Goal: Task Accomplishment & Management: Manage account settings

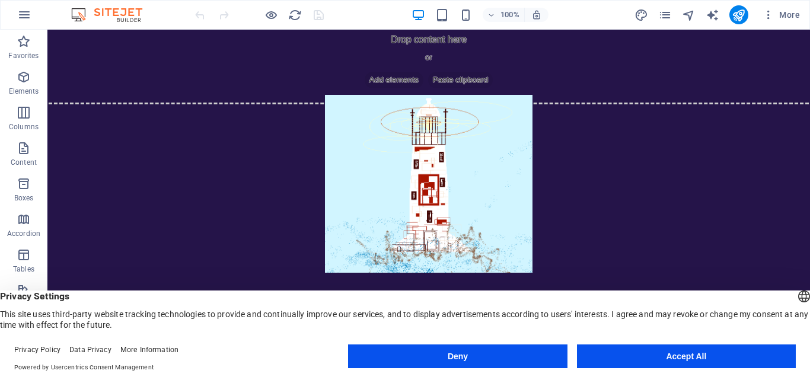
click at [469, 355] on button "Deny" at bounding box center [457, 356] width 219 height 24
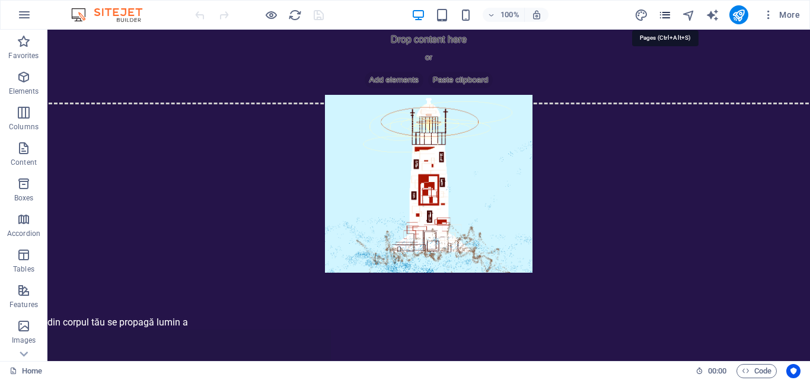
click at [671, 8] on icon "pages" at bounding box center [665, 15] width 14 height 14
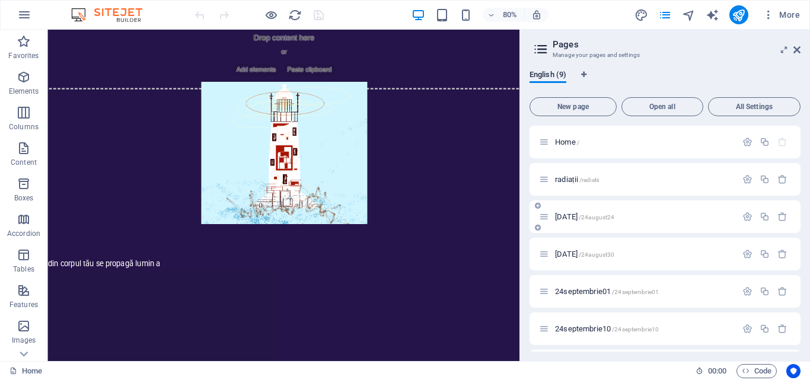
scroll to position [110, 0]
click at [582, 291] on span "24octombrie16 /24octombrie16" at bounding box center [603, 293] width 97 height 9
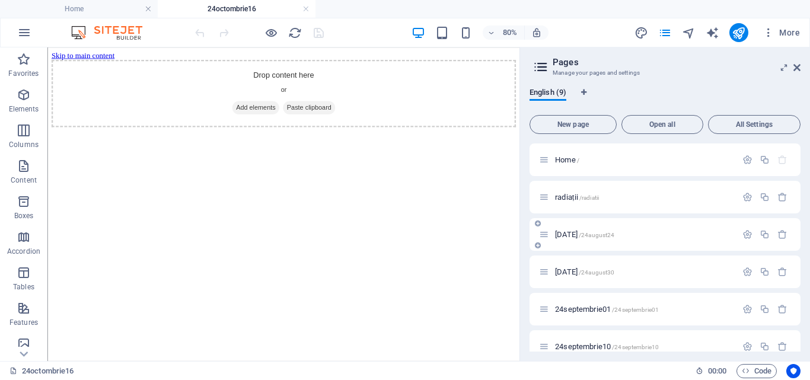
scroll to position [128, 0]
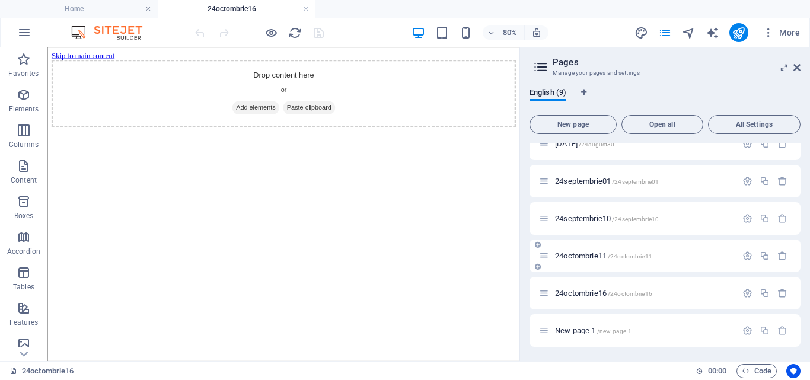
click at [580, 257] on span "24octombrie11 /24octombrie11" at bounding box center [603, 255] width 97 height 9
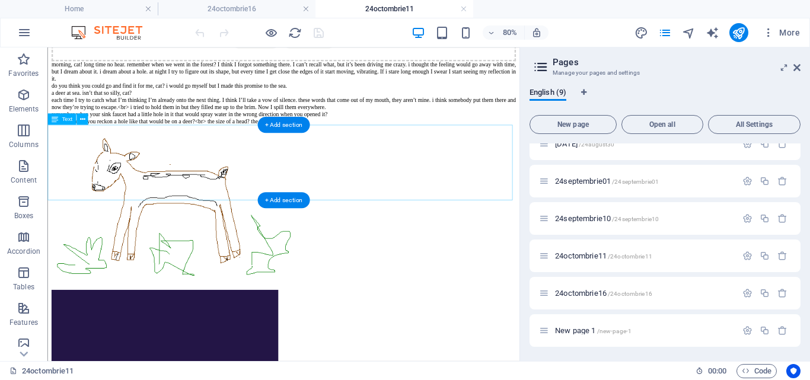
scroll to position [83, 0]
click at [261, 155] on div "morning, cat! long time no hear. remember when we went in the forest? I think I…" at bounding box center [342, 109] width 580 height 91
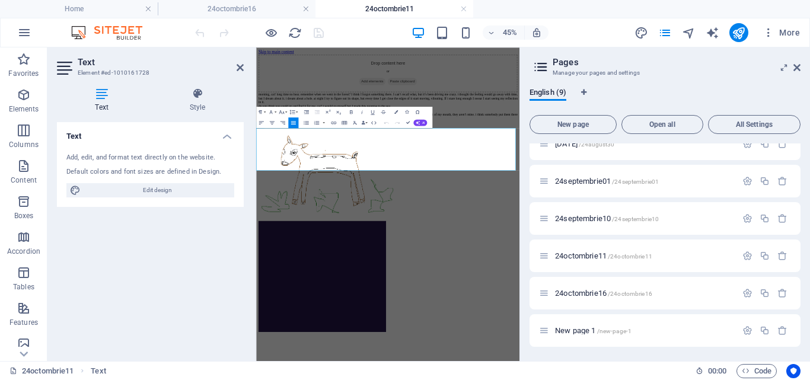
scroll to position [0, 0]
click at [273, 110] on icon "button" at bounding box center [270, 112] width 7 height 7
click at [276, 170] on link "Roboto" at bounding box center [289, 171] width 56 height 8
click at [339, 366] on figure at bounding box center [549, 335] width 576 height 195
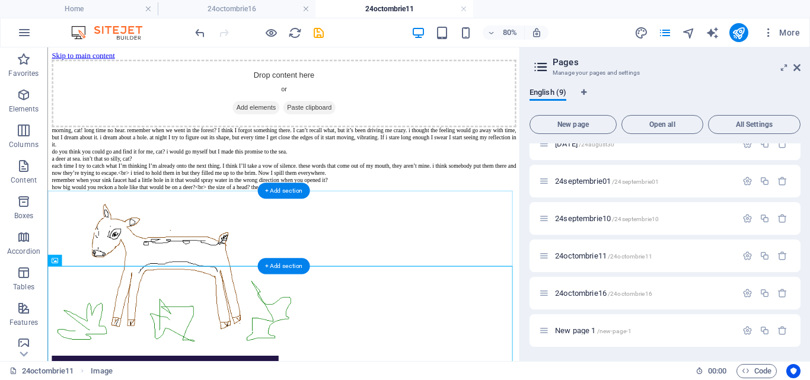
click at [293, 191] on div "+ Add section" at bounding box center [283, 191] width 53 height 16
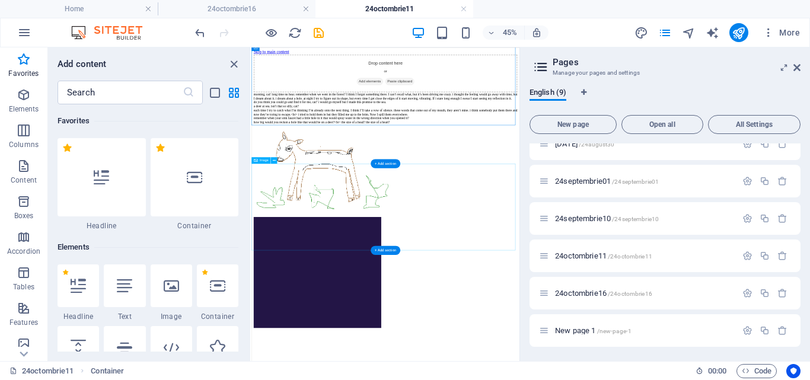
click at [362, 379] on figure at bounding box center [549, 326] width 586 height 195
click at [210, 93] on icon "list-view" at bounding box center [215, 93] width 14 height 14
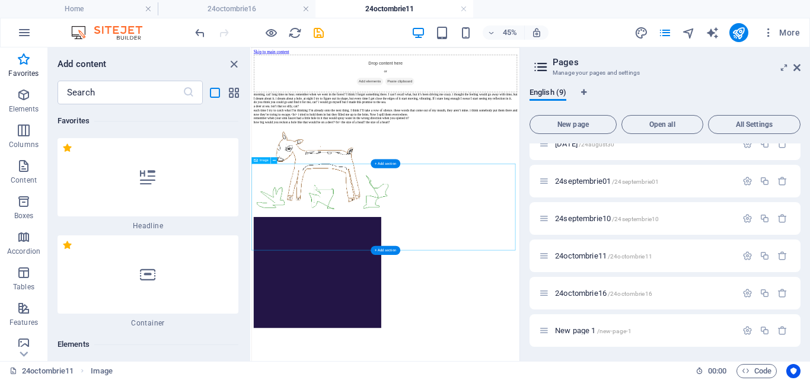
click at [443, 340] on figure at bounding box center [549, 326] width 586 height 195
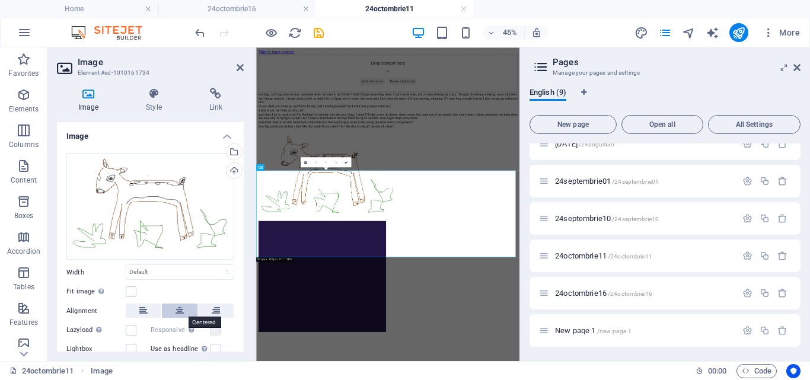
click at [187, 308] on button at bounding box center [180, 311] width 36 height 14
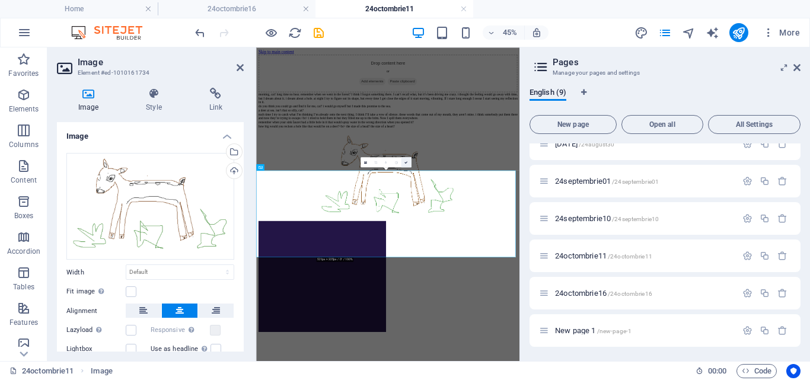
click at [401, 160] on link at bounding box center [406, 162] width 10 height 10
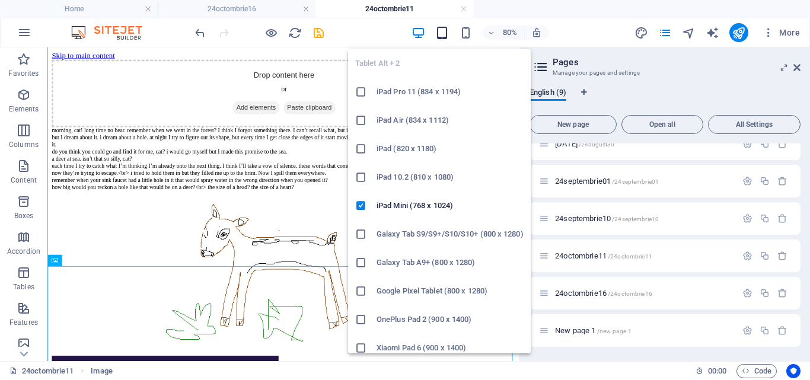
click at [447, 27] on icon "button" at bounding box center [442, 33] width 14 height 14
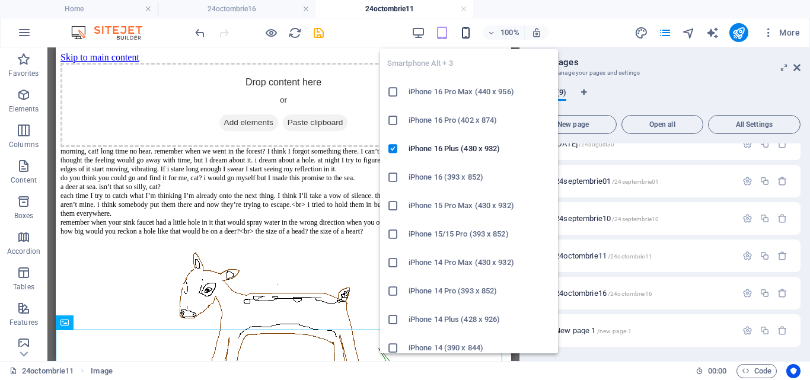
click at [470, 33] on icon "button" at bounding box center [466, 33] width 14 height 14
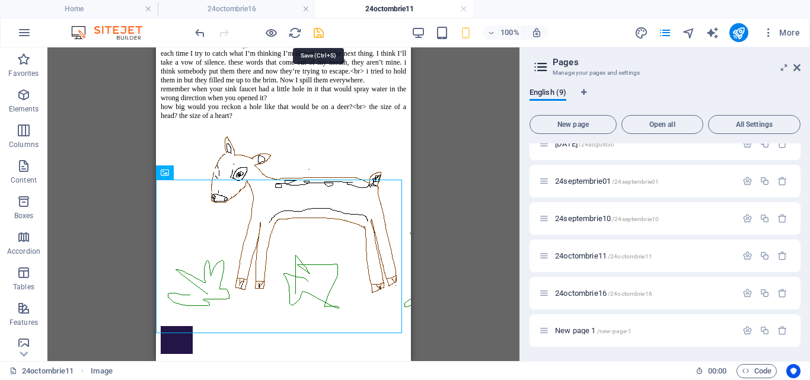
click at [321, 30] on icon "save" at bounding box center [319, 33] width 14 height 14
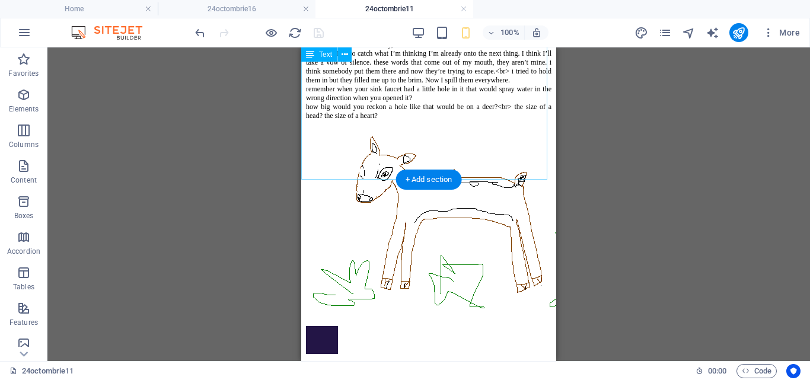
click at [522, 131] on div "morning, cat! long time no hear. remember when we went in the forest? I think I…" at bounding box center [428, 54] width 245 height 153
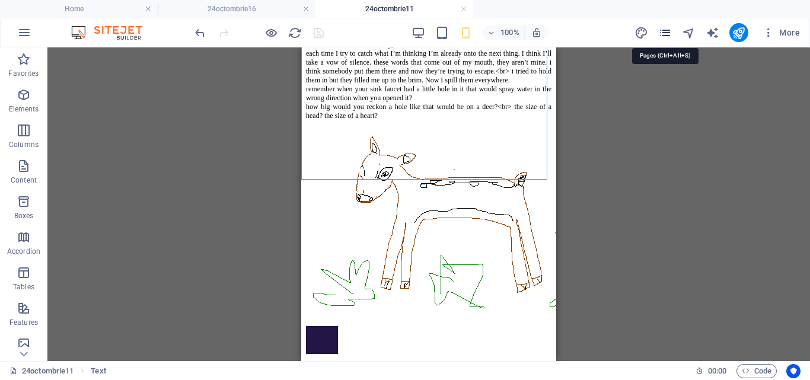
click at [660, 33] on icon "pages" at bounding box center [665, 33] width 14 height 14
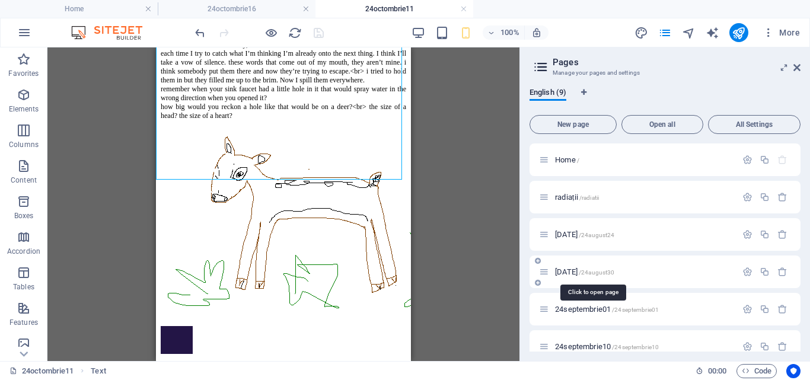
scroll to position [128, 0]
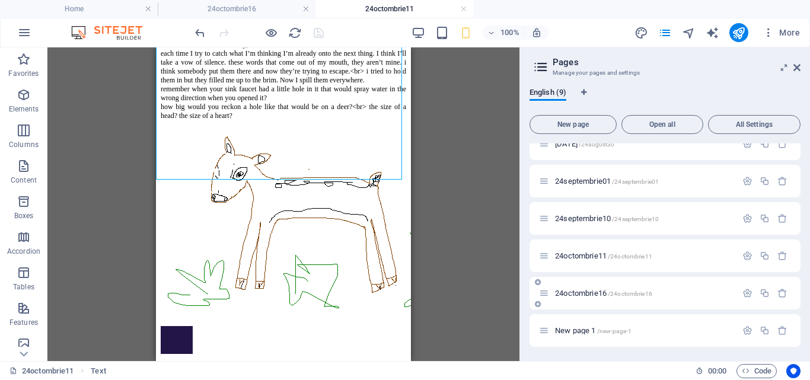
click at [587, 292] on span "24octombrie16 /24octombrie16" at bounding box center [603, 293] width 97 height 9
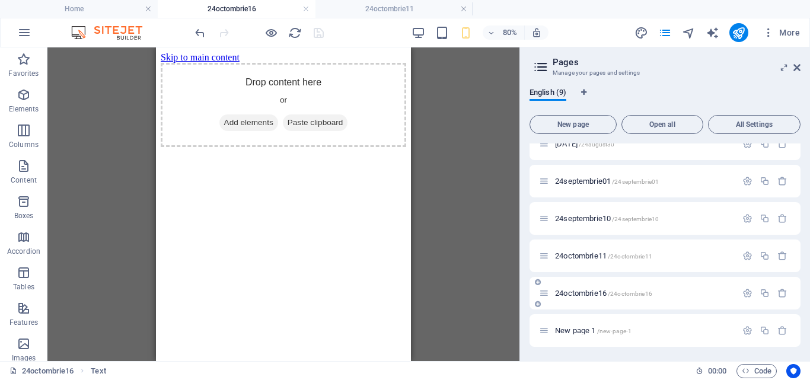
scroll to position [0, 0]
click at [579, 254] on span "24octombrie11 /24octombrie11" at bounding box center [603, 255] width 97 height 9
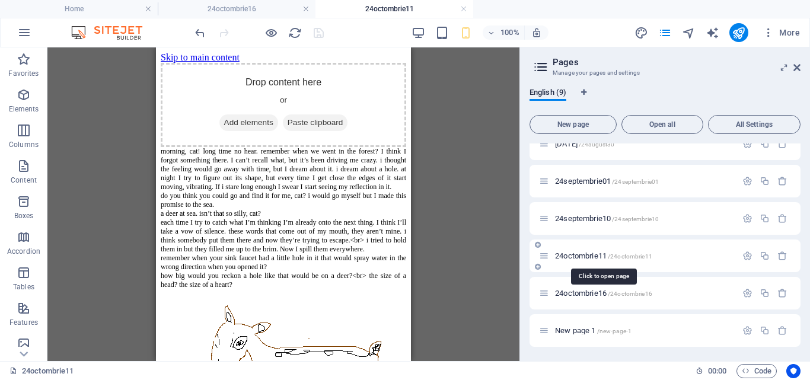
scroll to position [229, 0]
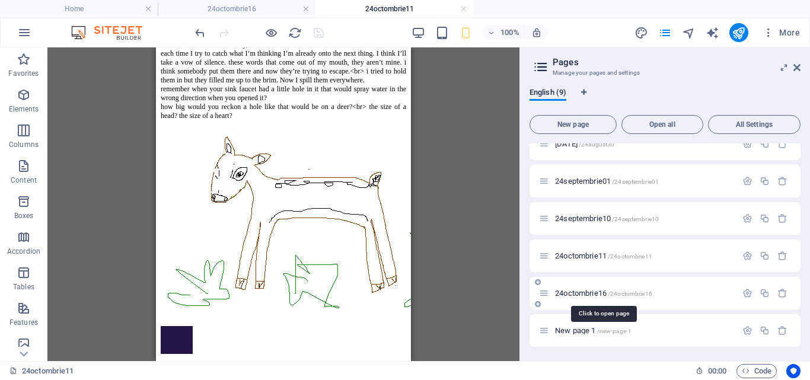
click at [580, 292] on span "24octombrie16 /24octombrie16" at bounding box center [603, 293] width 97 height 9
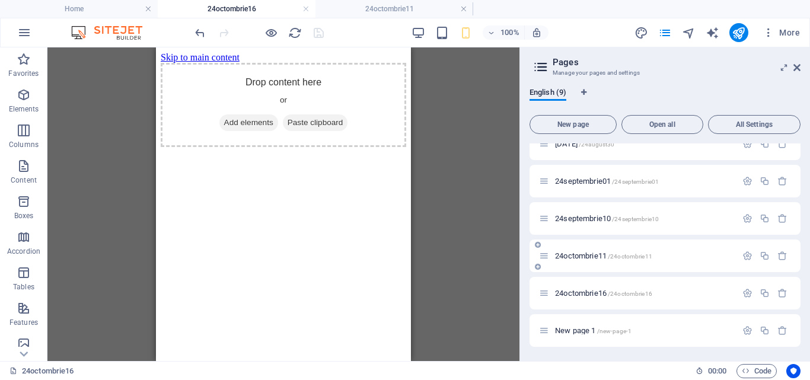
scroll to position [128, 0]
click at [586, 255] on span "24octombrie11 /24octombrie11" at bounding box center [603, 255] width 97 height 9
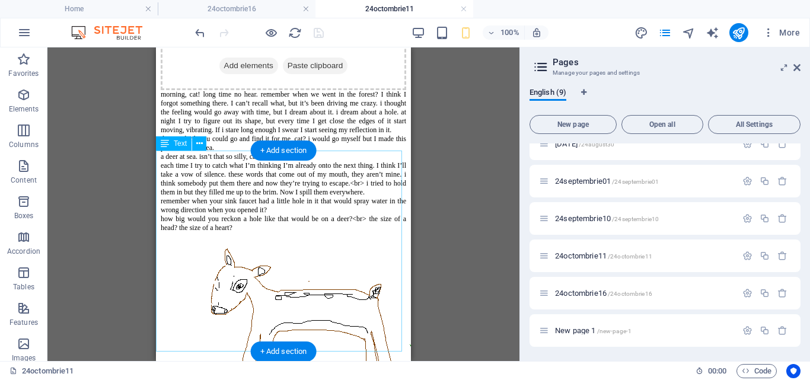
scroll to position [56, 0]
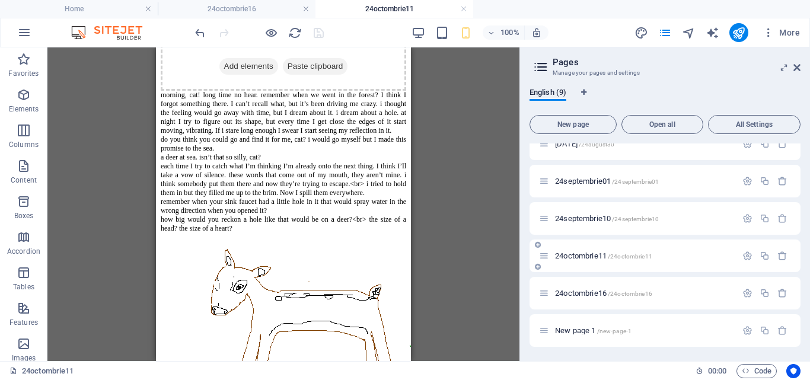
click at [586, 254] on span "24octombrie11 /24octombrie11" at bounding box center [603, 255] width 97 height 9
click at [778, 295] on icon "button" at bounding box center [782, 293] width 10 height 10
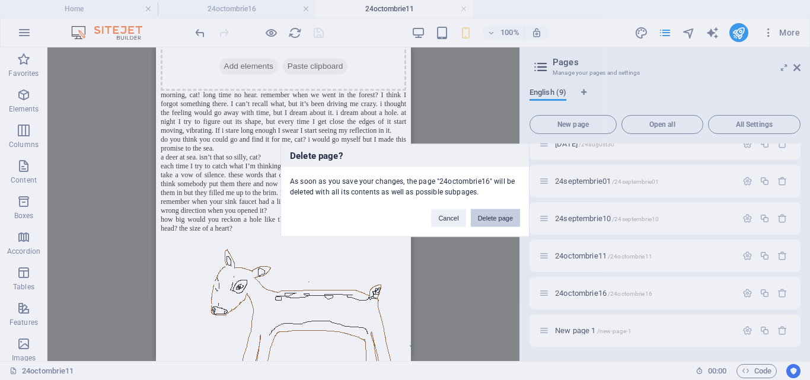
click at [491, 215] on button "Delete page" at bounding box center [495, 218] width 49 height 18
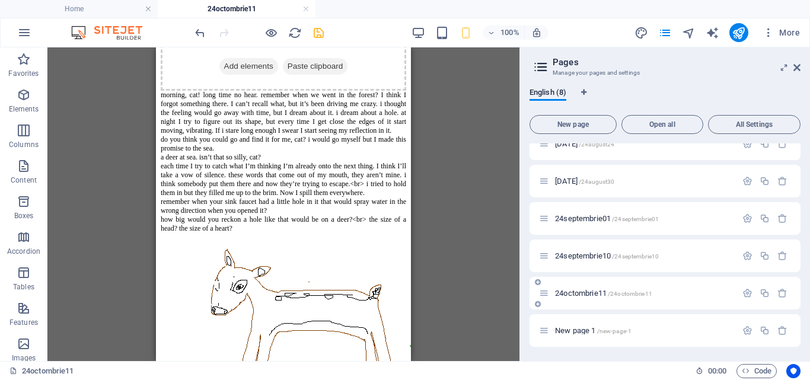
scroll to position [91, 0]
click at [594, 331] on span "New page 1 /new-page-1" at bounding box center [593, 330] width 76 height 9
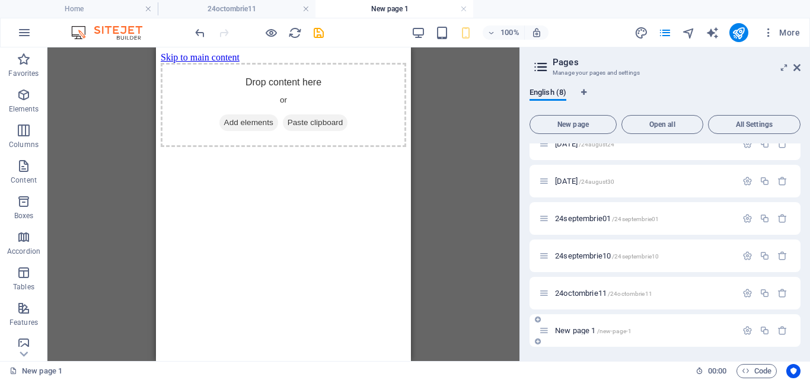
drag, startPoint x: 592, startPoint y: 324, endPoint x: 592, endPoint y: 331, distance: 7.7
click at [592, 331] on div "New page 1 /new-page-1" at bounding box center [637, 331] width 197 height 14
click at [592, 331] on span "New page 1 /new-page-1" at bounding box center [593, 330] width 76 height 9
click at [742, 369] on icon "button" at bounding box center [746, 371] width 8 height 8
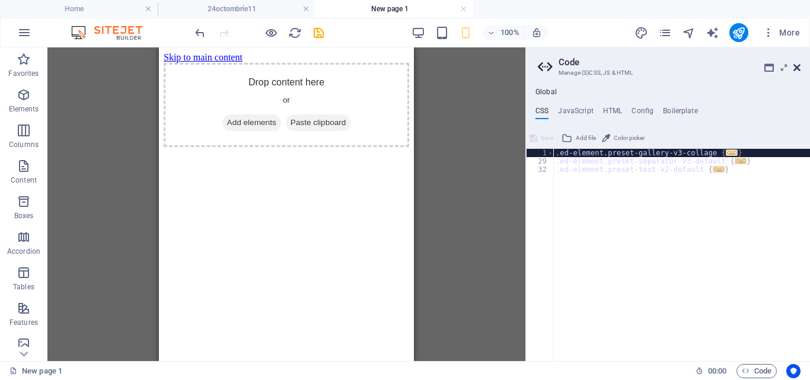
click at [797, 68] on icon at bounding box center [796, 67] width 7 height 9
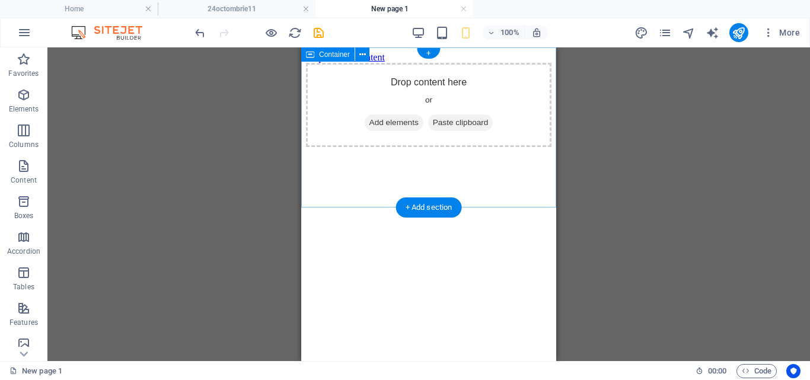
click at [517, 147] on div "Drop content here or Add elements Paste clipboard" at bounding box center [428, 105] width 245 height 84
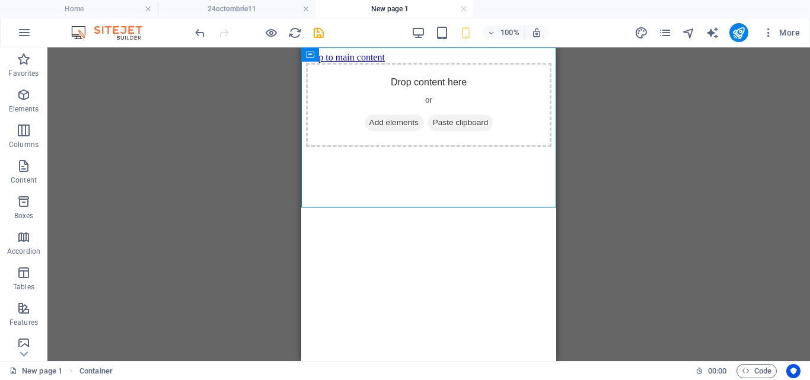
click at [516, 152] on html "Skip to main content Drop content here or Add elements Paste clipboard" at bounding box center [428, 99] width 255 height 104
click at [659, 36] on icon "pages" at bounding box center [665, 33] width 14 height 14
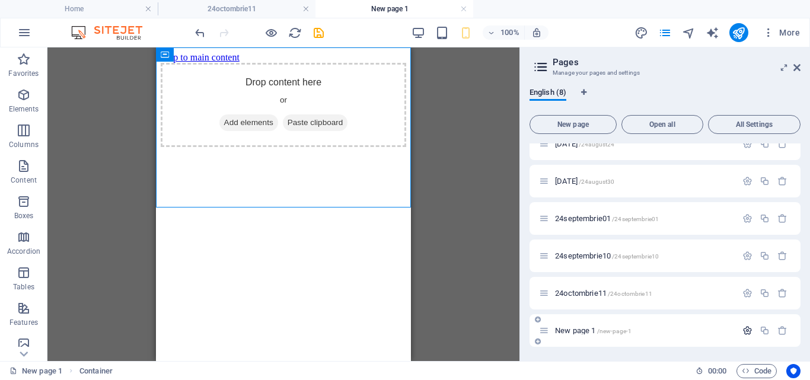
click at [748, 329] on icon "button" at bounding box center [747, 330] width 10 height 10
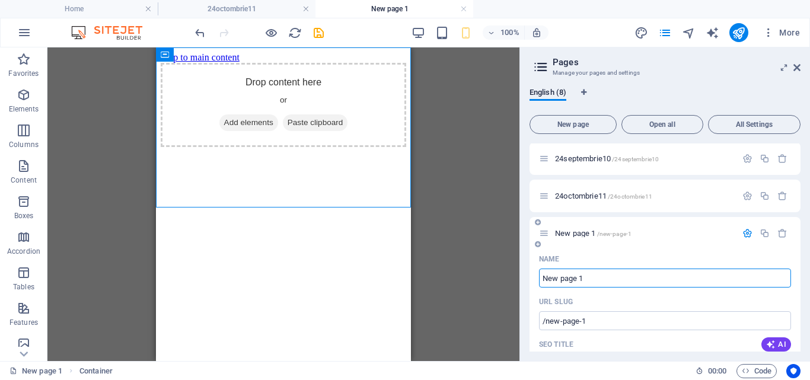
scroll to position [0, 0]
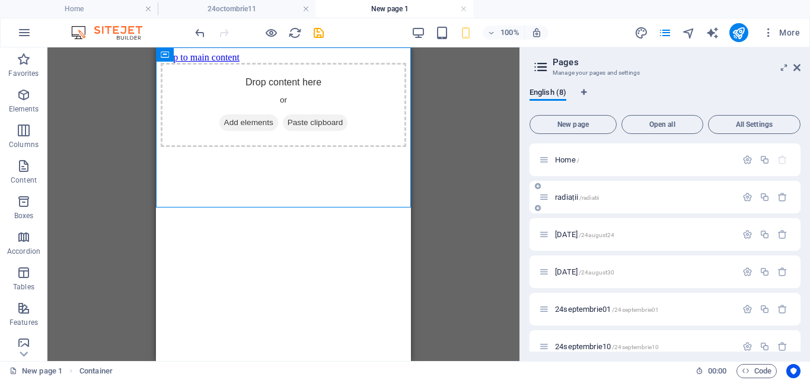
click at [571, 196] on span "radiații /radiatii" at bounding box center [577, 197] width 44 height 9
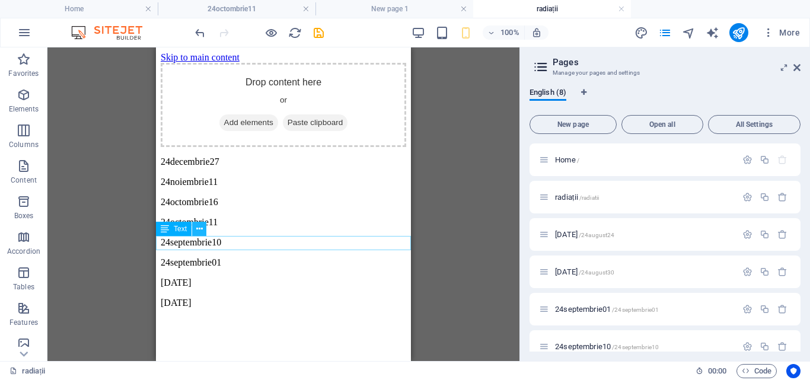
click at [197, 229] on icon at bounding box center [199, 229] width 7 height 12
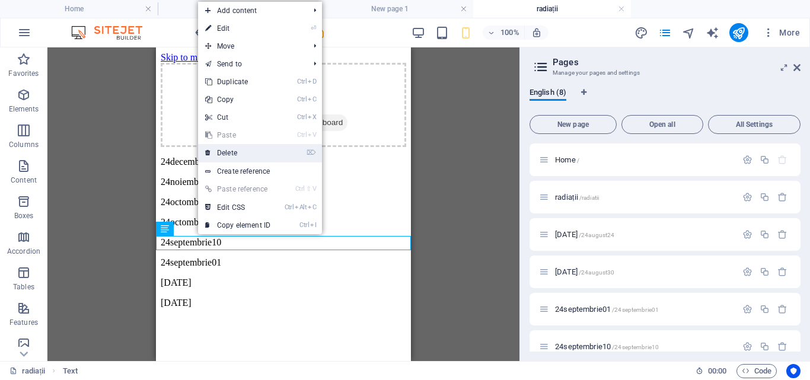
click at [243, 149] on link "⌦ Delete" at bounding box center [237, 153] width 79 height 18
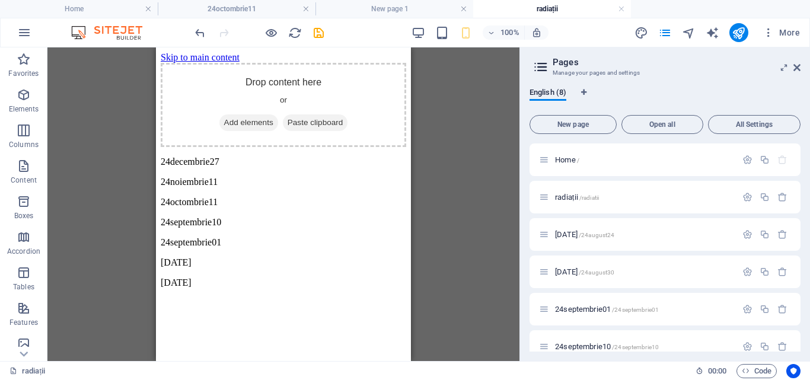
click at [692, 79] on div "English (8) New page Open all All Settings Home / radiații /radiatii [DATE] /24…" at bounding box center [665, 219] width 290 height 283
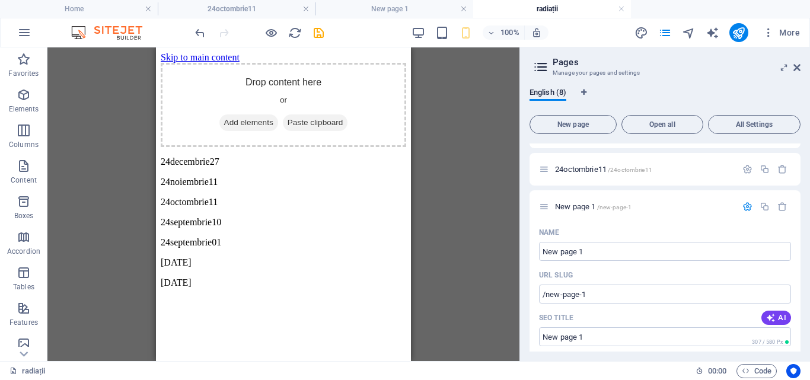
scroll to position [159, 0]
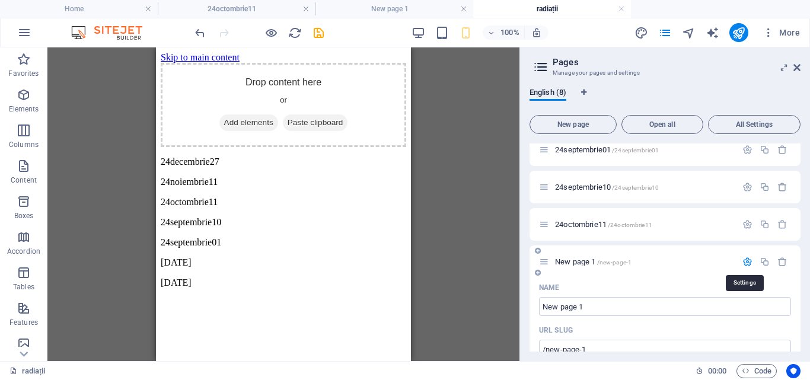
click at [745, 261] on icon "button" at bounding box center [747, 262] width 10 height 10
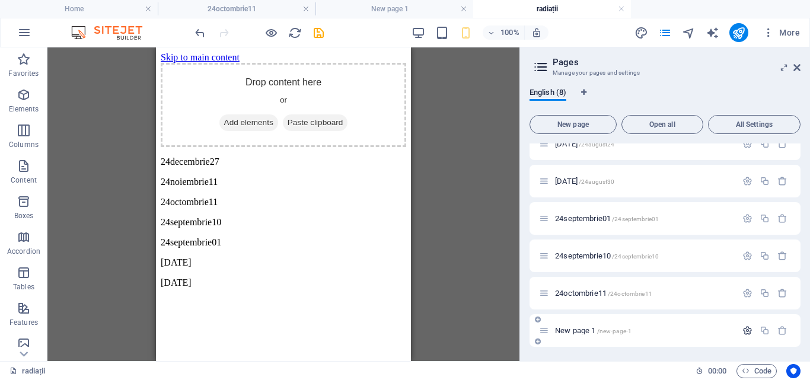
scroll to position [91, 0]
click at [745, 328] on icon "button" at bounding box center [747, 330] width 10 height 10
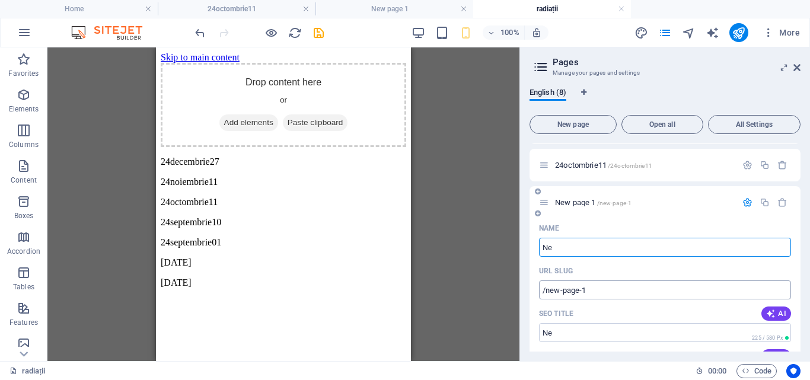
type input "N"
type input "/"
type input "24n"
type input "/2"
type input "2"
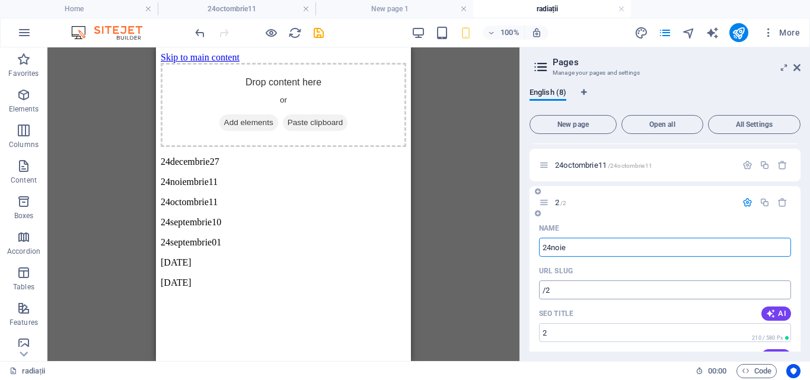
type input "24noie"
type input "/24noie"
type input "24noie"
type input "24noiembri"
type input "/24noiem"
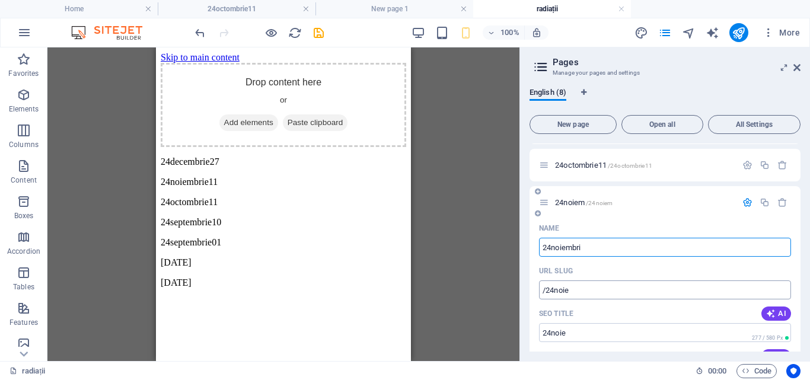
type input "24noiem"
type input "24noiembrie"
type input "/24noiembrie"
type input "24noiembrie"
type input "24noiembrie11"
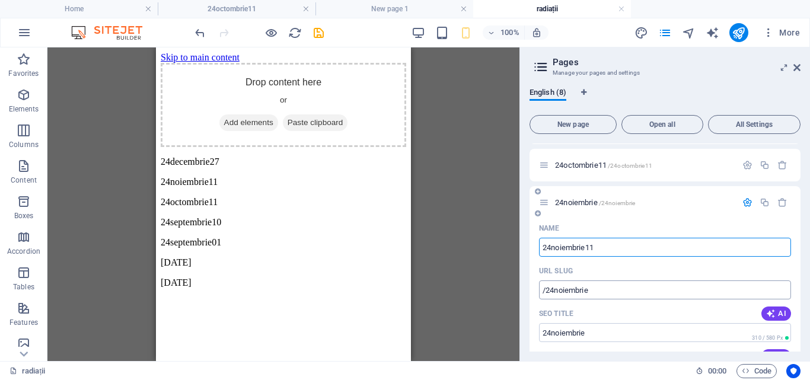
type input "/24noiembrie11"
type input "24noiembrie11"
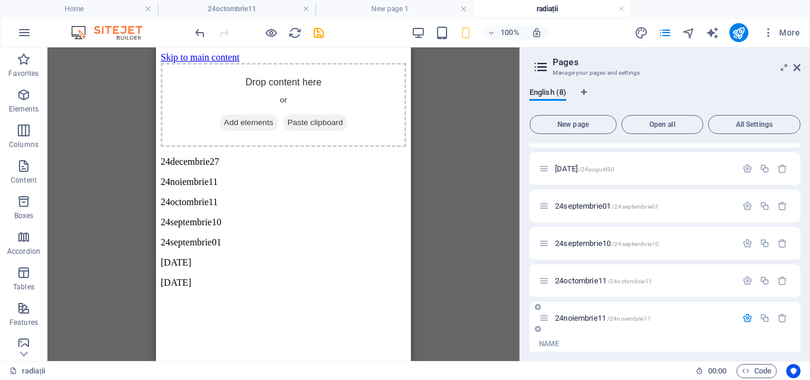
scroll to position [103, 0]
type input "24noiembrie11"
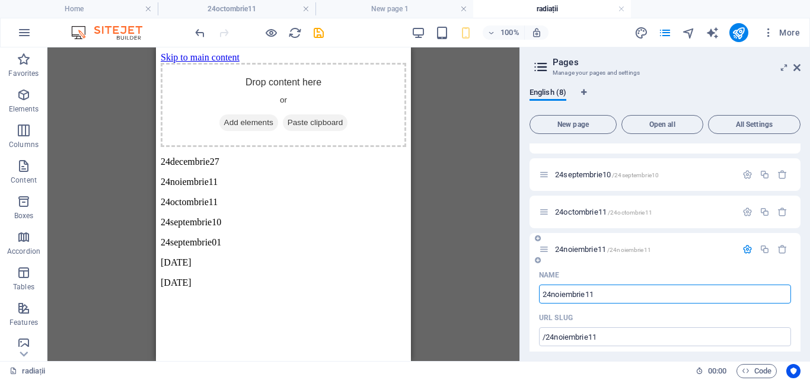
scroll to position [175, 0]
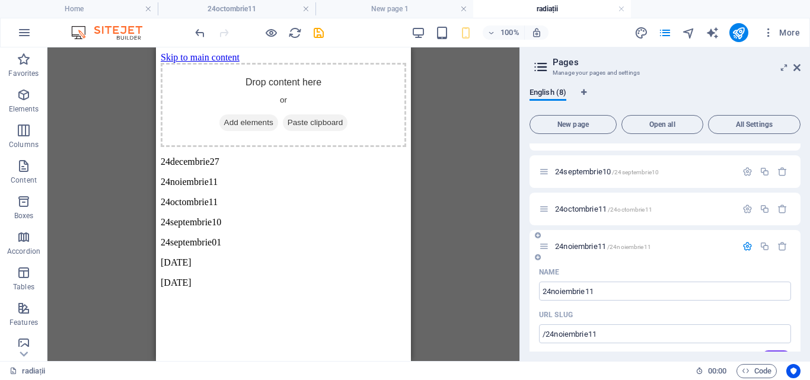
click at [639, 246] on span "/24noiembrie11" at bounding box center [629, 247] width 44 height 7
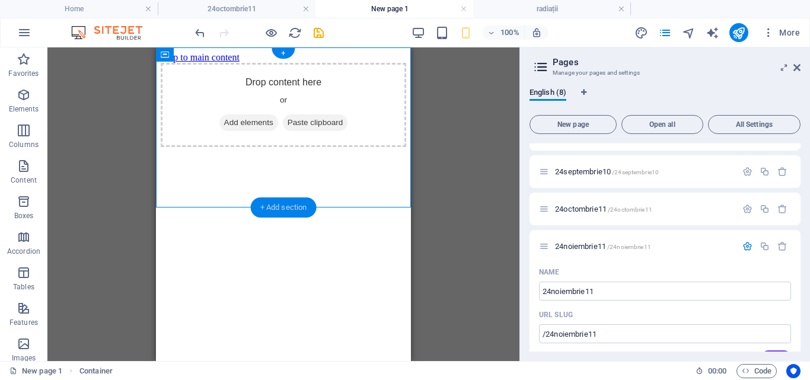
click at [287, 211] on div "+ Add section" at bounding box center [284, 207] width 66 height 20
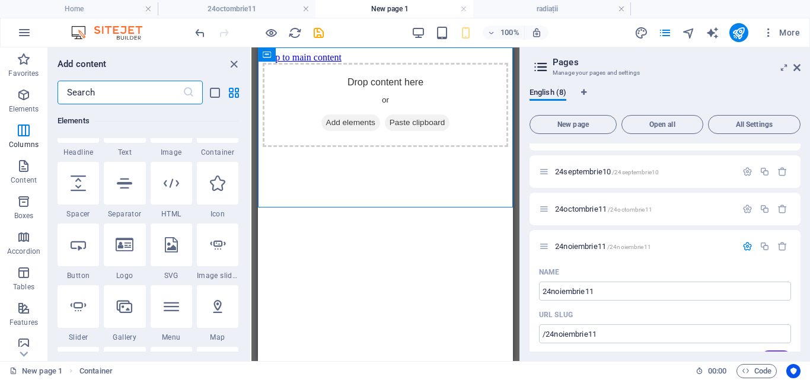
scroll to position [0, 0]
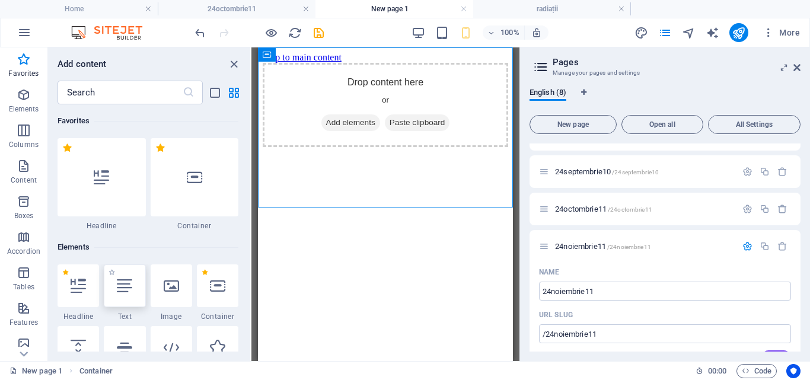
click at [143, 282] on div at bounding box center [124, 285] width 41 height 43
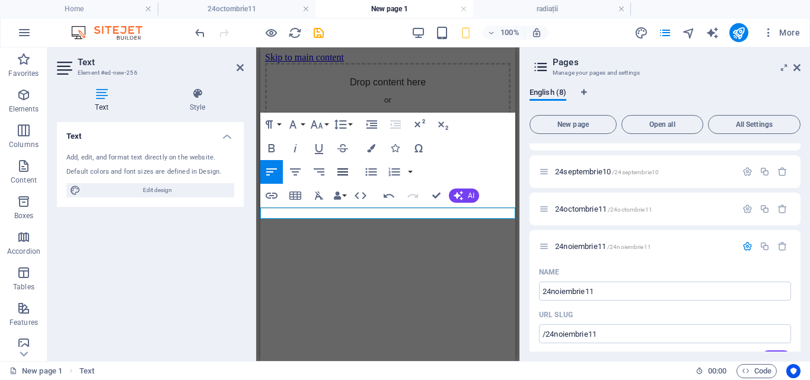
click at [339, 173] on icon "button" at bounding box center [342, 171] width 11 height 7
click at [293, 121] on icon "button" at bounding box center [292, 124] width 7 height 8
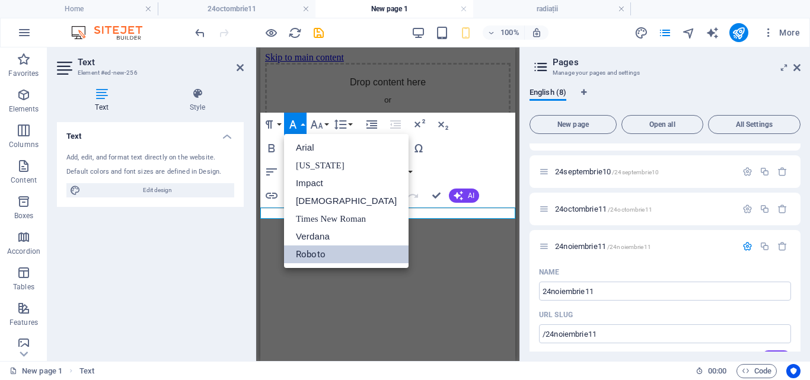
click at [321, 257] on link "Roboto" at bounding box center [346, 254] width 124 height 18
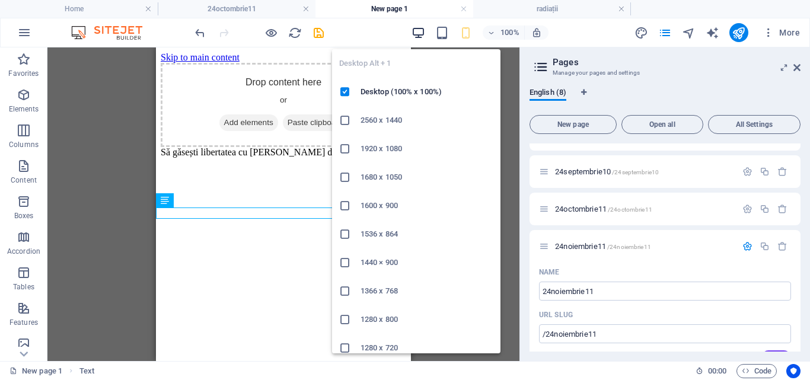
click at [414, 30] on icon "button" at bounding box center [418, 33] width 14 height 14
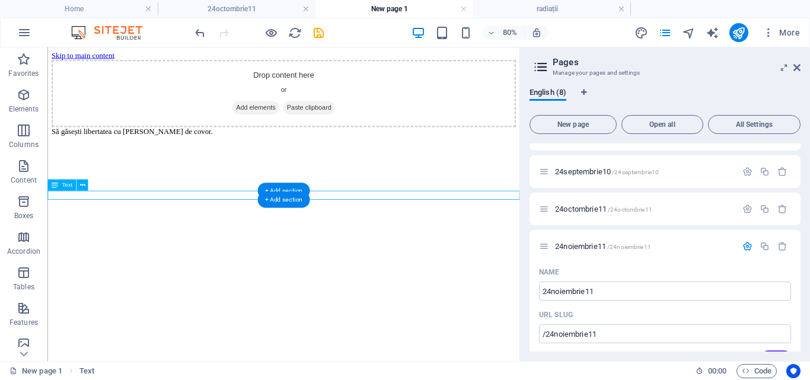
click at [171, 158] on div "Să găsești libertatea cu [PERSON_NAME] de covor." at bounding box center [342, 152] width 580 height 11
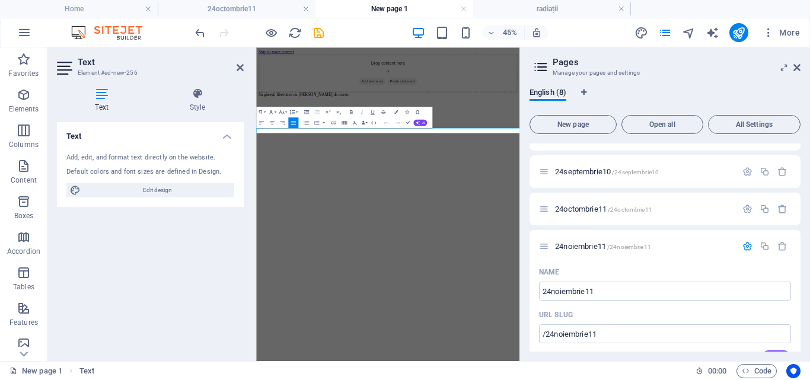
click at [269, 107] on button "Font Family" at bounding box center [272, 112] width 10 height 11
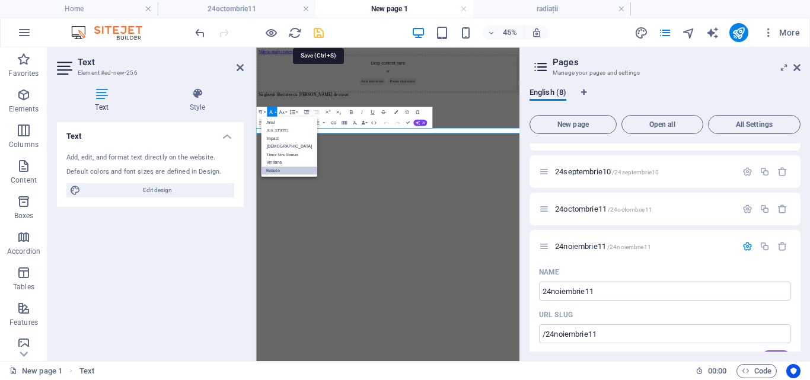
click at [320, 31] on icon "save" at bounding box center [319, 33] width 14 height 14
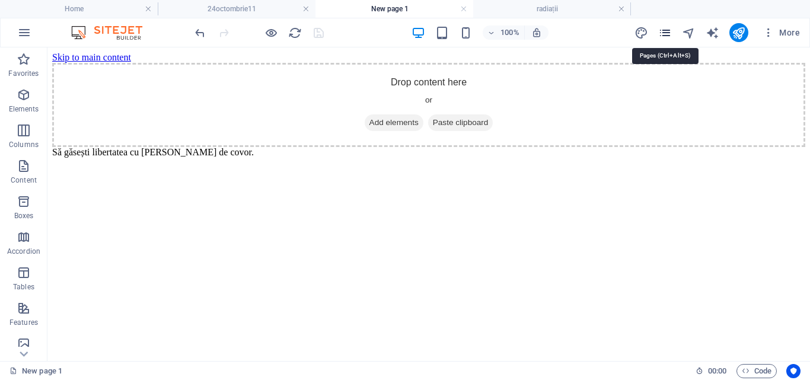
click at [663, 30] on icon "pages" at bounding box center [665, 33] width 14 height 14
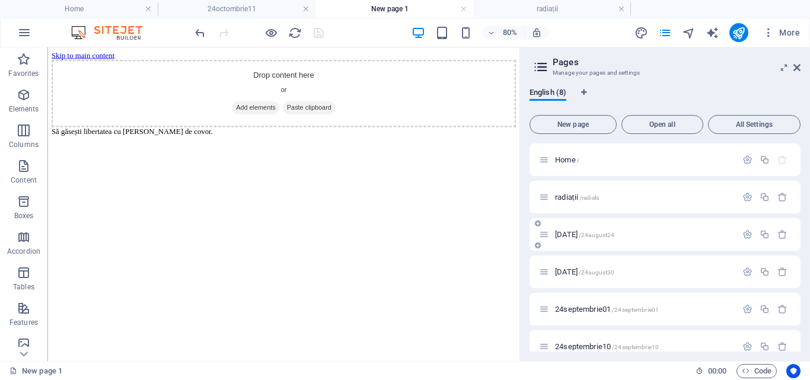
scroll to position [91, 0]
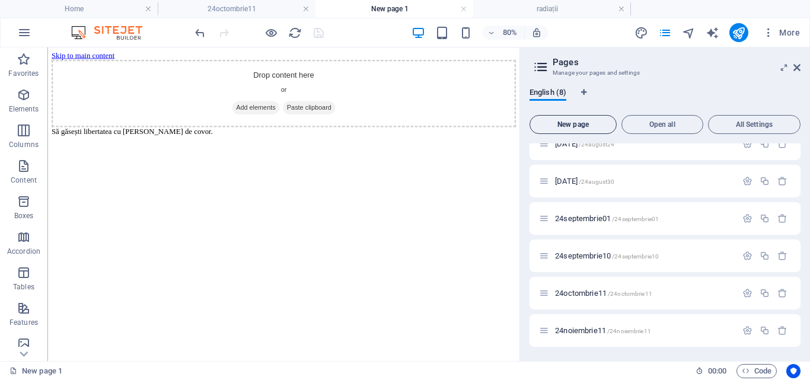
click at [569, 123] on span "New page" at bounding box center [573, 124] width 76 height 7
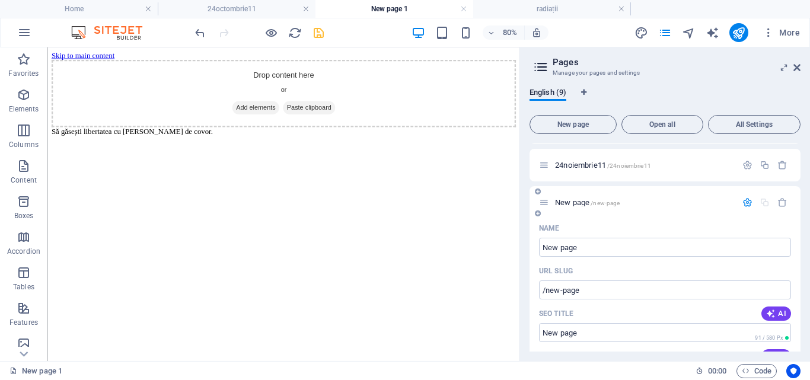
click at [709, 213] on div "New page /new-page" at bounding box center [664, 202] width 271 height 33
click at [583, 248] on input "New page" at bounding box center [665, 247] width 252 height 19
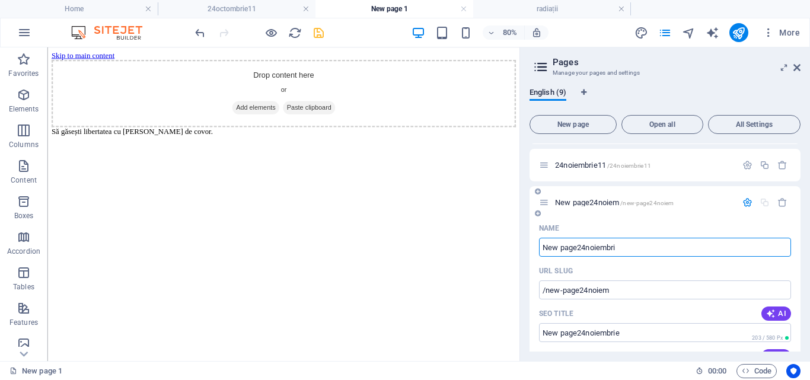
type input "New page24noiembrie"
type input "/new-page24noiem"
type input "New page24noiembrie"
type input "/new-page24noiembrie"
type input "New page24noiembrie23"
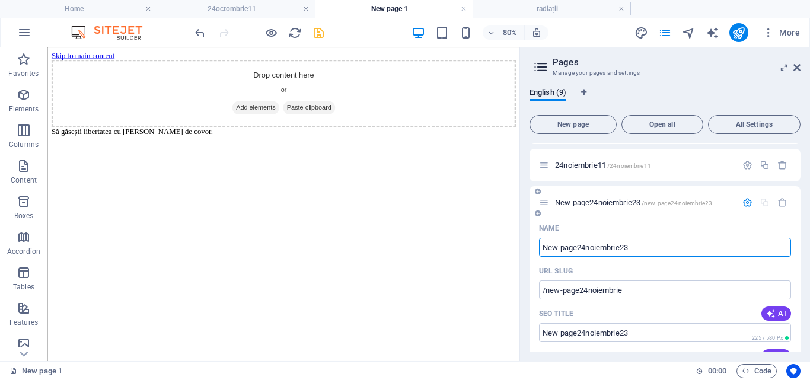
type input "/new-page24noiembrie23"
click at [574, 244] on input "New page24noiembrie23" at bounding box center [665, 247] width 252 height 19
type input "24noiembrie23"
type input "/new-pag24noiembrie23"
type input "24noiembrie23"
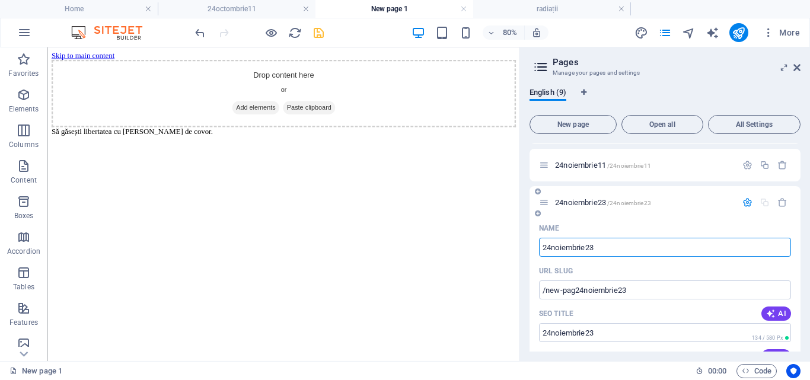
type input "/24noiembrie23"
type input "24noiembrie23"
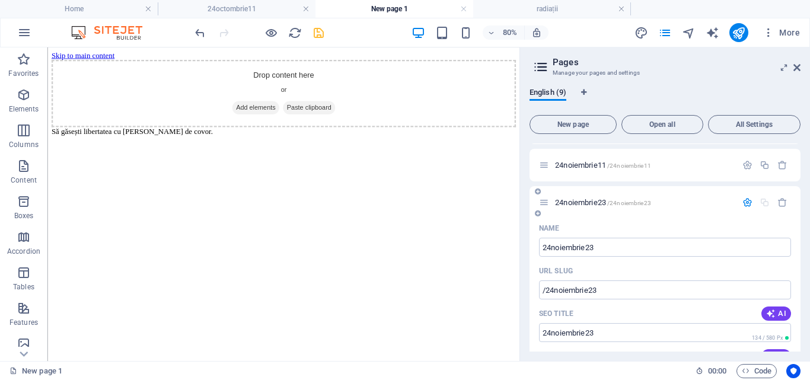
click at [590, 202] on span "24noiembrie23 /24noiembrie23" at bounding box center [603, 202] width 96 height 9
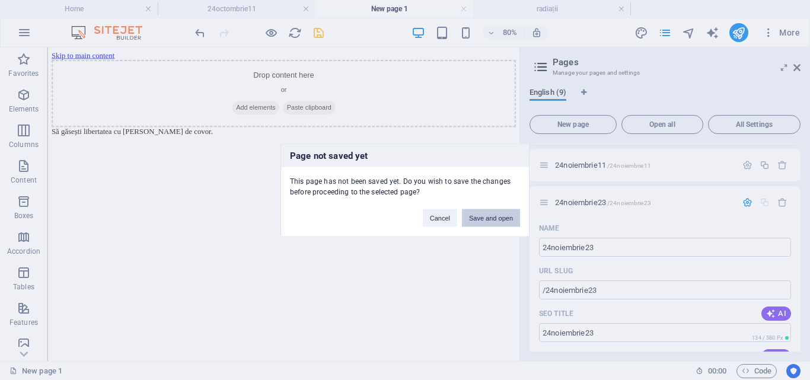
click at [493, 218] on button "Save and open" at bounding box center [491, 218] width 58 height 18
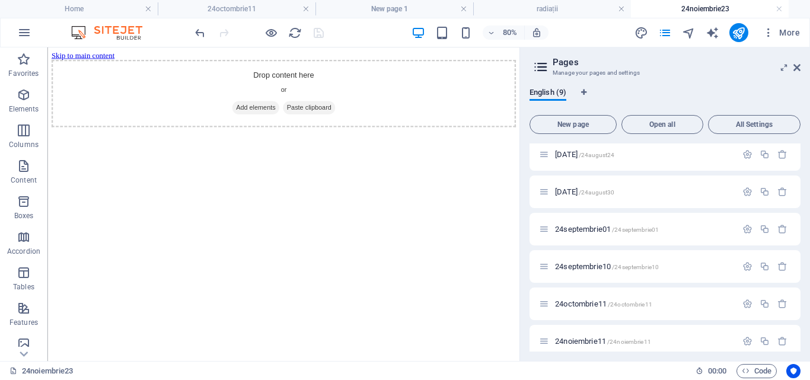
scroll to position [0, 0]
click at [291, 196] on div "+ Add section" at bounding box center [283, 191] width 53 height 16
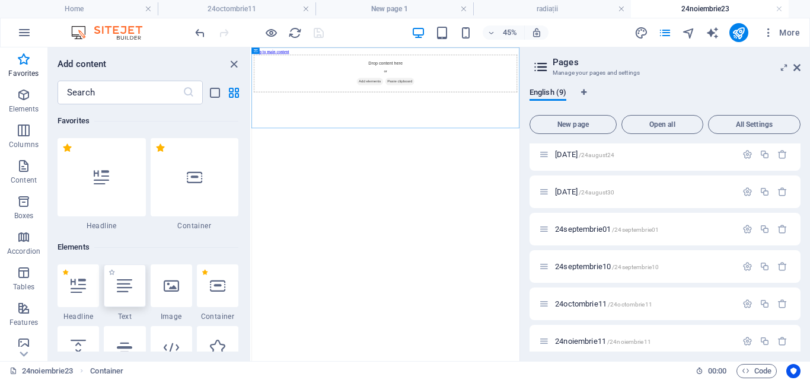
click at [130, 289] on icon at bounding box center [124, 285] width 15 height 15
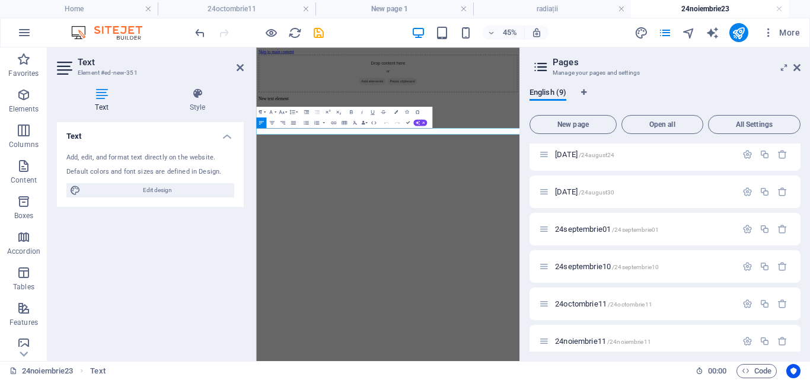
click at [310, 167] on p "New text element" at bounding box center [549, 162] width 576 height 11
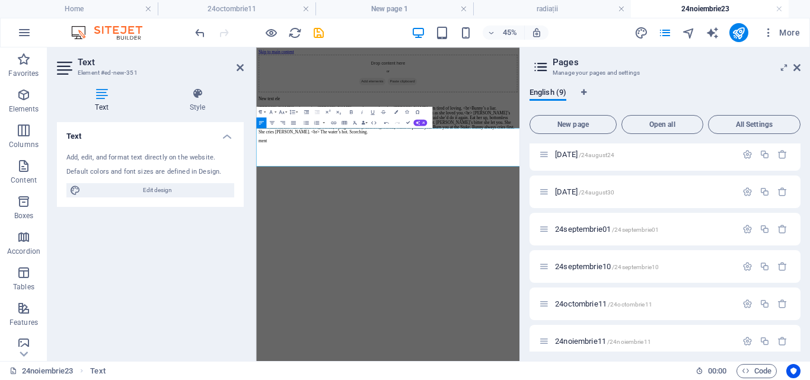
drag, startPoint x: 512, startPoint y: 184, endPoint x: 258, endPoint y: 246, distance: 261.1
click at [261, 241] on p "[PERSON_NAME]’s a hypocrite. [PERSON_NAME] says she wants love but [PERSON_NAME…" at bounding box center [549, 209] width 576 height 64
click at [328, 167] on p "New text ele" at bounding box center [549, 162] width 576 height 11
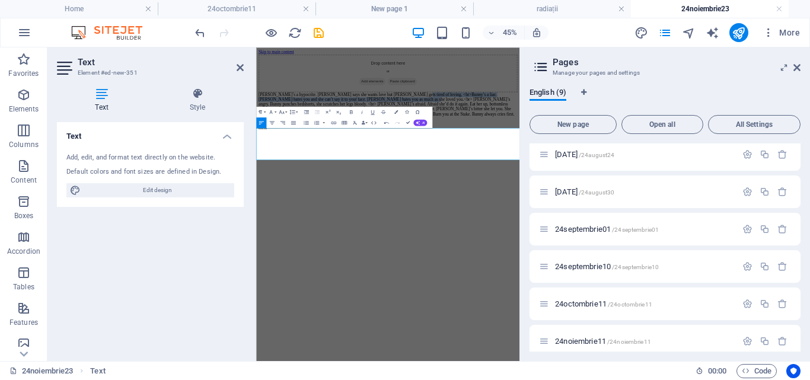
drag, startPoint x: 601, startPoint y: 229, endPoint x: 597, endPoint y: 244, distance: 15.4
click at [597, 211] on p "[PERSON_NAME]’s a hypocrite. [PERSON_NAME] says she wants love but [PERSON_NAME…" at bounding box center [549, 179] width 576 height 64
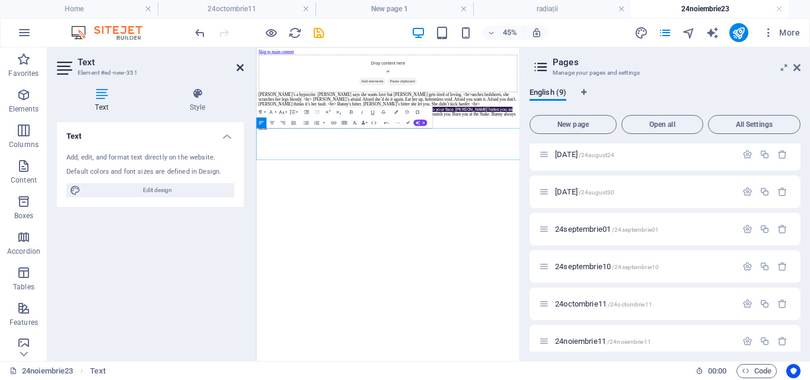
click at [240, 66] on icon at bounding box center [240, 67] width 7 height 9
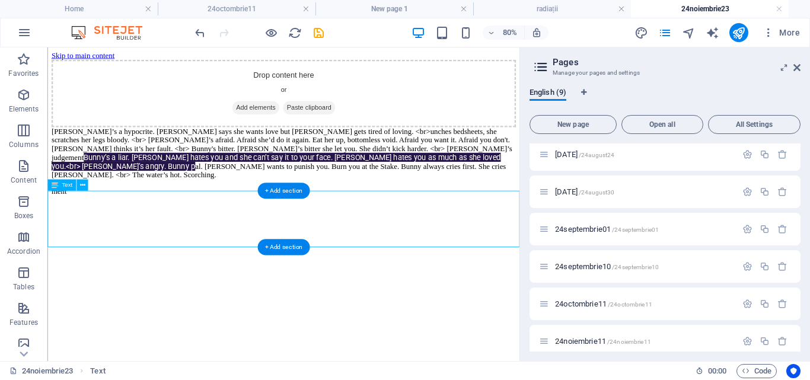
drag, startPoint x: 392, startPoint y: 226, endPoint x: 379, endPoint y: 234, distance: 15.1
click at [379, 232] on div "[PERSON_NAME]’s a hypocrite. [PERSON_NAME] says she wants love but [PERSON_NAME…" at bounding box center [342, 189] width 580 height 85
click at [387, 228] on div "[PERSON_NAME]’s a hypocrite. [PERSON_NAME] says she wants love but [PERSON_NAME…" at bounding box center [342, 189] width 580 height 85
click at [393, 232] on div "[PERSON_NAME]’s a hypocrite. [PERSON_NAME] says she wants love but [PERSON_NAME…" at bounding box center [342, 189] width 580 height 85
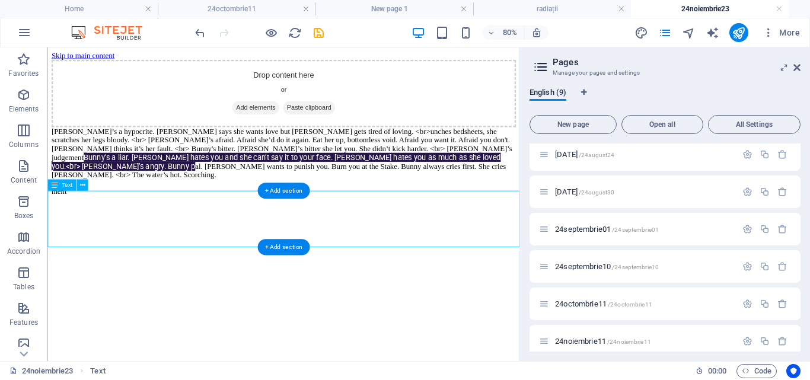
click at [393, 232] on div "[PERSON_NAME]’s a hypocrite. [PERSON_NAME] says she wants love but [PERSON_NAME…" at bounding box center [342, 189] width 580 height 85
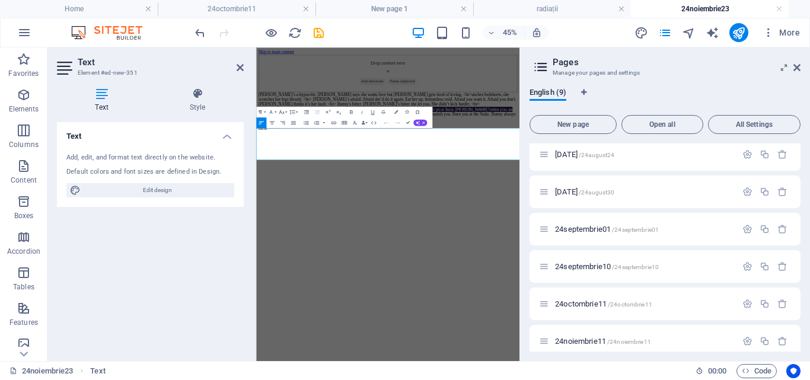
click at [598, 212] on p "[PERSON_NAME]’s a hypocrite. [PERSON_NAME] says she wants love but [PERSON_NAME…" at bounding box center [549, 179] width 576 height 65
drag, startPoint x: 509, startPoint y: 244, endPoint x: 509, endPoint y: 329, distance: 85.4
click at [509, 251] on html "Skip to main content Drop content here or Add elements Paste clipboard Bunny’s …" at bounding box center [548, 149] width 585 height 204
click at [506, 222] on p "She p unches bedsheets, she scratches her legs bloody. <br> [PERSON_NAME]’s afr…" at bounding box center [549, 194] width 576 height 55
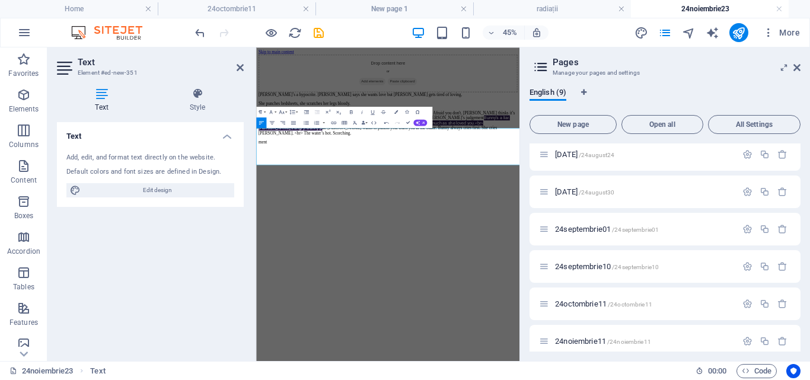
click at [809, 242] on p "[PERSON_NAME]’s afraid. Afraid she’d do it again. Eat her up, bottomless void. …" at bounding box center [549, 214] width 576 height 55
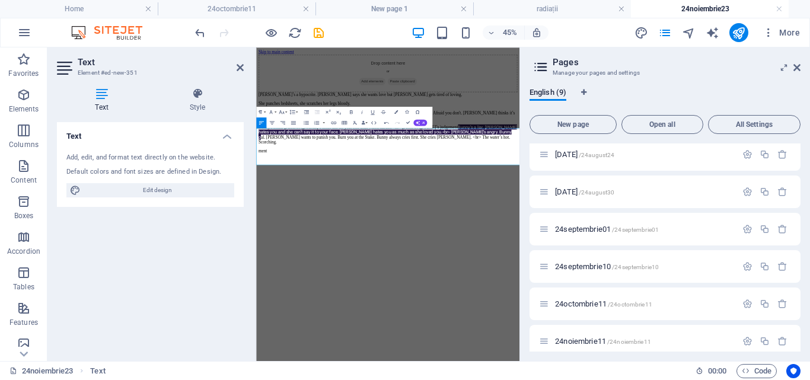
click at [356, 263] on p "Bunny's bitter. [PERSON_NAME]’s bitter she let you. She didn’t kick harder. <br…" at bounding box center [549, 240] width 576 height 44
click at [506, 262] on p "Bunny's bitter. Bitter she let you. She didn’t kick harder. <br> [PERSON_NAME]’…" at bounding box center [549, 240] width 576 height 44
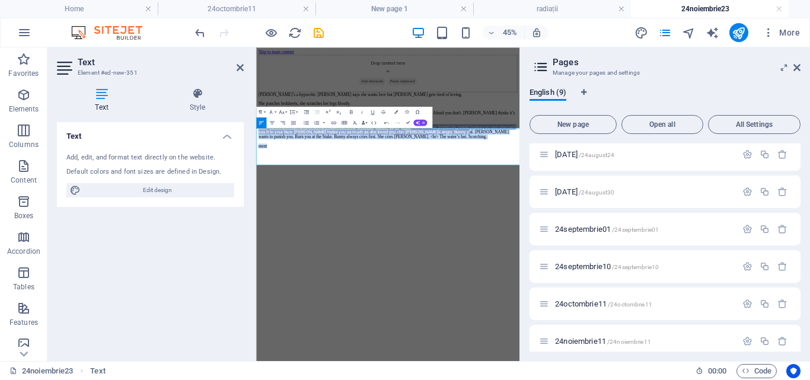
drag, startPoint x: 566, startPoint y: 263, endPoint x: 569, endPoint y: 334, distance: 71.2
click at [569, 281] on html "Skip to main content Drop content here or Add elements Paste clipboard Bunny’s …" at bounding box center [548, 164] width 585 height 234
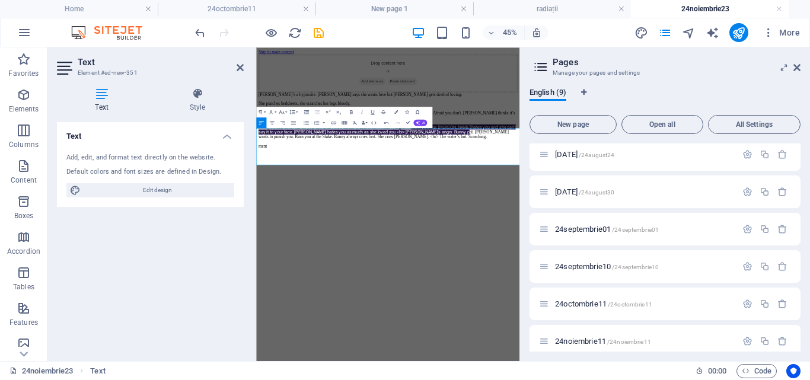
click at [567, 241] on span "Bunny’s a liar. [PERSON_NAME] hates you and she can’t say it to your face. [PER…" at bounding box center [547, 229] width 572 height 23
click at [240, 67] on icon at bounding box center [240, 67] width 7 height 9
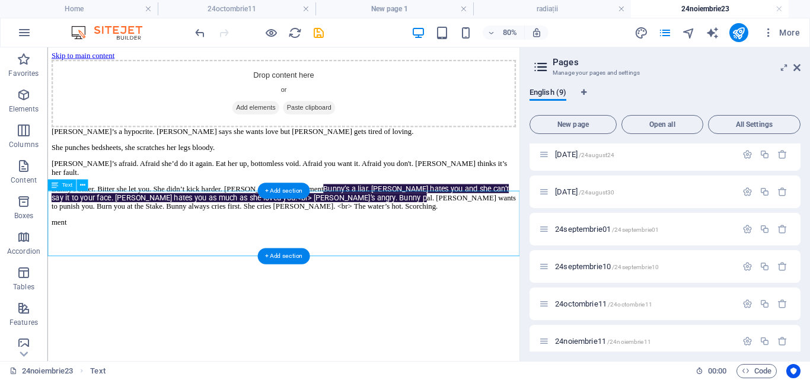
click at [355, 261] on div "[PERSON_NAME]’s a hypocrite. [PERSON_NAME] says she wants love but [PERSON_NAME…" at bounding box center [342, 209] width 580 height 124
click at [360, 267] on div "[PERSON_NAME]’s a hypocrite. [PERSON_NAME] says she wants love but [PERSON_NAME…" at bounding box center [342, 209] width 580 height 124
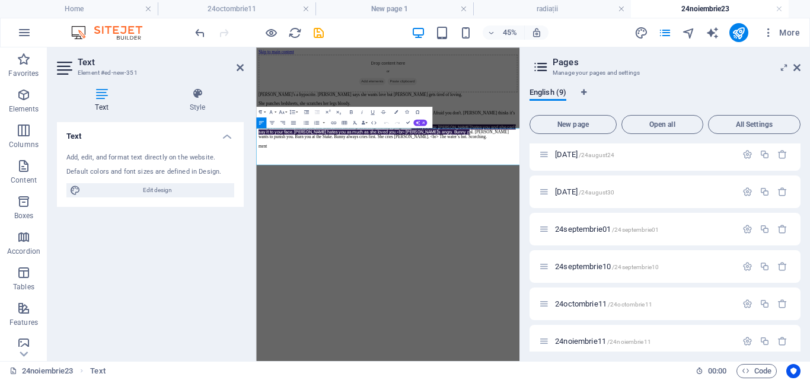
click at [564, 251] on p "Bunny's bitter. Bitter she let you. She didn’t kick harder. [PERSON_NAME]’s jud…" at bounding box center [549, 234] width 576 height 33
drag, startPoint x: 278, startPoint y: 275, endPoint x: 481, endPoint y: 282, distance: 202.9
click at [481, 241] on span "Bunny’s a liar. [PERSON_NAME] hates you and she can’t say it to your face. [PER…" at bounding box center [544, 229] width 566 height 23
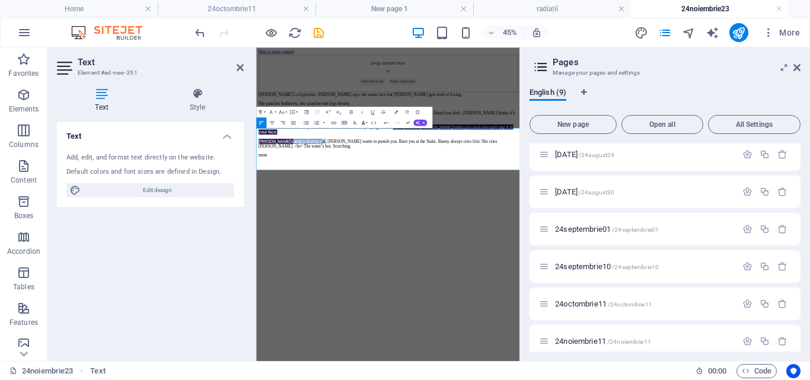
drag, startPoint x: 361, startPoint y: 287, endPoint x: 320, endPoint y: 286, distance: 40.9
click at [320, 272] on p "[PERSON_NAME]’s angry. Bunny p al. [PERSON_NAME] wants to punish you. Burn you …" at bounding box center [549, 261] width 576 height 22
click at [625, 302] on html "Skip to main content Drop content here or Add elements Paste clipboard Bunny’s …" at bounding box center [548, 174] width 585 height 254
drag, startPoint x: 357, startPoint y: 287, endPoint x: 314, endPoint y: 283, distance: 44.1
click at [314, 272] on p "[PERSON_NAME]’s angry. Bunny p al. [PERSON_NAME] wants to punish you. Burn you …" at bounding box center [549, 261] width 576 height 22
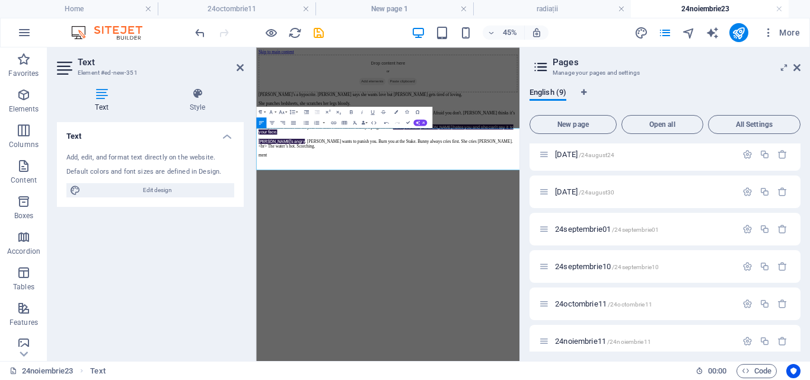
click at [678, 272] on p "[PERSON_NAME]’s angry . [PERSON_NAME] wants to punish you. Burn you at the Stak…" at bounding box center [549, 261] width 576 height 22
click at [730, 272] on p "[PERSON_NAME]’s angry . [PERSON_NAME] wants to punish you. Burn you at the Stak…" at bounding box center [549, 261] width 576 height 22
click at [310, 302] on p "ment" at bounding box center [549, 296] width 576 height 11
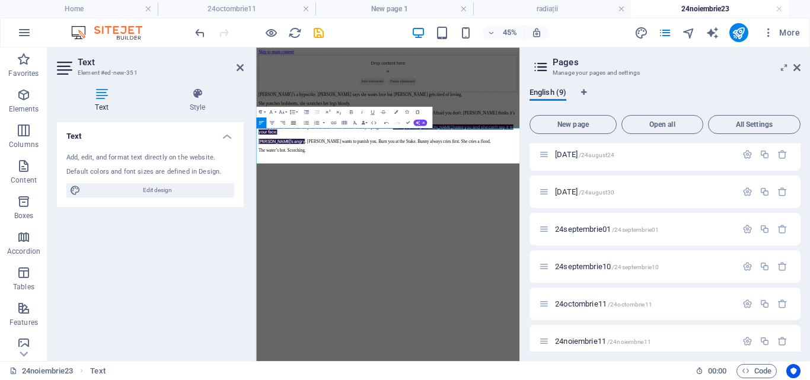
click at [293, 123] on icon "button" at bounding box center [293, 123] width 7 height 7
drag, startPoint x: 381, startPoint y: 293, endPoint x: 512, endPoint y: 179, distance: 174.0
click at [261, 234] on div "[PERSON_NAME]’s a hypocrite. [PERSON_NAME] says she wants love but [PERSON_NAME…" at bounding box center [549, 214] width 576 height 135
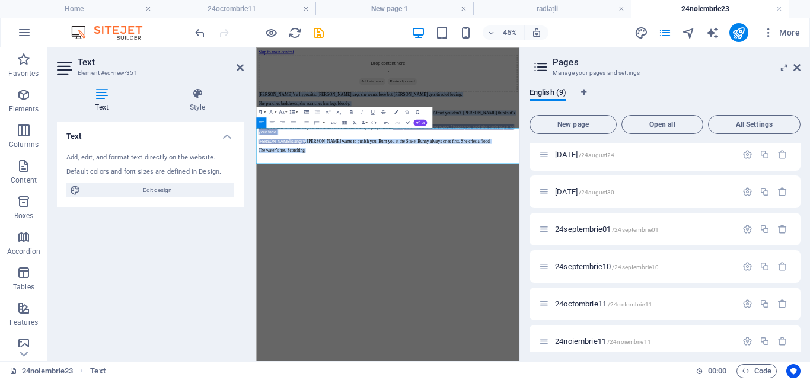
drag, startPoint x: 376, startPoint y: 300, endPoint x: 496, endPoint y: 171, distance: 176.2
click at [256, 217] on html "Skip to main content Drop content here or Add elements Paste clipboard Bunny’s …" at bounding box center [548, 169] width 585 height 244
click at [293, 123] on icon "button" at bounding box center [293, 122] width 5 height 3
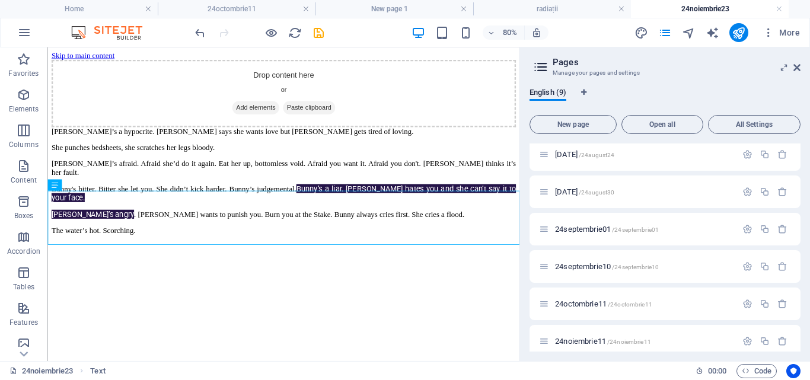
drag, startPoint x: 203, startPoint y: 317, endPoint x: 393, endPoint y: 385, distance: 202.2
click at [393, 291] on html "Skip to main content Drop content here or Add elements Paste clipboard Bunny’s …" at bounding box center [342, 169] width 590 height 244
click at [292, 244] on div "+ Add section" at bounding box center [283, 245] width 53 height 16
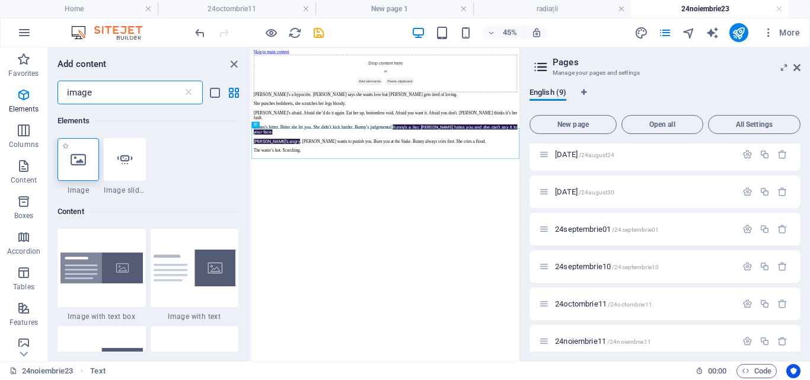
type input "image"
click at [79, 159] on icon at bounding box center [78, 159] width 15 height 15
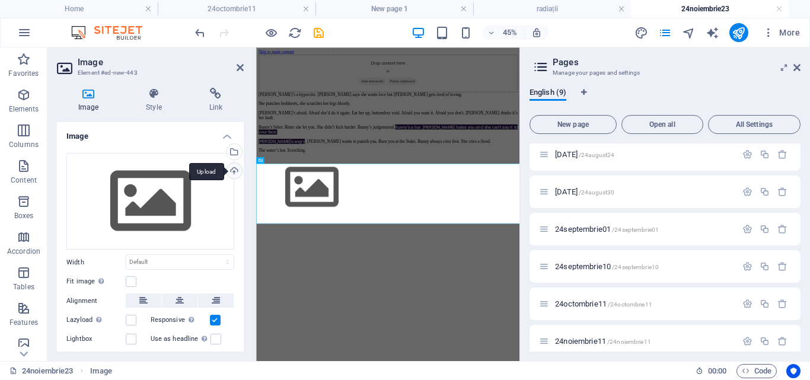
click at [237, 169] on div "Upload" at bounding box center [233, 172] width 18 height 18
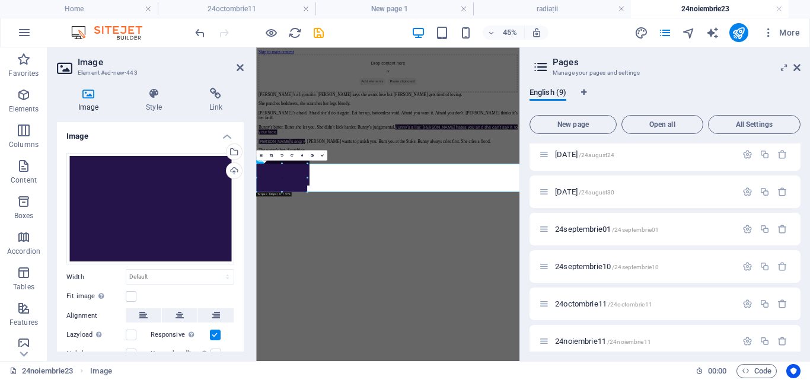
drag, startPoint x: 363, startPoint y: 223, endPoint x: 238, endPoint y: 141, distance: 149.0
type input "191"
select select "px"
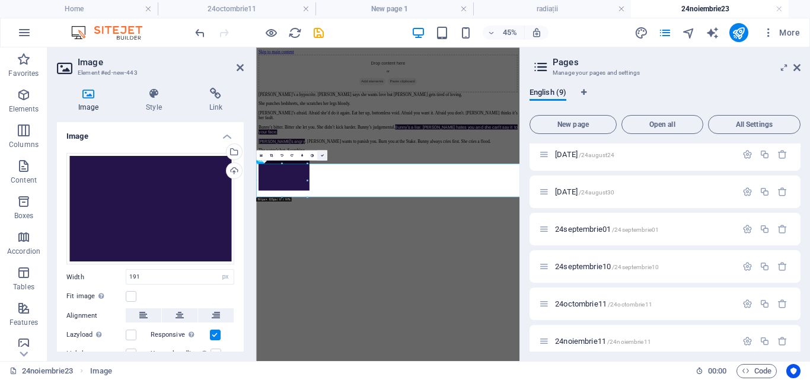
click at [317, 154] on link at bounding box center [322, 155] width 10 height 10
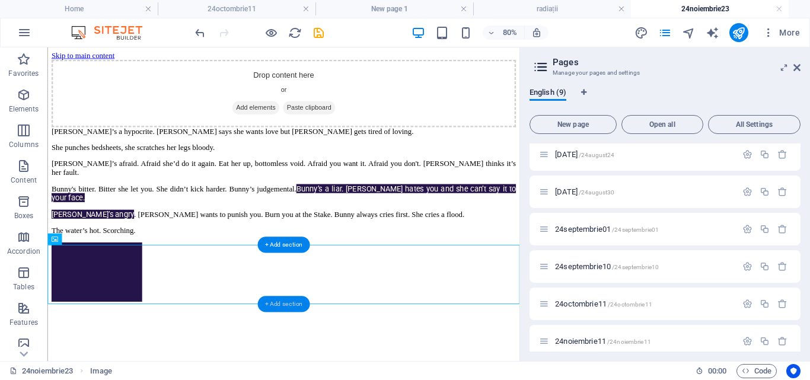
click at [283, 300] on div "+ Add section" at bounding box center [283, 304] width 53 height 16
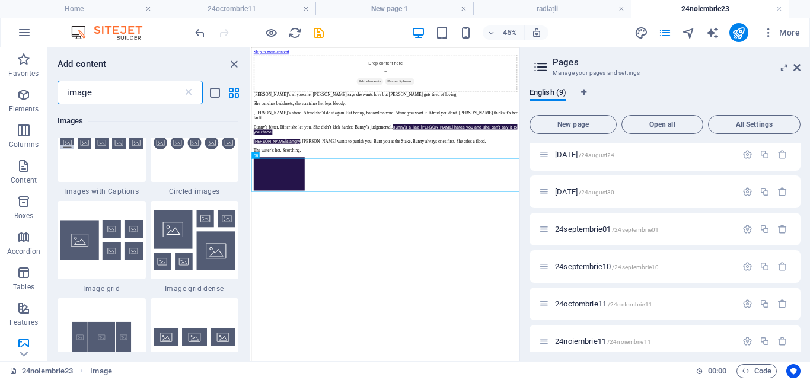
scroll to position [1019, 0]
click at [208, 258] on img at bounding box center [195, 240] width 82 height 60
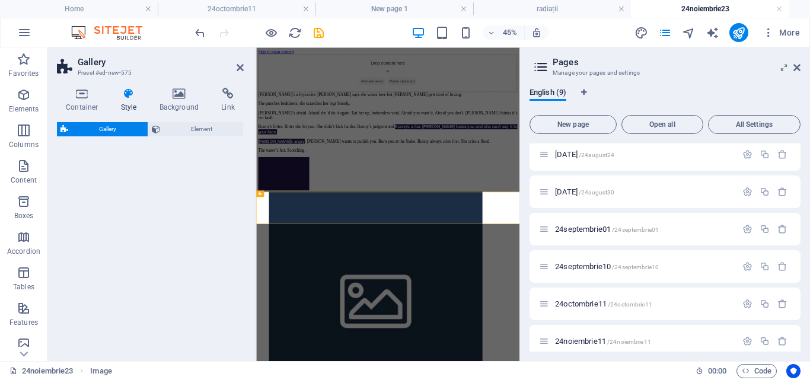
select select "rem"
select select "preset-gallery-v3-grid-dense"
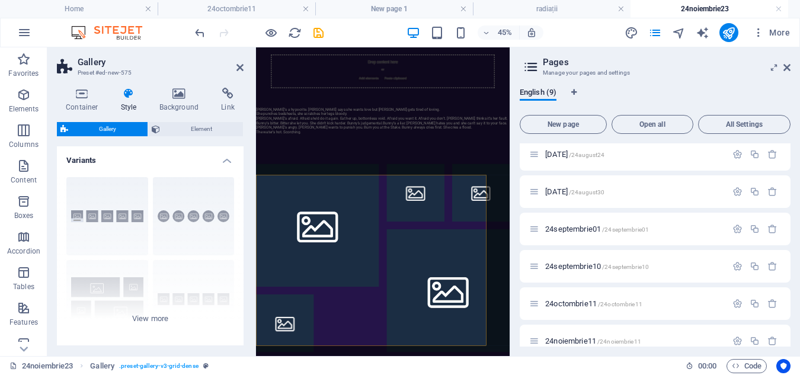
scroll to position [12, 0]
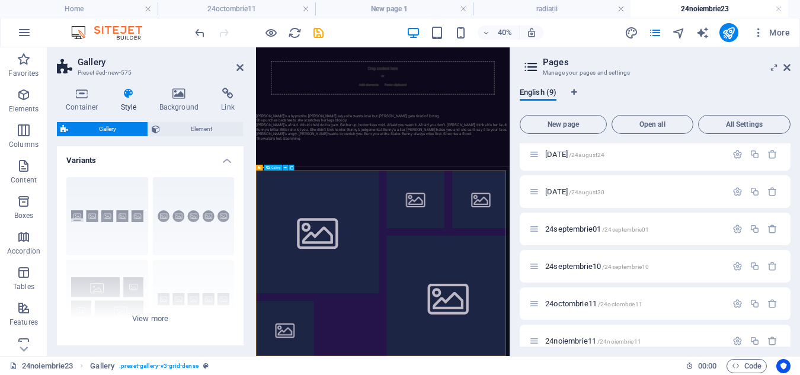
select select "4"
select select "px"
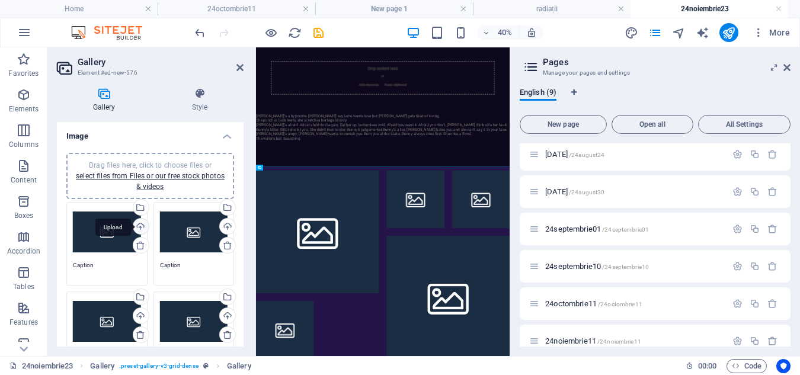
click at [139, 225] on div "Upload" at bounding box center [140, 228] width 18 height 18
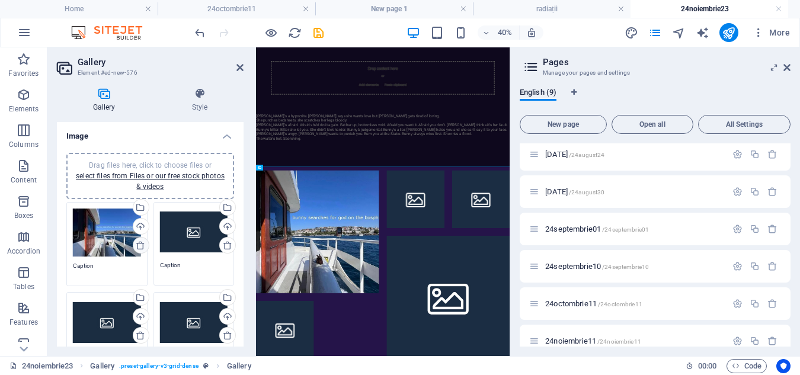
click at [138, 248] on icon at bounding box center [140, 245] width 9 height 9
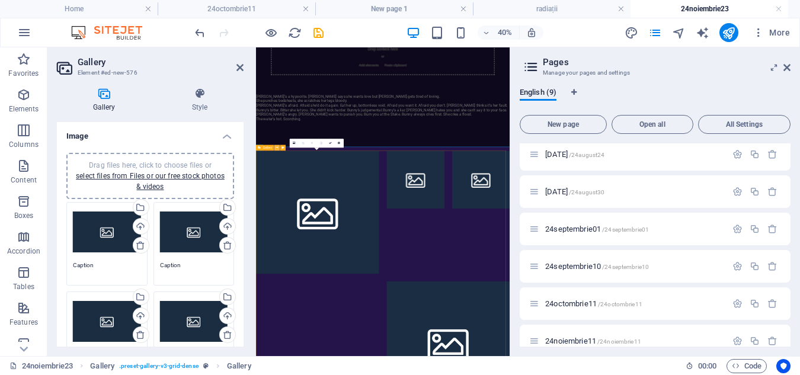
click at [277, 148] on icon at bounding box center [277, 147] width 2 height 5
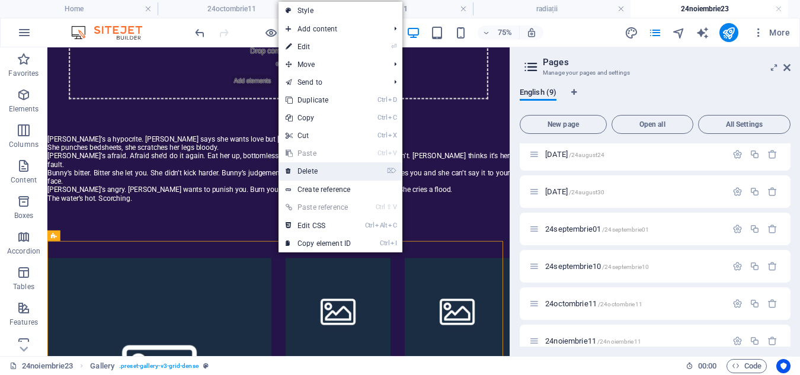
click at [298, 172] on link "⌦ Delete" at bounding box center [318, 171] width 79 height 18
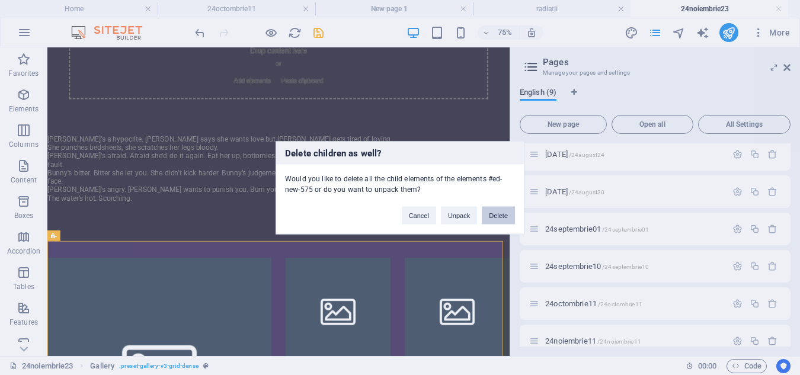
click at [495, 216] on button "Delete" at bounding box center [498, 215] width 33 height 18
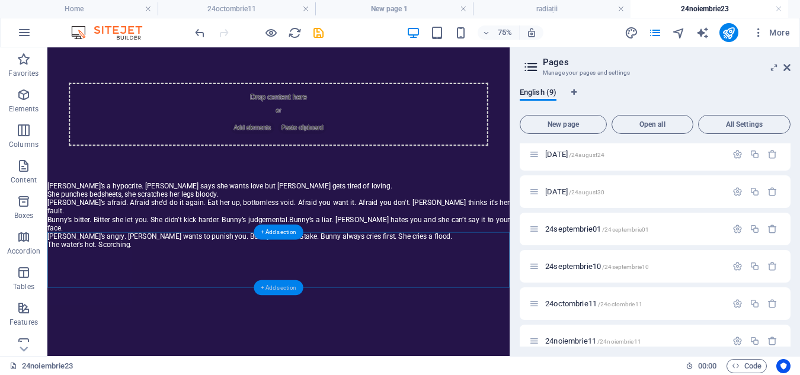
click at [279, 288] on div "+ Add section" at bounding box center [278, 287] width 49 height 15
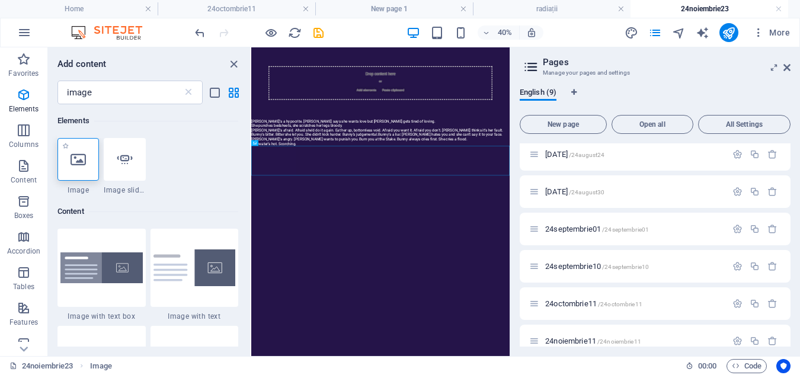
click at [84, 155] on icon at bounding box center [78, 159] width 15 height 15
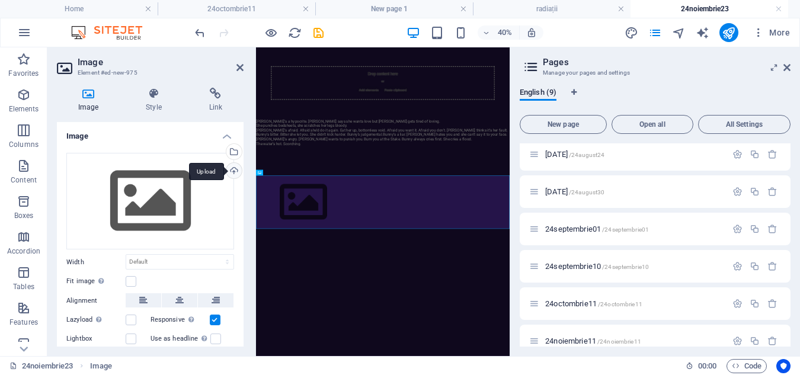
click at [234, 170] on div "Upload" at bounding box center [233, 172] width 18 height 18
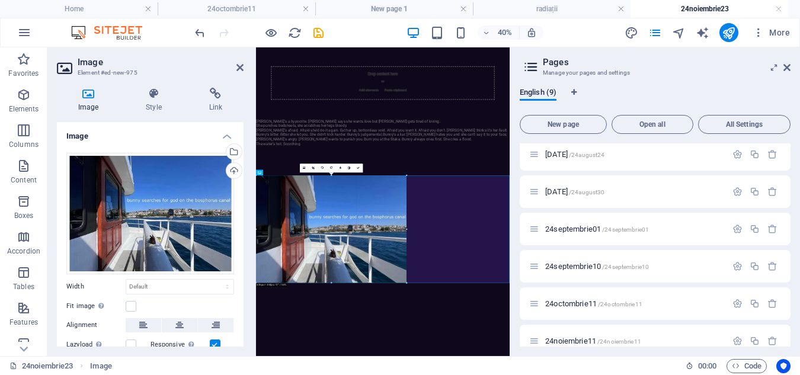
drag, startPoint x: 506, startPoint y: 353, endPoint x: 254, endPoint y: 165, distance: 314.3
type input "636"
select select "px"
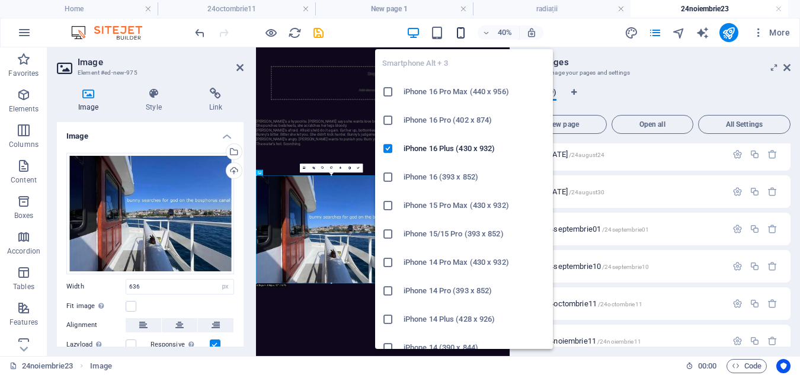
click at [456, 36] on icon "button" at bounding box center [461, 33] width 14 height 14
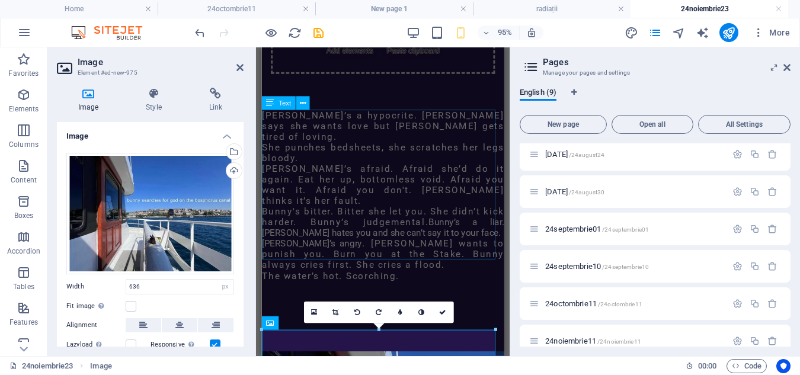
scroll to position [243, 0]
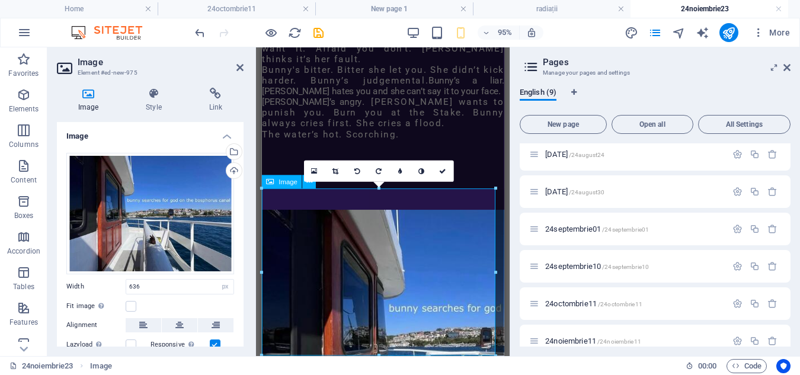
drag, startPoint x: 756, startPoint y: 401, endPoint x: 475, endPoint y: 337, distance: 287.8
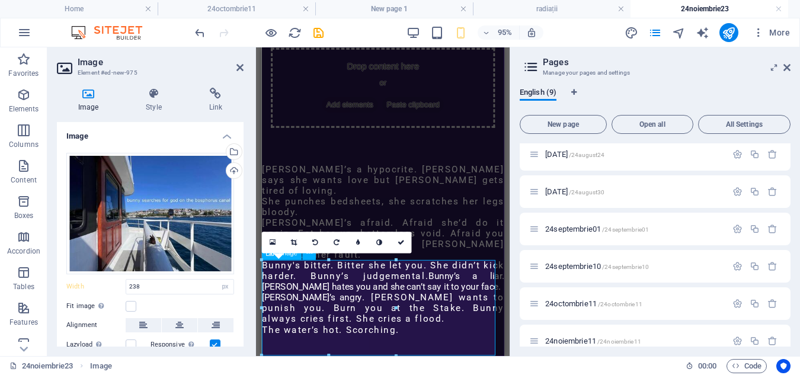
scroll to position [168, 0]
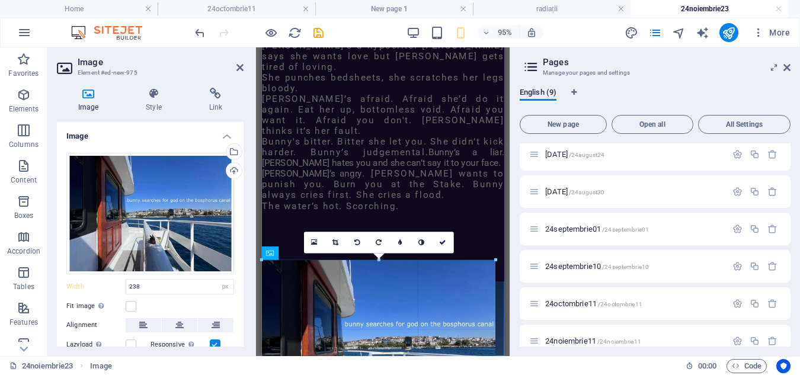
drag, startPoint x: 395, startPoint y: 354, endPoint x: 509, endPoint y: 388, distance: 119.5
type input "414"
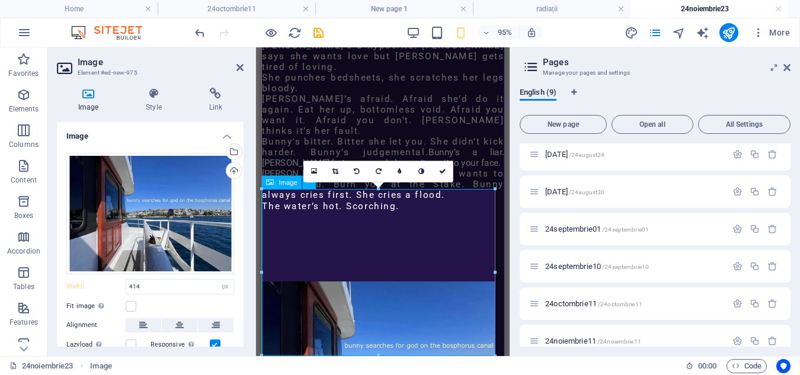
scroll to position [242, 0]
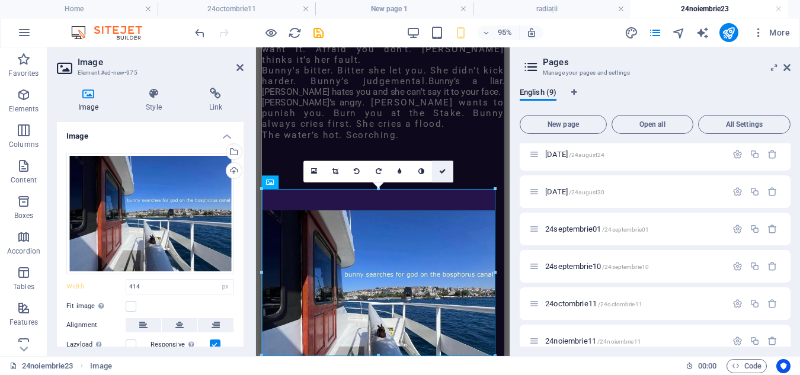
click at [439, 175] on icon at bounding box center [442, 171] width 7 height 7
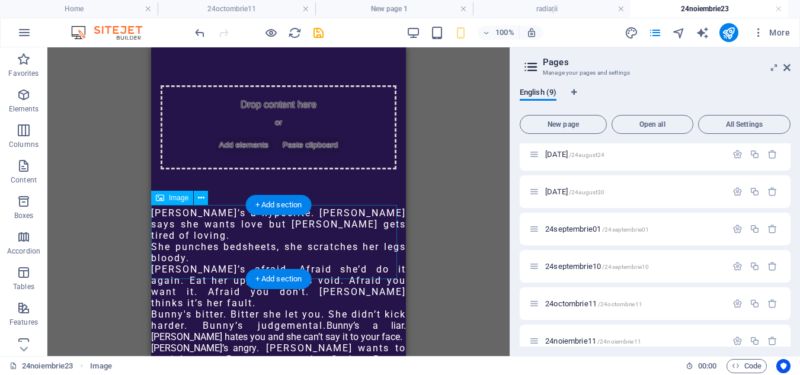
scroll to position [258, 0]
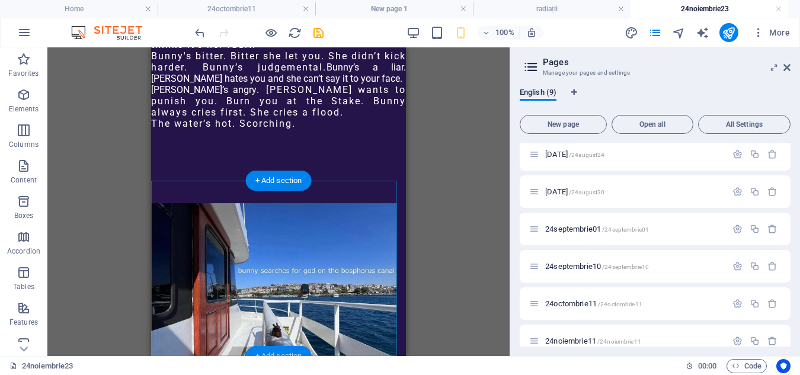
click at [285, 350] on div "+ Add section" at bounding box center [279, 356] width 66 height 20
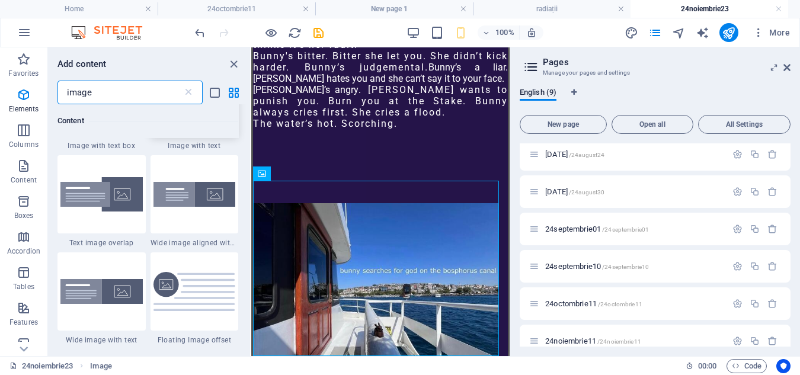
scroll to position [0, 0]
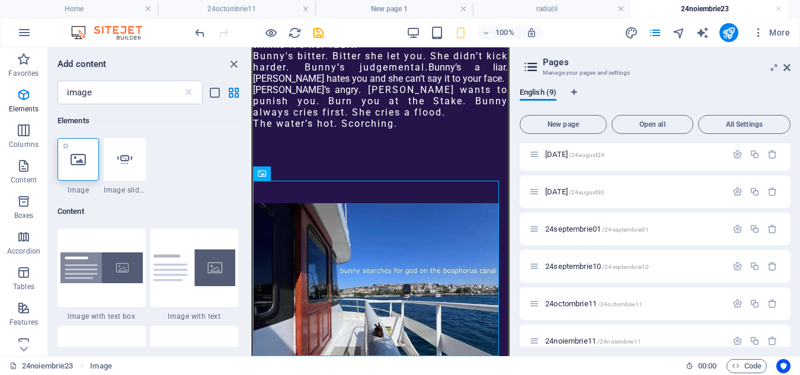
click at [79, 164] on icon at bounding box center [78, 159] width 15 height 15
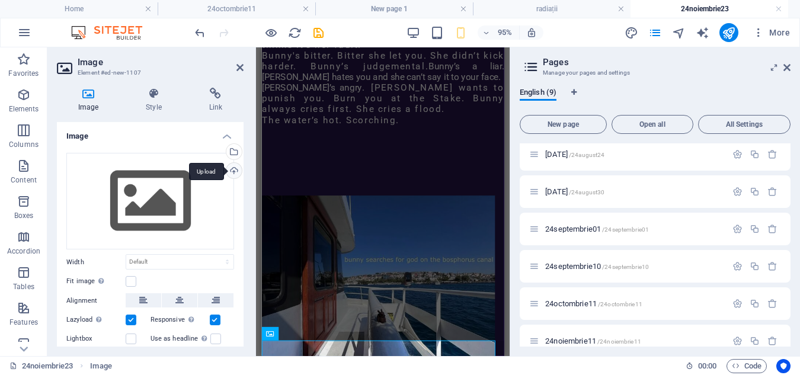
click at [235, 166] on div "Upload" at bounding box center [233, 172] width 18 height 18
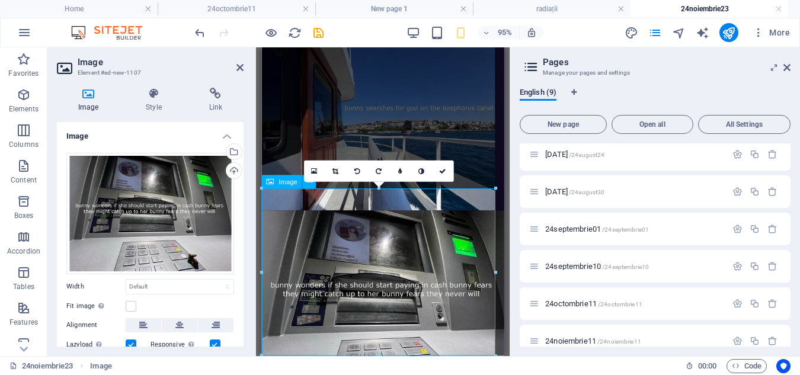
scroll to position [419, 0]
click at [446, 171] on link at bounding box center [442, 171] width 21 height 21
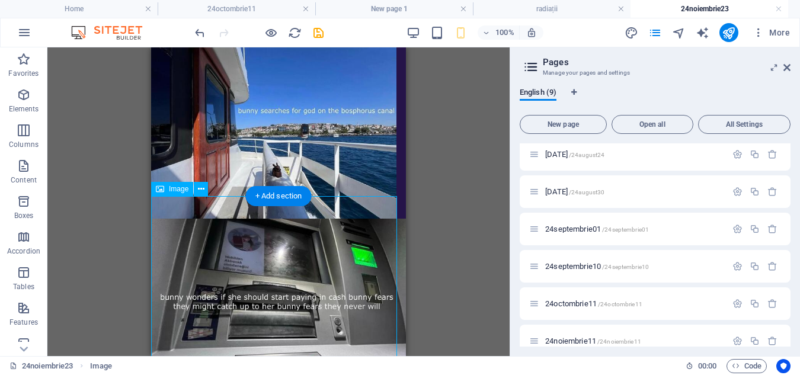
scroll to position [435, 0]
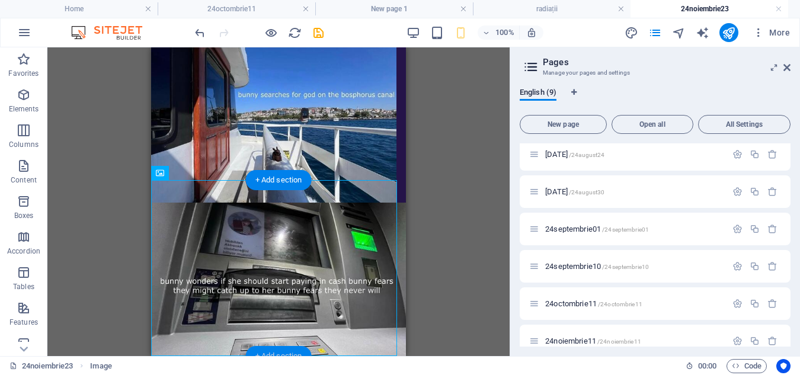
click at [285, 350] on div "+ Add section" at bounding box center [279, 356] width 66 height 20
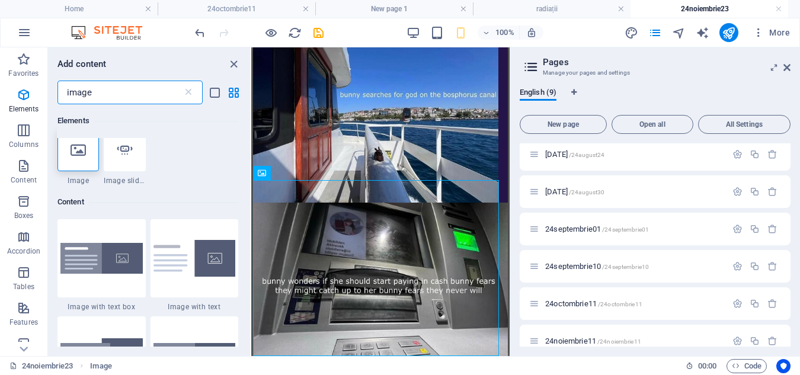
scroll to position [0, 0]
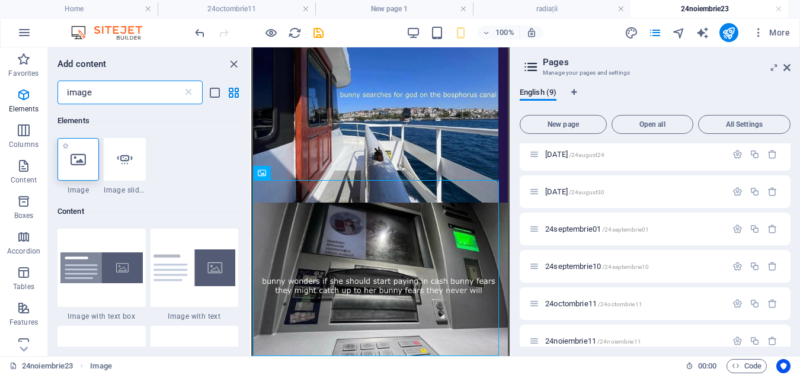
click at [96, 160] on div at bounding box center [78, 159] width 41 height 43
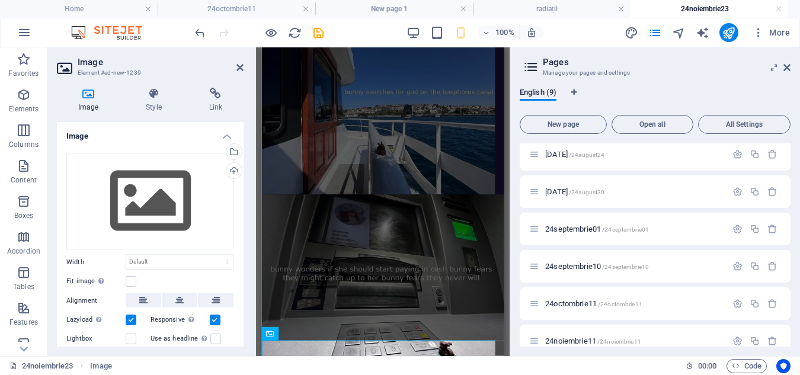
click at [96, 160] on div "Drag files here, click to choose files or select files from Files or our free s…" at bounding box center [150, 201] width 168 height 97
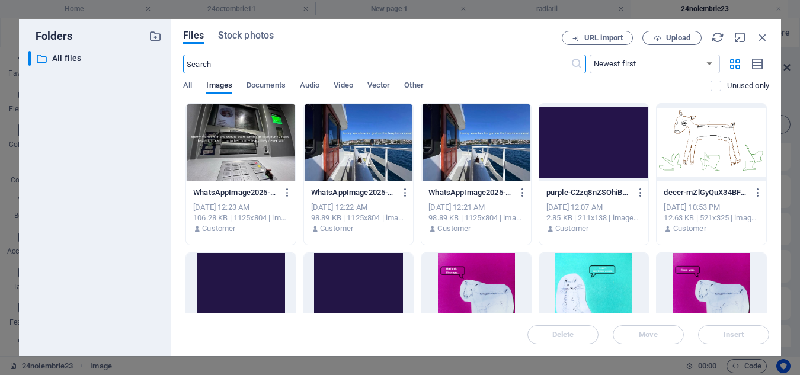
scroll to position [1076, 0]
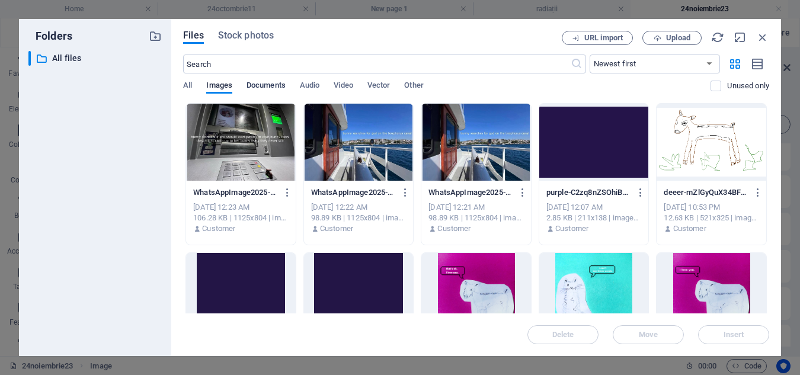
click at [272, 84] on span "Documents" at bounding box center [266, 86] width 39 height 17
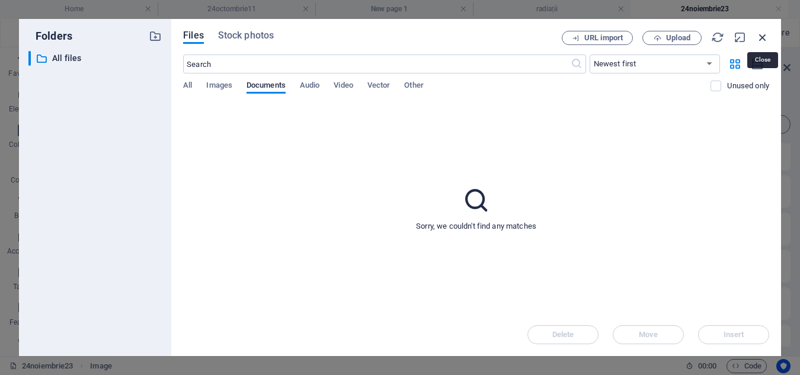
click at [763, 36] on icon "button" at bounding box center [762, 37] width 13 height 13
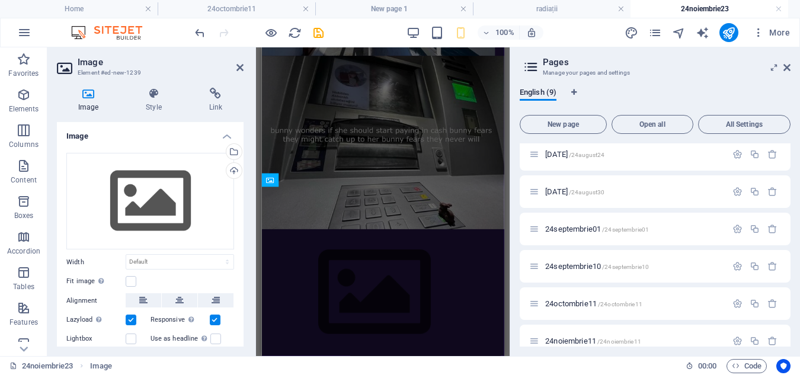
scroll to position [435, 0]
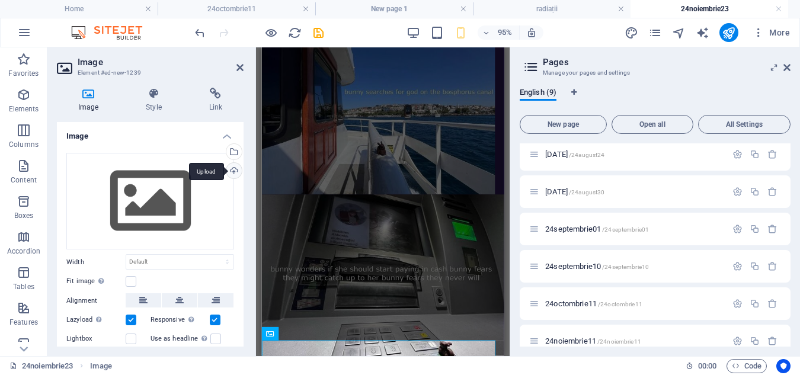
click at [234, 176] on div "Upload" at bounding box center [233, 172] width 18 height 18
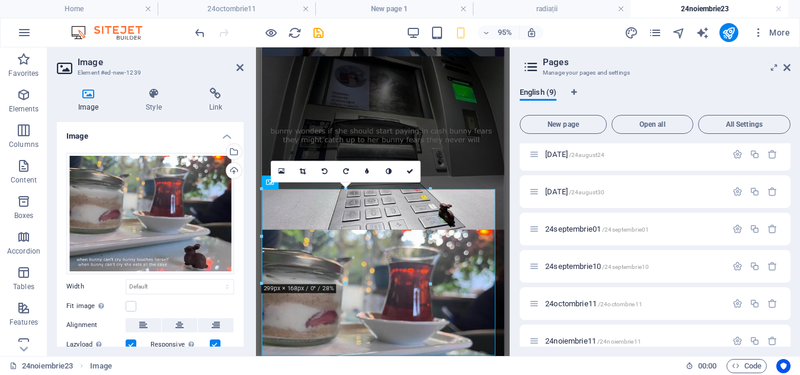
scroll to position [594, 0]
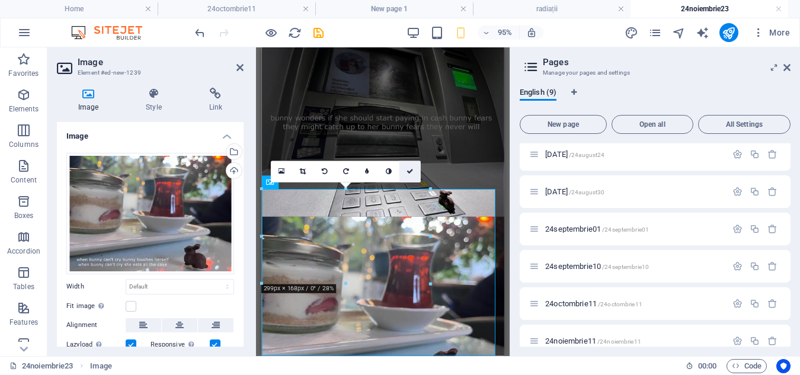
click at [414, 168] on link at bounding box center [410, 171] width 21 height 21
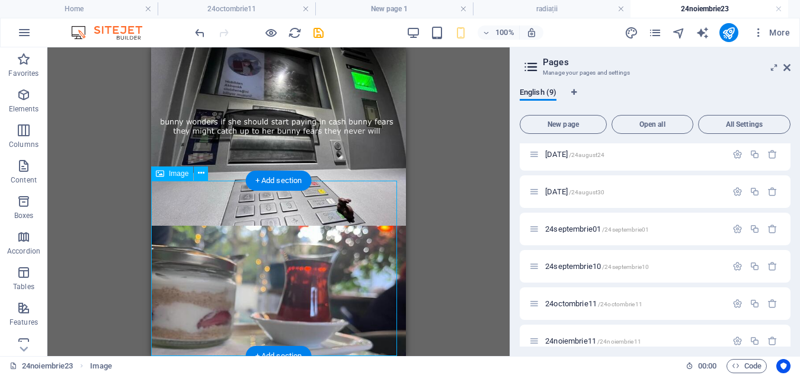
scroll to position [610, 0]
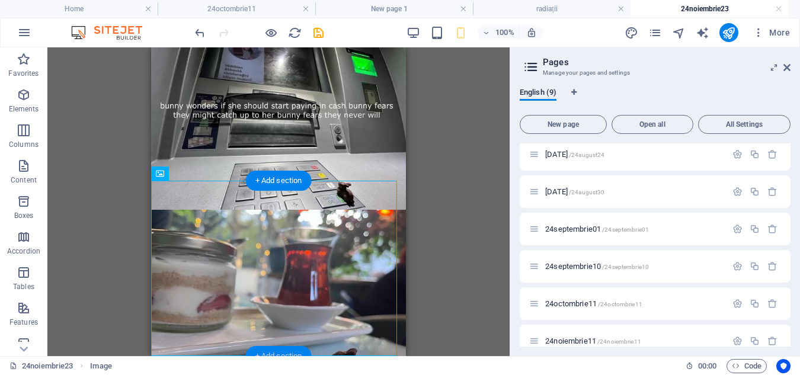
click at [273, 350] on div "+ Add section" at bounding box center [279, 356] width 66 height 20
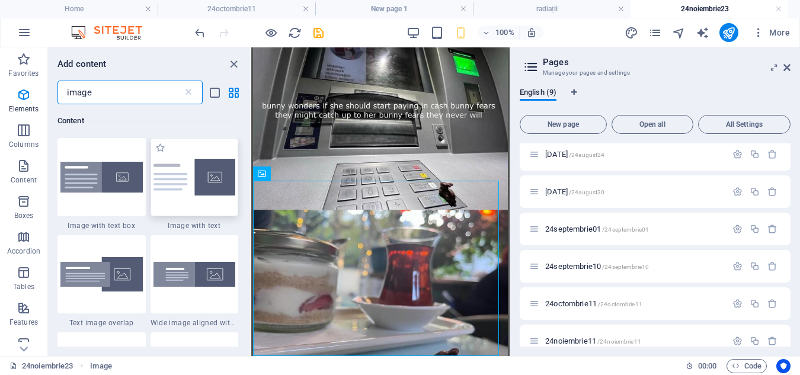
scroll to position [0, 0]
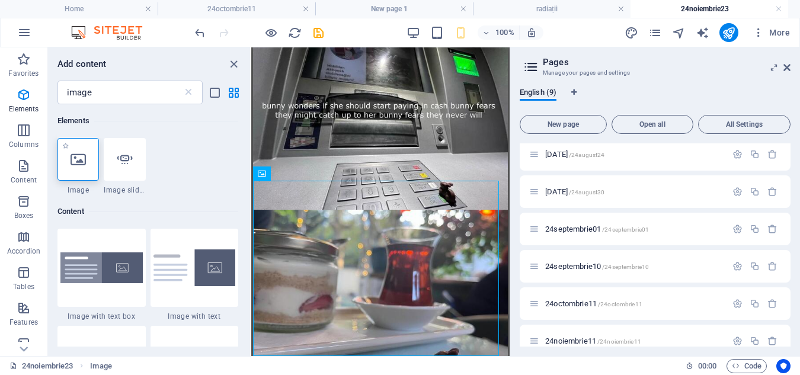
click at [91, 161] on div at bounding box center [78, 159] width 41 height 43
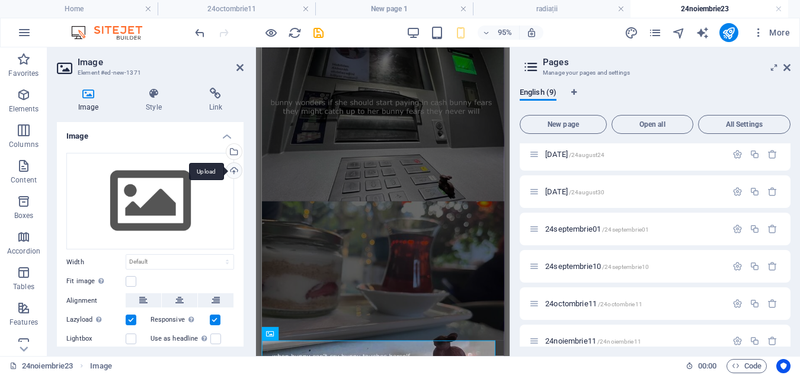
click at [229, 167] on div "Upload" at bounding box center [233, 172] width 18 height 18
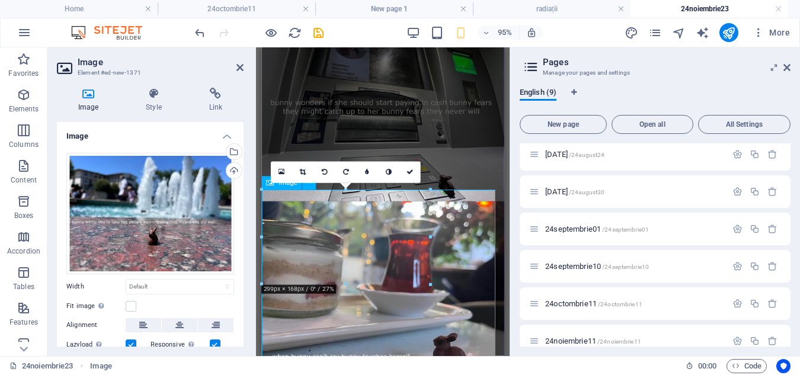
scroll to position [770, 0]
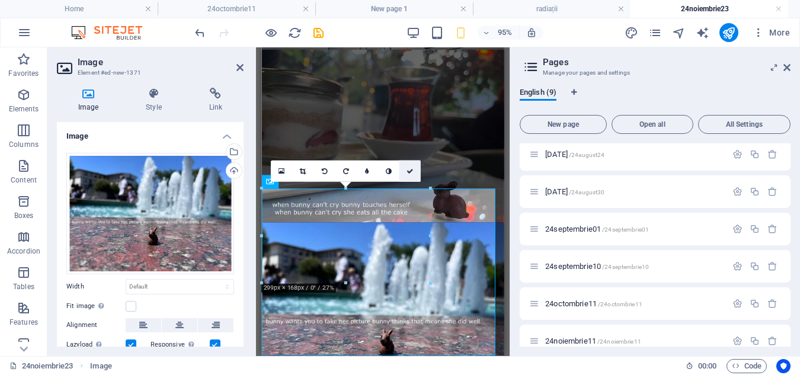
click at [418, 161] on link at bounding box center [410, 171] width 21 height 21
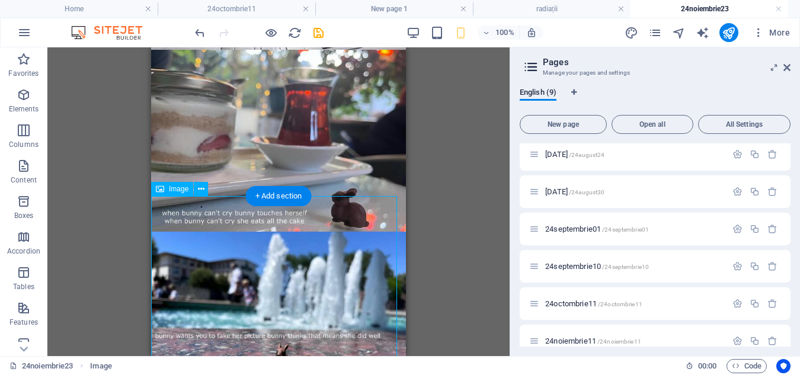
scroll to position [786, 0]
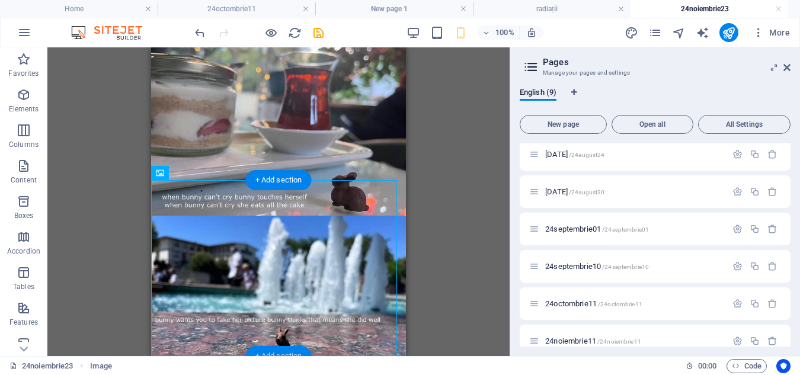
click at [283, 355] on div "+ Add section" at bounding box center [279, 356] width 66 height 20
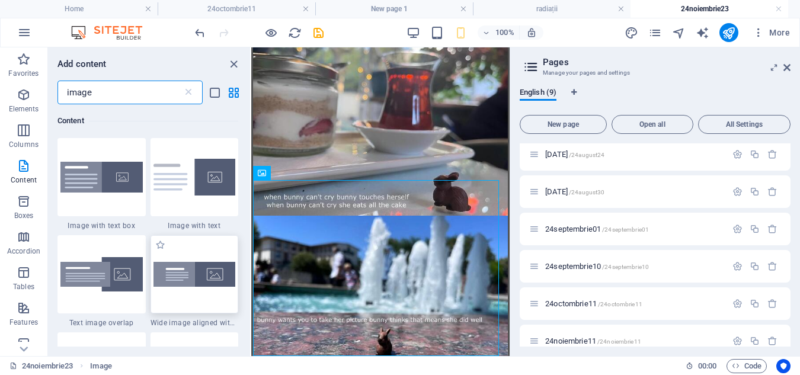
scroll to position [0, 0]
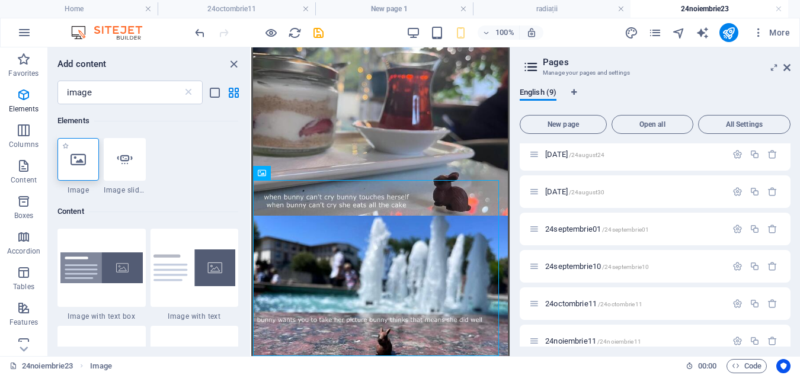
click at [79, 163] on icon at bounding box center [78, 159] width 15 height 15
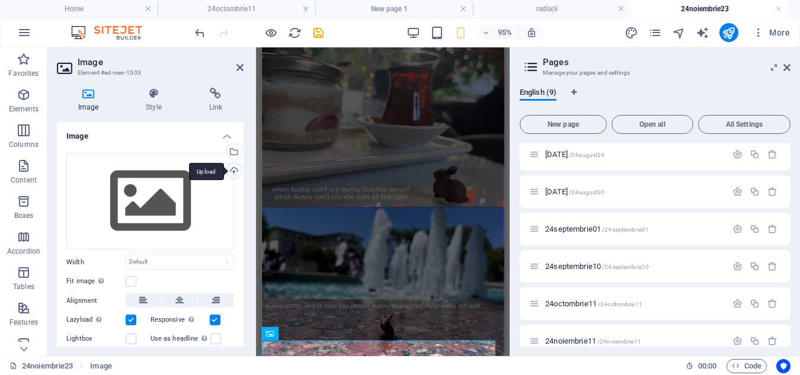
click at [232, 170] on div "Upload" at bounding box center [233, 172] width 18 height 18
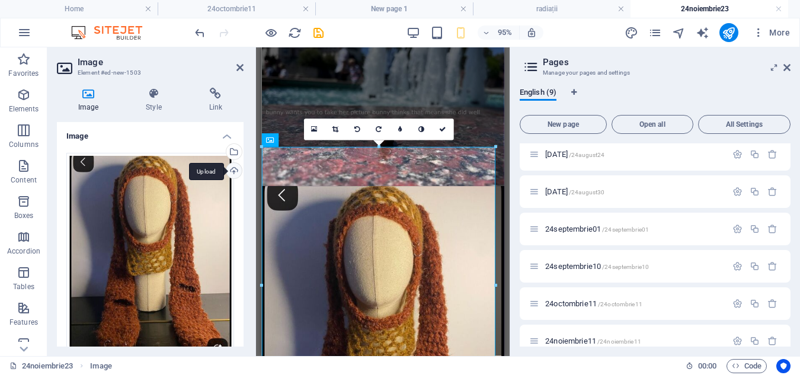
click at [230, 169] on div "Upload" at bounding box center [233, 172] width 18 height 18
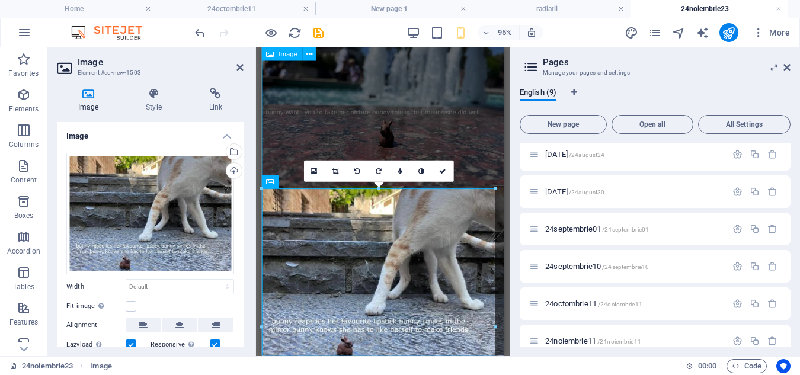
scroll to position [946, 0]
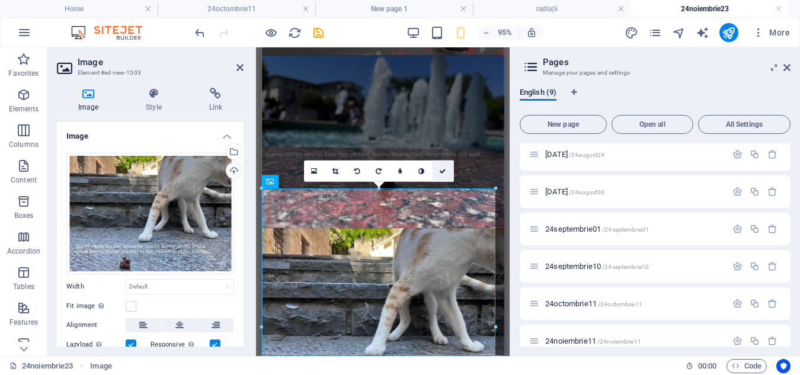
click at [442, 174] on icon at bounding box center [442, 171] width 7 height 7
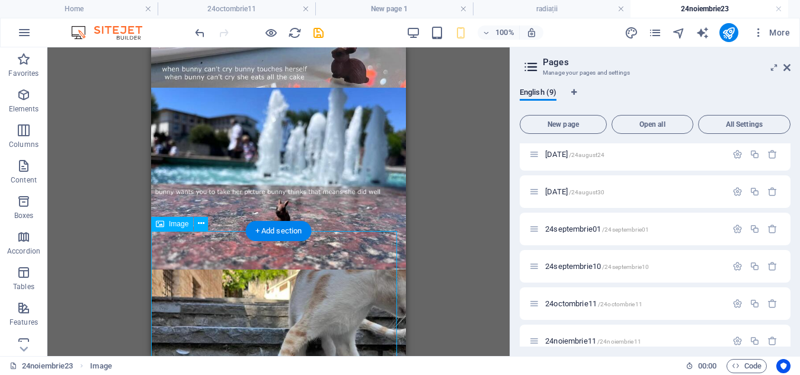
scroll to position [962, 0]
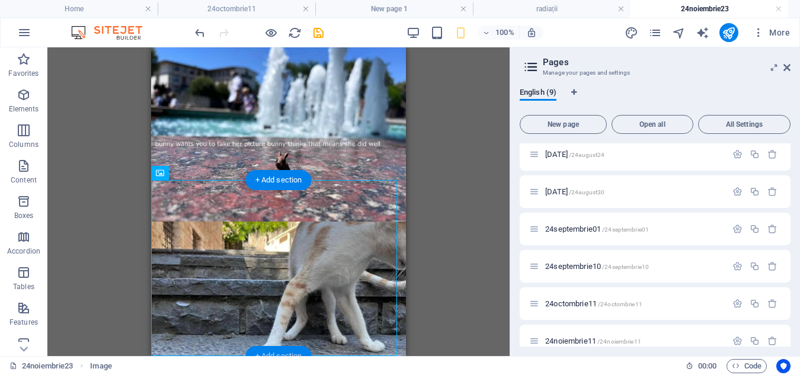
click at [283, 351] on div "+ Add section" at bounding box center [279, 356] width 66 height 20
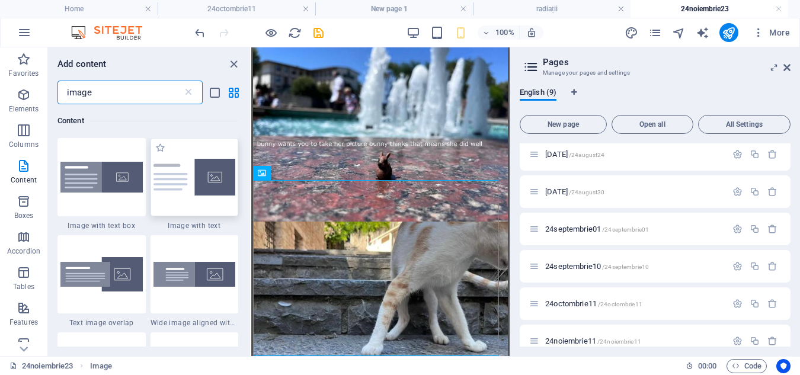
scroll to position [0, 0]
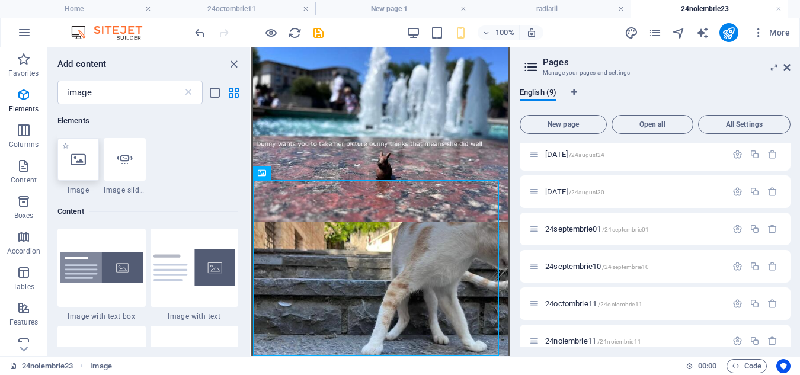
click at [75, 158] on icon at bounding box center [78, 159] width 15 height 15
click at [251, 158] on div "Drag here to replace the existing content. Press “Ctrl” if you want to create a…" at bounding box center [380, 201] width 258 height 309
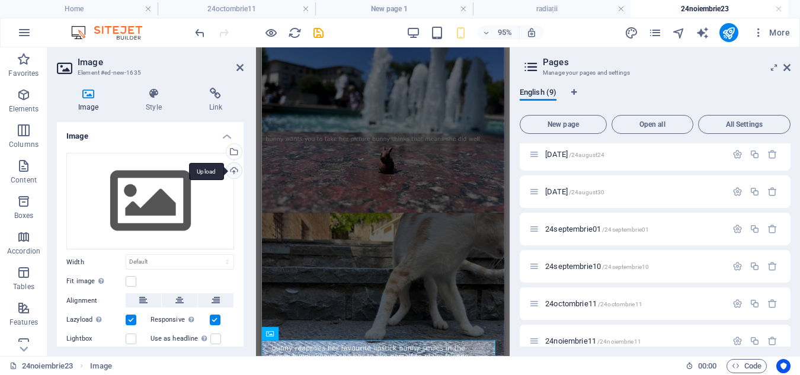
click at [234, 170] on div "Upload" at bounding box center [233, 172] width 18 height 18
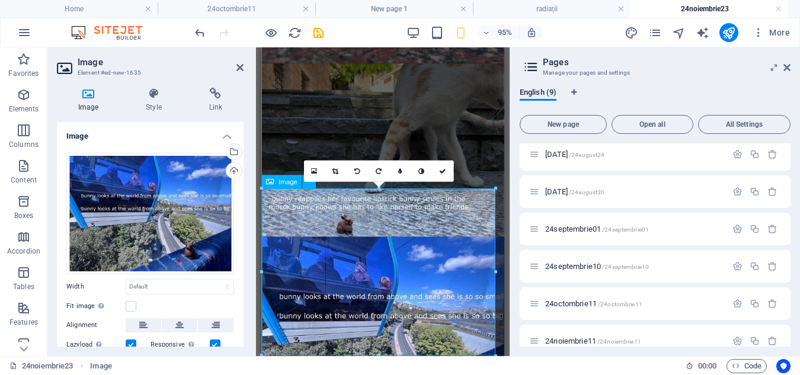
scroll to position [1122, 0]
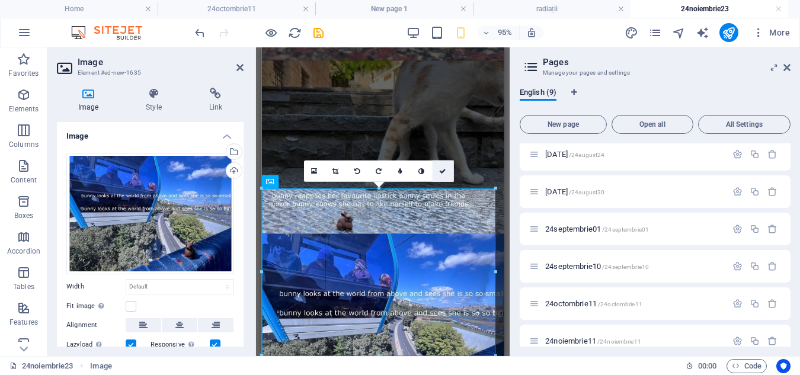
click at [442, 169] on icon at bounding box center [442, 171] width 7 height 7
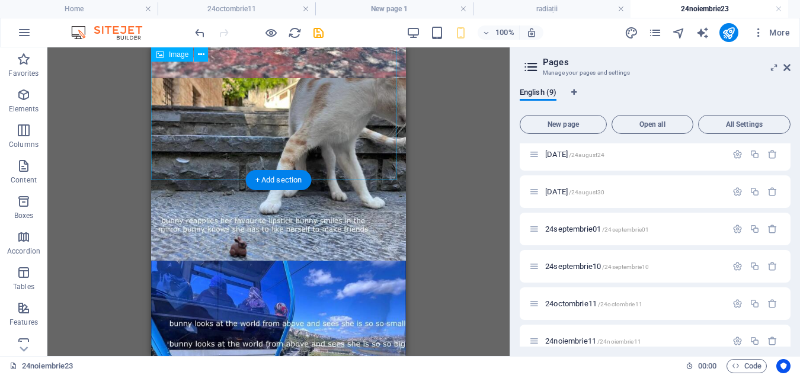
scroll to position [1138, 0]
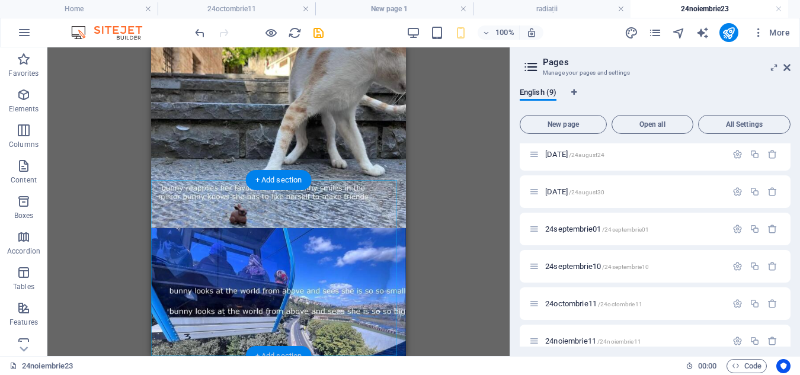
click at [286, 351] on div "+ Add section" at bounding box center [279, 356] width 66 height 20
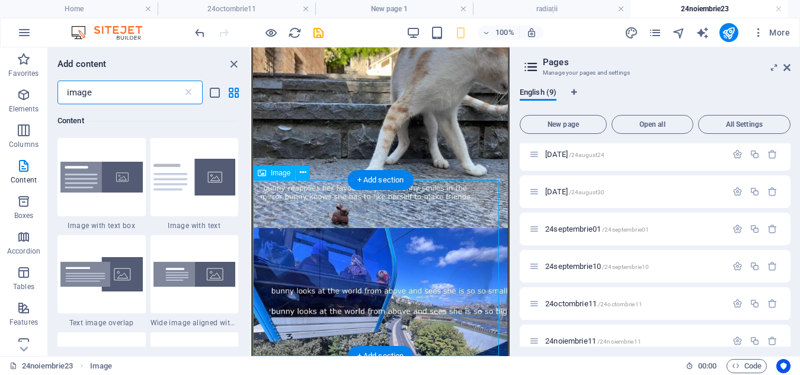
scroll to position [91, 0]
click at [391, 352] on div "+ Add section" at bounding box center [381, 356] width 66 height 20
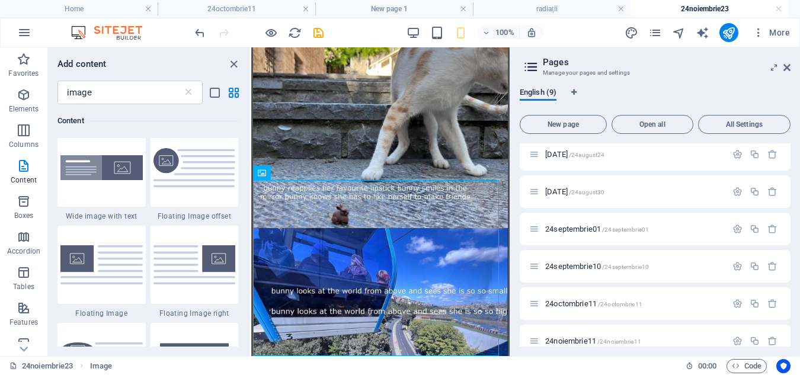
scroll to position [0, 0]
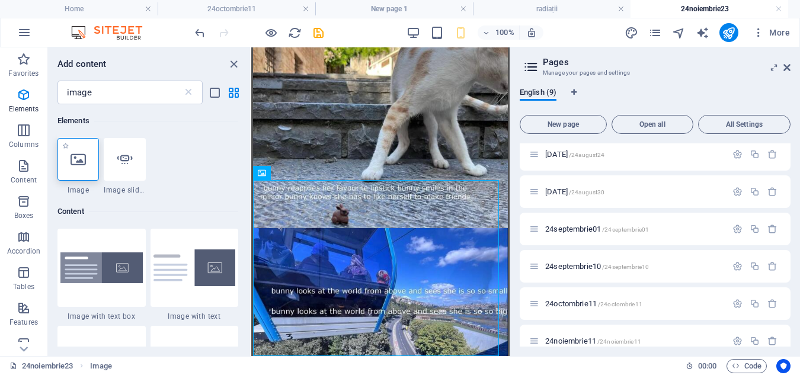
click at [87, 161] on div at bounding box center [78, 159] width 41 height 43
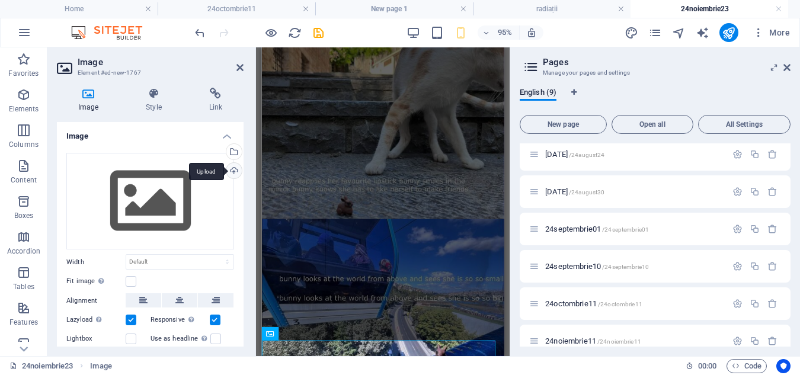
click at [229, 171] on div "Upload" at bounding box center [233, 172] width 18 height 18
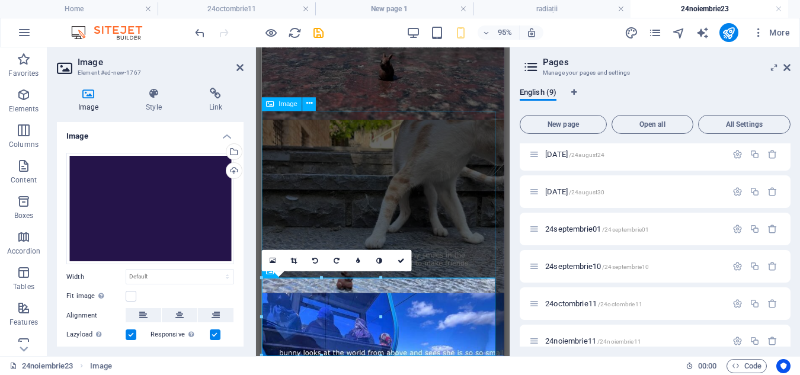
scroll to position [1204, 0]
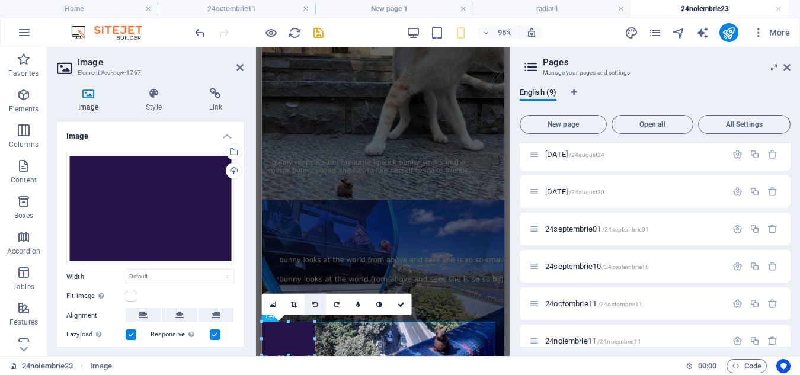
drag, startPoint x: 379, startPoint y: 355, endPoint x: 309, endPoint y: 303, distance: 86.9
type input "96"
select select "px"
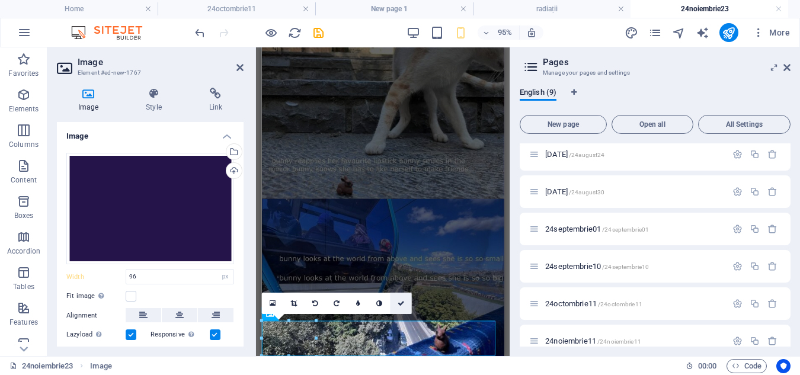
click at [403, 300] on icon at bounding box center [401, 303] width 7 height 7
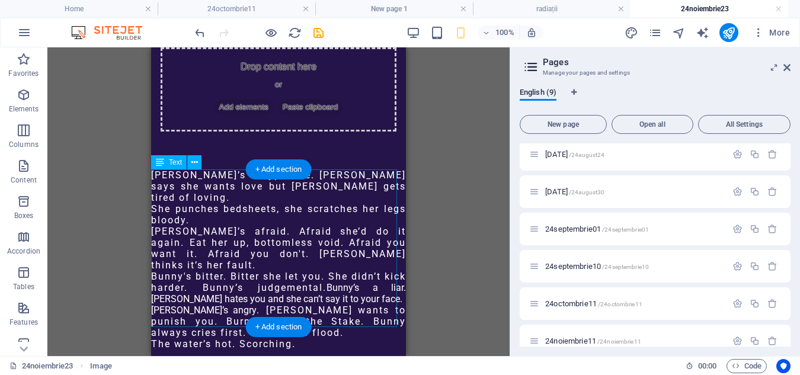
scroll to position [0, 0]
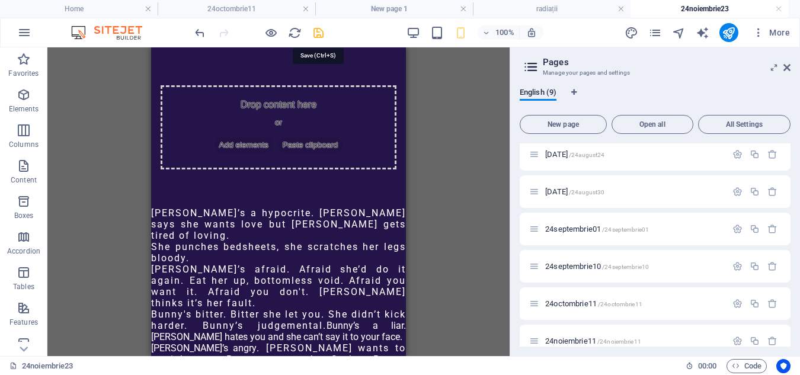
click at [317, 27] on icon "save" at bounding box center [319, 33] width 14 height 14
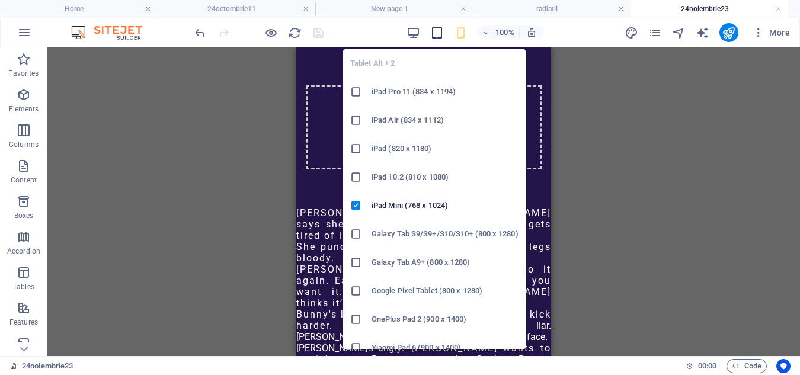
click at [439, 32] on icon "button" at bounding box center [437, 33] width 14 height 14
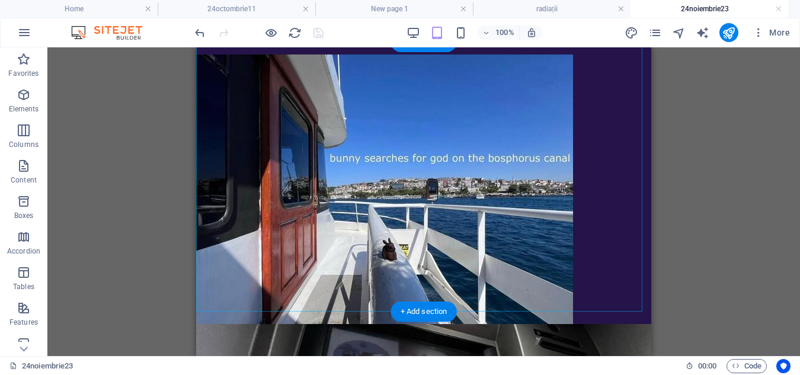
scroll to position [360, 0]
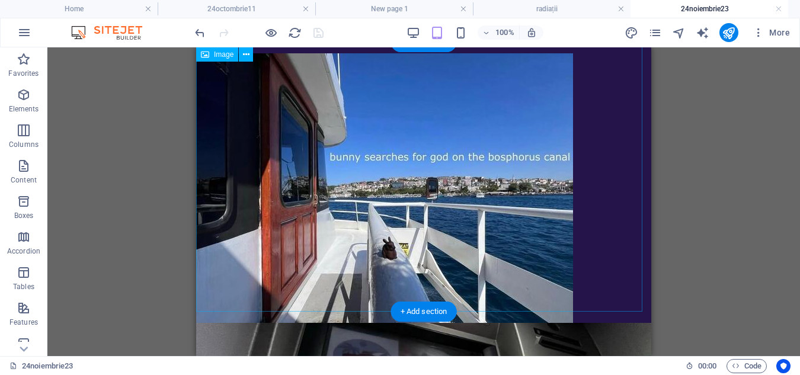
click at [551, 177] on figure at bounding box center [423, 188] width 455 height 270
click at [534, 178] on figure at bounding box center [423, 188] width 455 height 270
click at [478, 174] on figure at bounding box center [423, 188] width 455 height 270
select select "px"
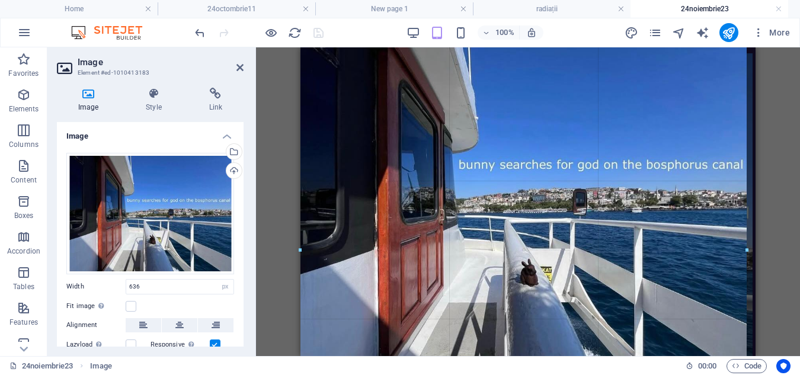
drag, startPoint x: 678, startPoint y: 312, endPoint x: 754, endPoint y: 331, distance: 77.5
type input "753"
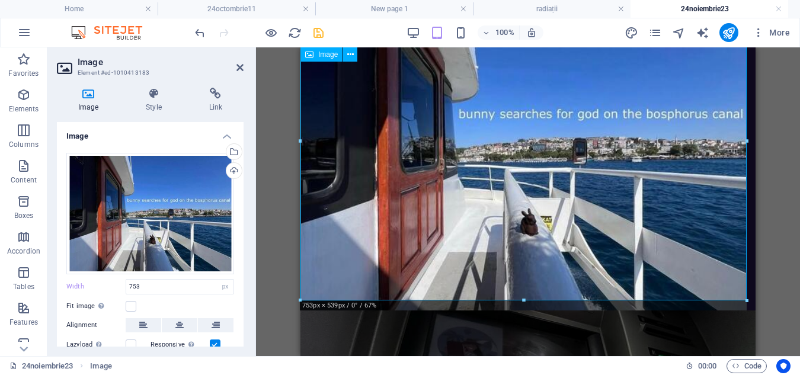
scroll to position [421, 0]
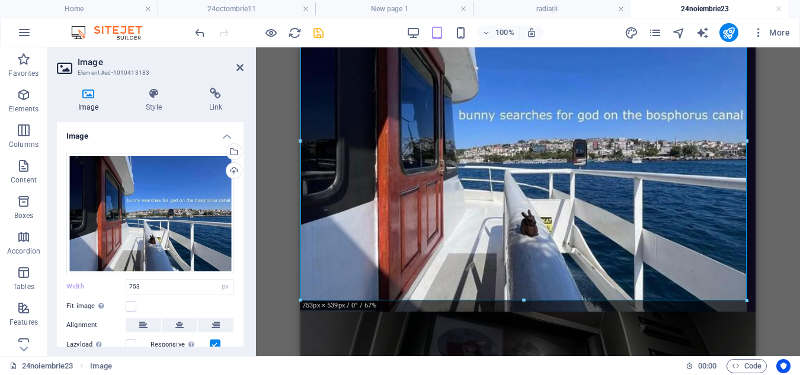
click at [774, 133] on div "Drag here to replace the existing content. Press “Ctrl” if you want to create a…" at bounding box center [528, 201] width 544 height 309
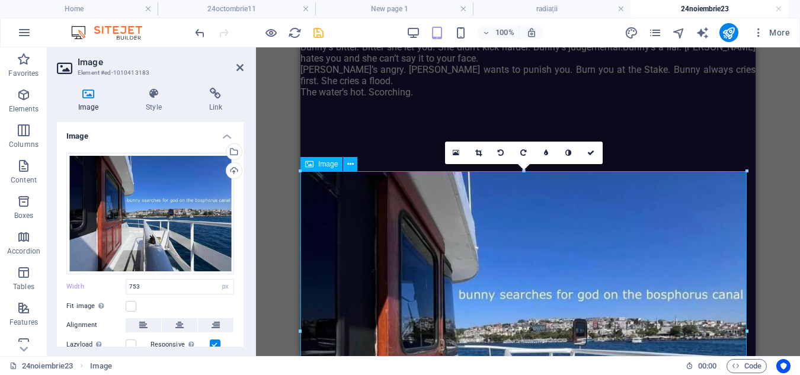
scroll to position [229, 0]
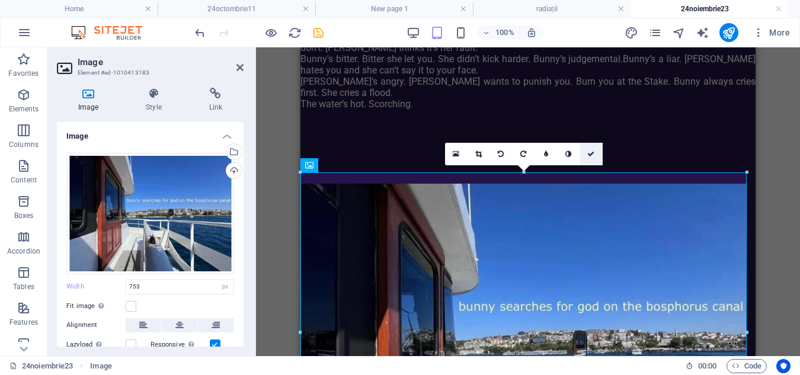
click at [592, 149] on link at bounding box center [591, 154] width 23 height 23
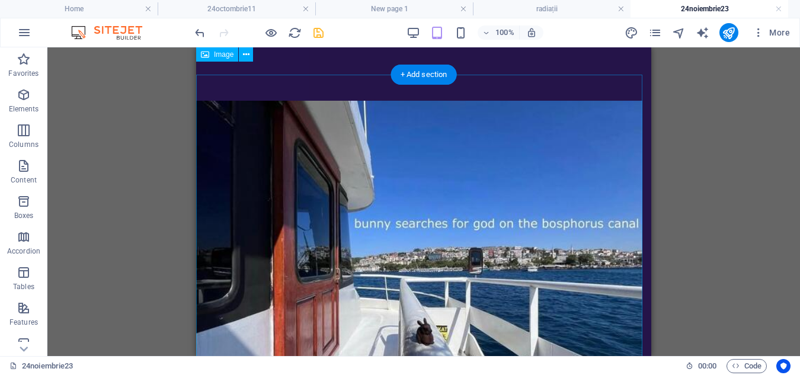
scroll to position [312, 0]
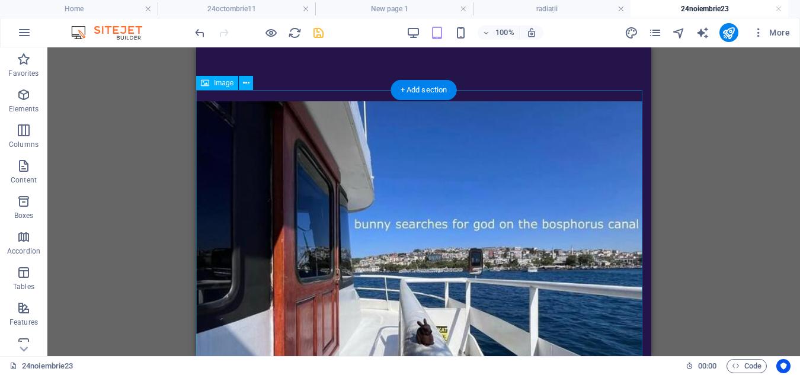
click at [532, 148] on figure at bounding box center [423, 261] width 455 height 320
click at [391, 168] on figure at bounding box center [423, 261] width 455 height 320
select select "px"
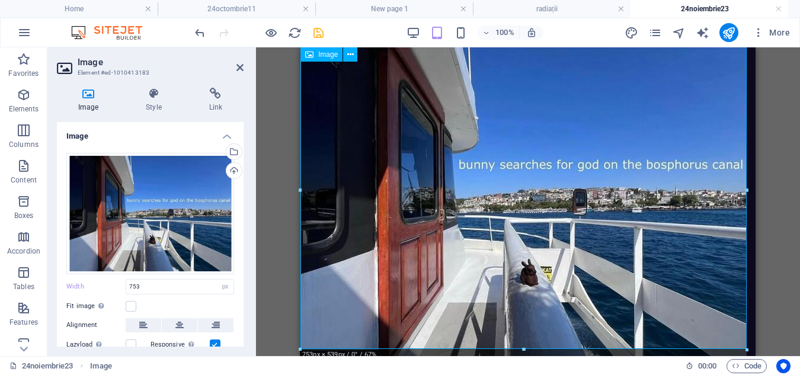
scroll to position [372, 0]
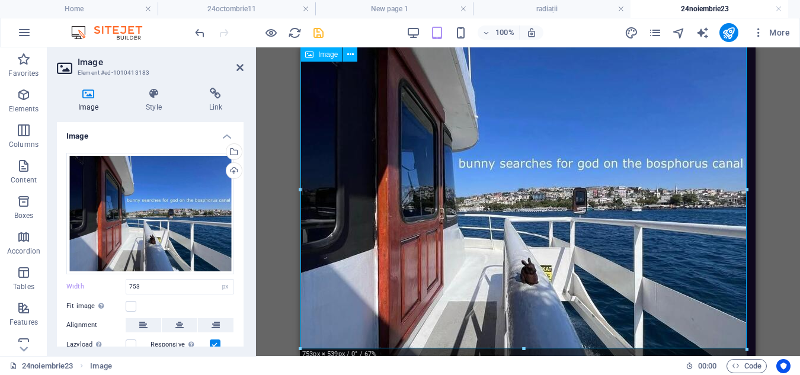
drag, startPoint x: 1047, startPoint y: 397, endPoint x: 606, endPoint y: 230, distance: 471.5
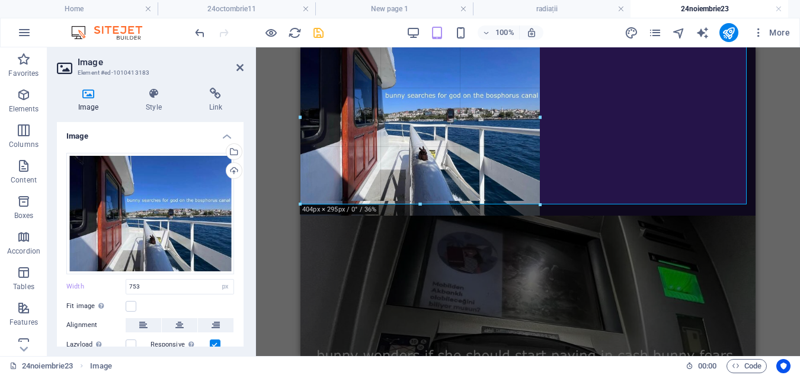
drag, startPoint x: 733, startPoint y: 347, endPoint x: 542, endPoint y: 207, distance: 237.2
type input "404"
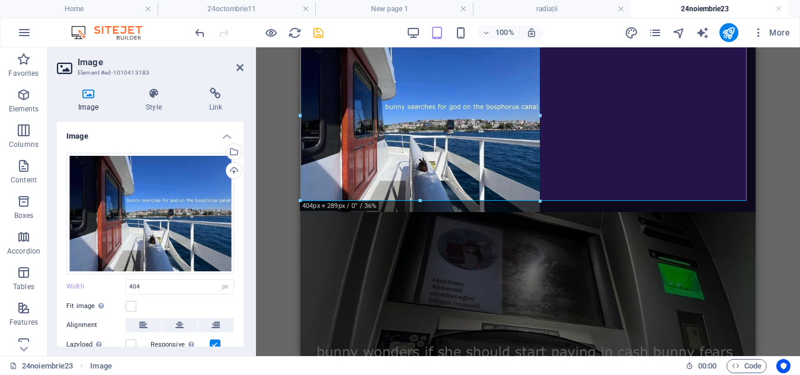
click at [240, 225] on div "Drag files here, click to choose files or select files from Files or our free s…" at bounding box center [150, 271] width 187 height 256
click at [180, 321] on icon at bounding box center [179, 325] width 8 height 14
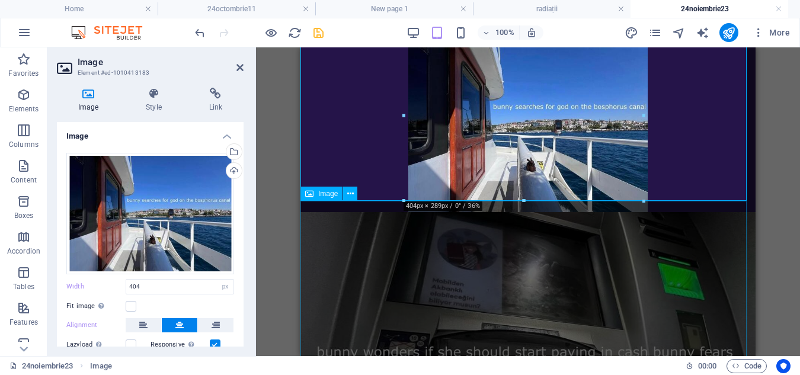
click at [500, 254] on figure at bounding box center [528, 374] width 455 height 325
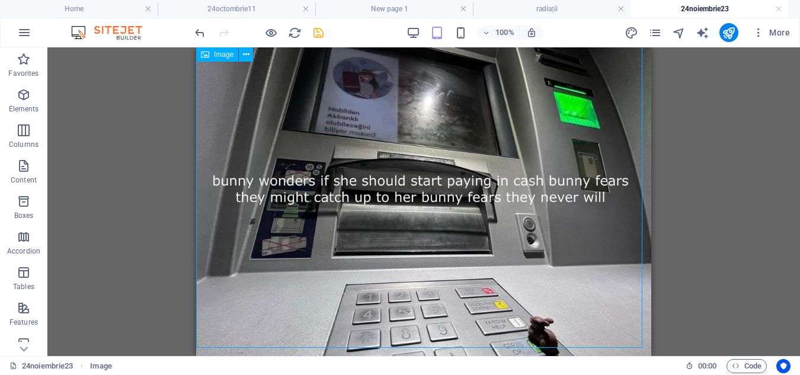
scroll to position [546, 0]
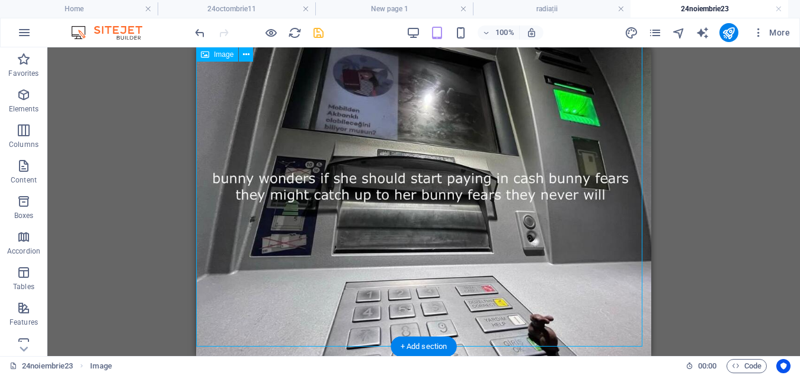
click at [607, 313] on figure at bounding box center [423, 201] width 455 height 325
click at [619, 325] on figure at bounding box center [423, 201] width 455 height 325
click at [630, 340] on figure at bounding box center [423, 201] width 455 height 325
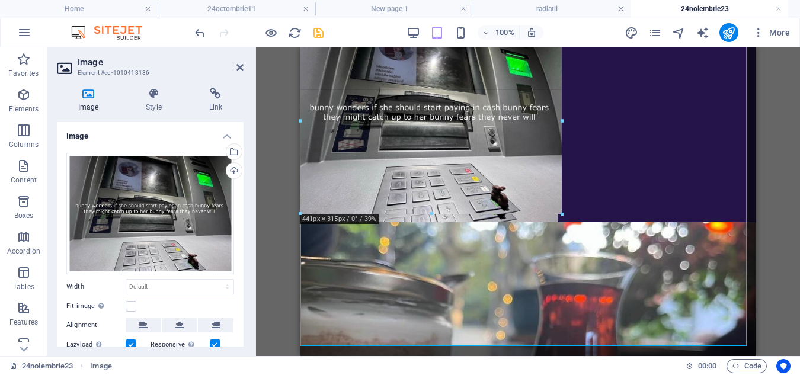
drag, startPoint x: 747, startPoint y: 346, endPoint x: 556, endPoint y: 151, distance: 273.8
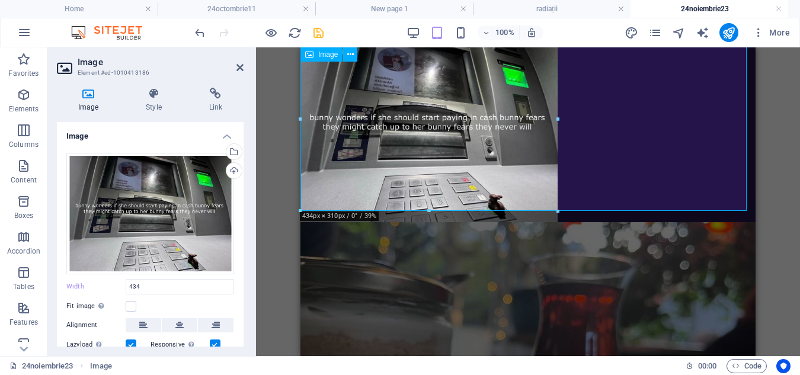
type input "434"
select select "px"
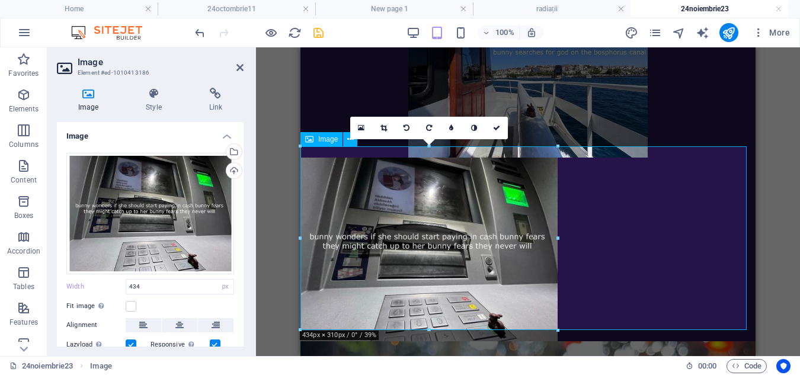
scroll to position [426, 0]
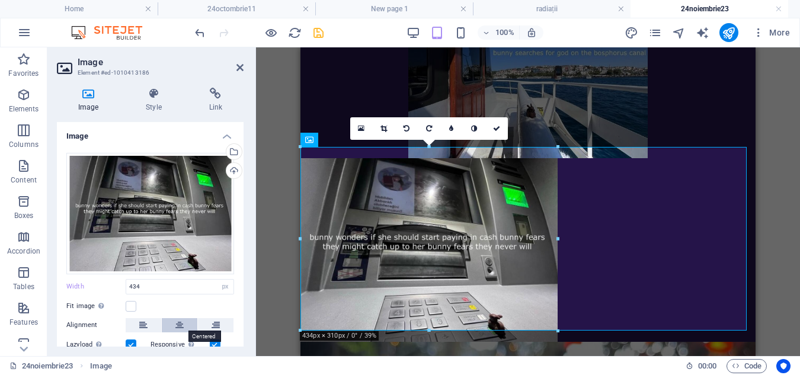
click at [175, 325] on icon at bounding box center [179, 325] width 8 height 14
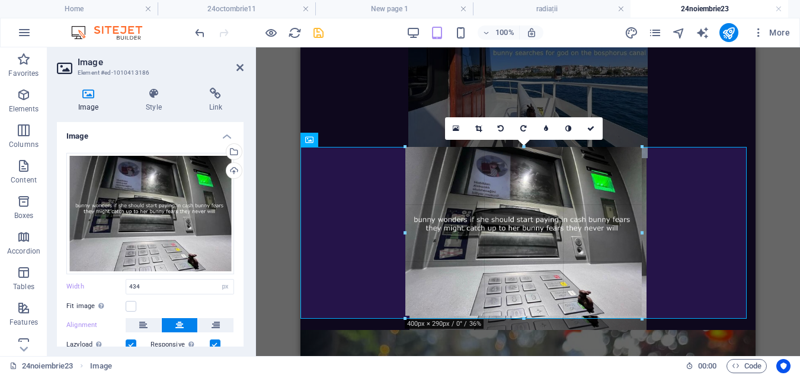
drag, startPoint x: 651, startPoint y: 331, endPoint x: 331, endPoint y: 269, distance: 325.6
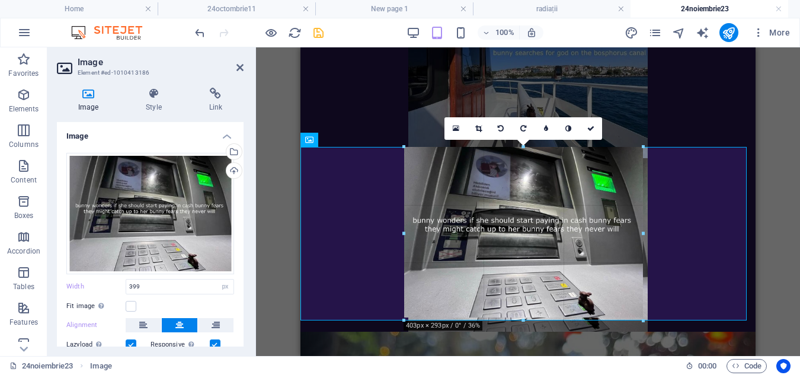
type input "401"
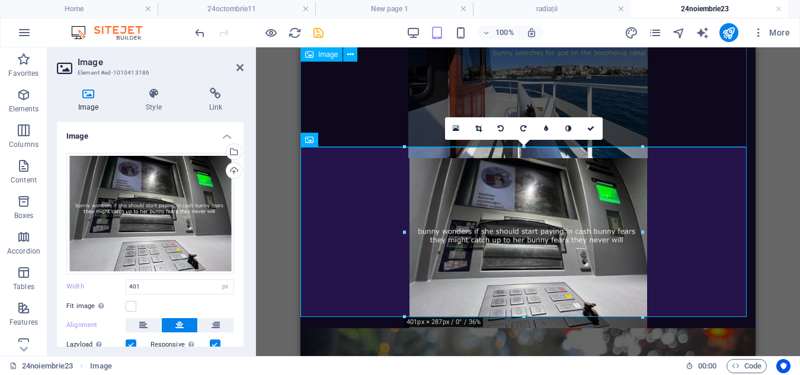
click at [707, 130] on figure at bounding box center [528, 72] width 455 height 171
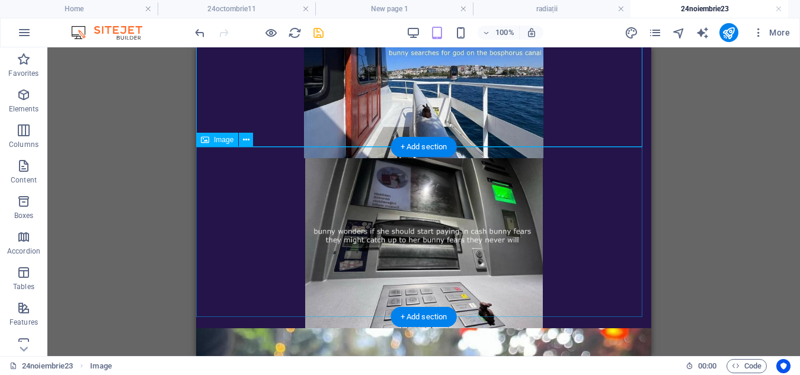
click at [487, 222] on figure at bounding box center [423, 243] width 455 height 170
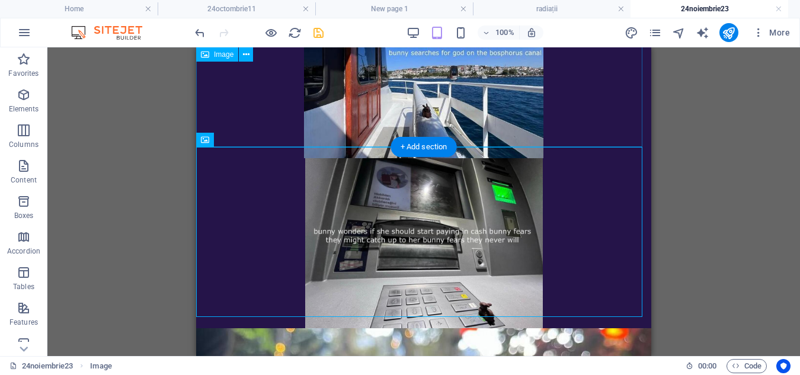
click at [468, 115] on figure at bounding box center [423, 72] width 455 height 171
click at [446, 103] on figure at bounding box center [423, 72] width 455 height 171
select select "px"
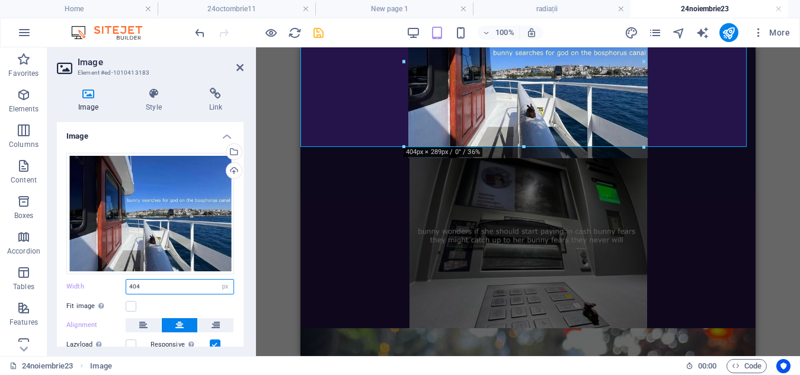
click at [155, 283] on input "404" at bounding box center [179, 287] width 107 height 14
click at [430, 244] on figure at bounding box center [528, 243] width 455 height 170
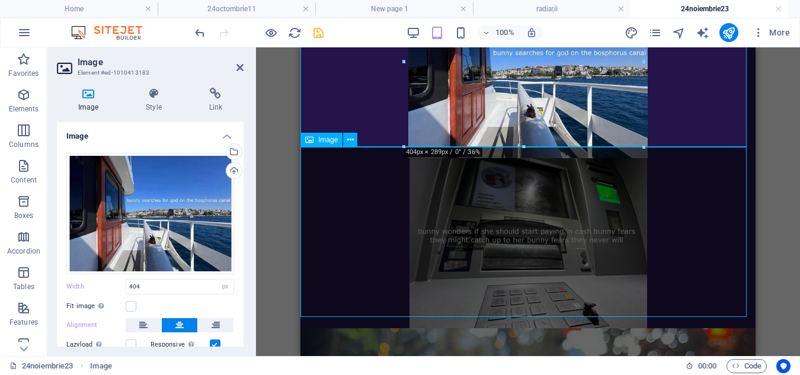
click at [430, 244] on figure at bounding box center [528, 243] width 455 height 170
select select "px"
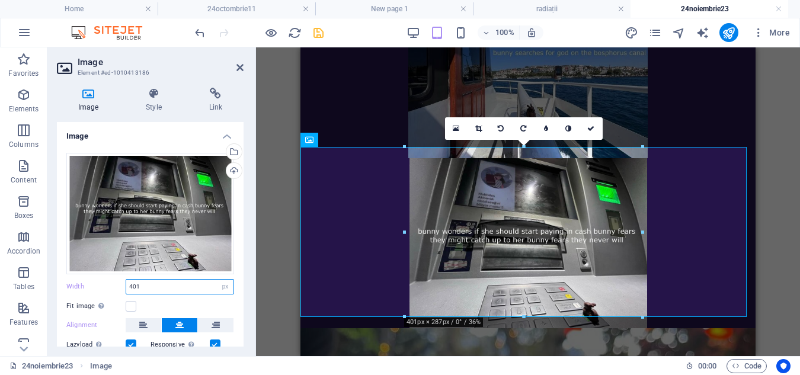
click at [163, 280] on input "401" at bounding box center [179, 287] width 107 height 14
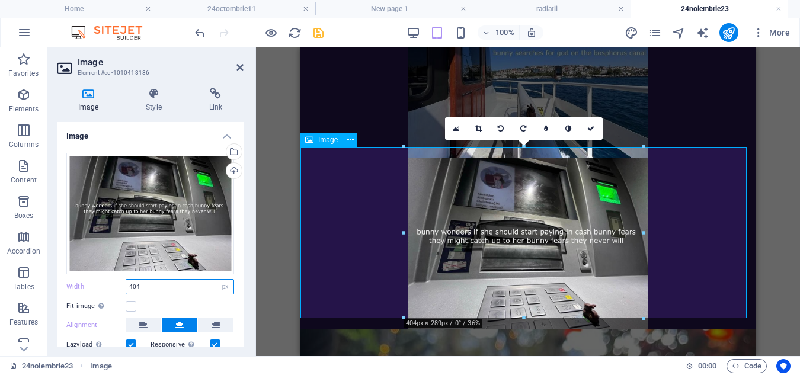
type input "404"
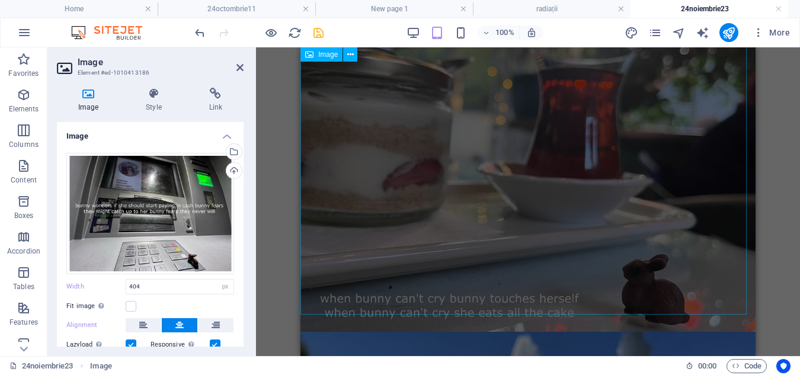
scroll to position [748, 0]
click at [528, 241] on figure at bounding box center [528, 170] width 455 height 325
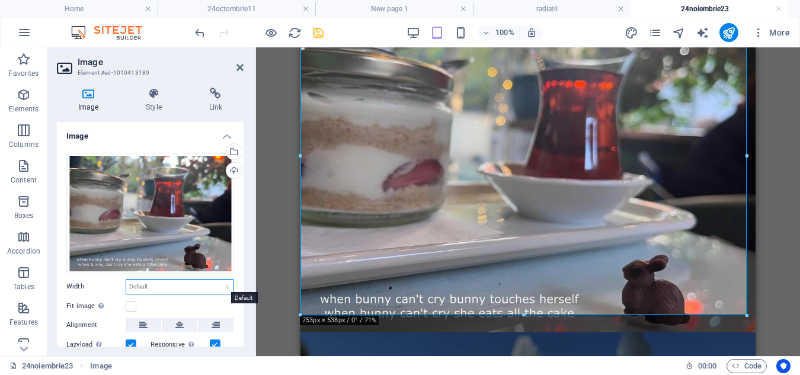
click at [138, 282] on select "Default auto px rem % em vh vw" at bounding box center [179, 287] width 107 height 14
select select "px"
click at [215, 280] on select "Default auto px rem % em vh vw" at bounding box center [179, 287] width 107 height 14
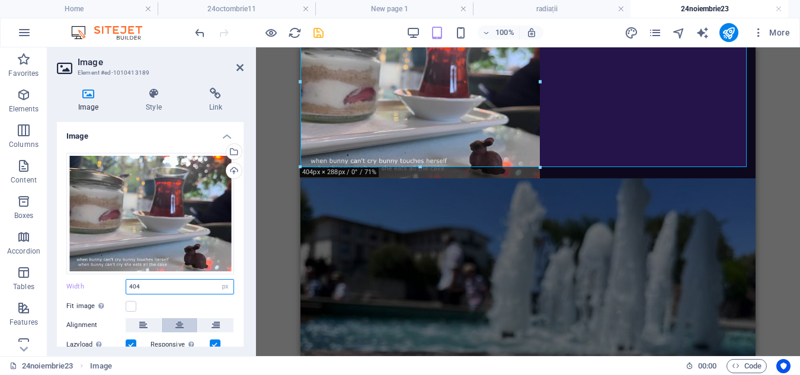
type input "404"
click at [181, 329] on icon at bounding box center [179, 325] width 8 height 14
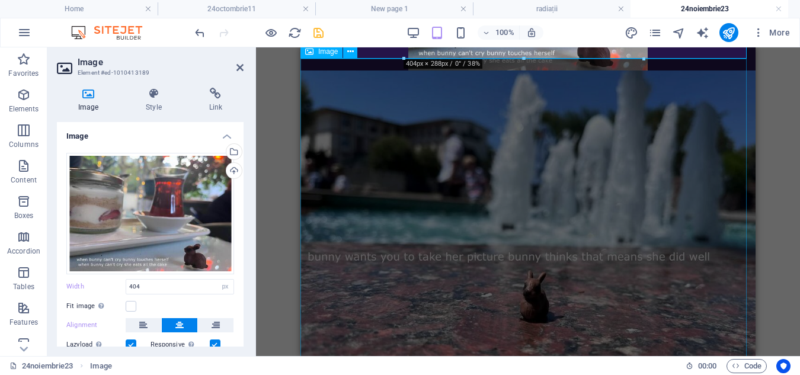
scroll to position [857, 0]
click at [555, 232] on figure at bounding box center [528, 232] width 455 height 325
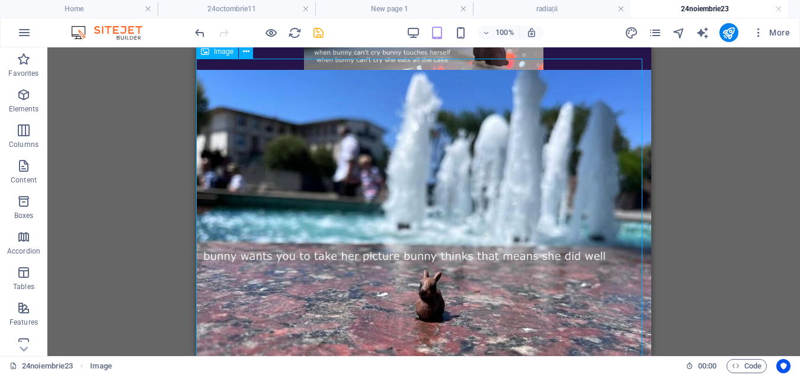
click at [470, 224] on figure at bounding box center [423, 232] width 455 height 325
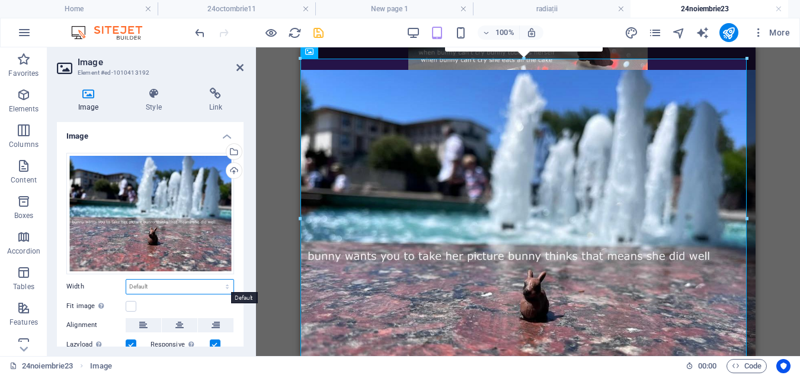
click at [170, 283] on select "Default auto px rem % em vh vw" at bounding box center [179, 287] width 107 height 14
select select "px"
click at [215, 280] on select "Default auto px rem % em vh vw" at bounding box center [179, 287] width 107 height 14
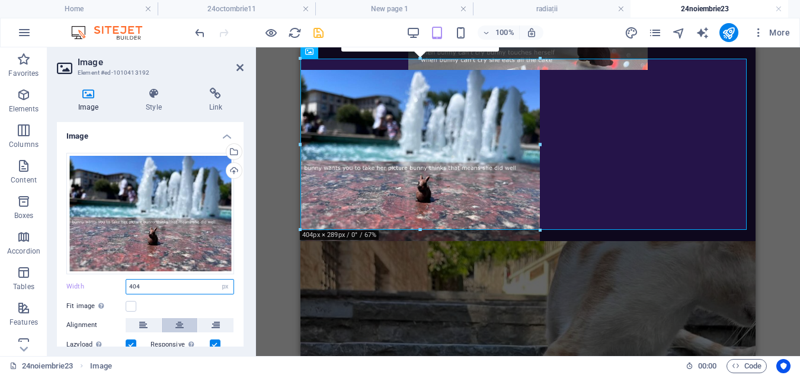
type input "404"
click at [178, 324] on icon at bounding box center [179, 325] width 8 height 14
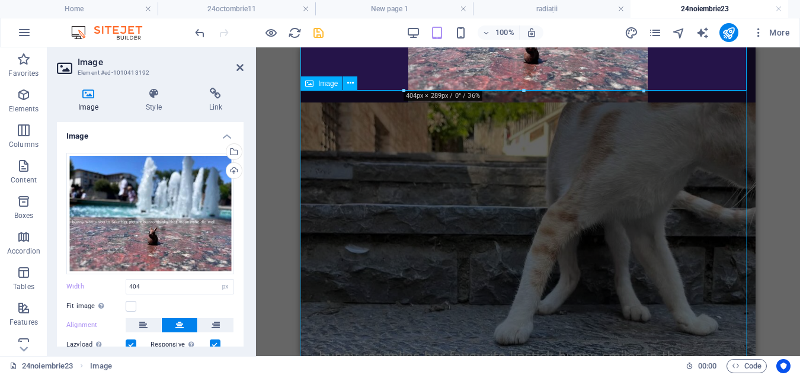
scroll to position [1010, 0]
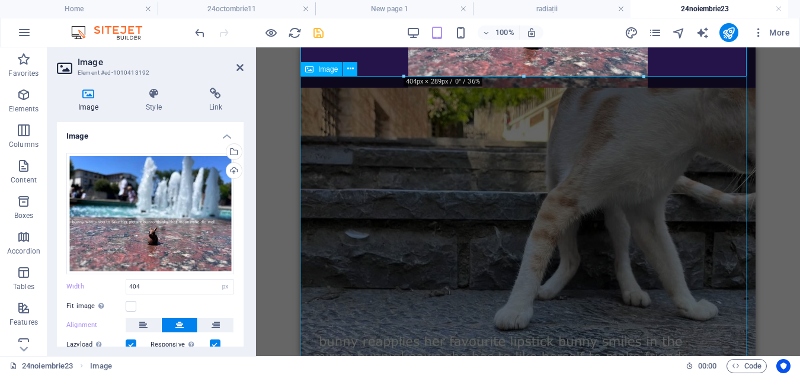
click at [498, 254] on figure at bounding box center [528, 250] width 455 height 325
click at [602, 254] on figure at bounding box center [528, 250] width 455 height 325
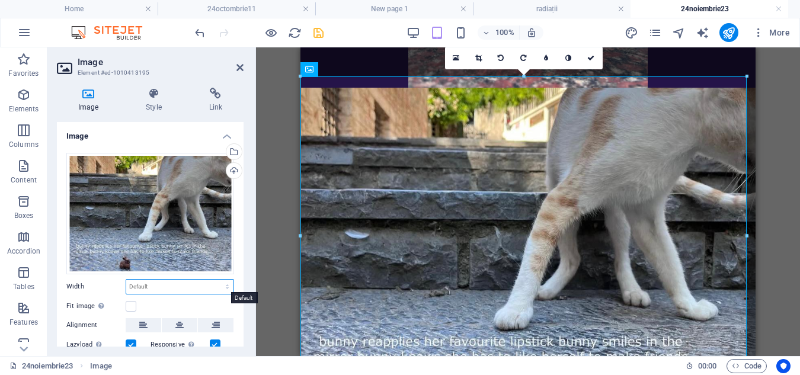
click at [135, 280] on select "Default auto px rem % em vh vw" at bounding box center [179, 287] width 107 height 14
select select "px"
click at [215, 280] on select "Default auto px rem % em vh vw" at bounding box center [179, 287] width 107 height 14
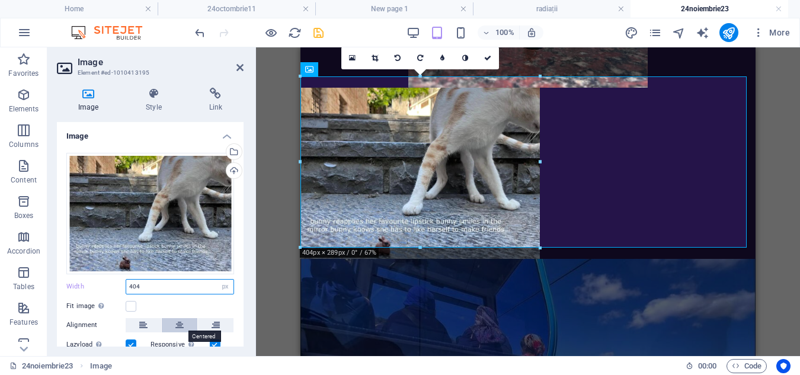
type input "404"
click at [173, 321] on button at bounding box center [180, 325] width 36 height 14
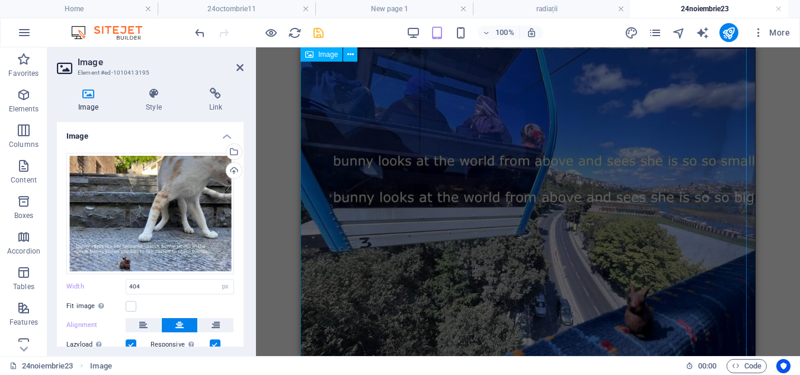
scroll to position [1220, 0]
click at [462, 228] on figure at bounding box center [528, 211] width 455 height 325
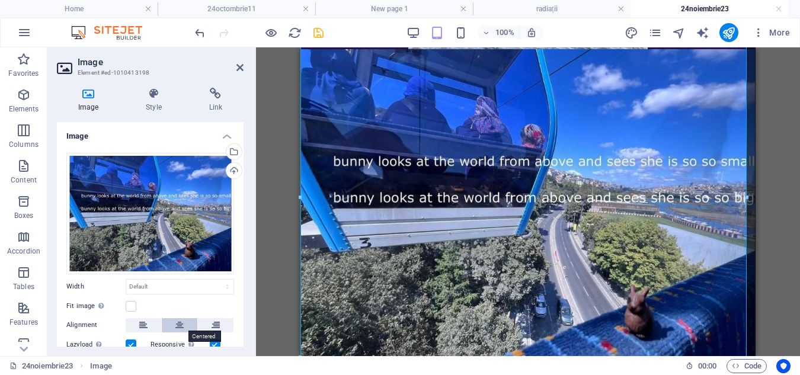
click at [183, 324] on button at bounding box center [180, 325] width 36 height 14
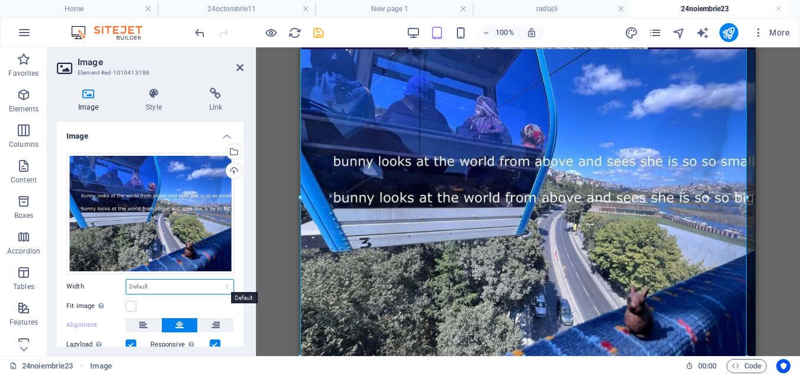
click at [152, 284] on select "Default auto px rem % em vh vw" at bounding box center [179, 287] width 107 height 14
select select "px"
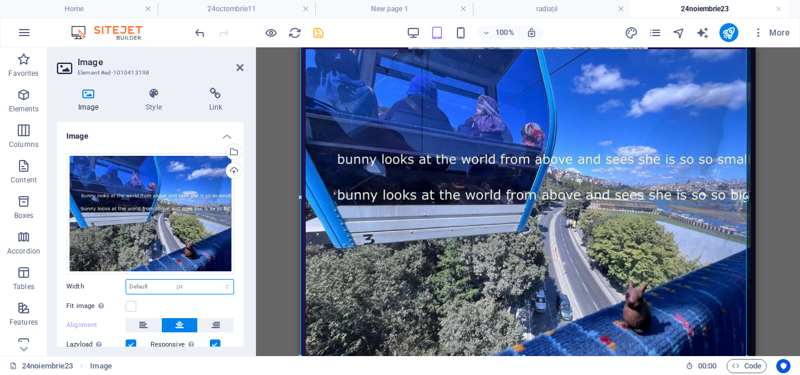
click at [215, 280] on select "Default auto px rem % em vh vw" at bounding box center [179, 287] width 107 height 14
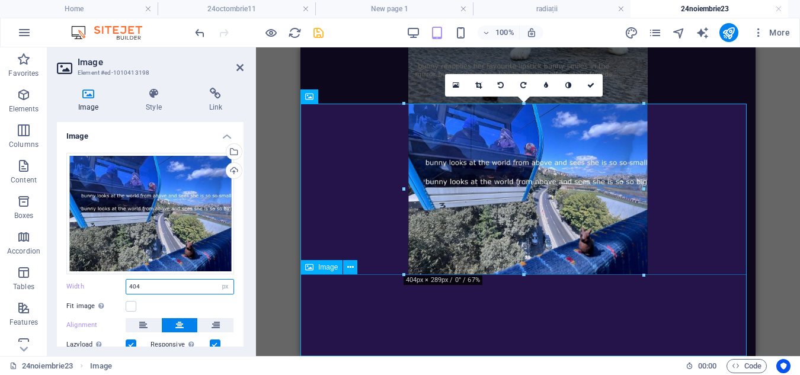
scroll to position [1154, 0]
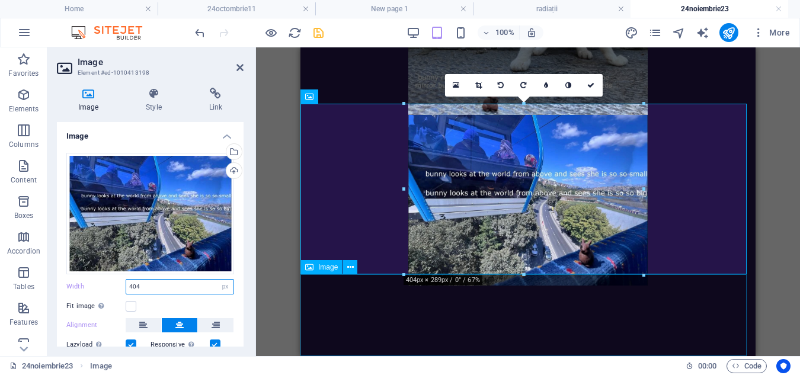
type input "404"
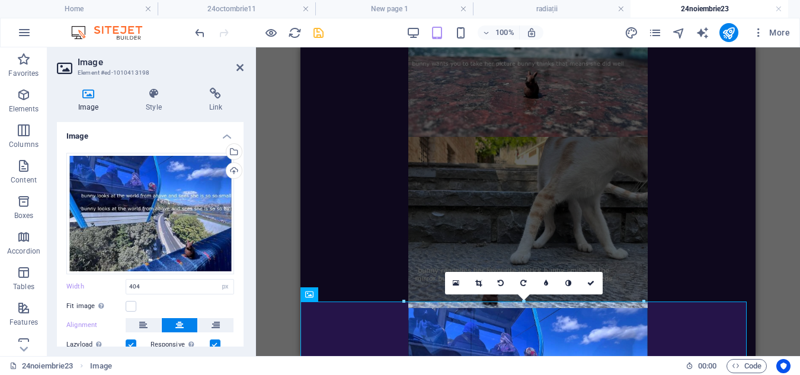
scroll to position [957, 0]
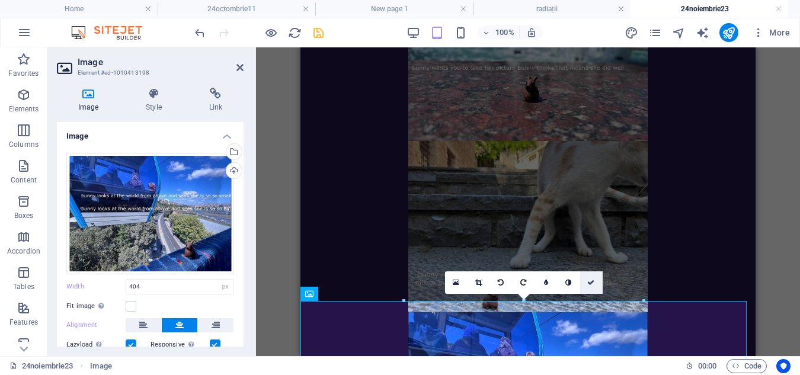
click at [594, 283] on icon at bounding box center [591, 282] width 7 height 7
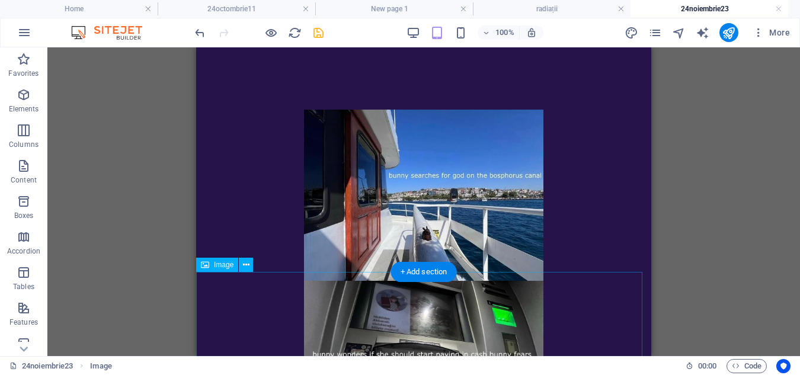
scroll to position [299, 0]
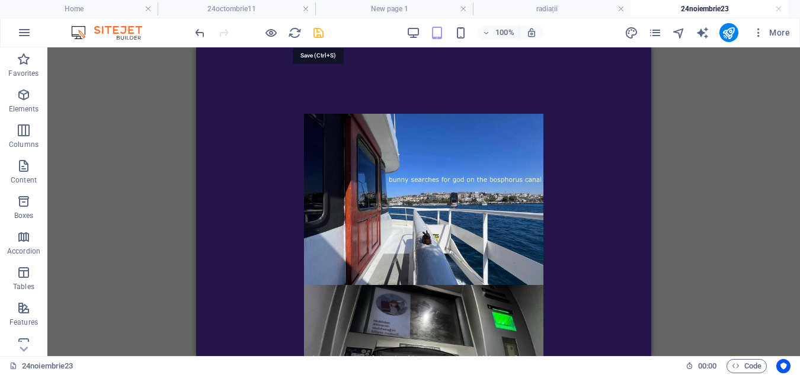
click at [315, 32] on icon "save" at bounding box center [319, 33] width 14 height 14
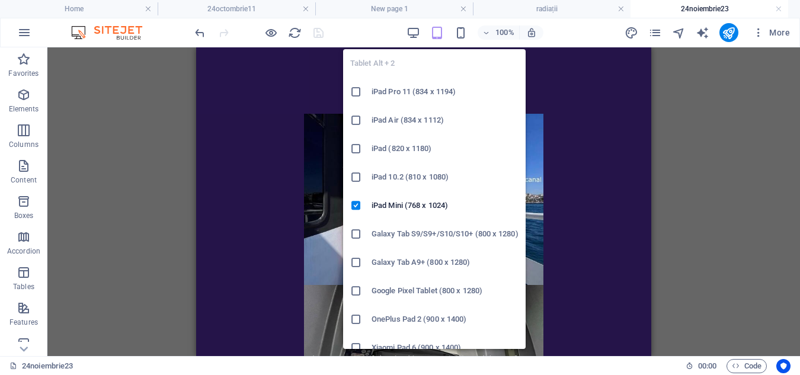
click at [433, 33] on icon "button" at bounding box center [437, 33] width 14 height 14
click at [438, 33] on icon "button" at bounding box center [437, 33] width 14 height 14
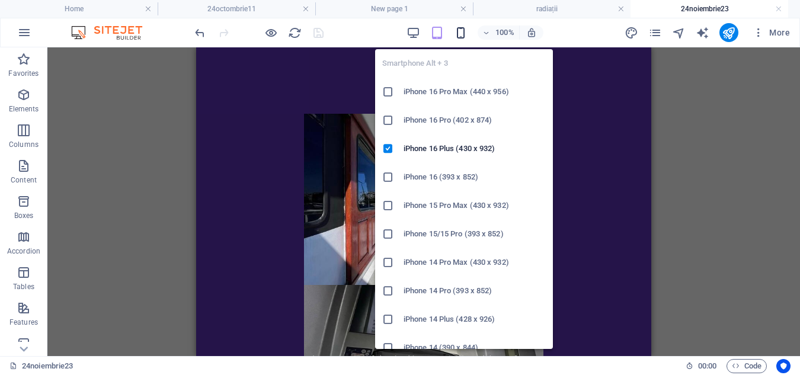
click at [461, 34] on icon "button" at bounding box center [461, 33] width 14 height 14
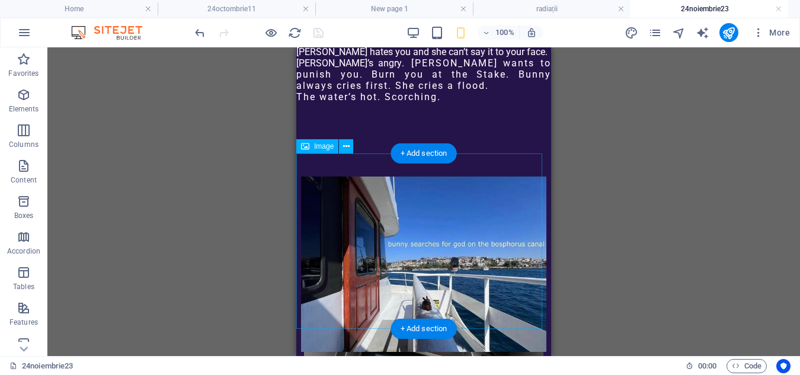
scroll to position [357, 0]
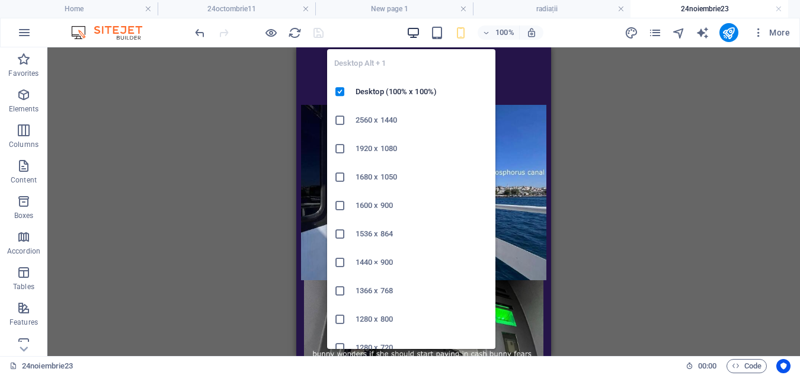
click at [411, 37] on icon "button" at bounding box center [414, 33] width 14 height 14
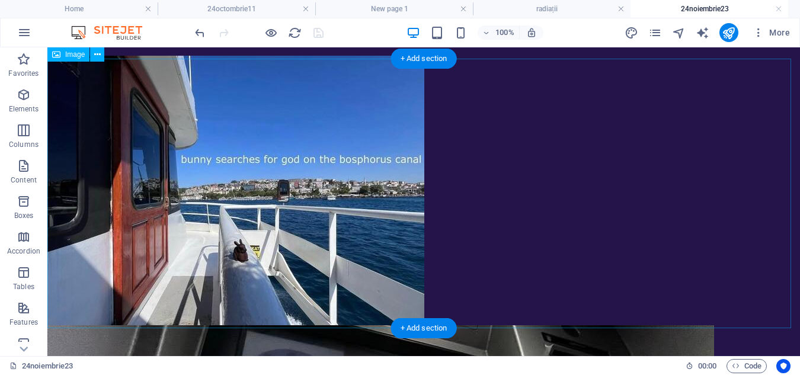
scroll to position [307, 0]
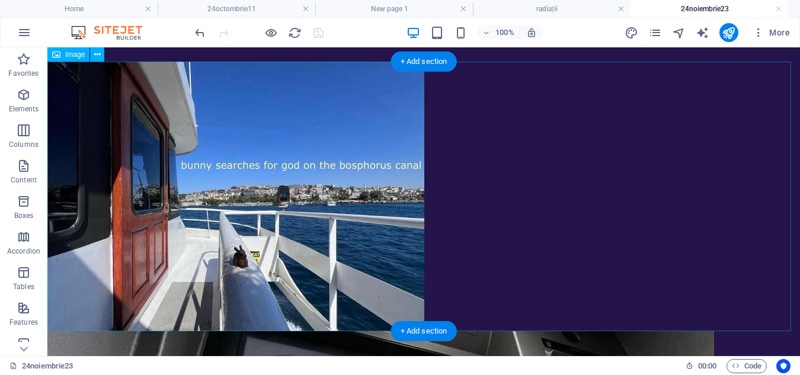
click at [243, 159] on figure at bounding box center [423, 197] width 753 height 270
select select "px"
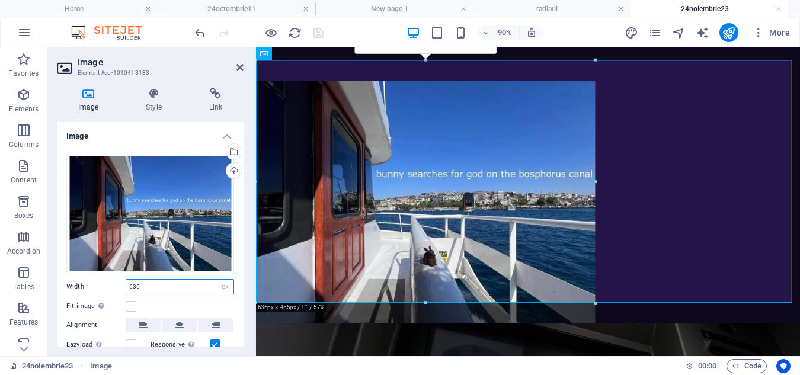
click at [143, 286] on input "636" at bounding box center [179, 287] width 107 height 14
type input "6"
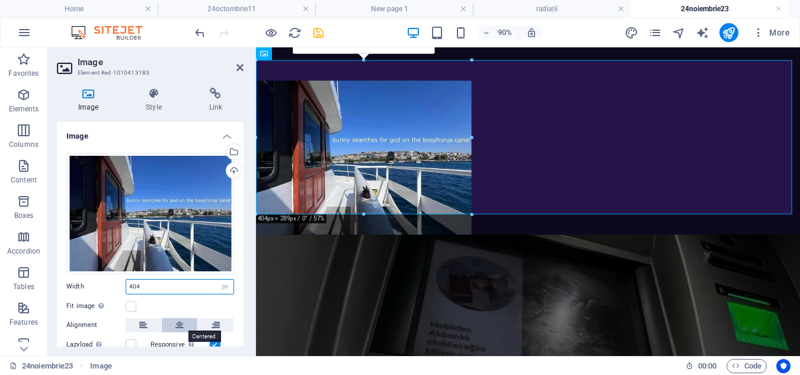
type input "404"
click at [185, 330] on button at bounding box center [180, 325] width 36 height 14
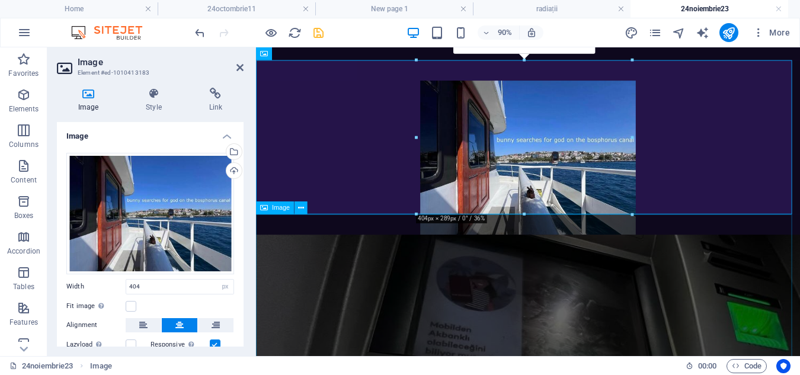
select select "px"
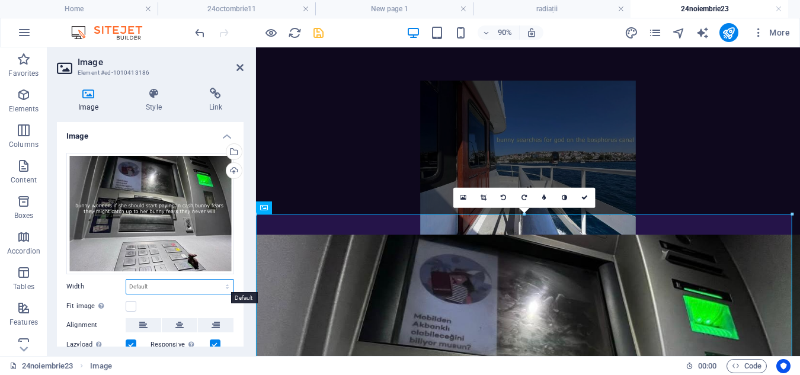
click at [145, 281] on select "Default auto px rem % em vh vw" at bounding box center [179, 287] width 107 height 14
select select "px"
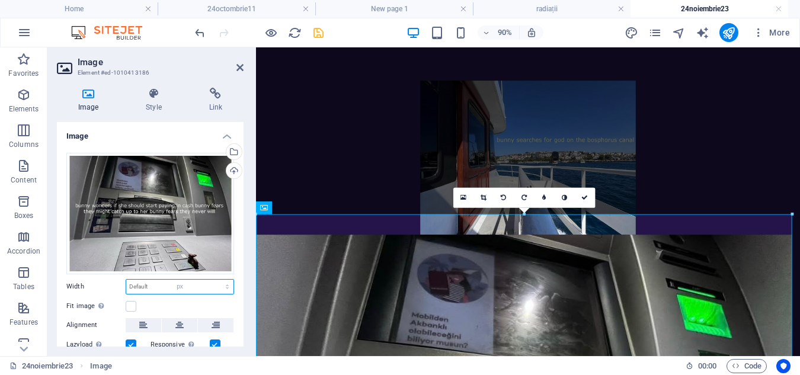
click at [215, 280] on select "Default auto px rem % em vh vw" at bounding box center [179, 287] width 107 height 14
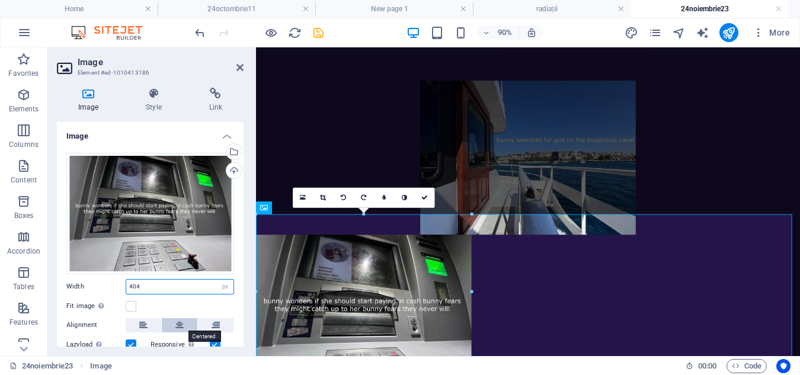
type input "404"
click at [177, 326] on icon at bounding box center [179, 325] width 8 height 14
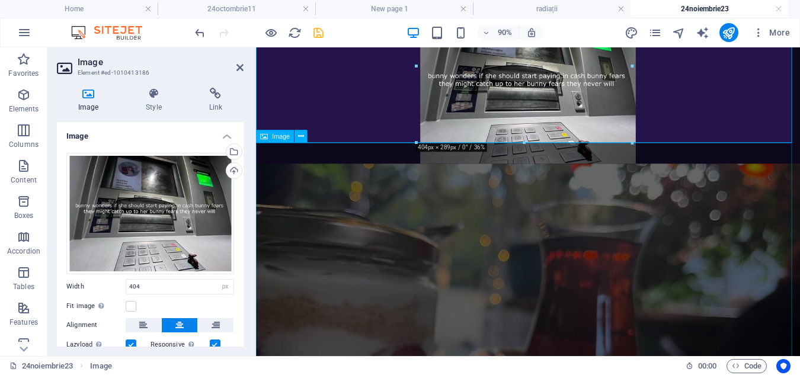
scroll to position [557, 0]
select select "px"
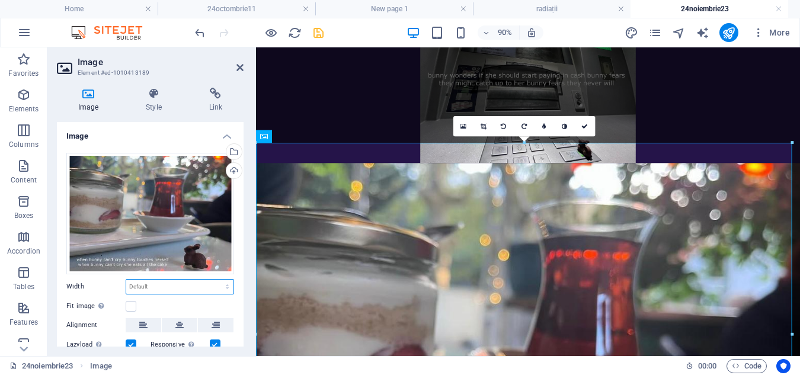
click at [152, 288] on select "Default auto px rem % em vh vw" at bounding box center [179, 287] width 107 height 14
select select "px"
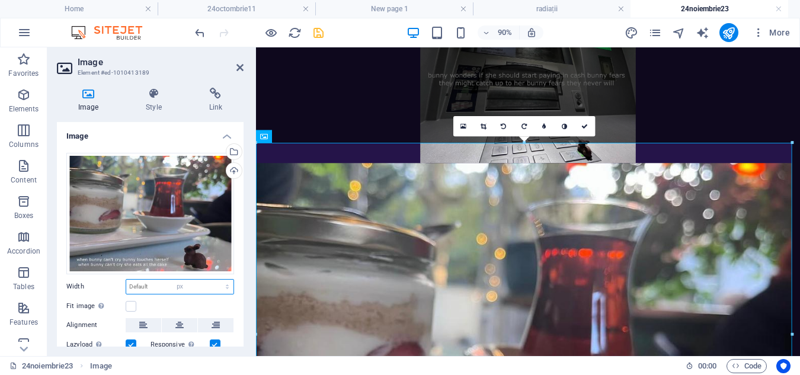
click at [215, 280] on select "Default auto px rem % em vh vw" at bounding box center [179, 287] width 107 height 14
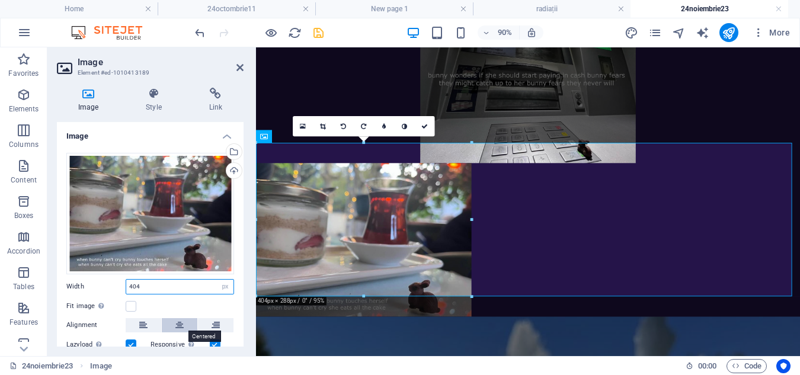
type input "404"
click at [178, 322] on icon at bounding box center [179, 325] width 8 height 14
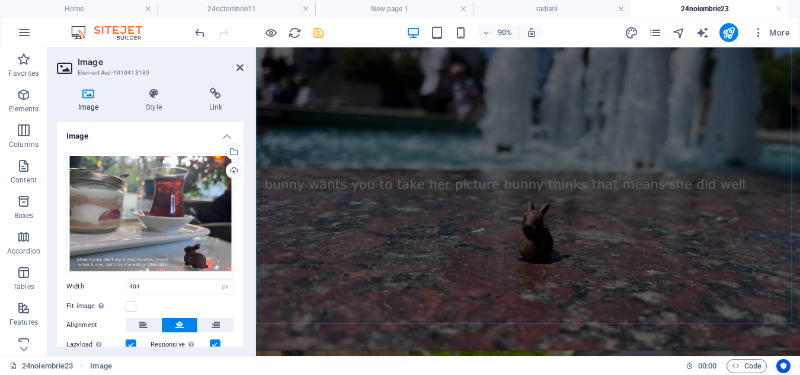
scroll to position [953, 0]
click at [519, 248] on figure at bounding box center [558, 167] width 605 height 432
select select "px"
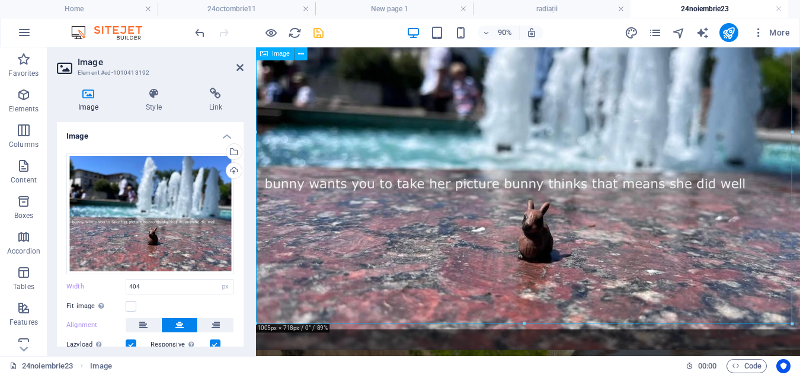
click at [519, 248] on figure at bounding box center [558, 167] width 605 height 432
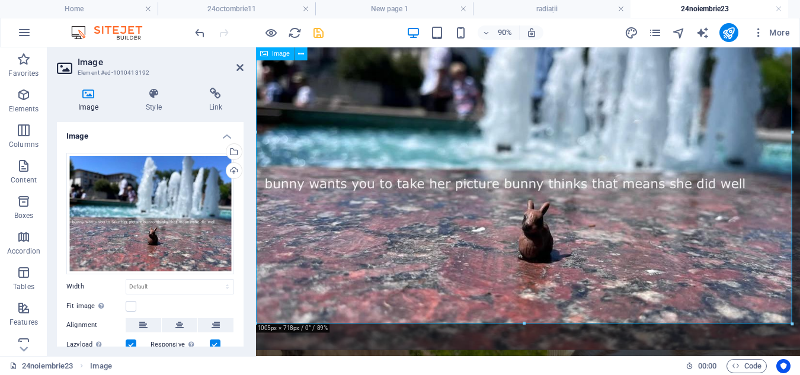
click at [391, 291] on figure at bounding box center [558, 167] width 605 height 432
click at [148, 285] on select "Default auto px rem % em vh vw" at bounding box center [179, 287] width 107 height 14
select select "px"
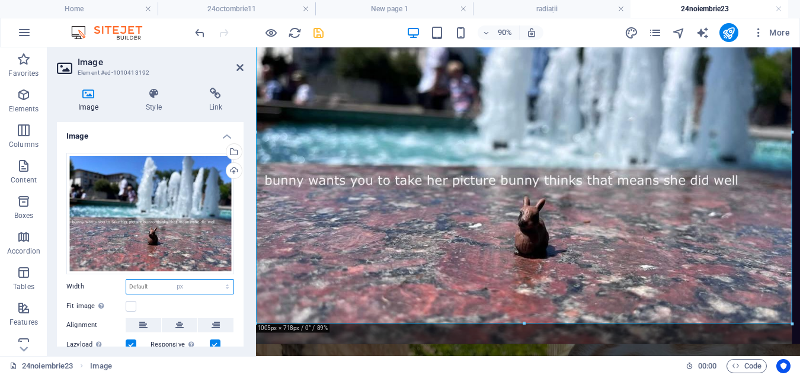
click at [215, 280] on select "Default auto px rem % em vh vw" at bounding box center [179, 287] width 107 height 14
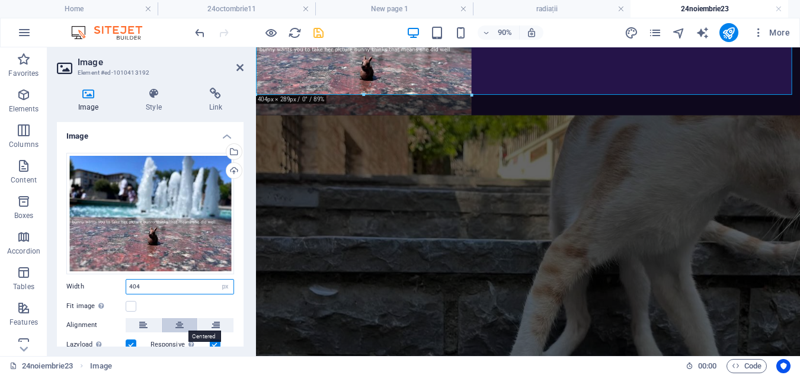
type input "404"
click at [180, 323] on icon at bounding box center [179, 325] width 8 height 14
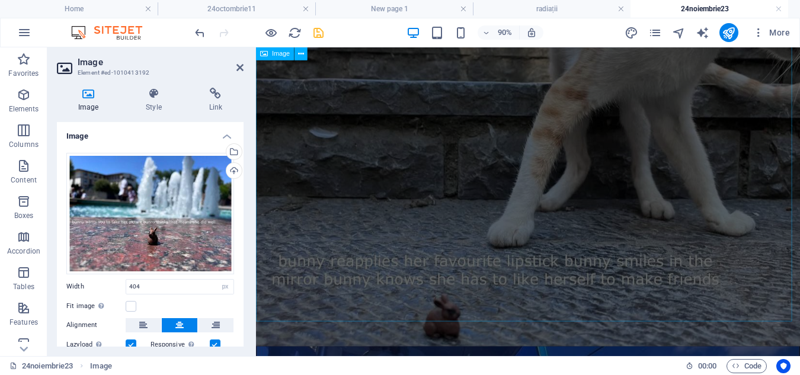
scroll to position [1126, 0]
click at [504, 274] on figure at bounding box center [558, 165] width 605 height 432
select select "px"
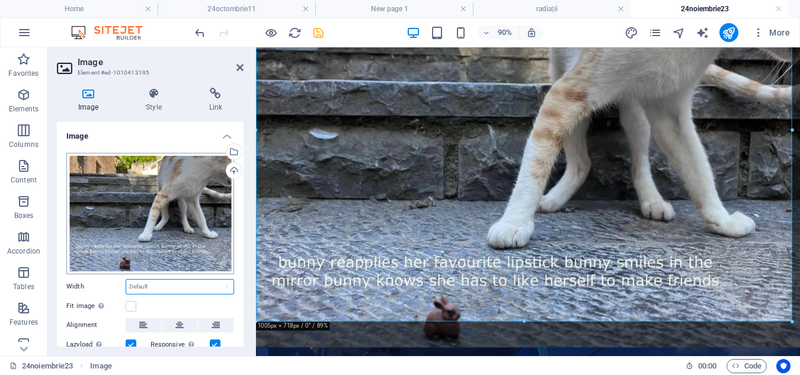
drag, startPoint x: 136, startPoint y: 286, endPoint x: 181, endPoint y: 202, distance: 95.8
click at [181, 202] on div "Drag files here, click to choose files or select files from Files or our free s…" at bounding box center [150, 271] width 187 height 256
select select "px"
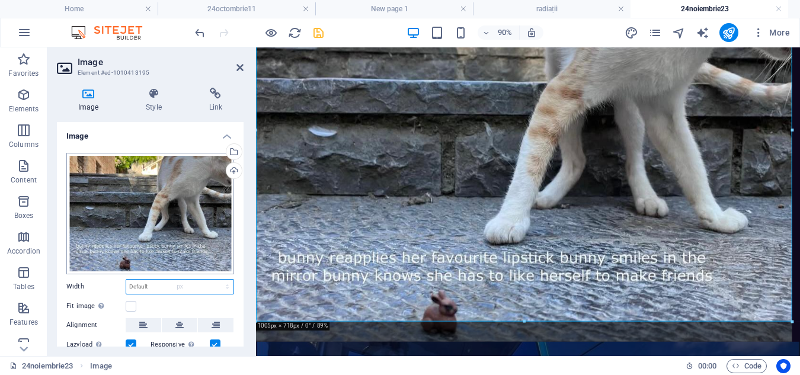
click at [215, 280] on select "Default auto px rem % em vh vw" at bounding box center [179, 287] width 107 height 14
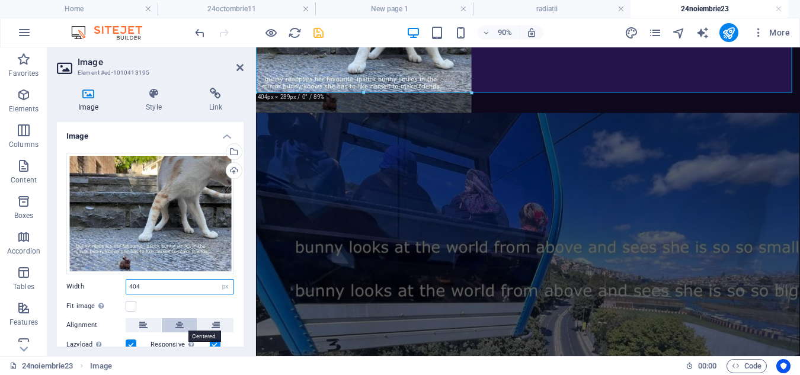
type input "404"
click at [182, 325] on icon at bounding box center [179, 325] width 8 height 14
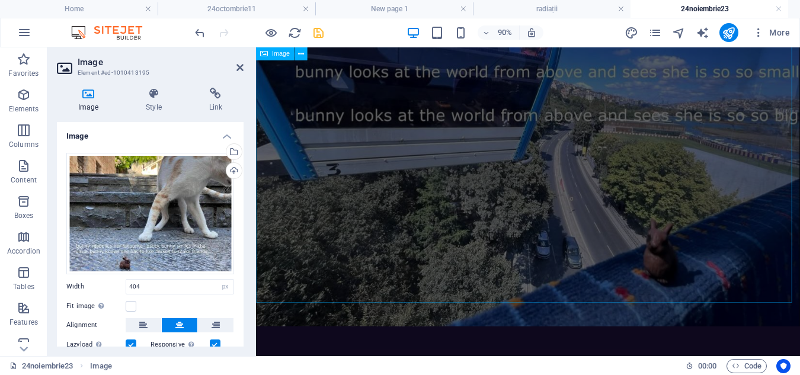
scroll to position [1249, 0]
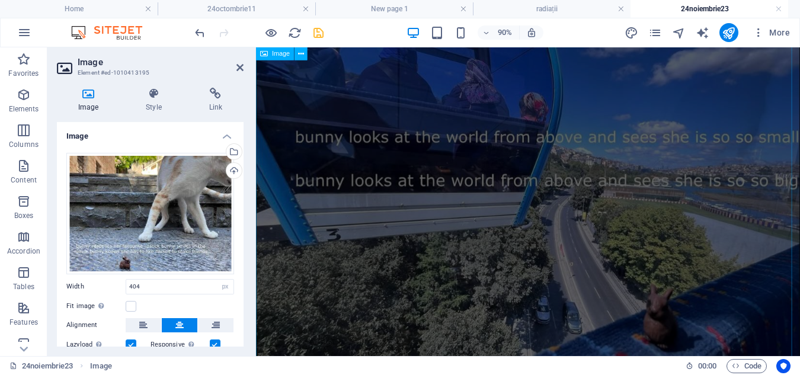
click at [527, 222] on figure at bounding box center [558, 214] width 605 height 432
select select "px"
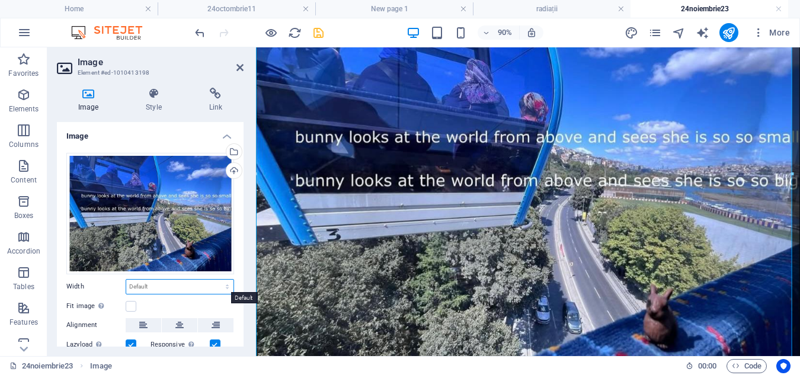
click at [148, 284] on select "Default auto px rem % em vh vw" at bounding box center [179, 287] width 107 height 14
select select "px"
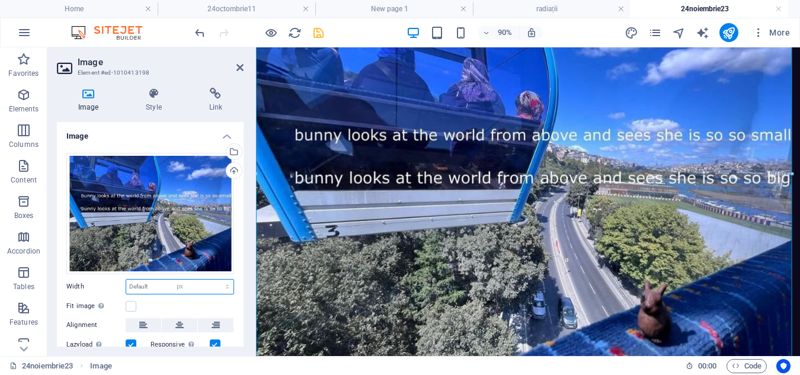
click at [215, 280] on select "Default auto px rem % em vh vw" at bounding box center [179, 287] width 107 height 14
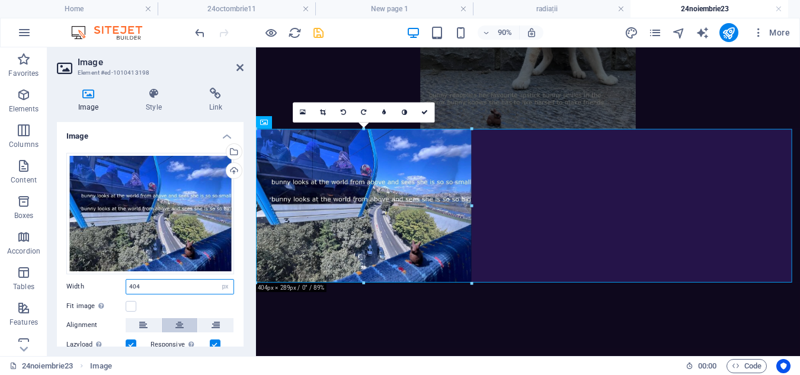
scroll to position [1086, 0]
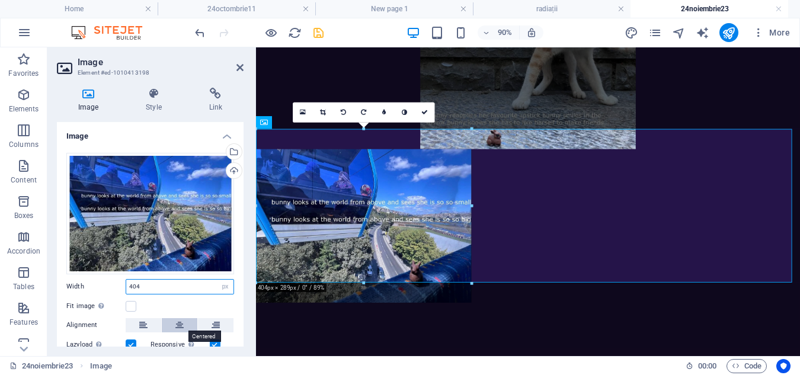
type input "404"
click at [183, 325] on button at bounding box center [180, 325] width 36 height 14
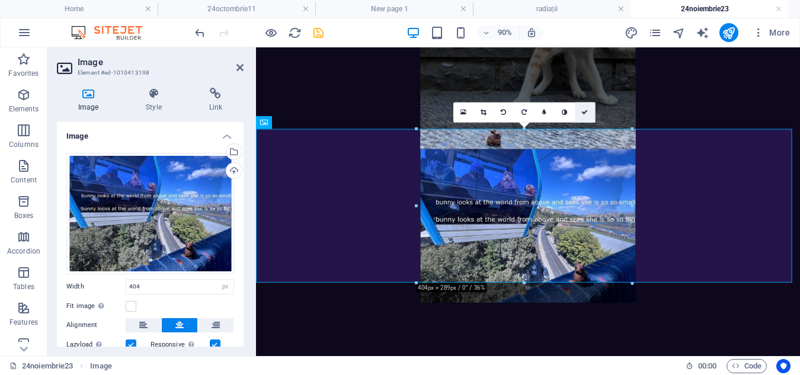
click at [583, 114] on icon at bounding box center [585, 112] width 7 height 7
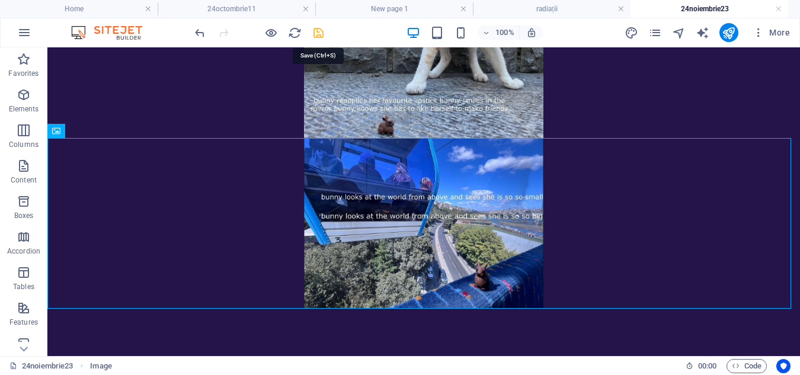
click at [317, 35] on icon "save" at bounding box center [319, 33] width 14 height 14
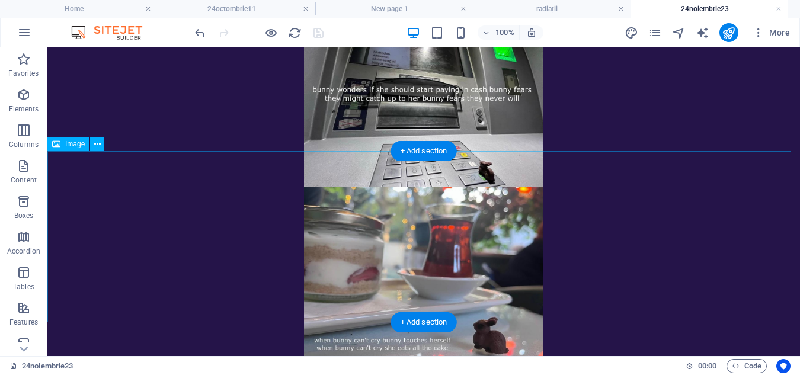
scroll to position [290, 0]
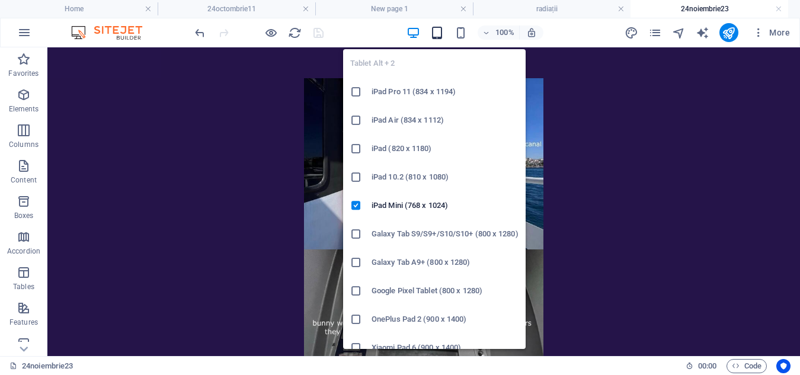
click at [440, 34] on icon "button" at bounding box center [437, 33] width 14 height 14
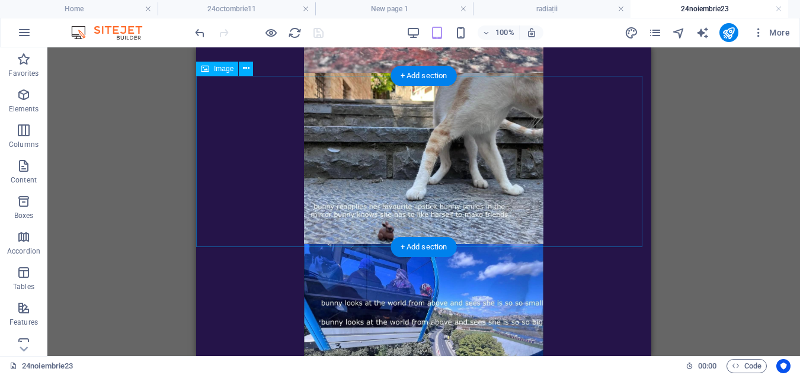
scroll to position [1154, 0]
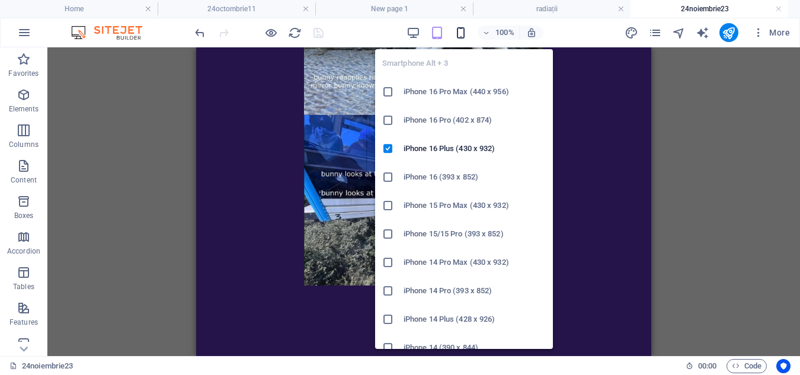
click at [462, 28] on icon "button" at bounding box center [461, 33] width 14 height 14
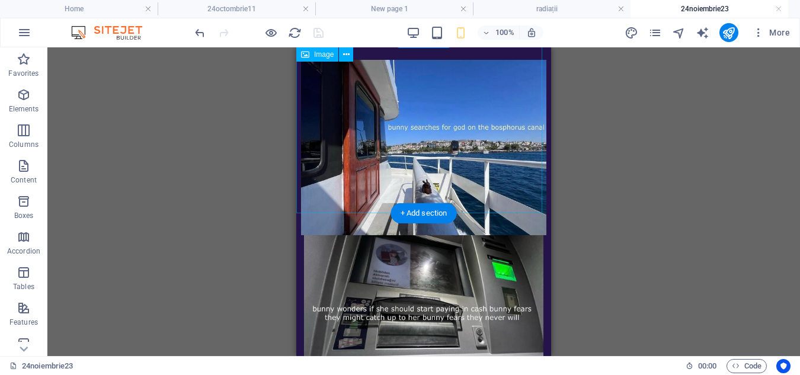
scroll to position [401, 0]
click at [505, 240] on figure at bounding box center [423, 321] width 255 height 171
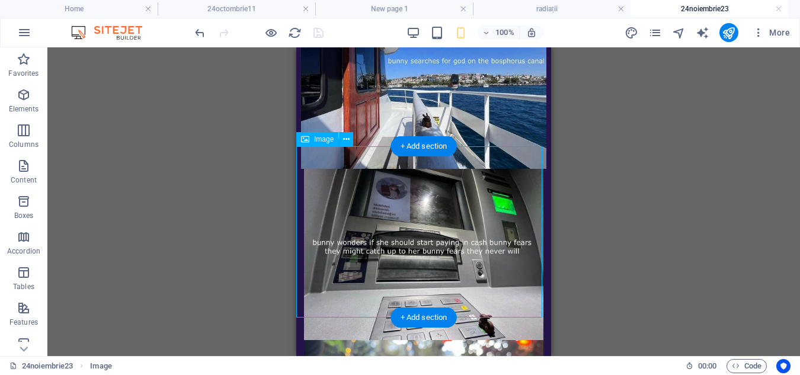
scroll to position [469, 0]
click at [481, 235] on figure at bounding box center [423, 253] width 255 height 171
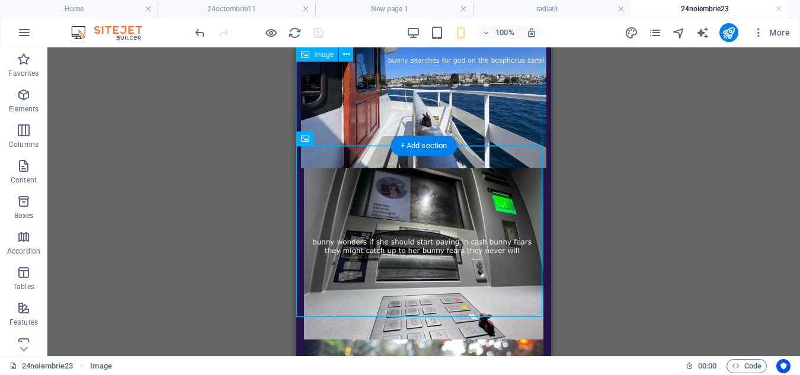
click at [491, 105] on figure at bounding box center [423, 80] width 255 height 175
select select "px"
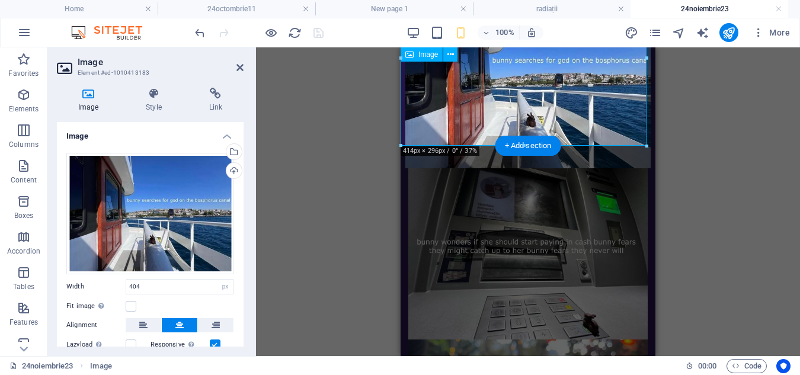
type input "414"
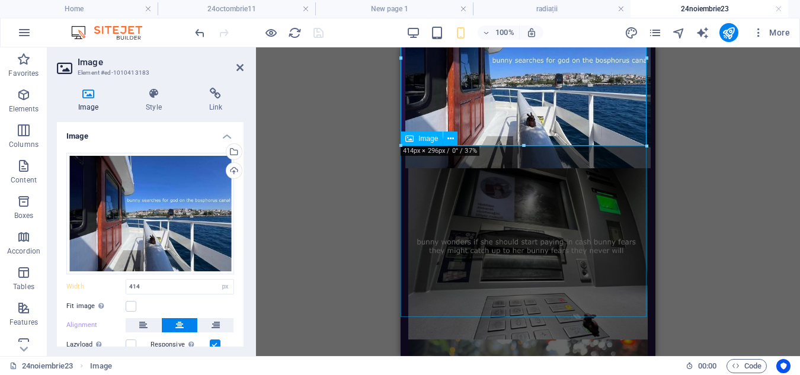
click at [499, 223] on figure at bounding box center [528, 253] width 255 height 171
select select "px"
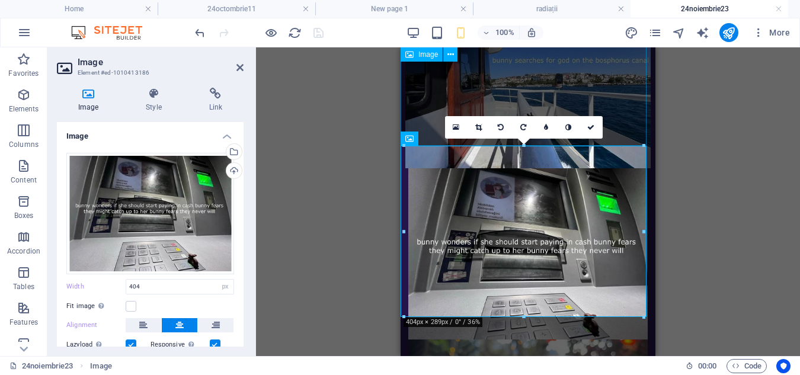
click at [455, 95] on figure at bounding box center [528, 80] width 255 height 175
select select "px"
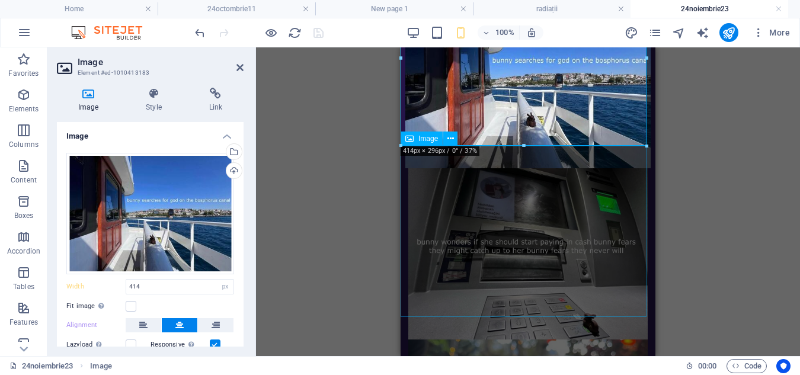
click at [519, 233] on figure at bounding box center [528, 253] width 255 height 171
select select "px"
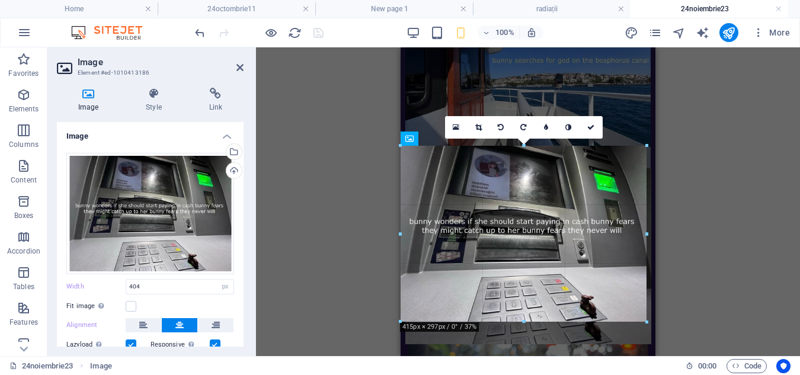
drag, startPoint x: 643, startPoint y: 316, endPoint x: 647, endPoint y: 320, distance: 6.3
type input "415"
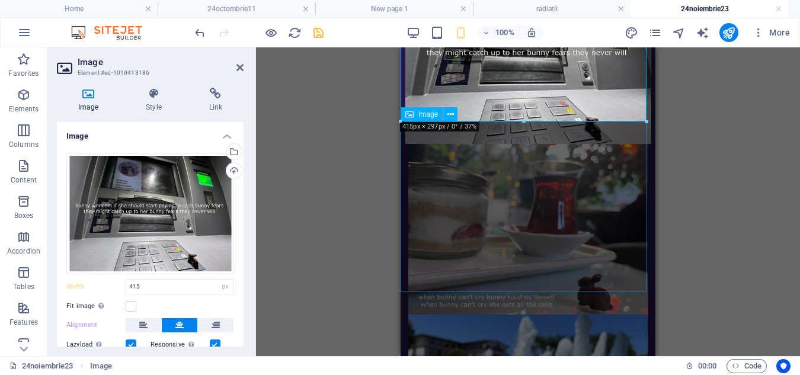
scroll to position [670, 0]
click at [610, 269] on figure at bounding box center [528, 228] width 255 height 171
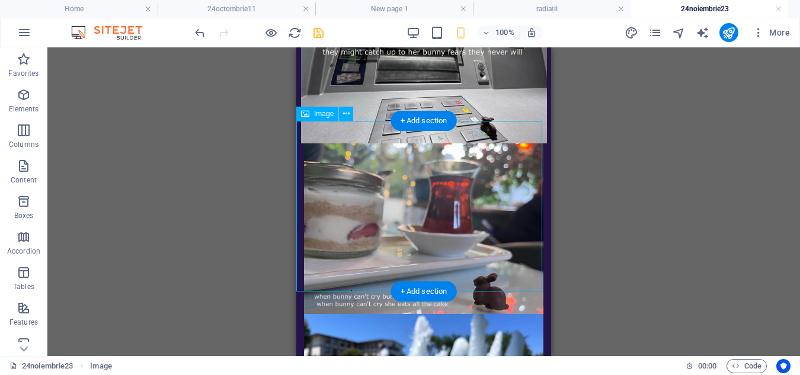
click at [507, 258] on figure at bounding box center [423, 228] width 255 height 171
click at [522, 273] on figure at bounding box center [423, 228] width 255 height 171
select select "px"
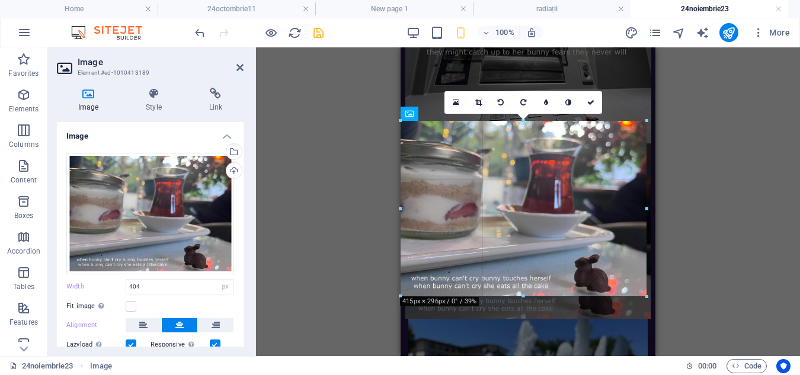
type input "414"
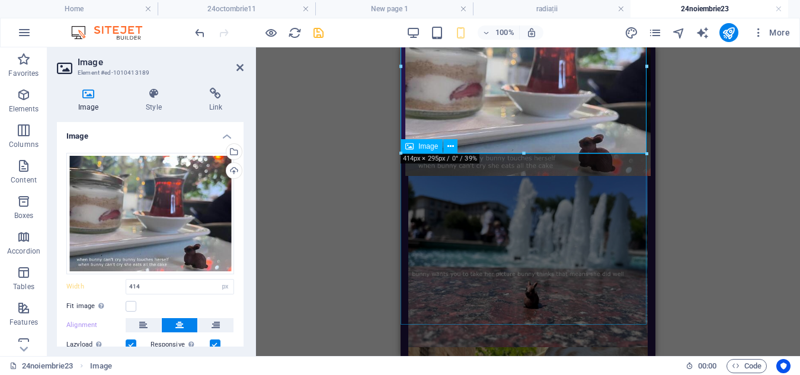
scroll to position [887, 0]
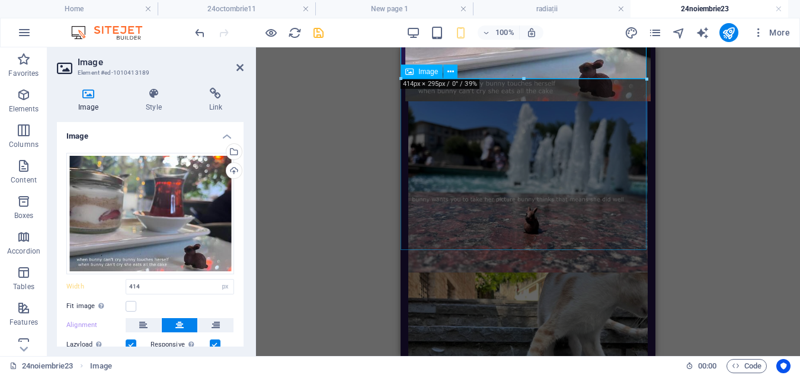
click at [603, 205] on figure at bounding box center [528, 186] width 255 height 171
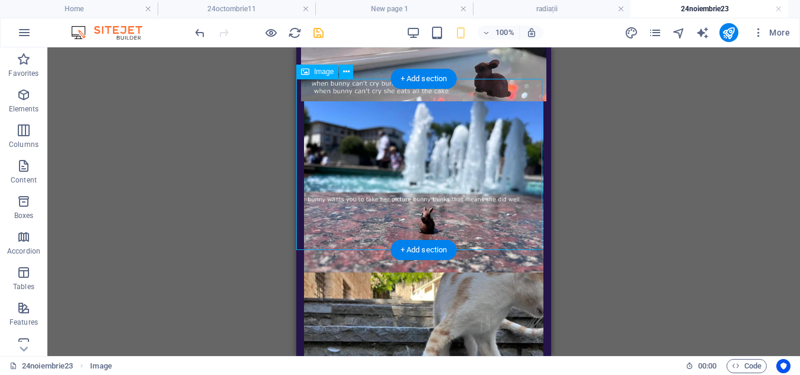
click at [500, 230] on figure at bounding box center [423, 186] width 255 height 171
select select "px"
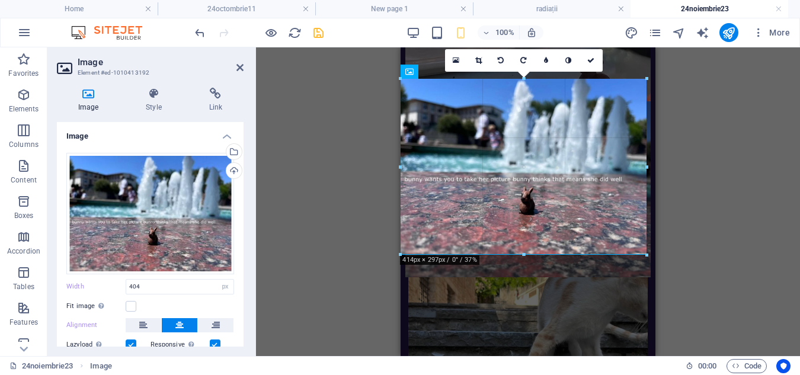
type input "414"
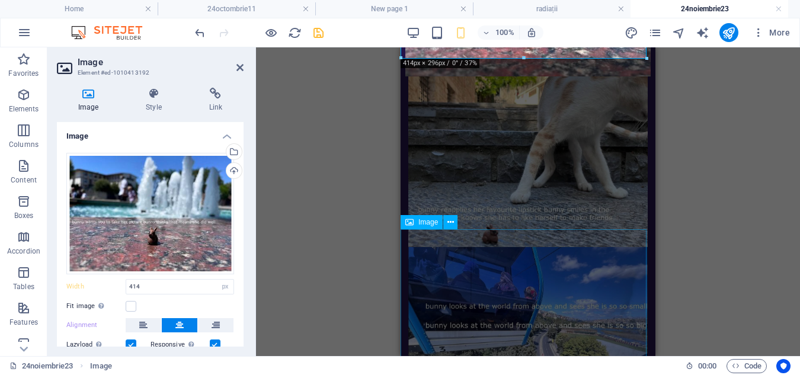
scroll to position [1088, 0]
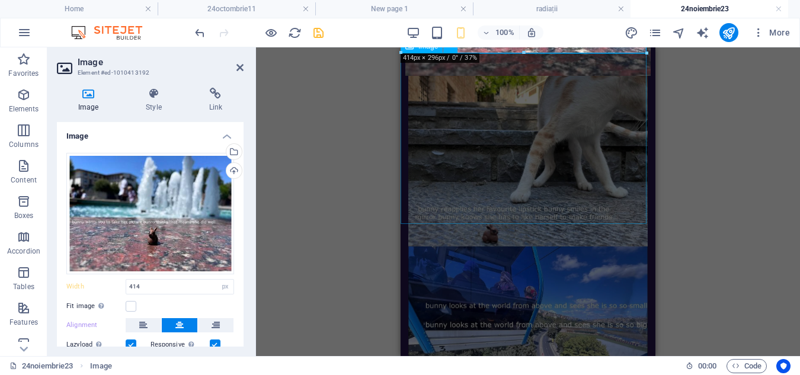
click at [564, 196] on figure at bounding box center [528, 161] width 255 height 171
select select "px"
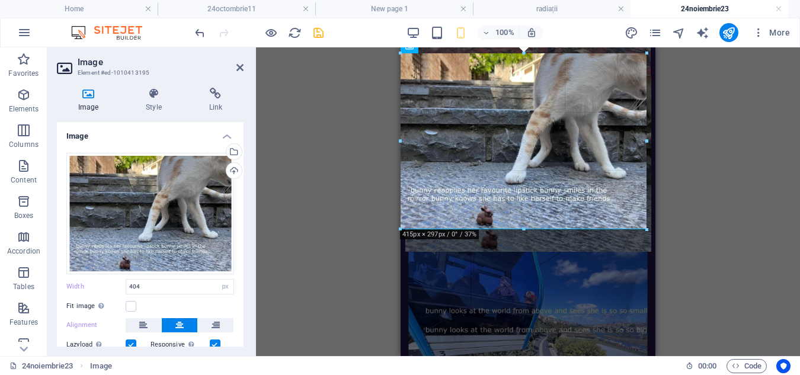
type input "415"
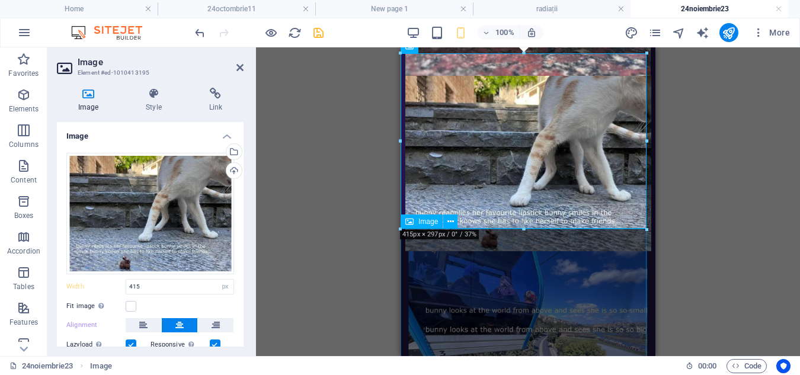
scroll to position [1170, 0]
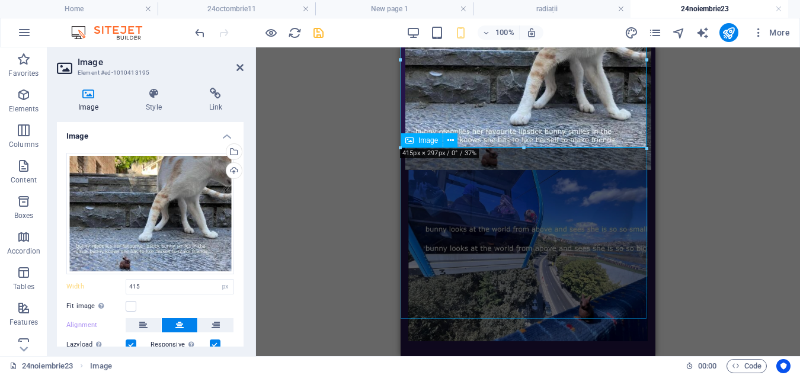
click at [585, 273] on figure at bounding box center [528, 255] width 255 height 171
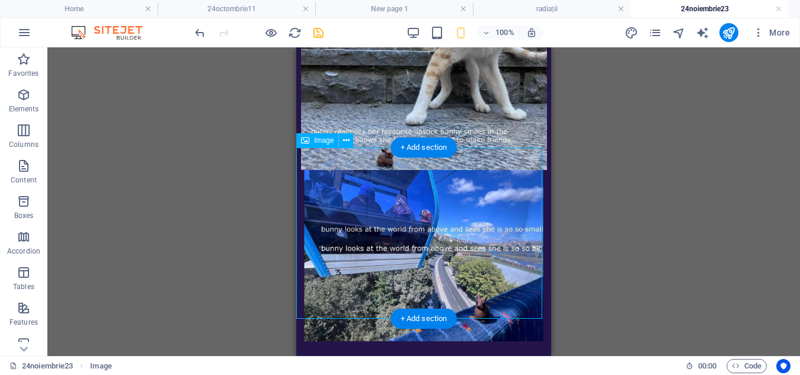
click at [506, 280] on figure at bounding box center [423, 255] width 255 height 171
select select "px"
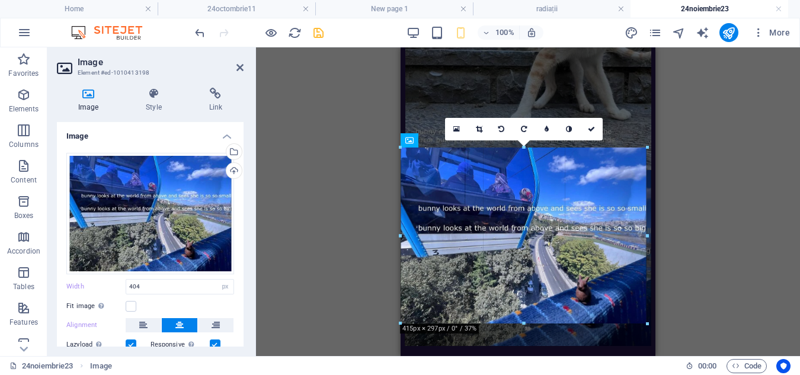
type input "415"
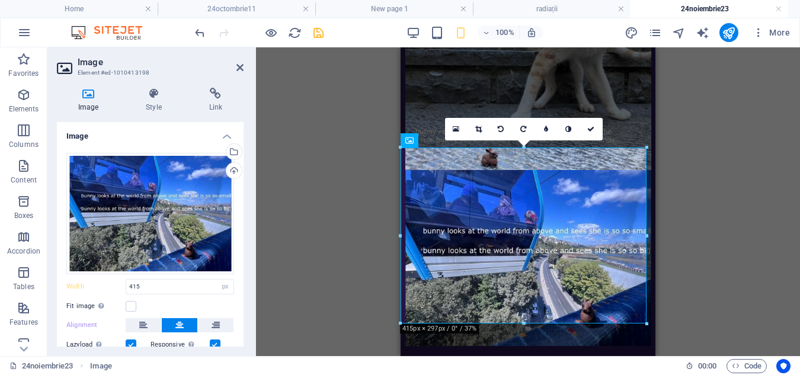
click at [317, 34] on icon "save" at bounding box center [319, 33] width 14 height 14
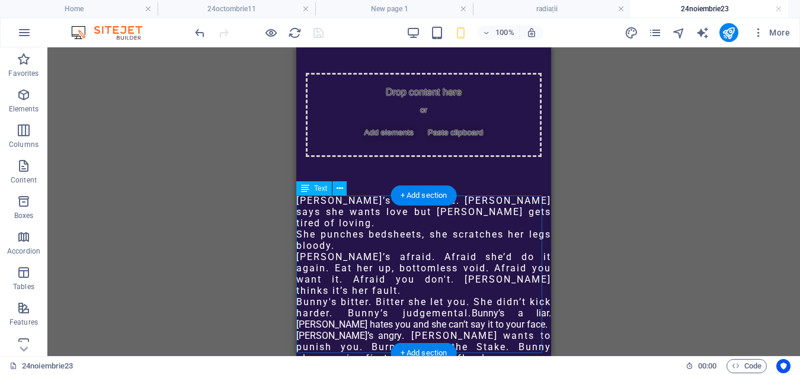
scroll to position [12, 0]
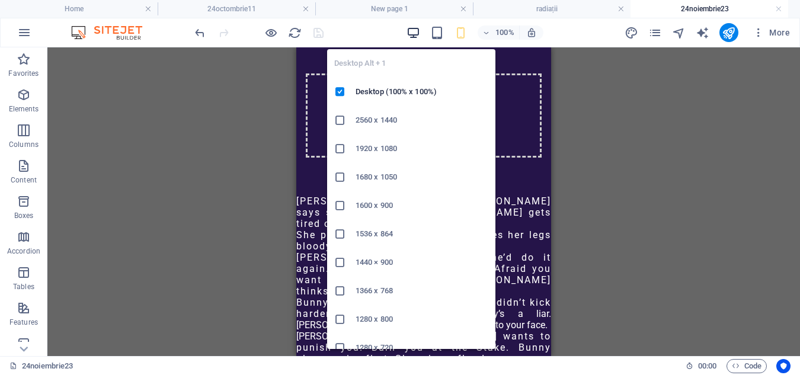
click at [408, 33] on icon "button" at bounding box center [414, 33] width 14 height 14
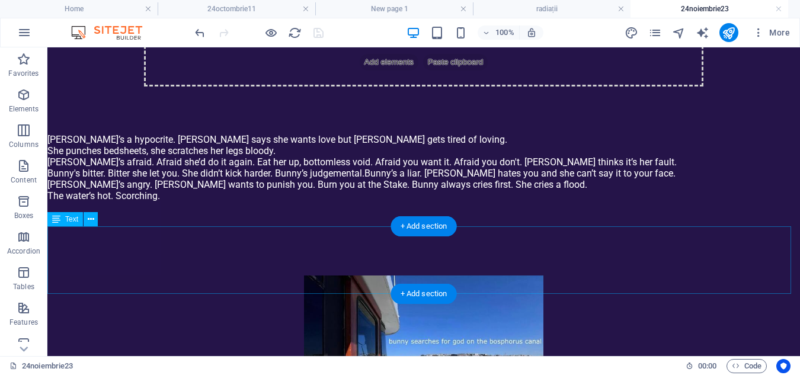
scroll to position [0, 0]
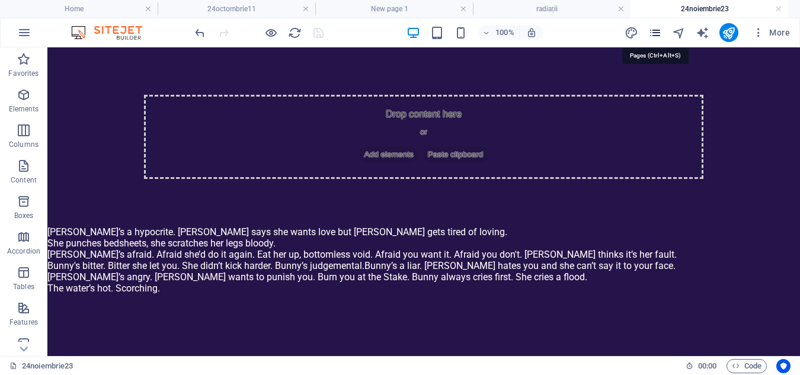
click at [657, 33] on icon "pages" at bounding box center [656, 33] width 14 height 14
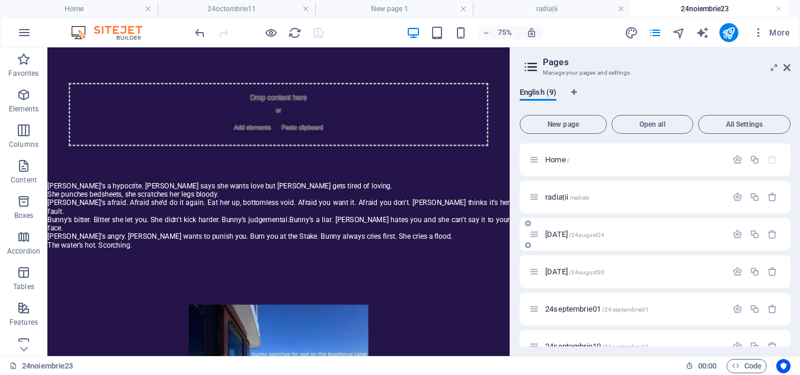
click at [564, 238] on span "[DATE] /24august24" at bounding box center [574, 234] width 59 height 9
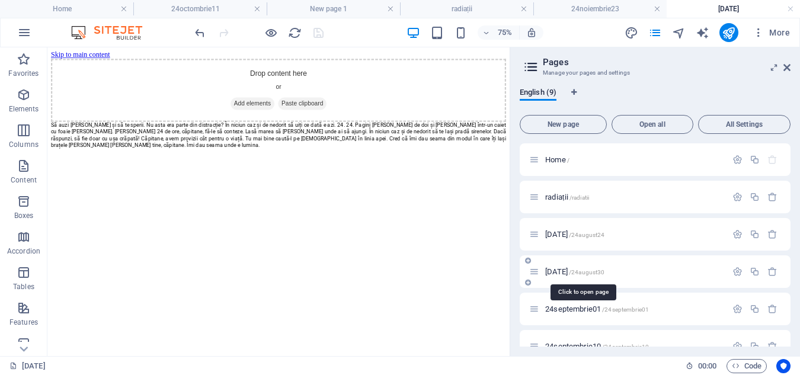
click at [574, 272] on span "[DATE] /24august30" at bounding box center [574, 271] width 59 height 9
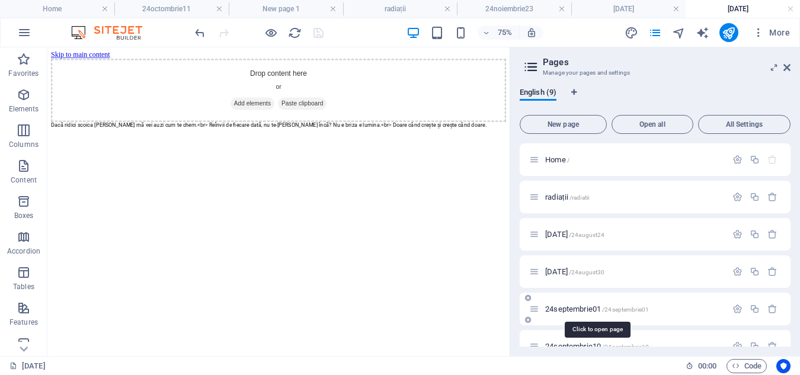
click at [584, 308] on span "24septembrie01 /24septembrie01" at bounding box center [597, 309] width 104 height 9
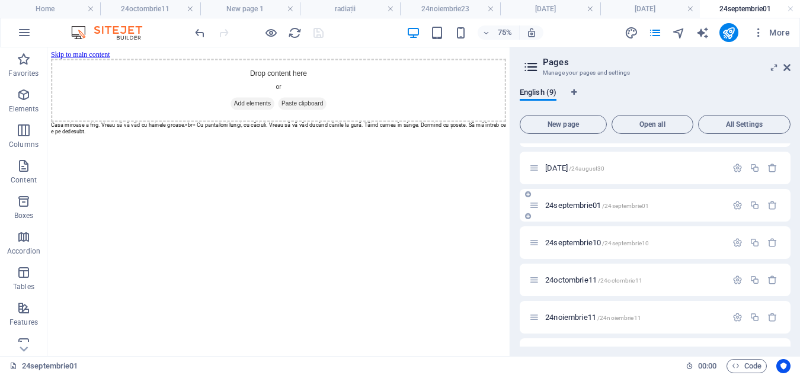
scroll to position [130, 0]
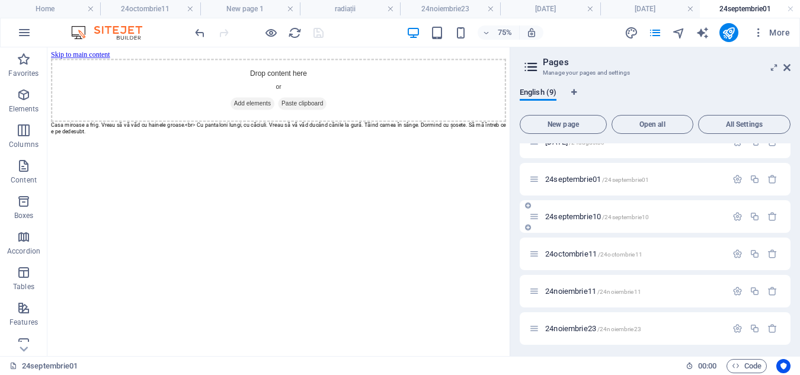
click at [565, 211] on div "24septembrie10 /24septembrie10" at bounding box center [627, 217] width 197 height 14
click at [567, 217] on span "24septembrie10 /24septembrie10" at bounding box center [597, 216] width 104 height 9
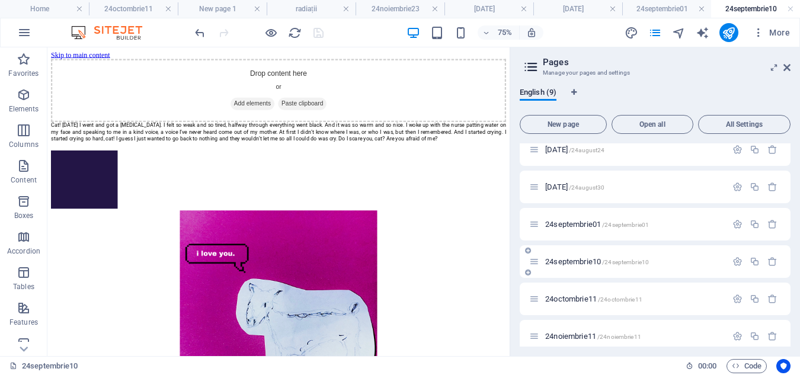
scroll to position [0, 0]
click at [571, 260] on span "24septembrie10 /24septembrie10" at bounding box center [597, 261] width 104 height 9
click at [558, 261] on span "24septembrie10 /24septembrie10" at bounding box center [597, 261] width 104 height 9
click at [561, 297] on span "24octombrie11 /24octombrie11" at bounding box center [593, 299] width 97 height 9
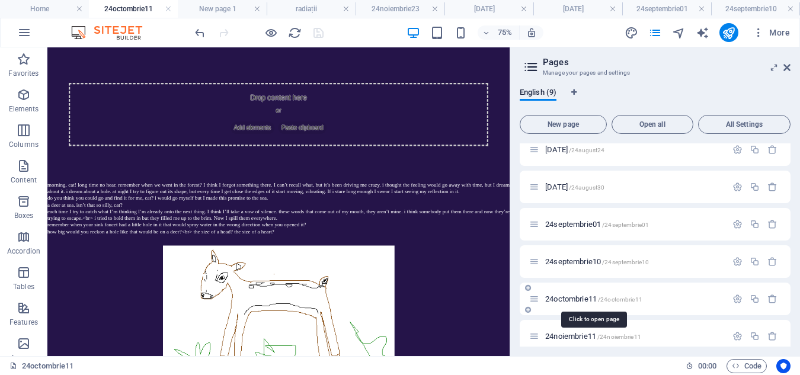
scroll to position [56, 0]
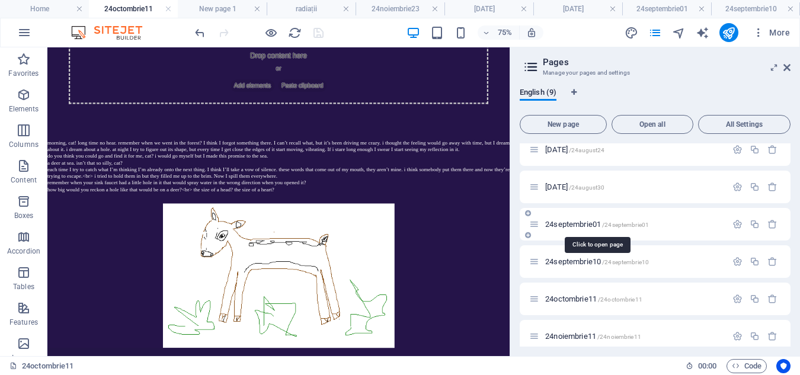
click at [581, 226] on span "24septembrie01 /24septembrie01" at bounding box center [597, 224] width 104 height 9
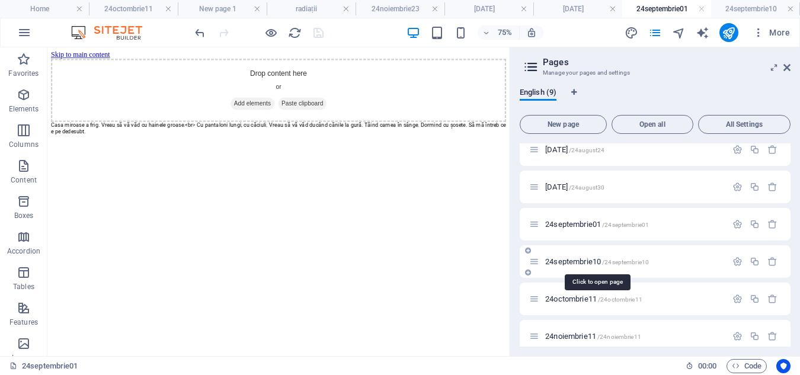
click at [559, 260] on span "24septembrie10 /24septembrie10" at bounding box center [597, 261] width 104 height 9
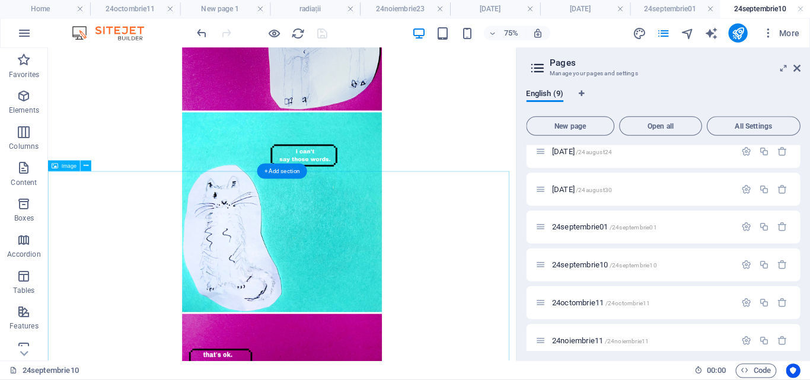
scroll to position [472, 0]
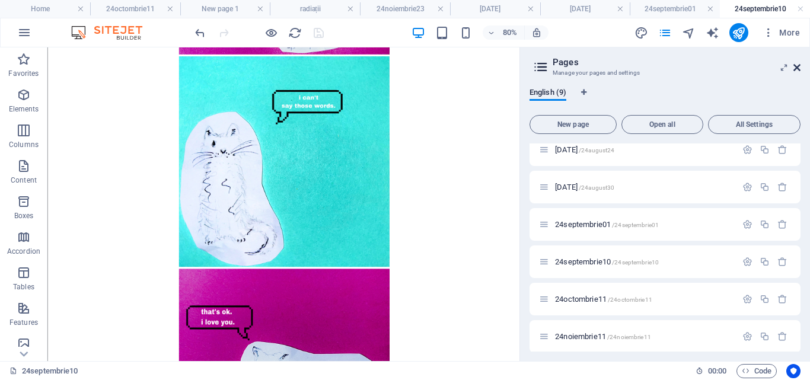
click at [799, 69] on icon at bounding box center [796, 67] width 7 height 9
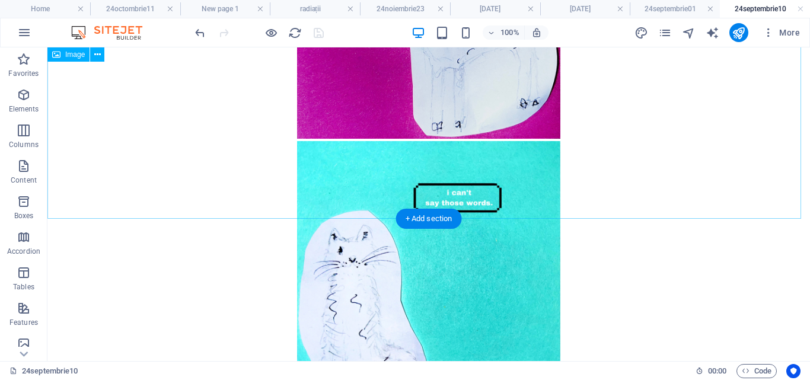
scroll to position [390, 0]
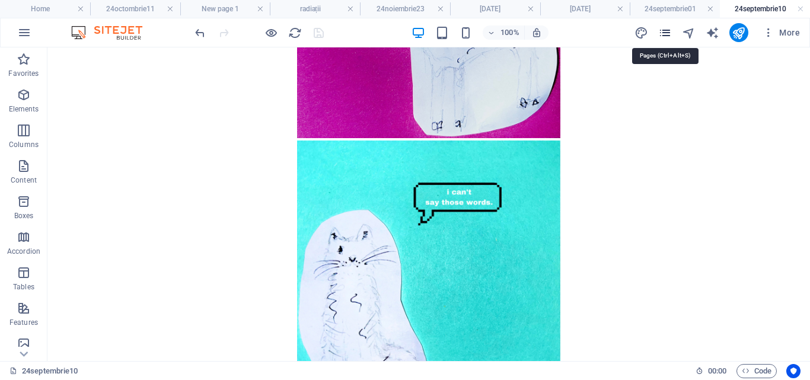
click at [659, 31] on icon "pages" at bounding box center [665, 33] width 14 height 14
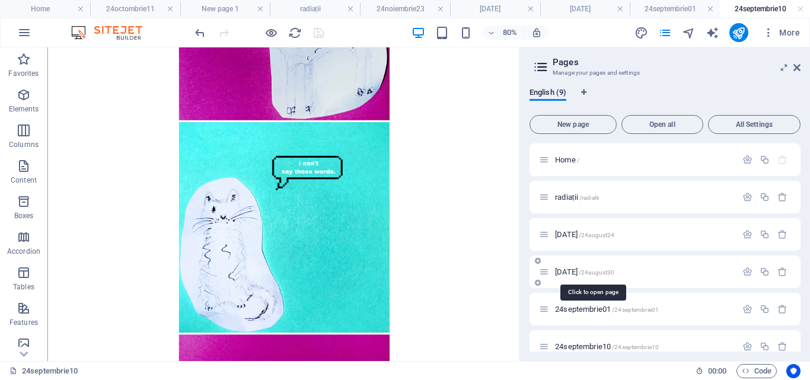
scroll to position [128, 0]
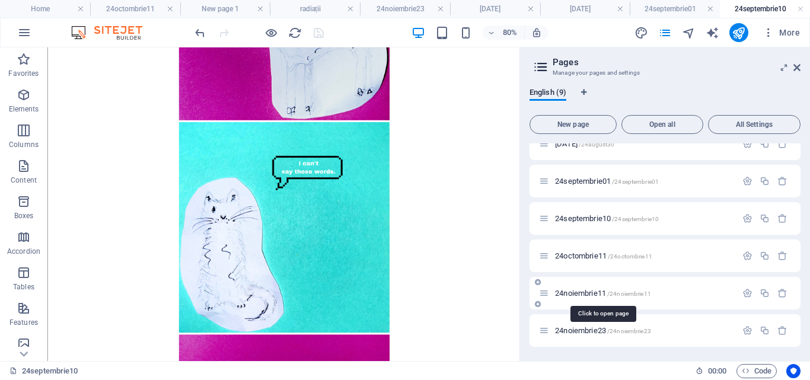
click at [579, 291] on span "24noiembrie11 /24noiembrie11" at bounding box center [603, 293] width 96 height 9
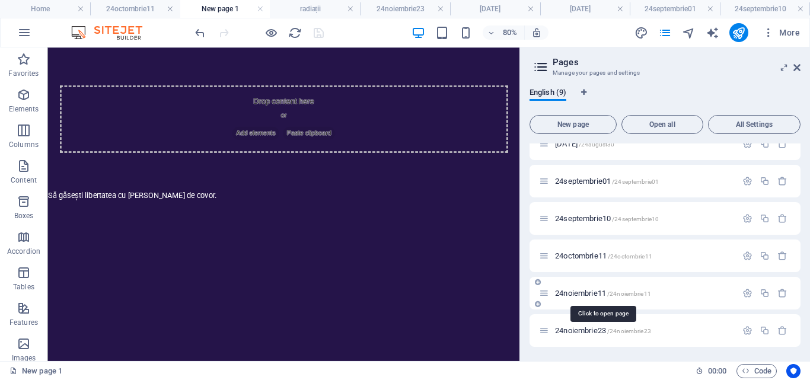
scroll to position [0, 0]
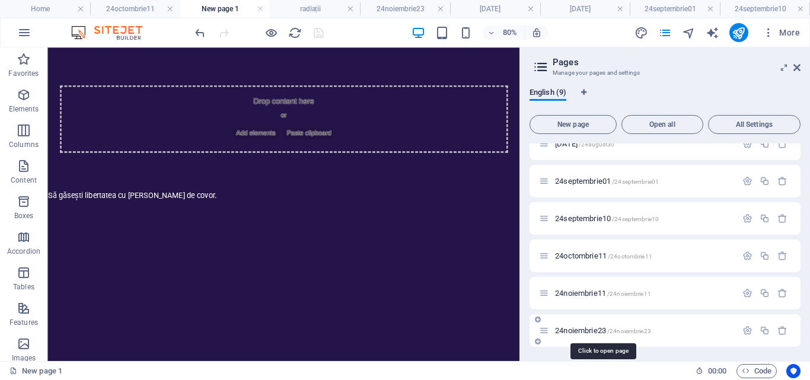
click at [584, 332] on span "24noiembrie23 /24noiembrie23" at bounding box center [603, 330] width 96 height 9
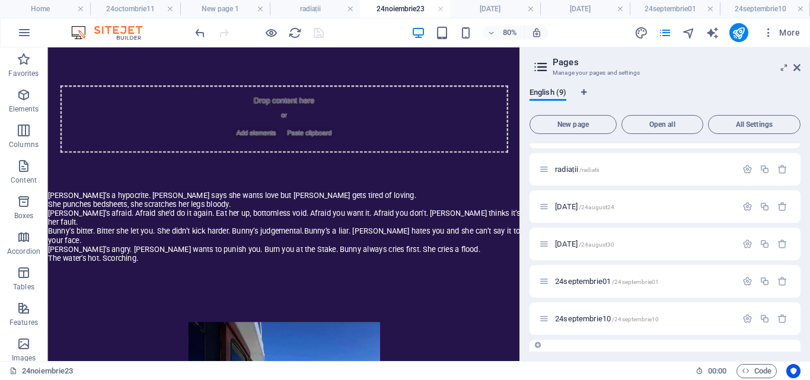
scroll to position [27, 0]
click at [573, 242] on span "[DATE] /24august30" at bounding box center [584, 244] width 59 height 9
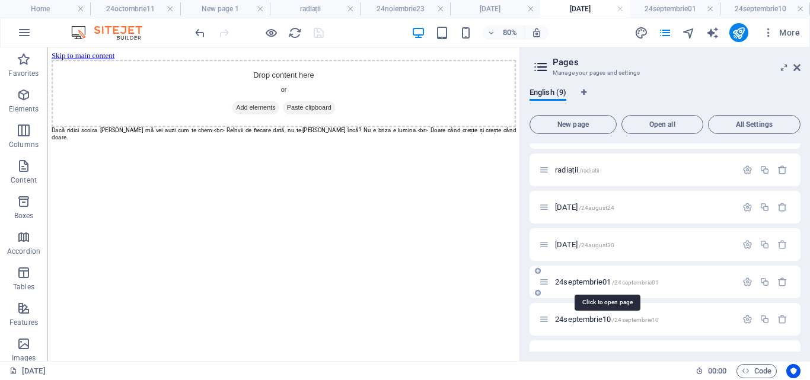
click at [580, 282] on span "24septembrie01 /24septembrie01" at bounding box center [607, 281] width 104 height 9
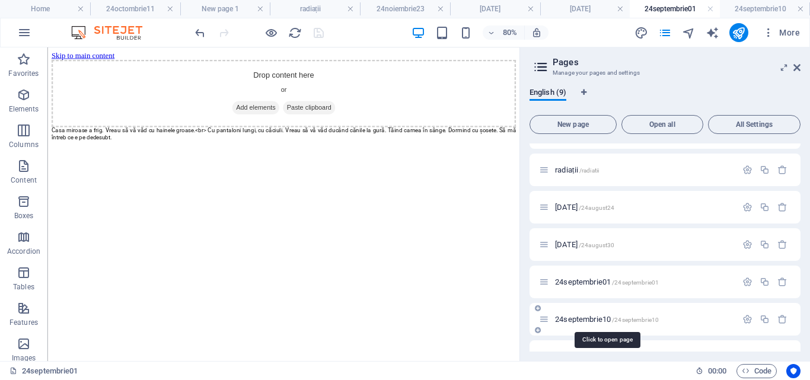
click at [583, 318] on span "24septembrie10 /24septembrie10" at bounding box center [607, 319] width 104 height 9
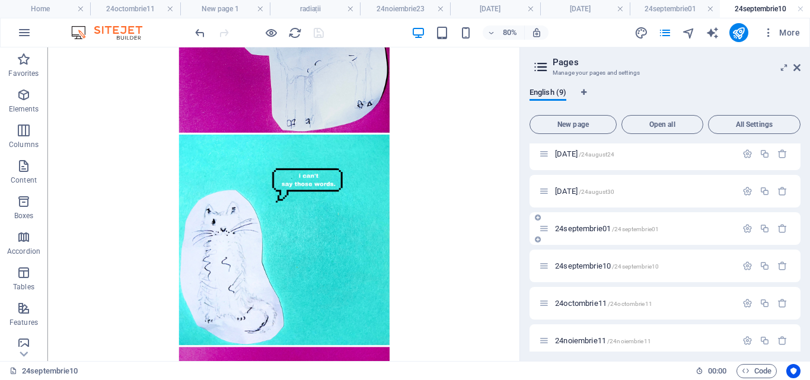
scroll to position [128, 0]
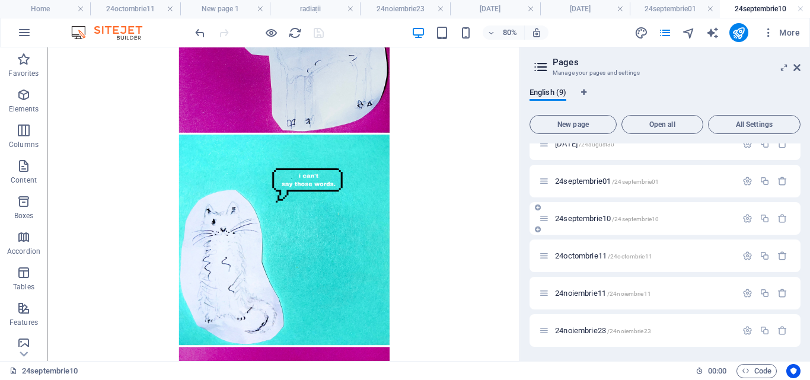
click at [577, 219] on span "24septembrie10 /24septembrie10" at bounding box center [607, 218] width 104 height 9
drag, startPoint x: 583, startPoint y: 251, endPoint x: 585, endPoint y: 257, distance: 6.0
click at [585, 257] on div "24octombrie11 /24octombrie11" at bounding box center [637, 256] width 197 height 14
click at [585, 257] on span "24octombrie11 /24octombrie11" at bounding box center [603, 255] width 97 height 9
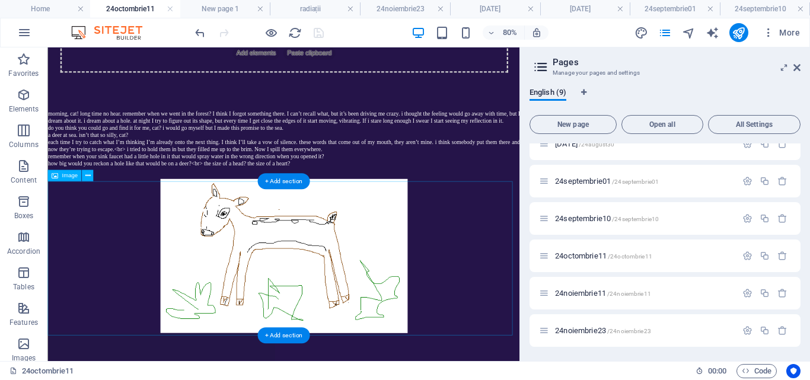
scroll to position [106, 0]
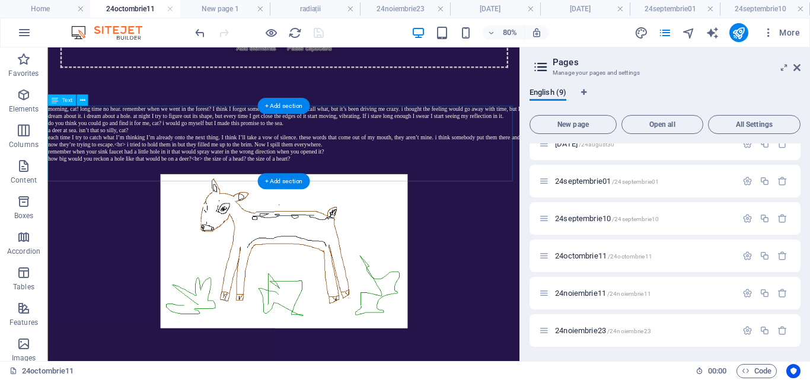
click at [285, 171] on div "morning, cat! long time no hear. remember when we went in the forest? I think I…" at bounding box center [342, 162] width 590 height 85
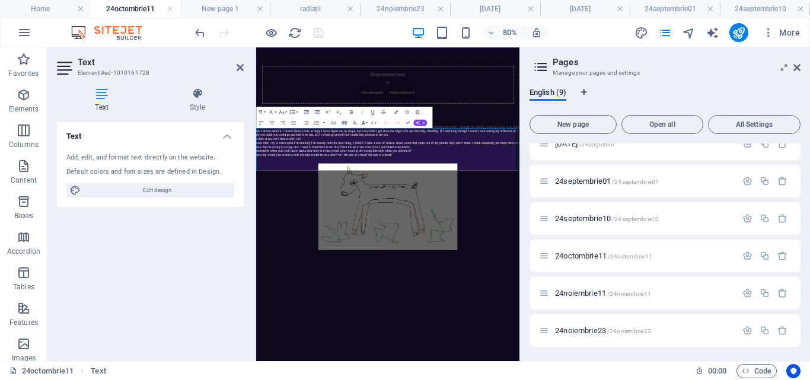
scroll to position [0, 0]
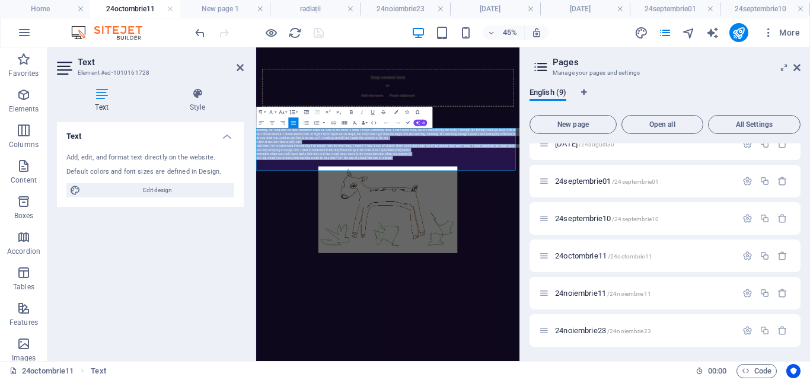
drag, startPoint x: 569, startPoint y: 299, endPoint x: 496, endPoint y: 175, distance: 143.3
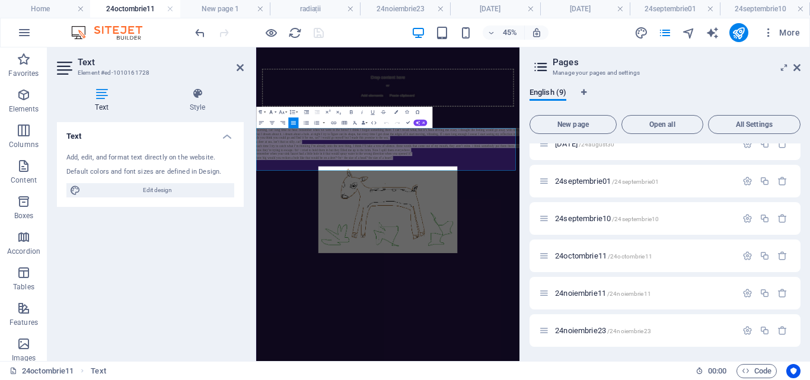
click at [272, 109] on icon "button" at bounding box center [270, 112] width 7 height 7
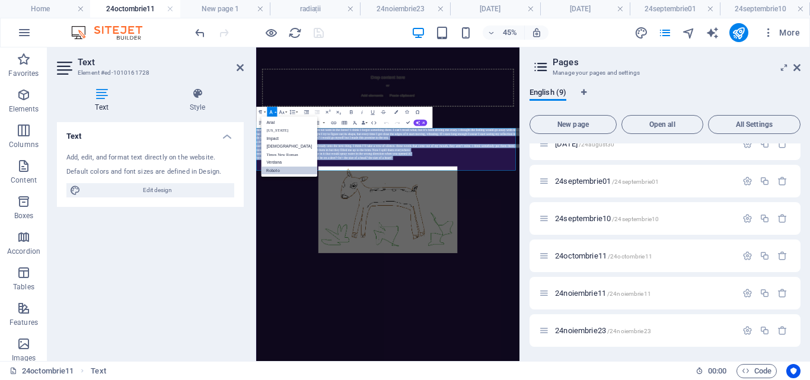
click at [285, 168] on link "Roboto" at bounding box center [289, 171] width 56 height 8
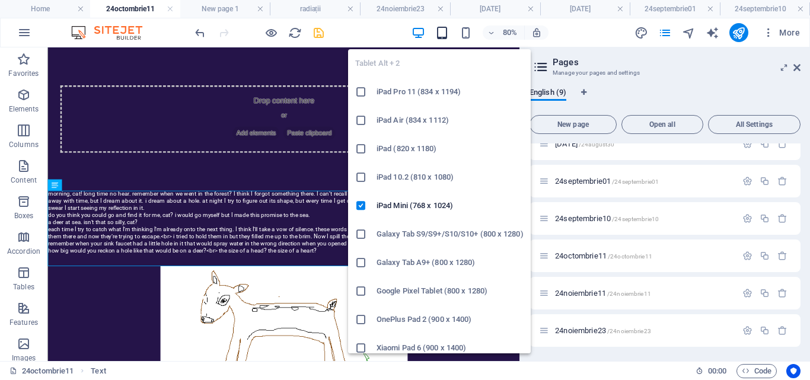
click at [446, 30] on icon "button" at bounding box center [442, 33] width 14 height 14
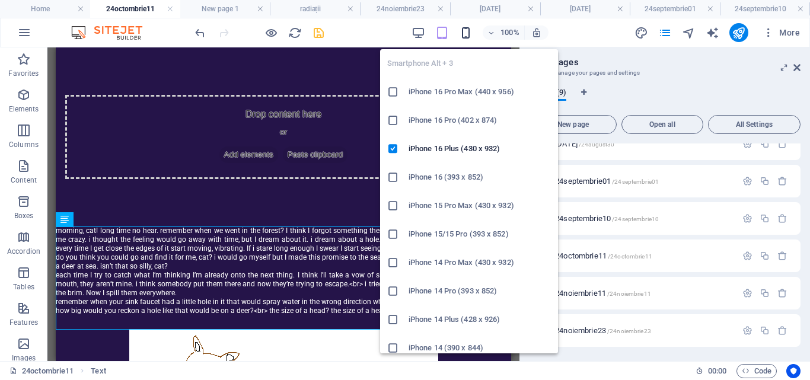
click at [466, 32] on icon "button" at bounding box center [466, 33] width 14 height 14
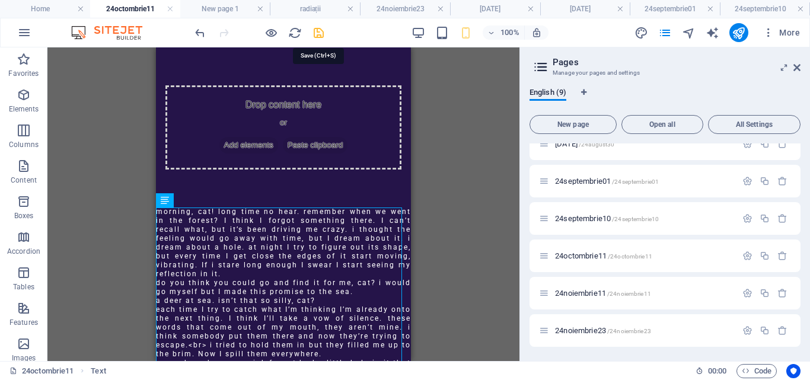
click at [315, 36] on icon "save" at bounding box center [319, 33] width 14 height 14
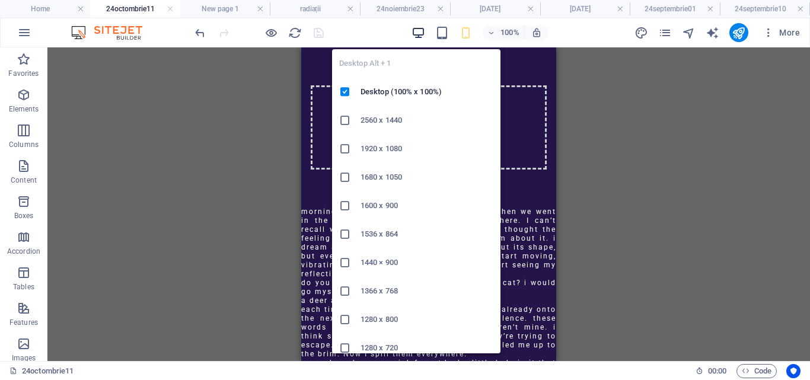
click at [416, 29] on icon "button" at bounding box center [418, 33] width 14 height 14
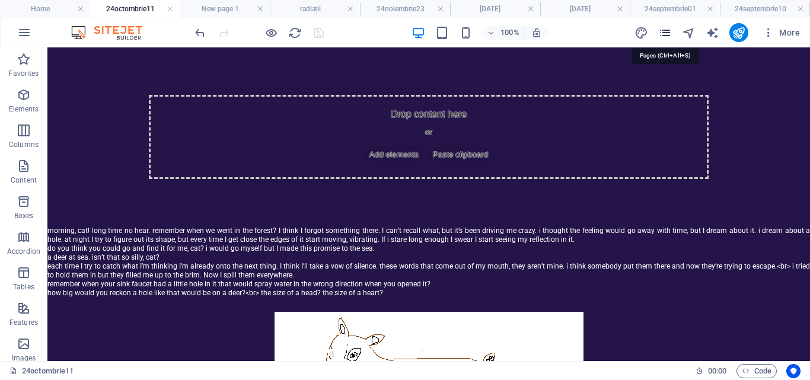
click at [669, 33] on icon "pages" at bounding box center [665, 33] width 14 height 14
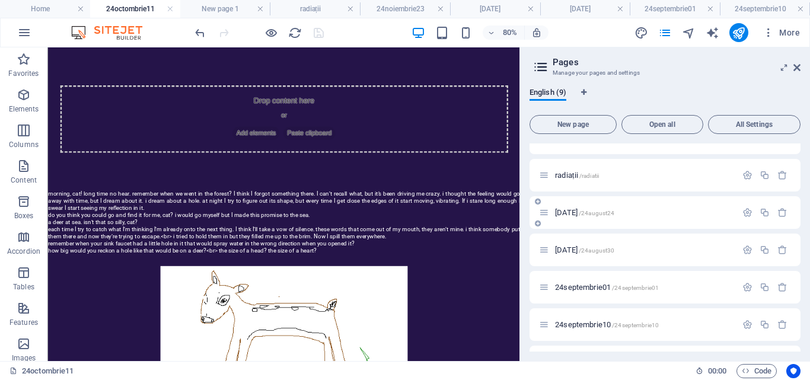
scroll to position [21, 0]
click at [573, 252] on span "[DATE] /24august30" at bounding box center [584, 251] width 59 height 9
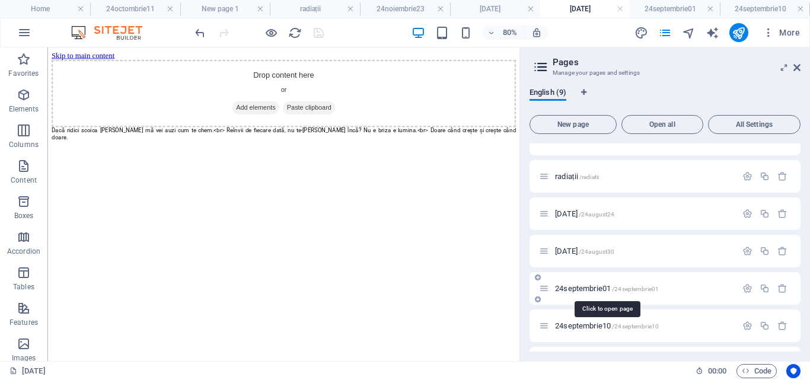
click at [594, 289] on span "24septembrie01 /24septembrie01" at bounding box center [607, 288] width 104 height 9
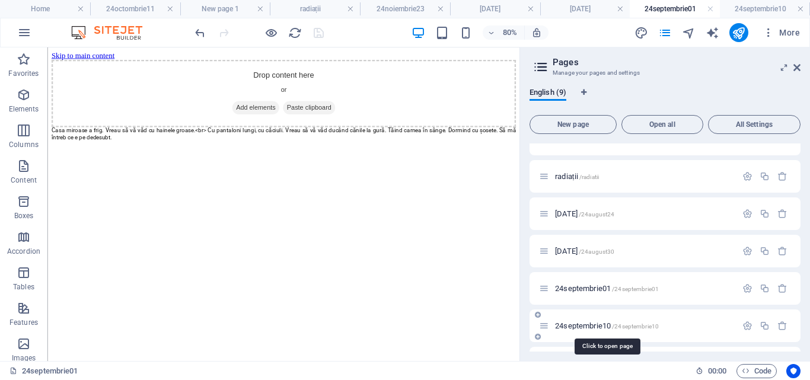
click at [593, 325] on span "24septembrie10 /24septembrie10" at bounding box center [607, 325] width 104 height 9
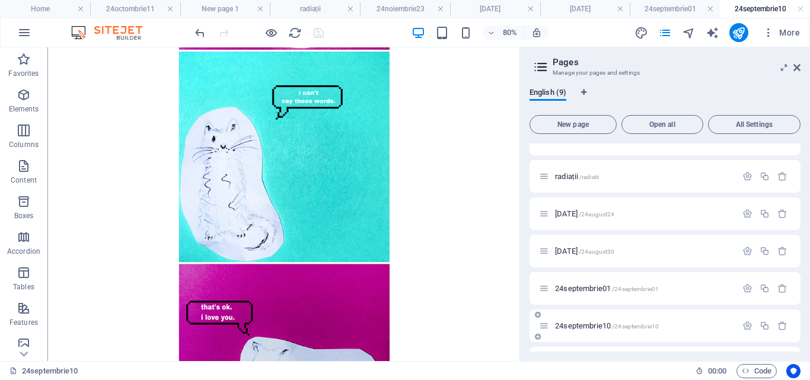
scroll to position [128, 0]
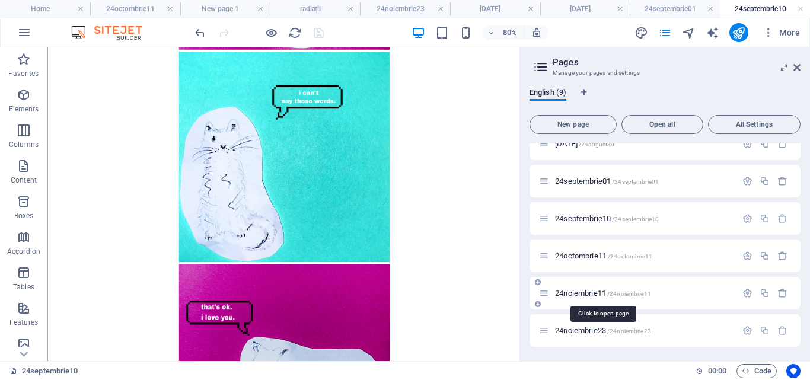
click at [606, 296] on span "24noiembrie11 /24noiembrie11" at bounding box center [603, 293] width 96 height 9
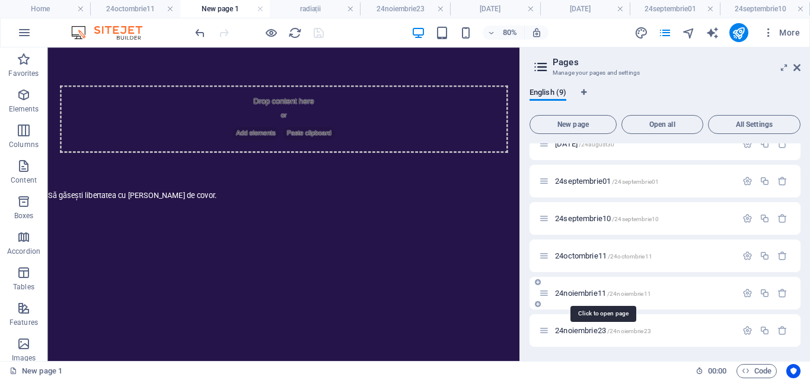
scroll to position [0, 0]
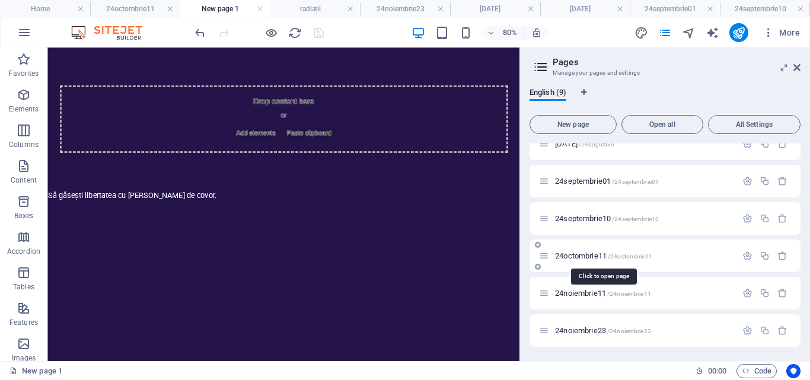
click at [586, 252] on span "24octombrie11 /24octombrie11" at bounding box center [603, 255] width 97 height 9
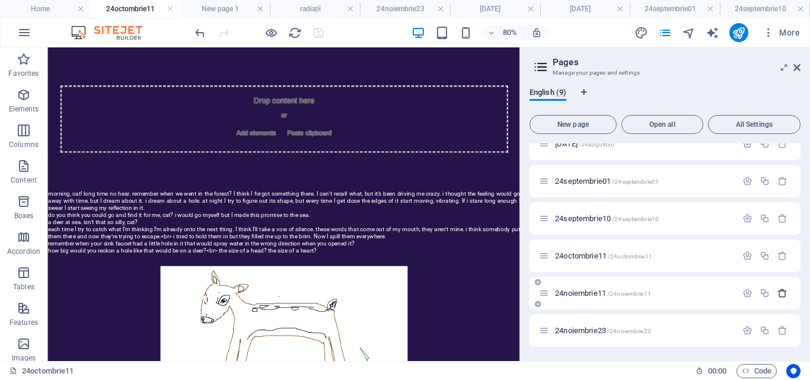
click at [785, 290] on button "button" at bounding box center [782, 293] width 17 height 10
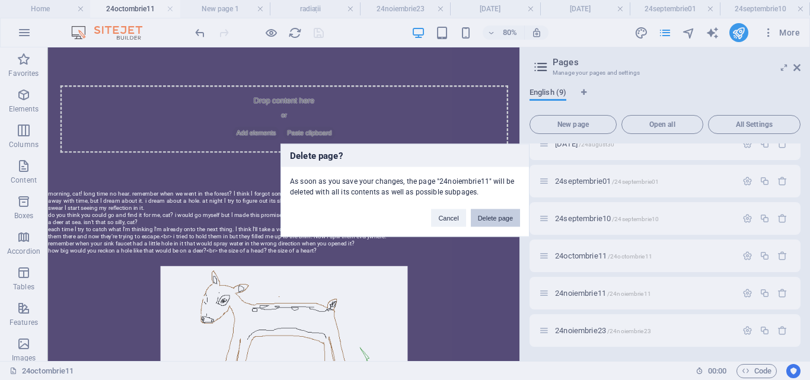
drag, startPoint x: 515, startPoint y: 221, endPoint x: 563, endPoint y: 209, distance: 49.5
click at [515, 221] on button "Delete page" at bounding box center [495, 218] width 49 height 18
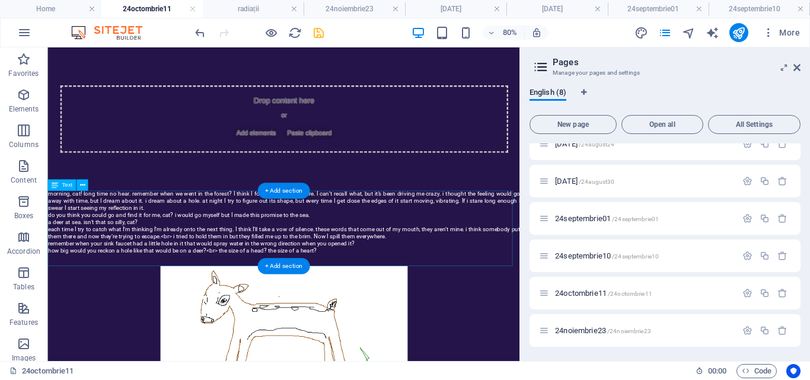
scroll to position [91, 0]
click at [611, 257] on div "morning, cat! long time no hear. remember when we went in the forest? I think I…" at bounding box center [342, 273] width 590 height 94
click at [609, 331] on span "/24noiembrie23" at bounding box center [629, 331] width 44 height 7
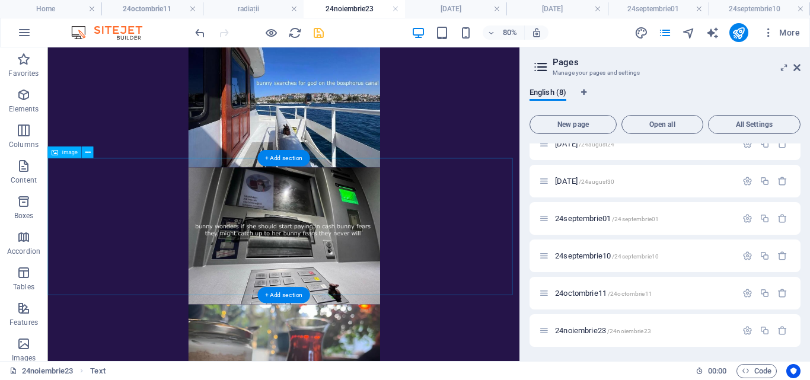
scroll to position [365, 0]
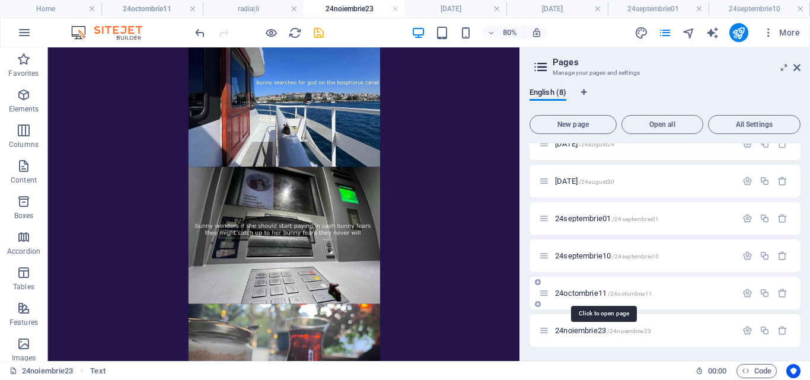
click at [582, 290] on span "24octombrie11 /24octombrie11" at bounding box center [603, 293] width 97 height 9
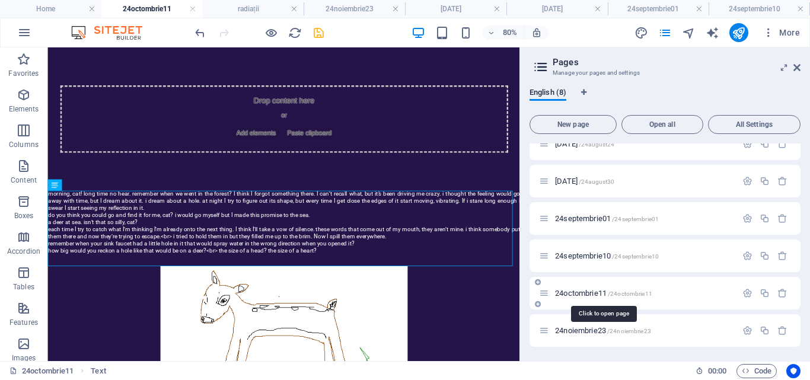
scroll to position [0, 0]
click at [587, 325] on div "24noiembrie23 /24noiembrie23" at bounding box center [637, 331] width 197 height 14
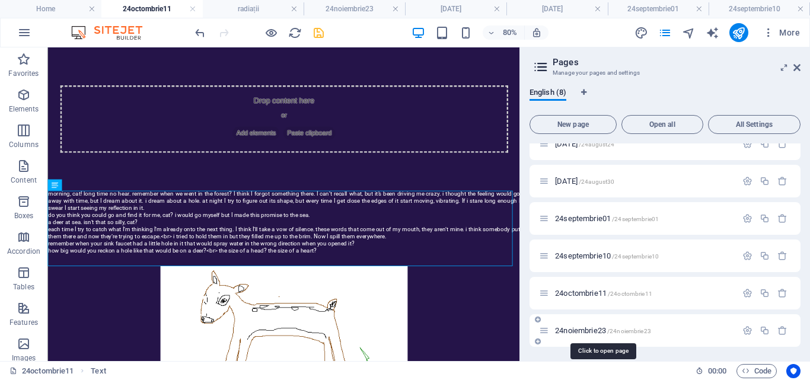
click at [587, 333] on span "24noiembrie23 /24noiembrie23" at bounding box center [603, 330] width 96 height 9
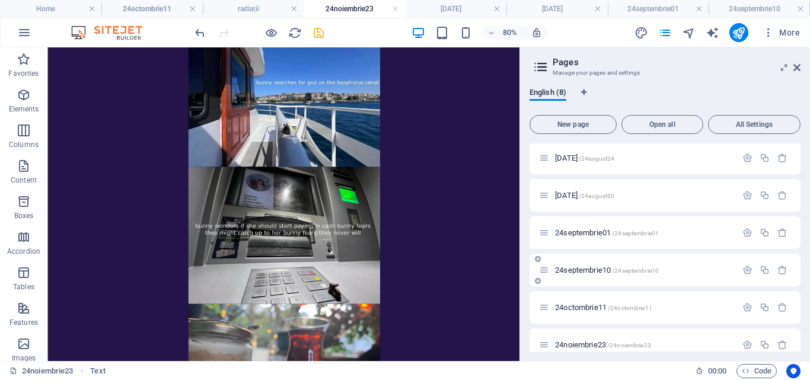
scroll to position [91, 0]
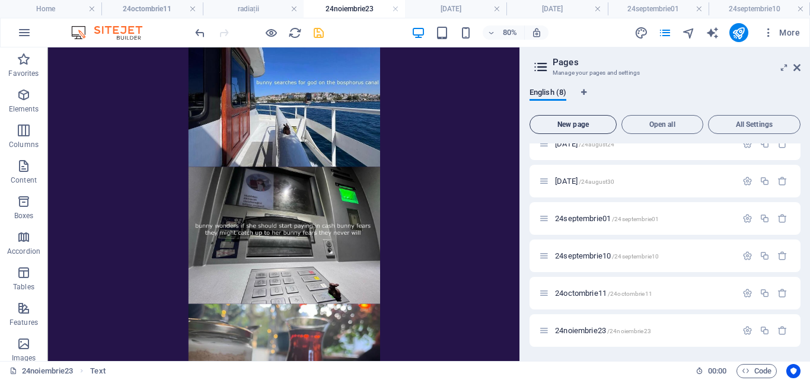
click at [553, 125] on span "New page" at bounding box center [573, 124] width 76 height 7
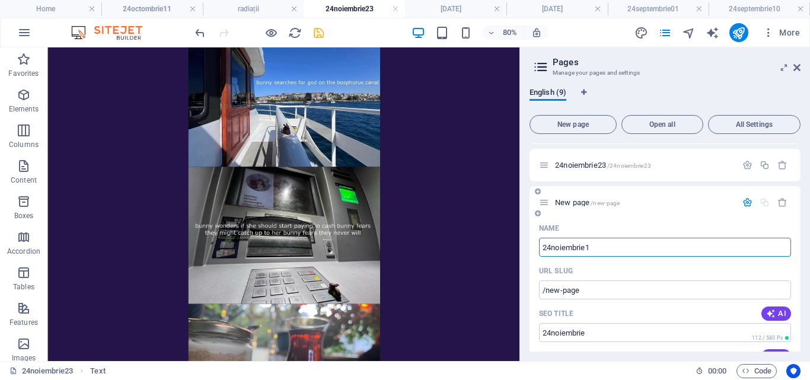
type input "24noiembrie11"
type input "/24noiembrie"
type input "24noiembrie11"
type input "/24noiembrie11"
type input "24noiembrie11"
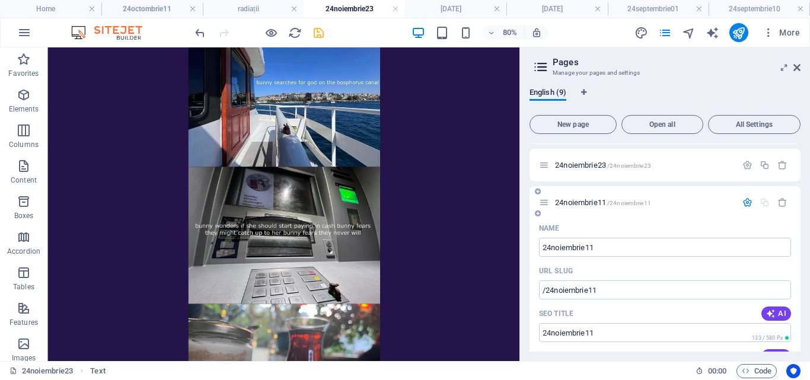
click at [586, 205] on span "24noiembrie11 /24noiembrie11" at bounding box center [603, 202] width 96 height 9
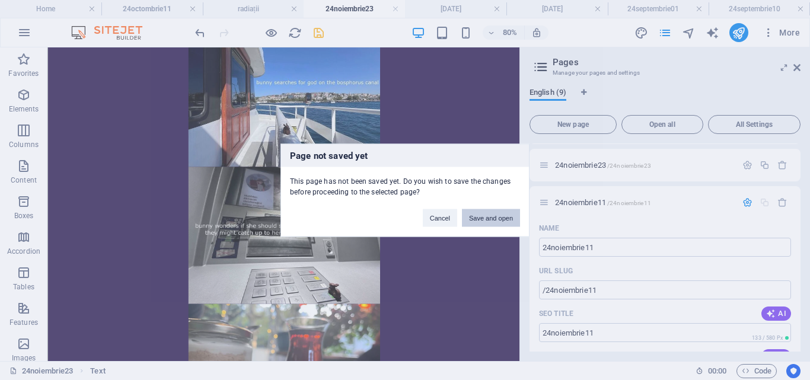
click at [497, 215] on button "Save and open" at bounding box center [491, 218] width 58 height 18
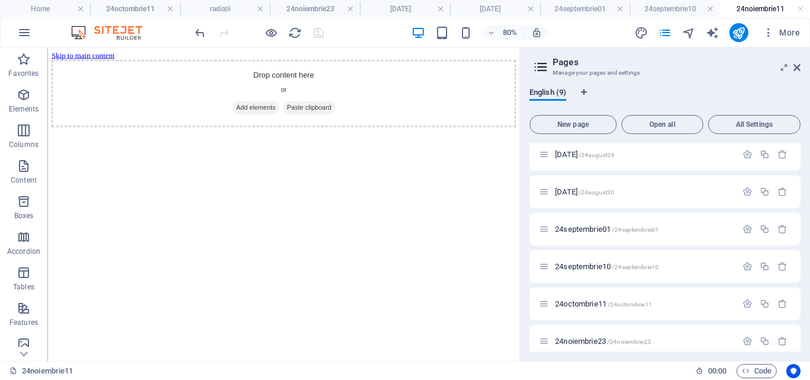
scroll to position [0, 0]
click at [293, 187] on div "+ Add section" at bounding box center [283, 191] width 53 height 16
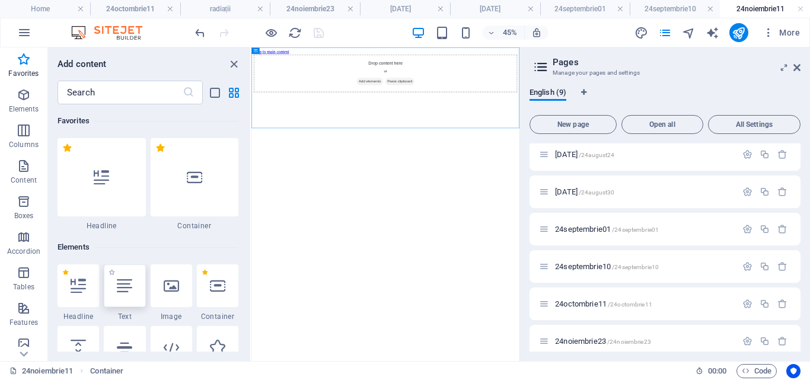
click at [126, 298] on div at bounding box center [124, 285] width 41 height 43
click at [251, 298] on div "Drag here to replace the existing content. Press “Ctrl” if you want to create a…" at bounding box center [385, 204] width 268 height 314
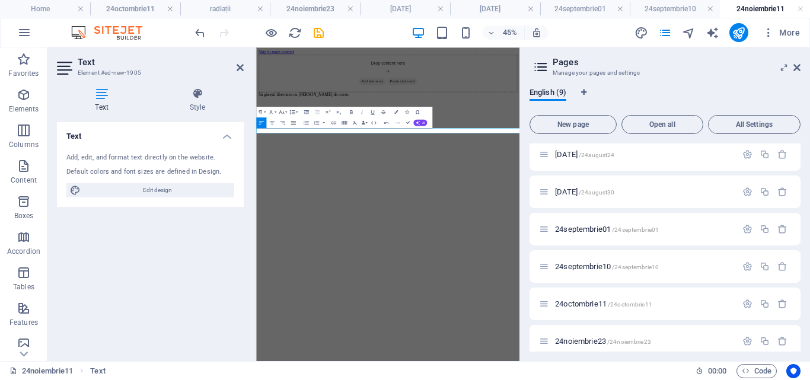
click at [293, 122] on icon "button" at bounding box center [293, 123] width 7 height 7
click at [269, 111] on icon "button" at bounding box center [270, 112] width 7 height 7
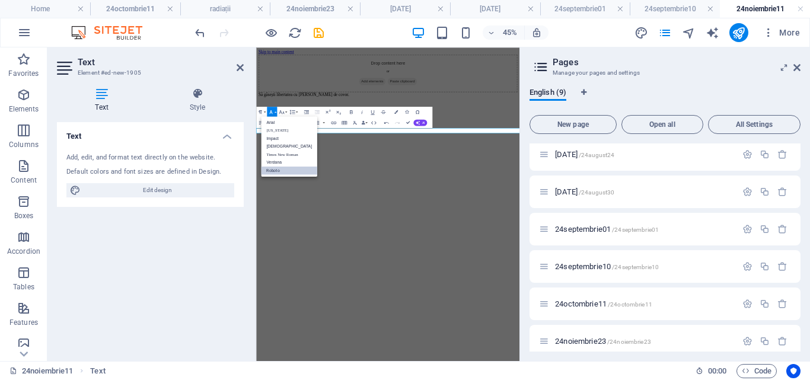
click at [281, 172] on link "Roboto" at bounding box center [289, 171] width 56 height 8
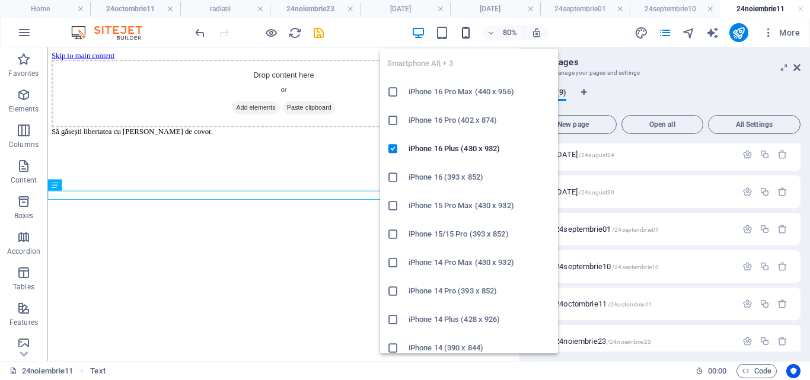
click at [464, 34] on icon "button" at bounding box center [466, 33] width 14 height 14
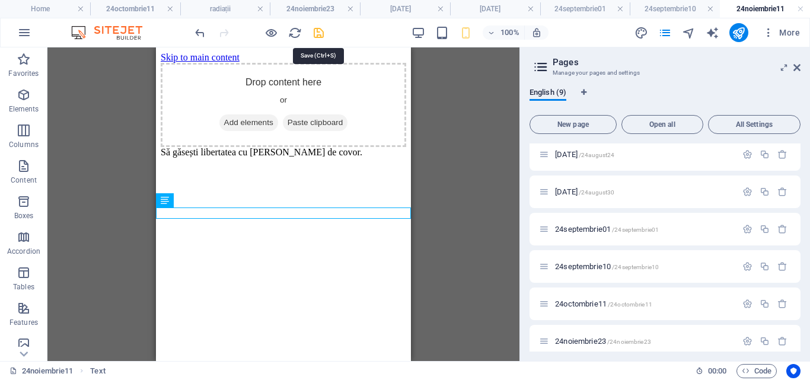
click at [322, 34] on icon "save" at bounding box center [319, 33] width 14 height 14
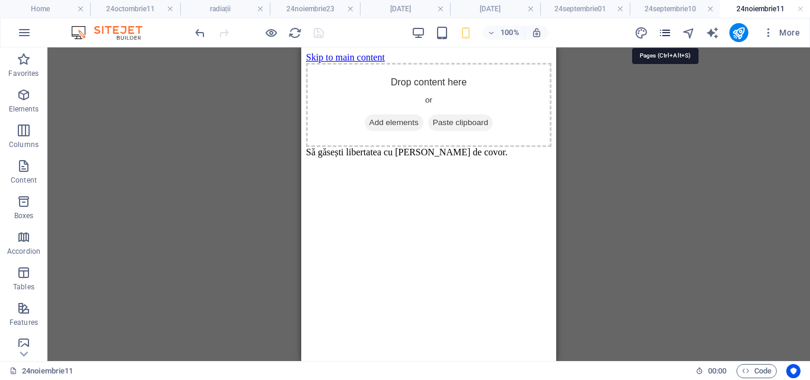
click at [669, 35] on icon "pages" at bounding box center [665, 33] width 14 height 14
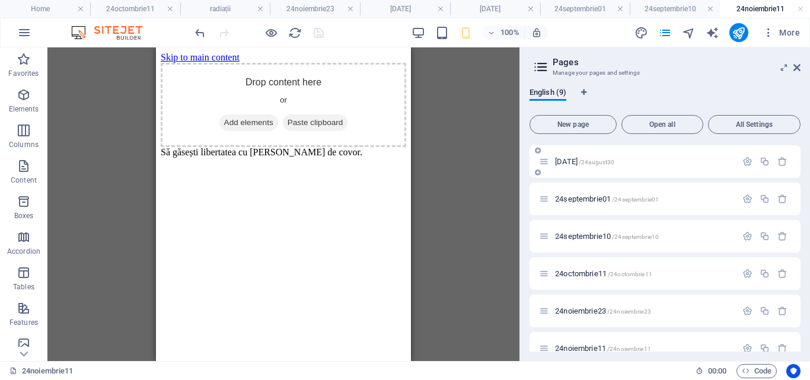
scroll to position [128, 0]
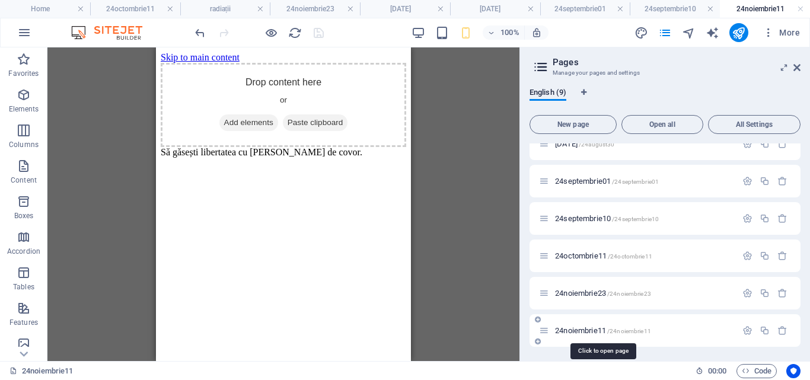
click at [584, 331] on span "24noiembrie11 /24noiembrie11" at bounding box center [603, 330] width 96 height 9
click at [583, 255] on span "24octombrie11 /24octombrie11" at bounding box center [603, 255] width 97 height 9
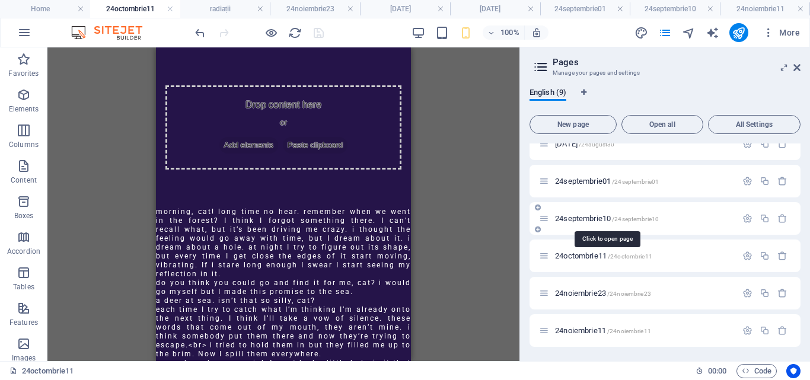
click at [589, 216] on span "24septembrie10 /24septembrie10" at bounding box center [607, 218] width 104 height 9
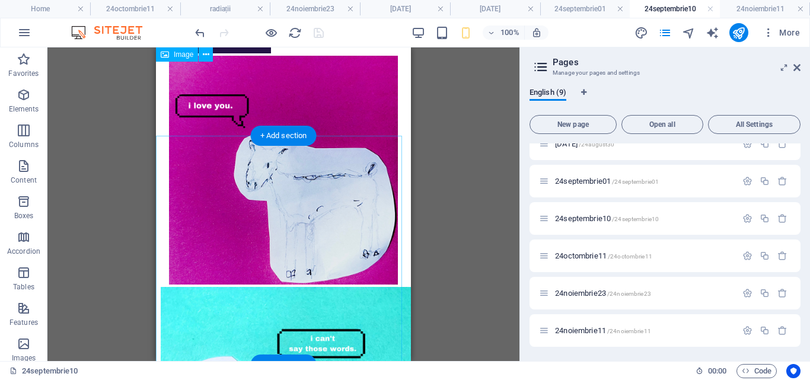
scroll to position [269, 0]
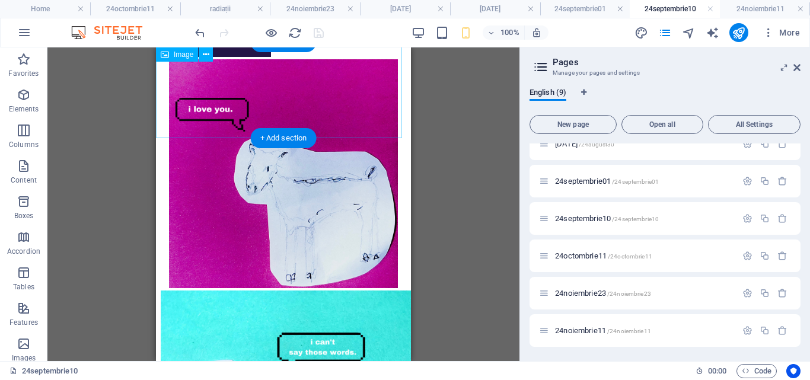
click at [234, 59] on figure at bounding box center [283, 10] width 245 height 98
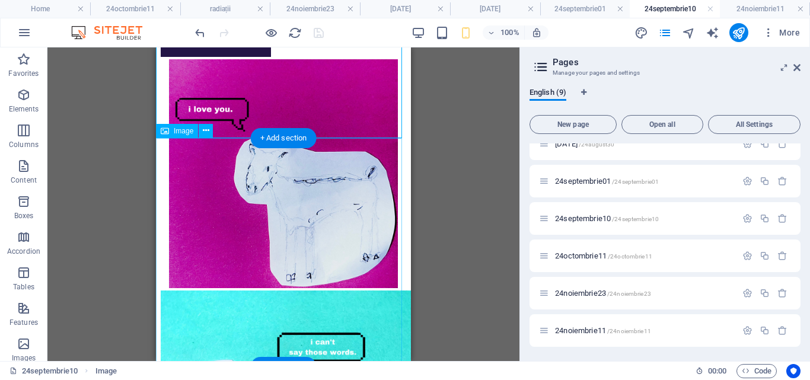
click at [228, 193] on figure at bounding box center [283, 174] width 245 height 231
select select "px"
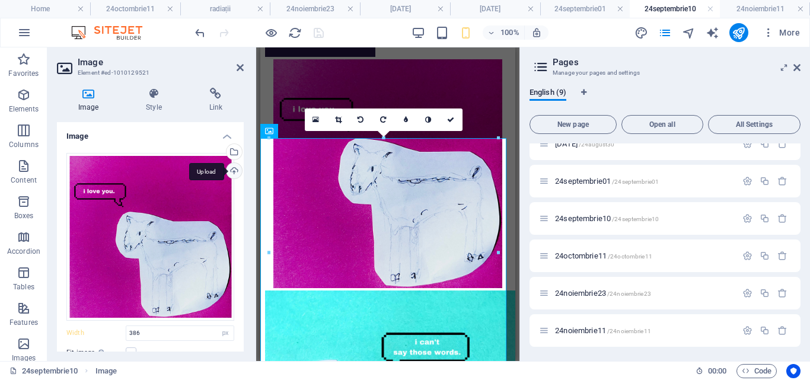
click at [236, 173] on div "Upload" at bounding box center [233, 172] width 18 height 18
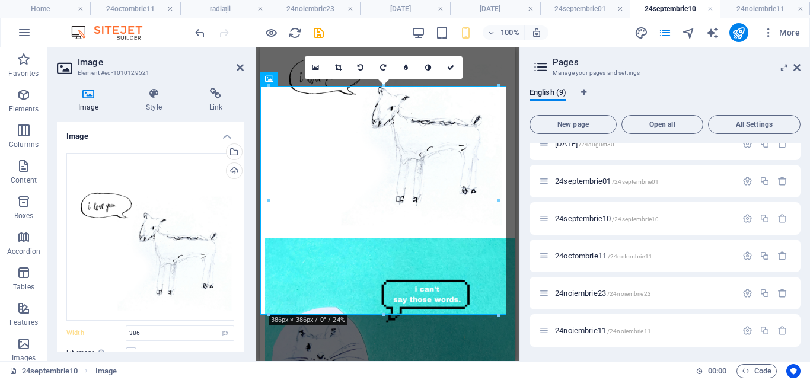
scroll to position [320, 0]
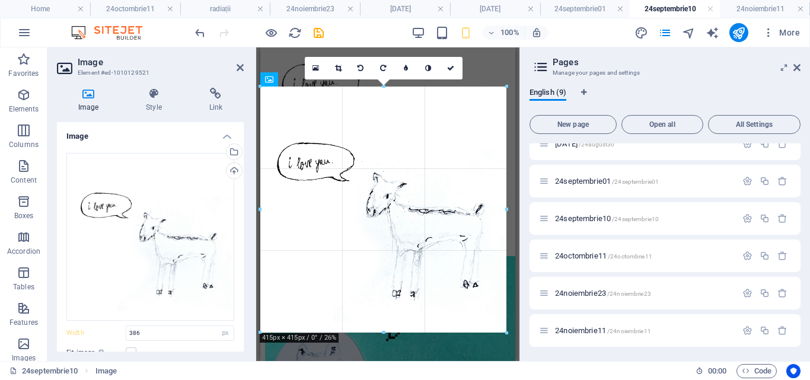
drag, startPoint x: 498, startPoint y: 85, endPoint x: 515, endPoint y: 75, distance: 20.2
type input "415"
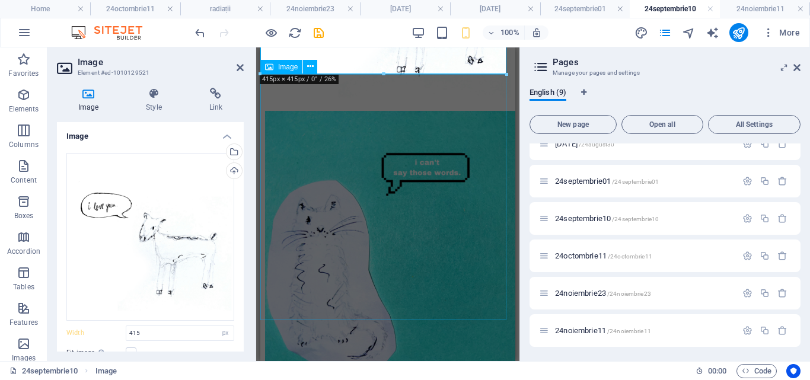
scroll to position [631, 0]
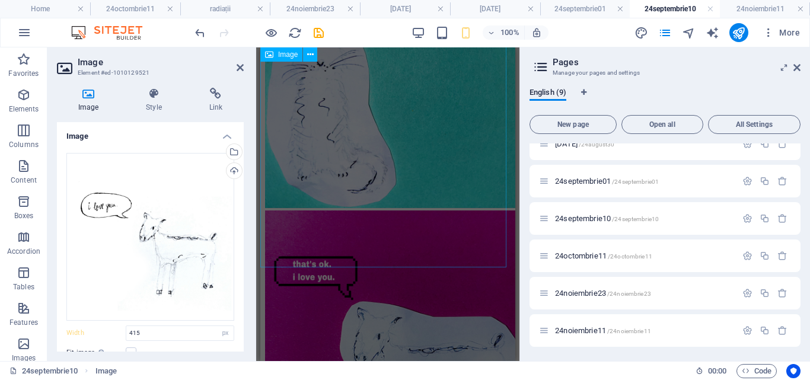
click at [413, 210] on figure at bounding box center [387, 78] width 245 height 266
click at [414, 210] on figure at bounding box center [387, 78] width 245 height 266
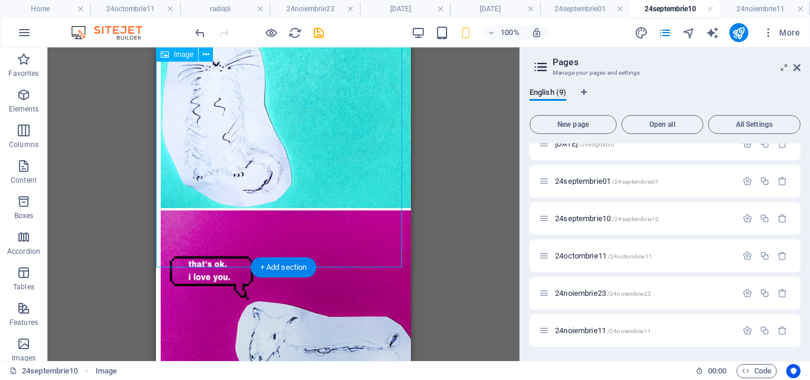
click at [338, 175] on figure at bounding box center [283, 78] width 245 height 266
select select "px"
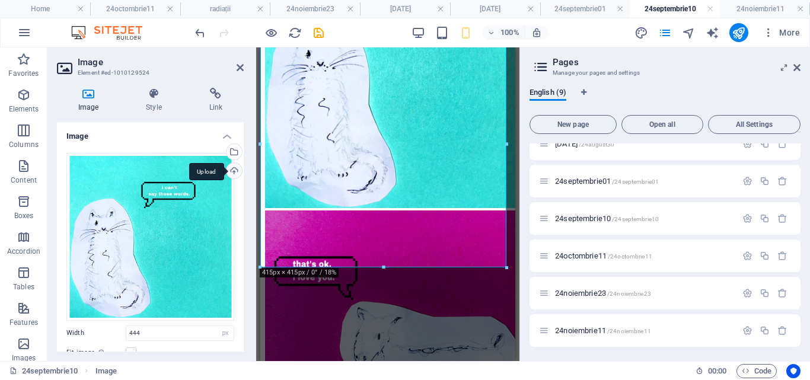
click at [228, 171] on div "Upload" at bounding box center [233, 172] width 18 height 18
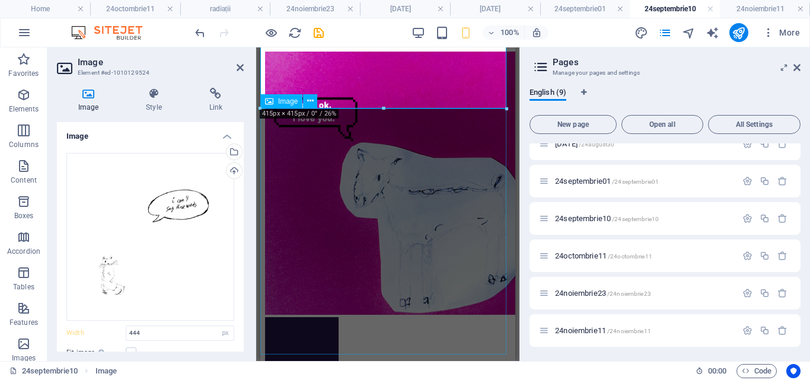
scroll to position [848, 0]
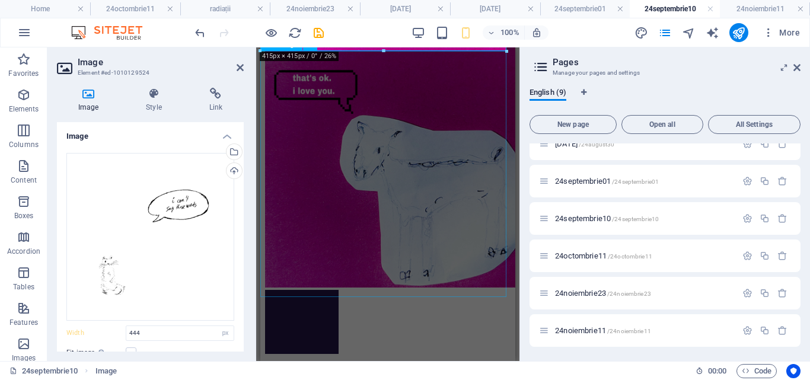
click at [376, 210] on figure at bounding box center [387, 157] width 245 height 266
select select "px"
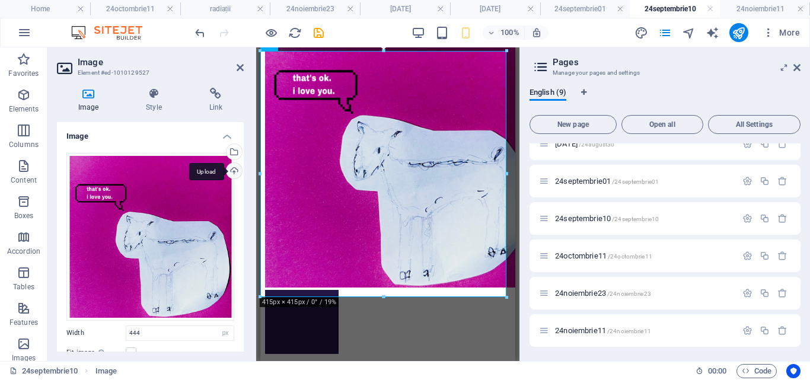
click at [232, 173] on div "Upload" at bounding box center [233, 172] width 18 height 18
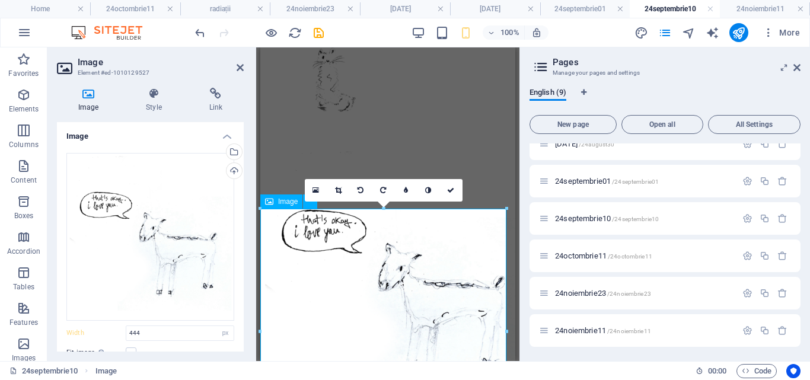
scroll to position [690, 0]
click at [503, 149] on figure at bounding box center [387, 19] width 245 height 266
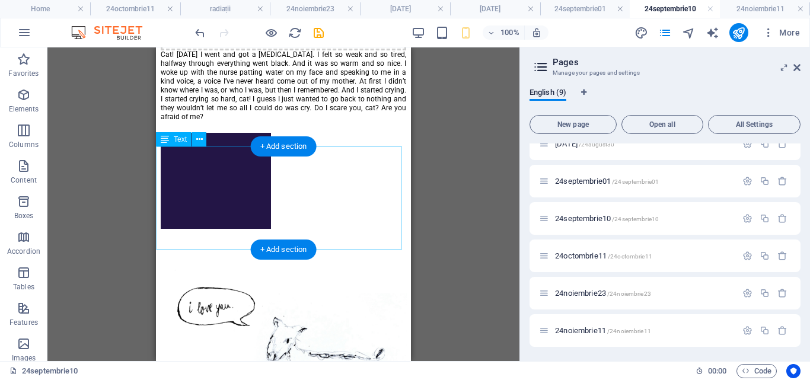
scroll to position [0, 0]
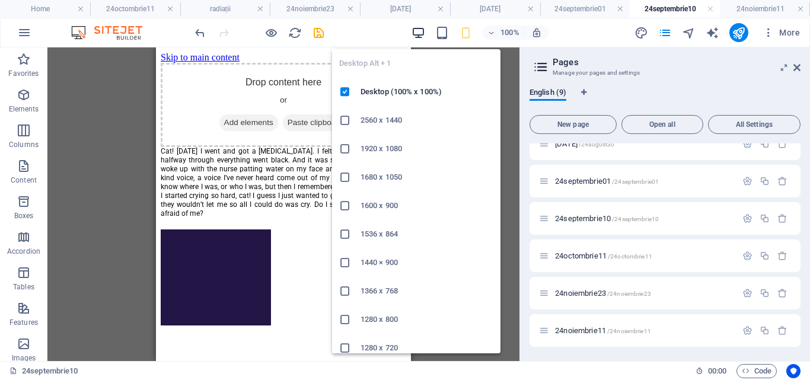
click at [422, 35] on icon "button" at bounding box center [418, 33] width 14 height 14
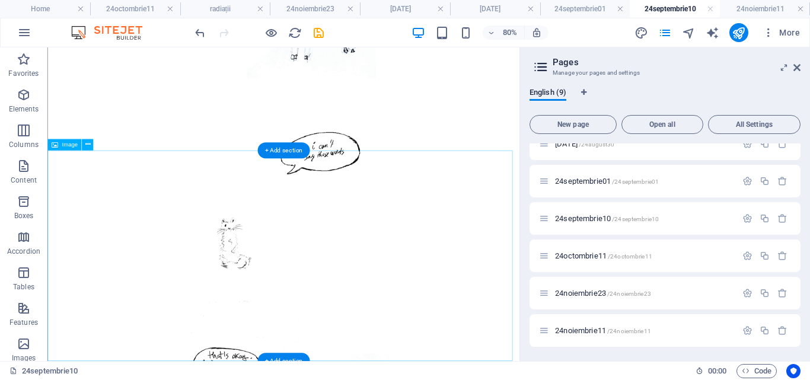
scroll to position [422, 0]
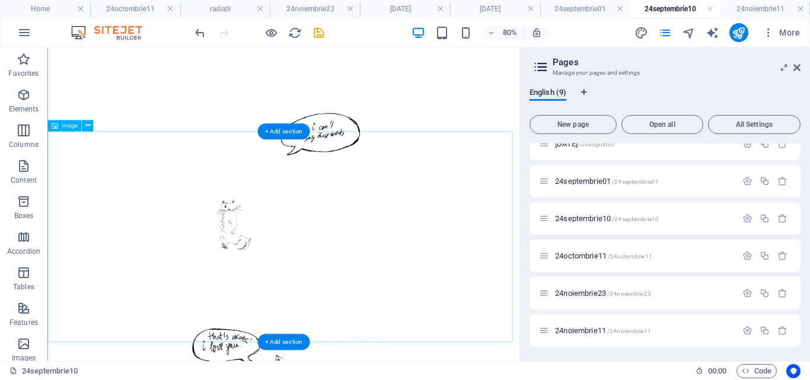
click at [392, 333] on figure at bounding box center [342, 208] width 580 height 266
click at [451, 340] on figure at bounding box center [342, 208] width 580 height 266
click at [410, 340] on figure at bounding box center [342, 208] width 580 height 266
select select "px"
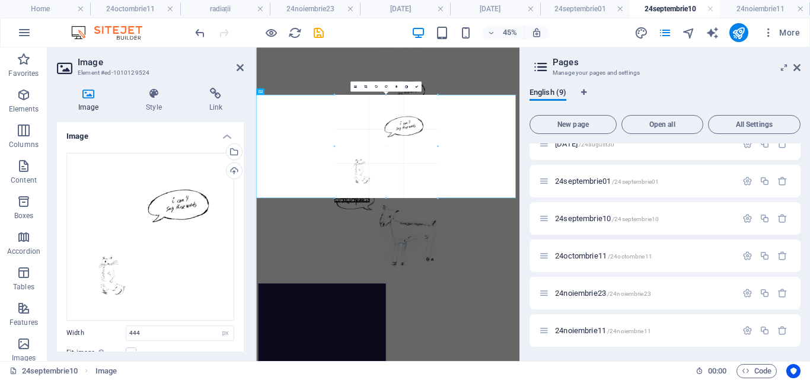
drag, startPoint x: 444, startPoint y: 212, endPoint x: 340, endPoint y: 300, distance: 136.3
type input "387"
click at [415, 87] on icon at bounding box center [415, 86] width 3 height 3
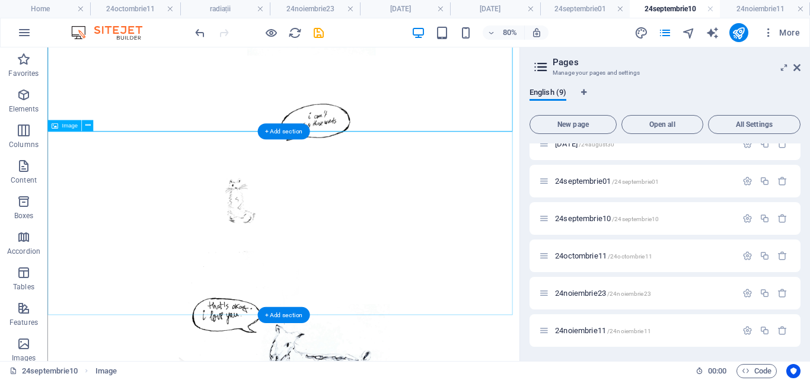
scroll to position [427, 0]
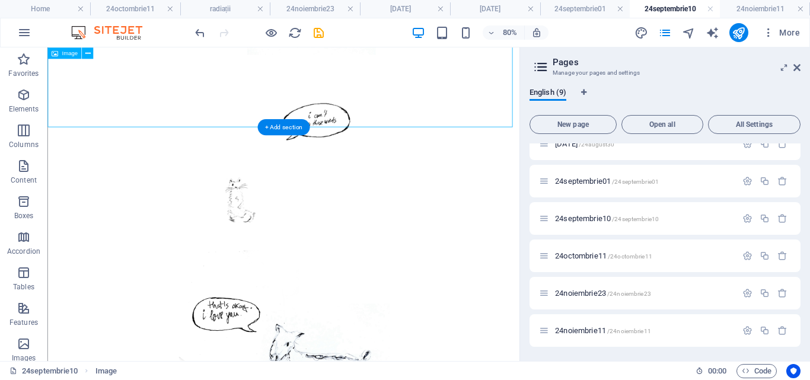
select select "px"
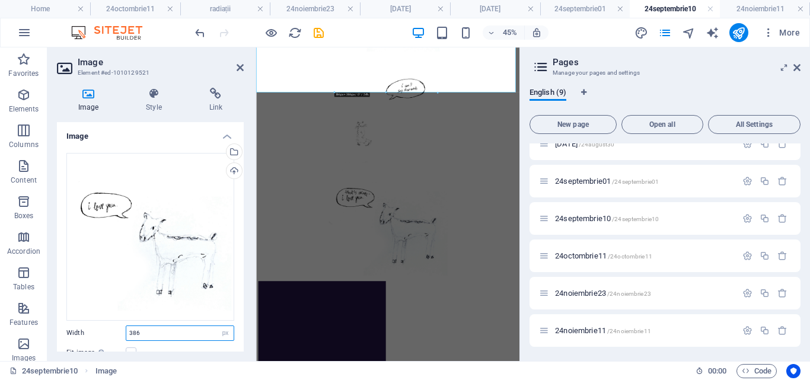
click at [152, 333] on input "386" at bounding box center [179, 333] width 107 height 14
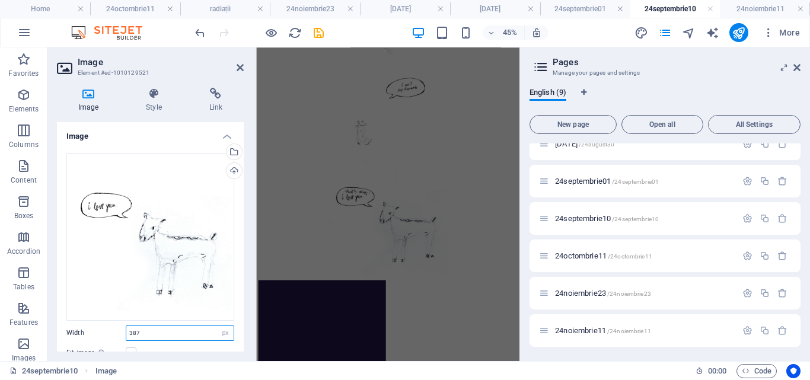
scroll to position [0, 0]
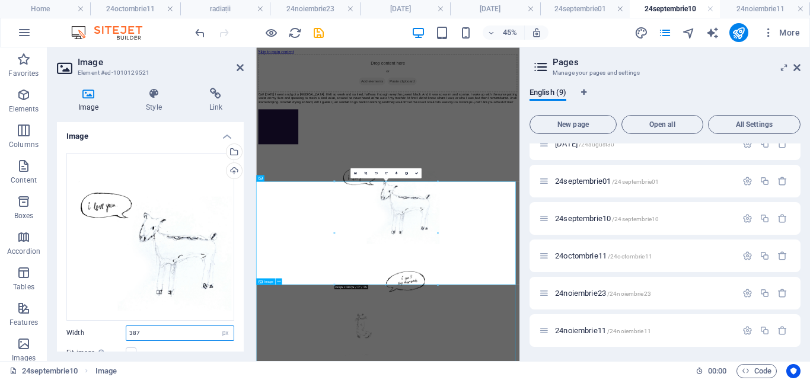
type input "387"
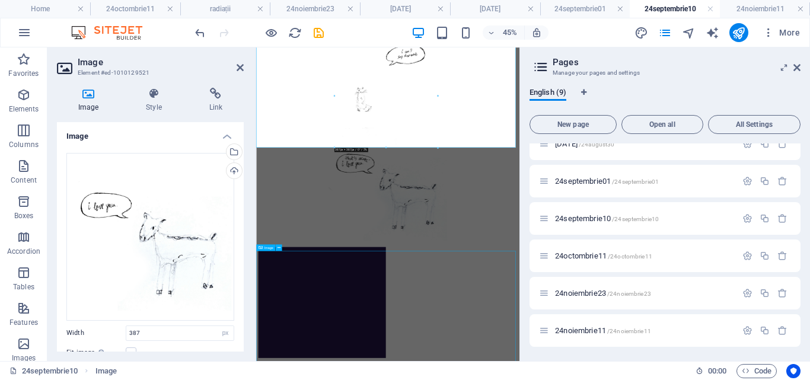
select select "px"
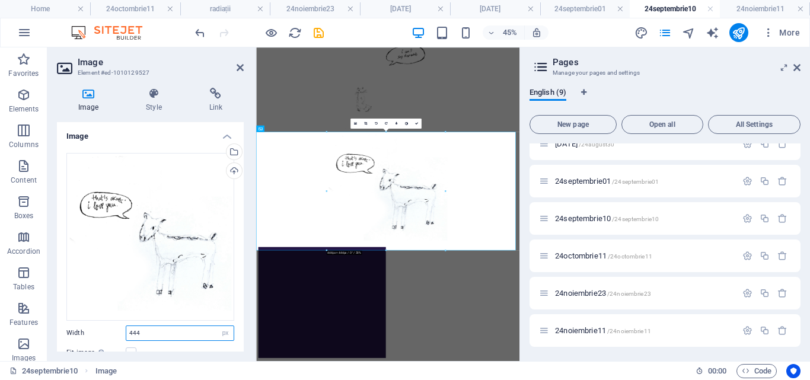
click at [154, 337] on input "444" at bounding box center [179, 333] width 107 height 14
type input "4"
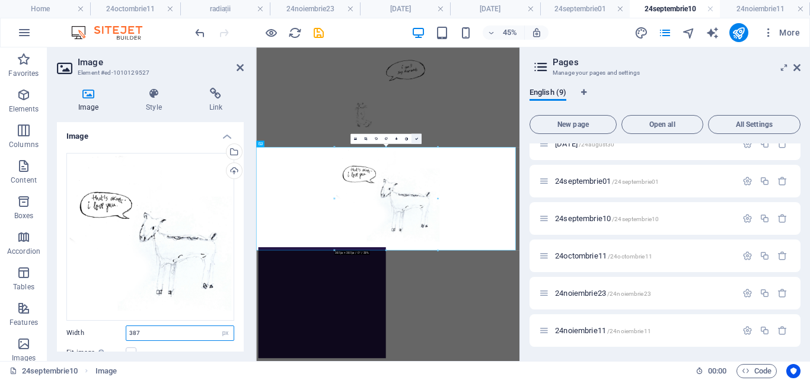
type input "387"
click at [416, 139] on icon at bounding box center [415, 138] width 3 height 3
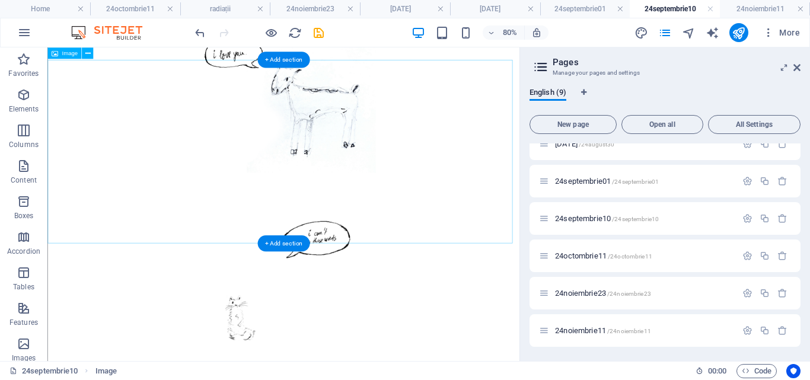
scroll to position [277, 0]
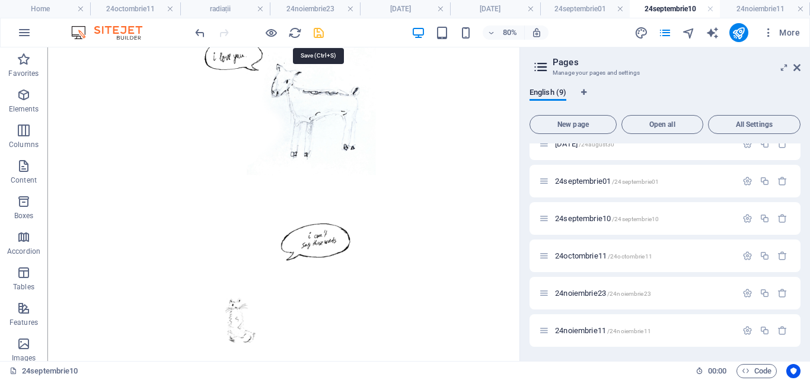
click at [316, 35] on icon "save" at bounding box center [319, 33] width 14 height 14
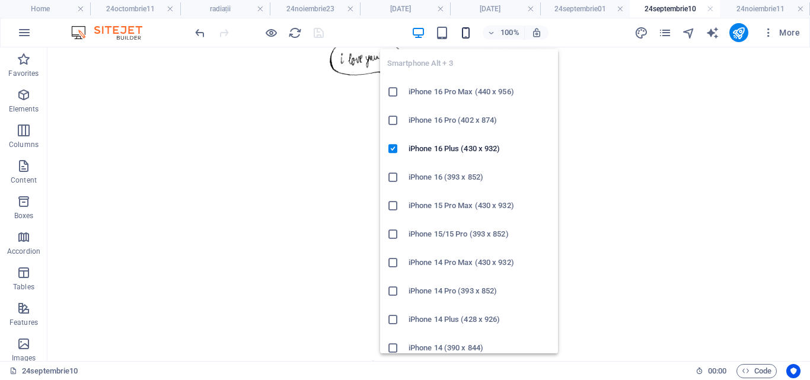
click at [467, 34] on icon "button" at bounding box center [466, 33] width 14 height 14
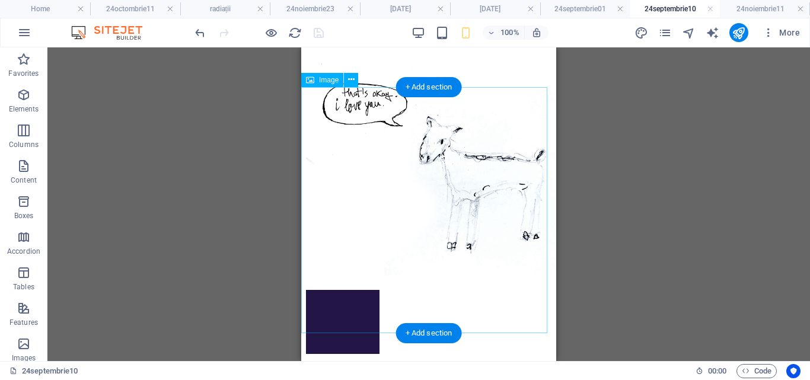
scroll to position [820, 0]
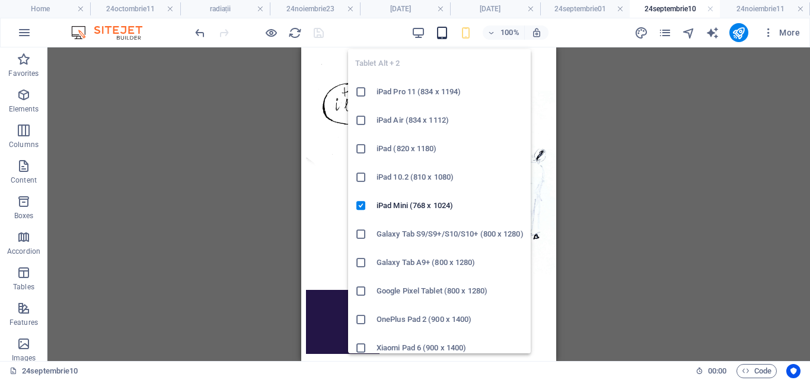
click at [446, 32] on icon "button" at bounding box center [442, 33] width 14 height 14
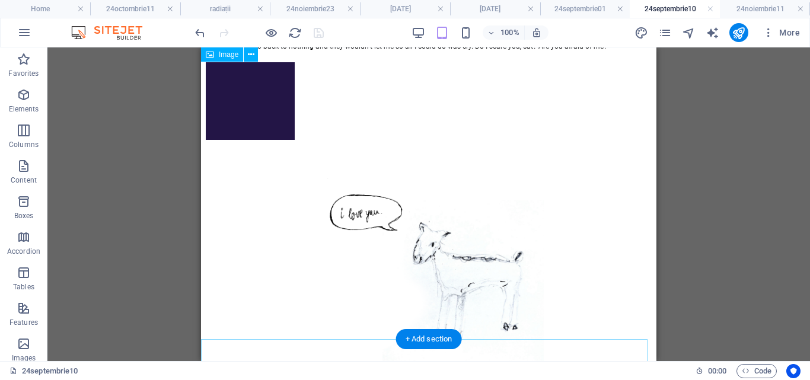
scroll to position [0, 0]
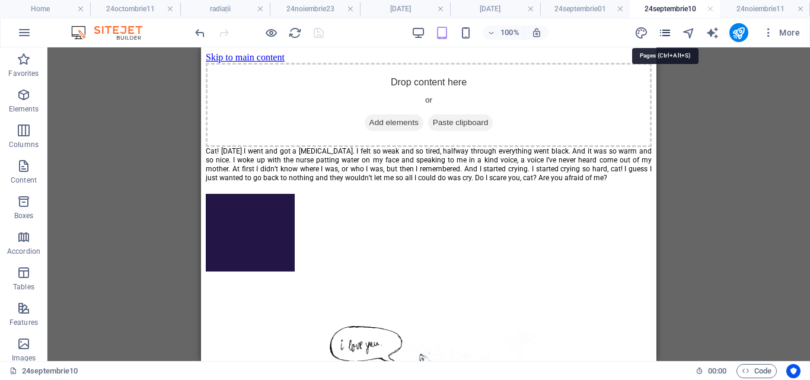
click at [664, 30] on icon "pages" at bounding box center [665, 33] width 14 height 14
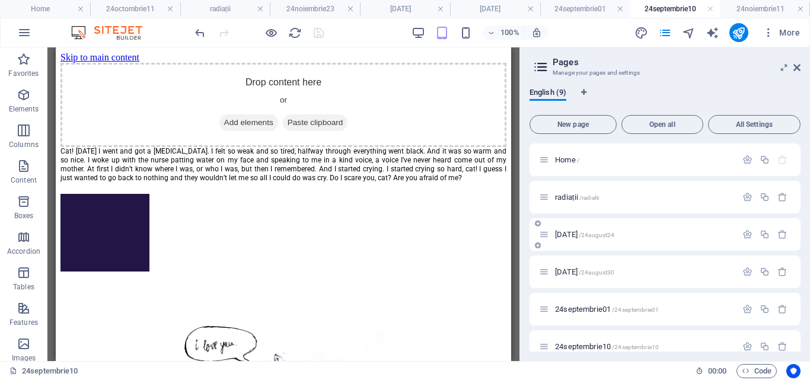
scroll to position [128, 0]
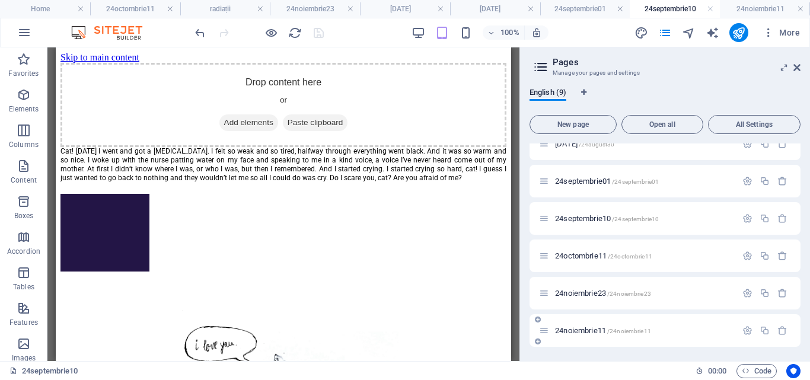
click at [586, 334] on span "24noiembrie11 /24noiembrie11" at bounding box center [603, 330] width 96 height 9
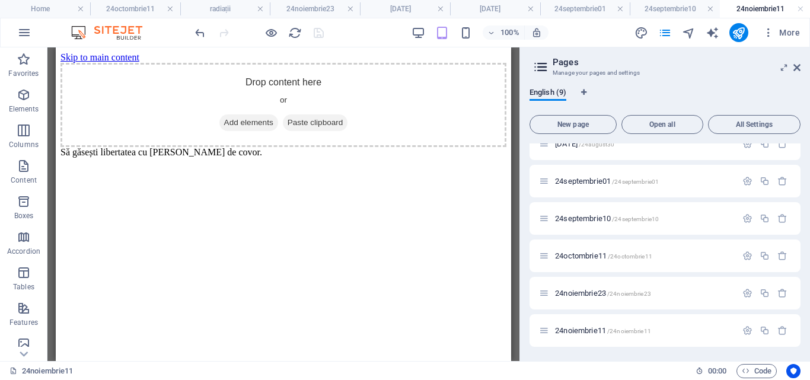
click at [617, 352] on div "English (9) New page Open all All Settings Home / radiații /radiatii [DATE] /24…" at bounding box center [665, 219] width 290 height 283
click at [582, 290] on span "24noiembrie23 /24noiembrie23" at bounding box center [603, 293] width 96 height 9
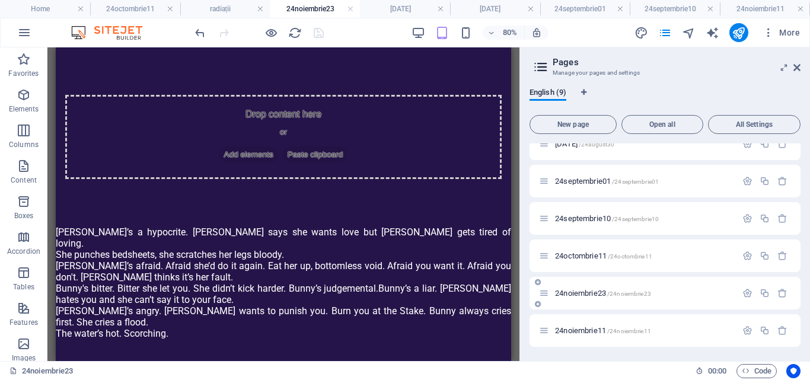
scroll to position [365, 0]
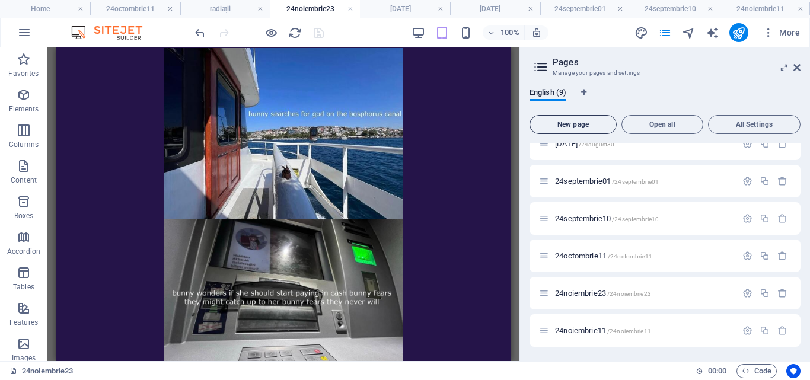
click at [573, 127] on span "New page" at bounding box center [573, 124] width 76 height 7
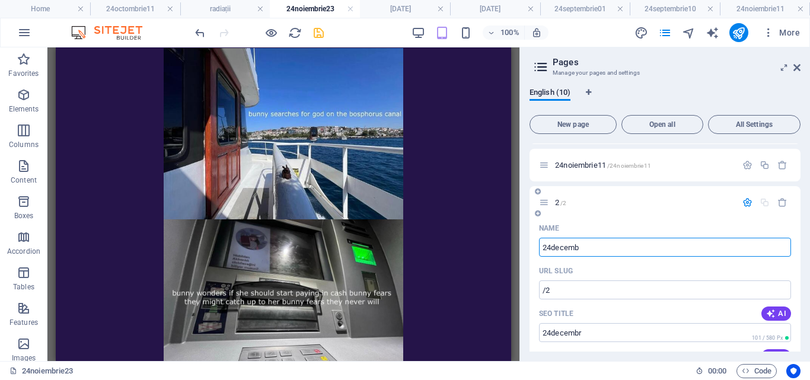
type input "24decembr"
type input "/2"
type input "24decembrie27"
type input "/24decembrie"
type input "24decembrie27"
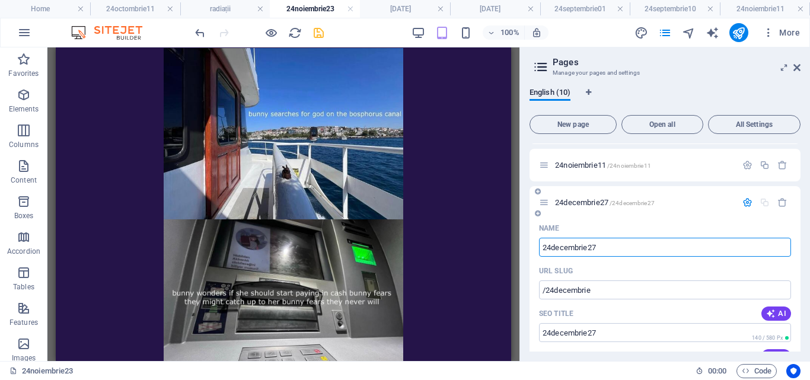
type input "/24decembrie27"
type input "24decembrie27"
click at [588, 202] on span "24decembrie27 /24decembrie27" at bounding box center [605, 202] width 100 height 9
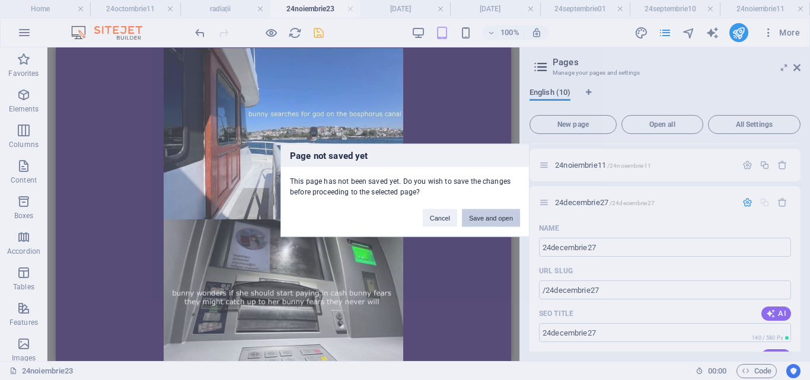
click at [488, 218] on button "Save and open" at bounding box center [491, 218] width 58 height 18
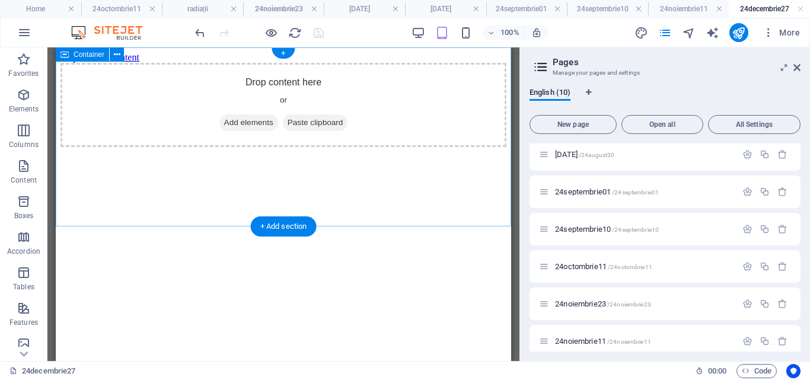
scroll to position [0, 0]
click at [298, 225] on div "+ Add section" at bounding box center [284, 226] width 66 height 20
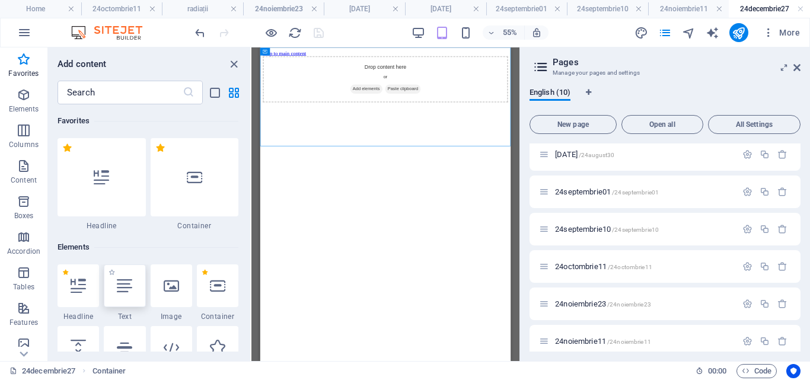
click at [130, 290] on icon at bounding box center [124, 285] width 15 height 15
click at [251, 290] on div "Drag here to replace the existing content. Press “Ctrl” if you want to create a…" at bounding box center [385, 204] width 268 height 314
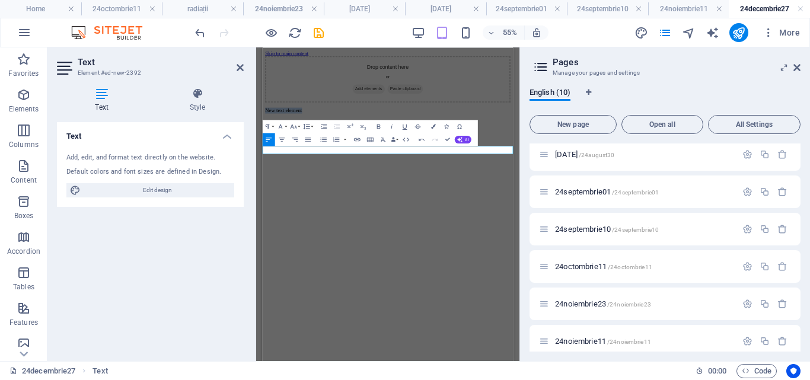
click at [320, 167] on p "New text element" at bounding box center [490, 162] width 446 height 11
drag, startPoint x: 381, startPoint y: 239, endPoint x: 241, endPoint y: 225, distance: 140.0
click at [262, 177] on html "Skip to main content Drop content here or Add elements Paste clipboard New text…" at bounding box center [489, 111] width 455 height 129
click at [451, 63] on div "Drop content here or Add elements Paste clipboard" at bounding box center [490, 105] width 446 height 84
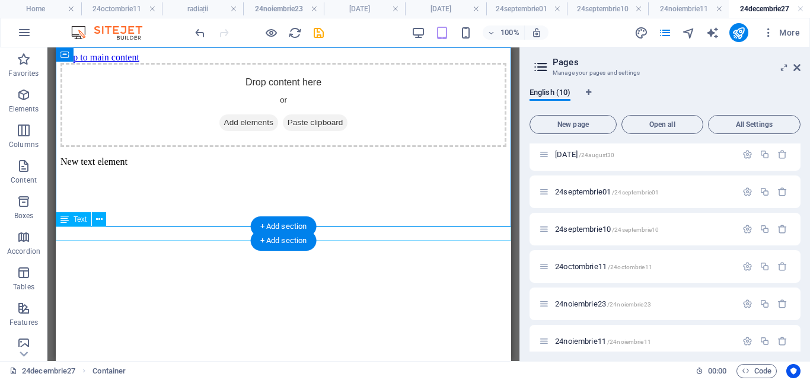
click at [130, 167] on div "New text element" at bounding box center [283, 162] width 446 height 11
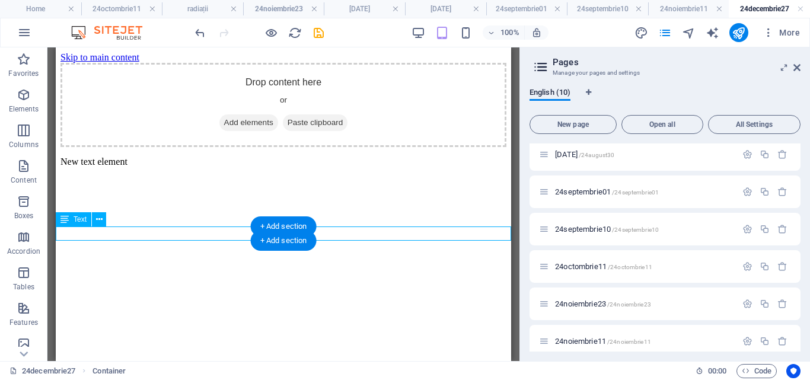
click at [130, 167] on div "New text element" at bounding box center [283, 162] width 446 height 11
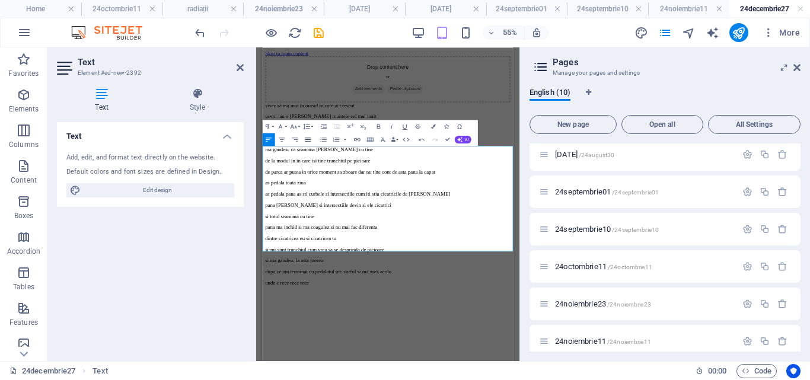
click at [308, 138] on icon "button" at bounding box center [308, 140] width 6 height 4
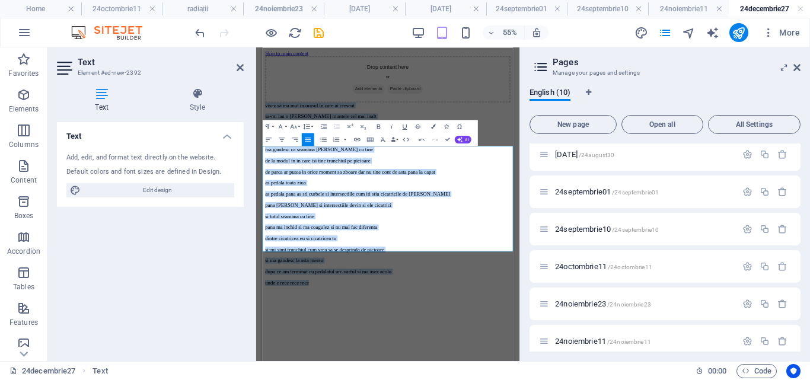
drag, startPoint x: 357, startPoint y: 414, endPoint x: 513, endPoint y: 185, distance: 276.9
click at [262, 211] on html "Skip to main content Drop content here or Add elements Paste clipboard visez să…" at bounding box center [489, 268] width 455 height 442
click at [308, 140] on icon "button" at bounding box center [308, 140] width 6 height 4
click at [282, 158] on p "visez să ma mut in orasul in care ai crescut" at bounding box center [490, 152] width 446 height 11
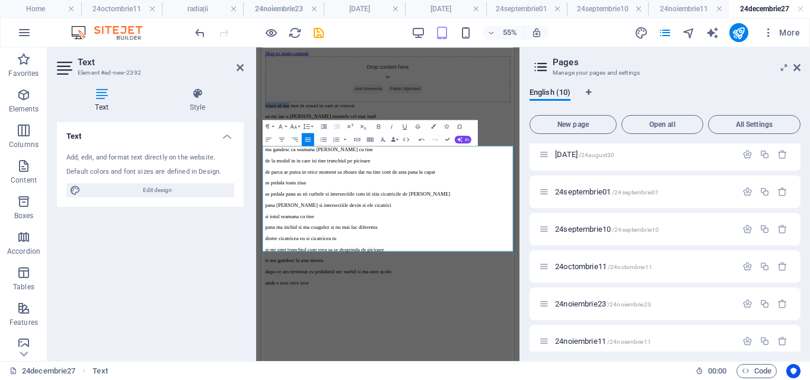
drag, startPoint x: 309, startPoint y: 236, endPoint x: 257, endPoint y: 231, distance: 53.0
click at [262, 231] on html "Skip to main content Drop content here or Add elements Paste clipboard visez să…" at bounding box center [489, 268] width 455 height 442
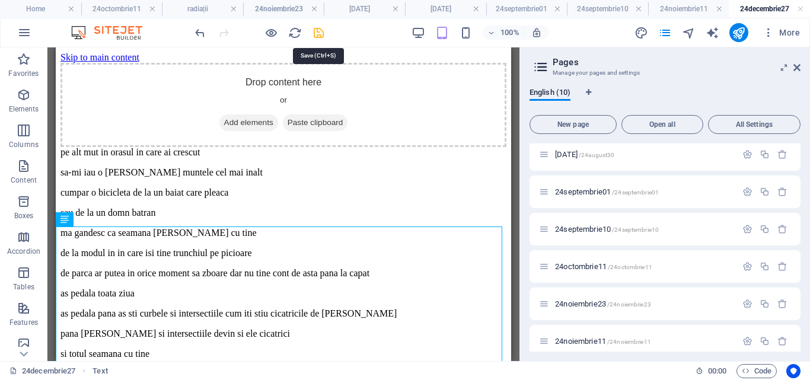
click at [317, 31] on icon "save" at bounding box center [319, 33] width 14 height 14
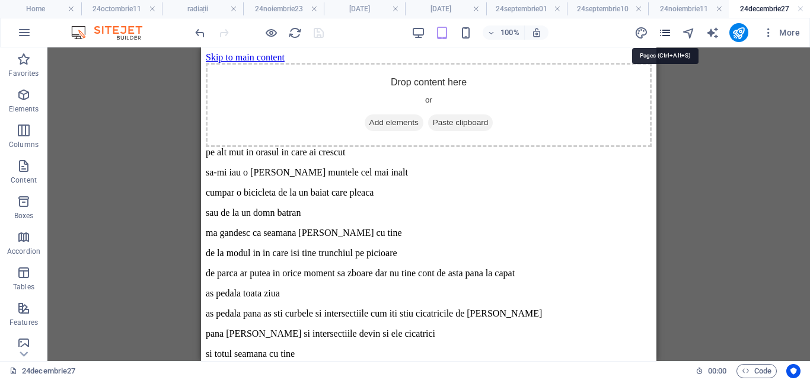
click at [662, 34] on icon "pages" at bounding box center [665, 33] width 14 height 14
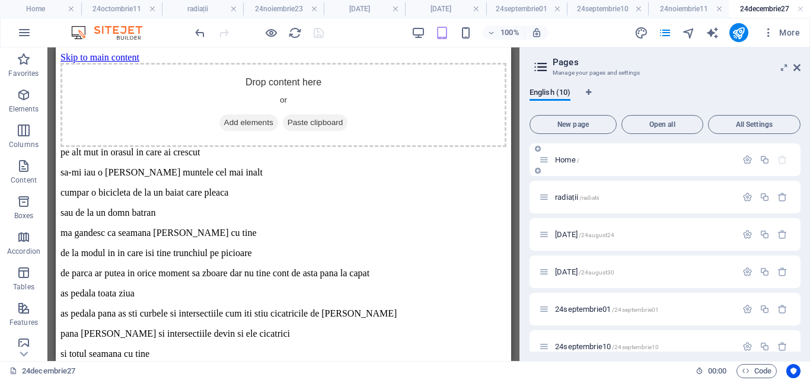
click at [566, 157] on span "Home /" at bounding box center [567, 159] width 24 height 9
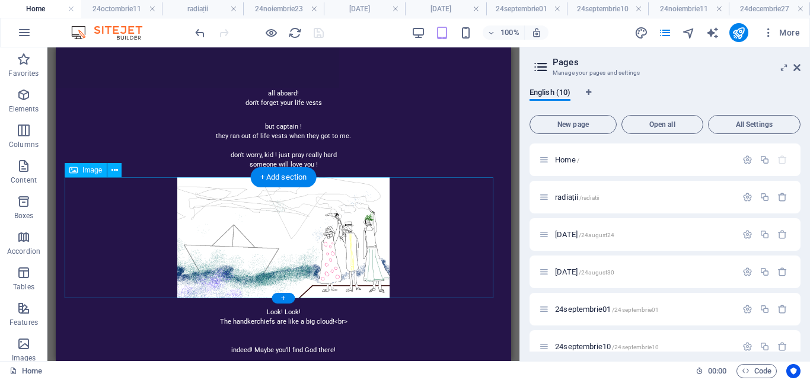
scroll to position [534, 0]
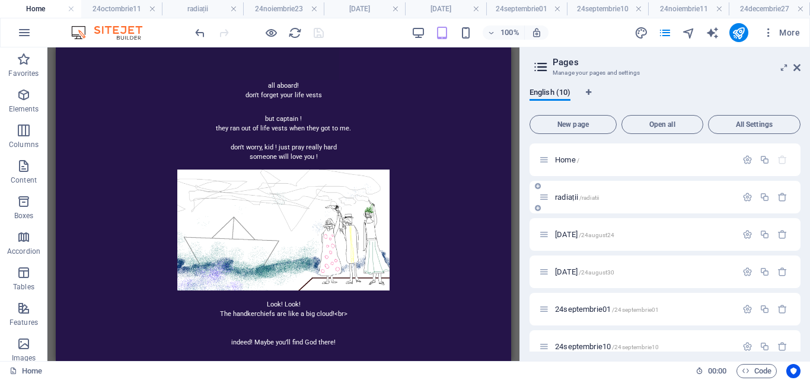
click at [570, 196] on span "radiații /radiatii" at bounding box center [577, 197] width 44 height 9
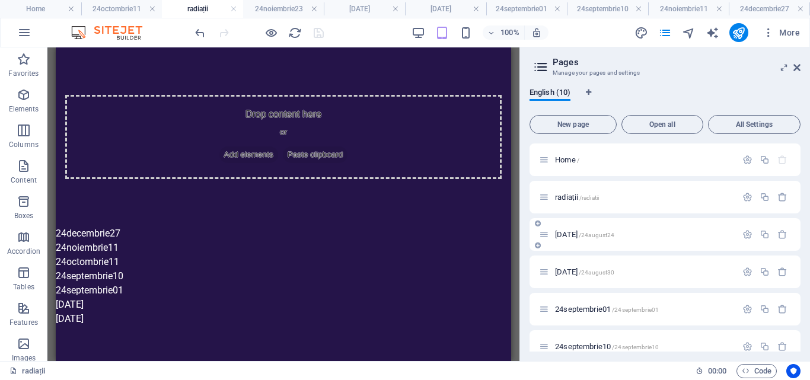
click at [579, 231] on span "[DATE] /24august24" at bounding box center [584, 234] width 59 height 9
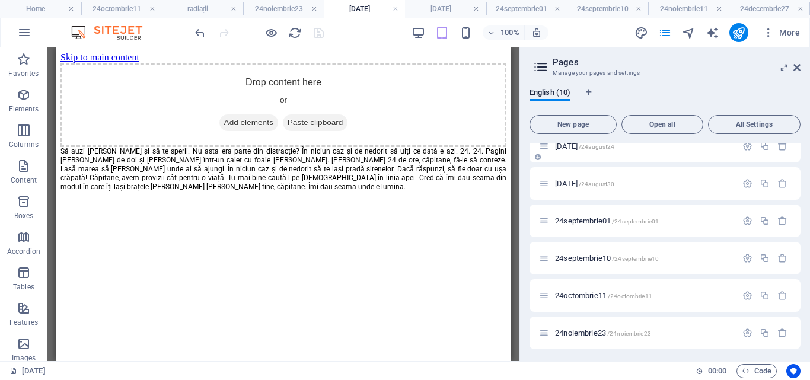
scroll to position [89, 0]
click at [576, 180] on span "[DATE] /24august30" at bounding box center [584, 182] width 59 height 9
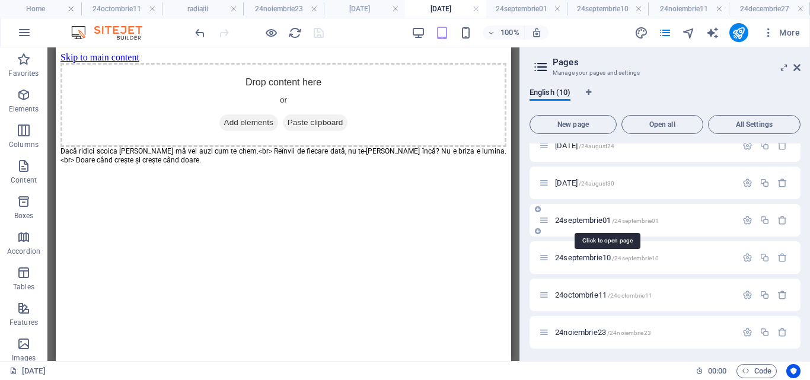
click at [573, 222] on span "24septembrie01 /24septembrie01" at bounding box center [607, 220] width 104 height 9
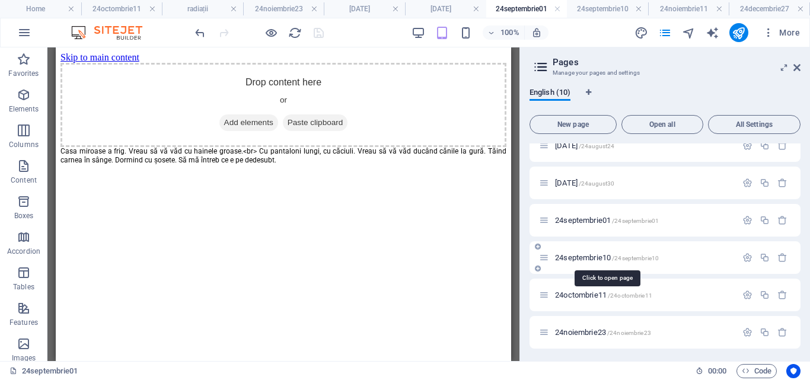
click at [572, 261] on span "24septembrie10 /24septembrie10" at bounding box center [607, 257] width 104 height 9
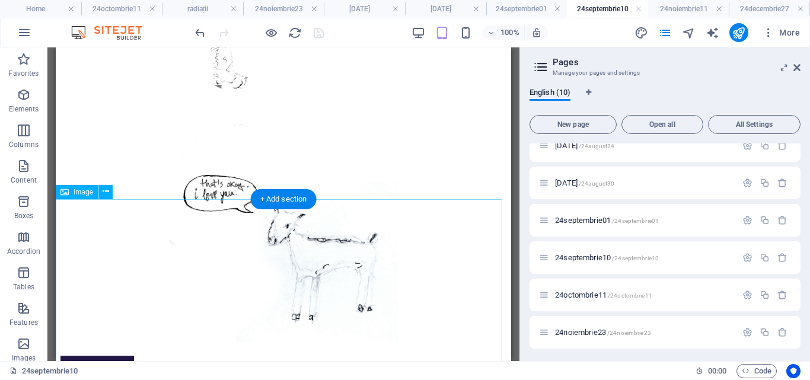
scroll to position [745, 0]
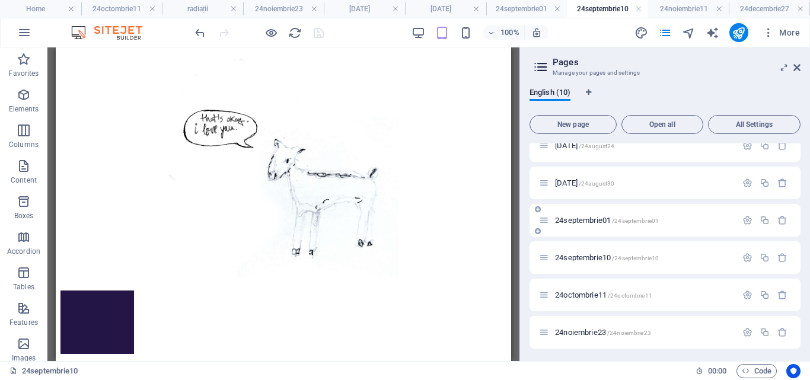
click at [581, 218] on span "24septembrie01 /24septembrie01" at bounding box center [607, 220] width 104 height 9
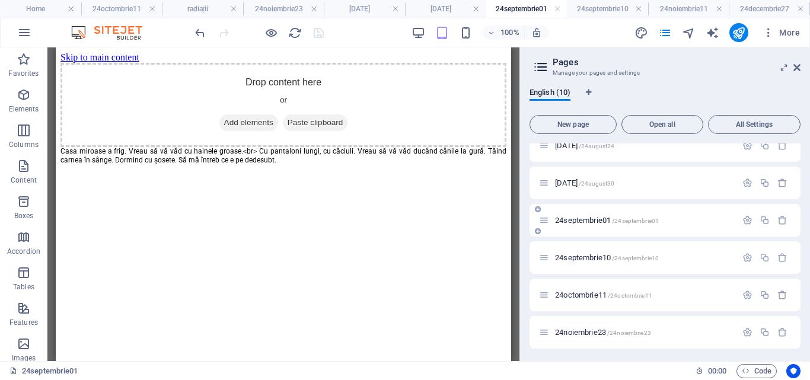
scroll to position [0, 0]
click at [582, 257] on span "24septembrie10 /24septembrie10" at bounding box center [607, 257] width 104 height 9
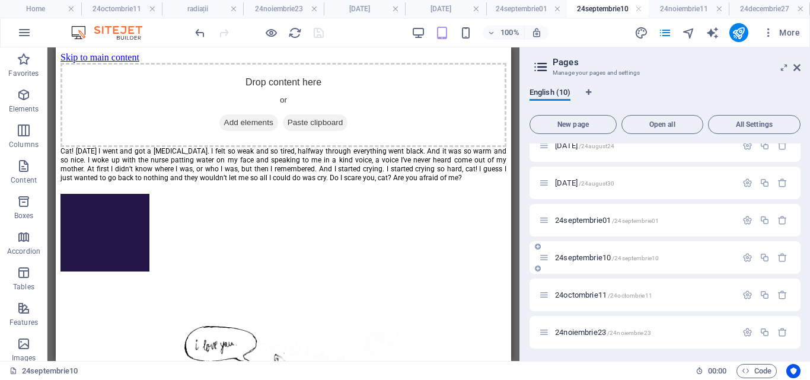
scroll to position [745, 0]
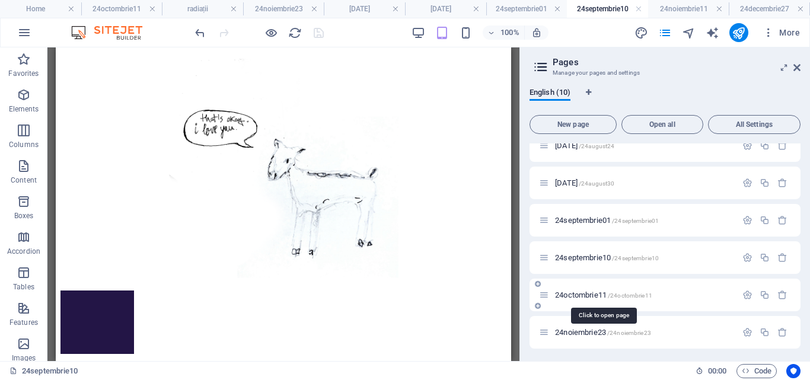
click at [582, 295] on span "24octombrie11 /24octombrie11" at bounding box center [603, 294] width 97 height 9
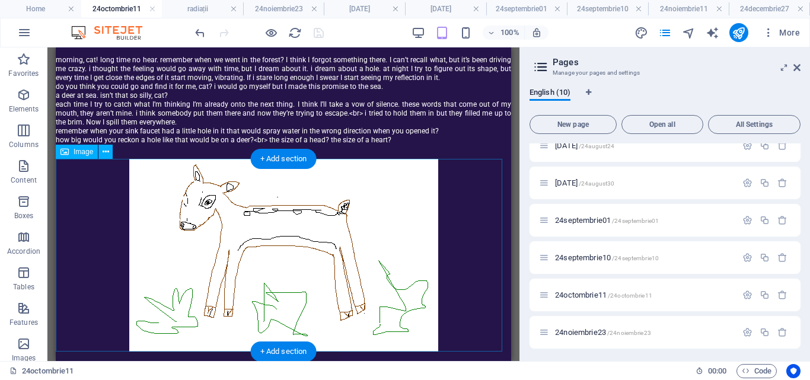
scroll to position [171, 0]
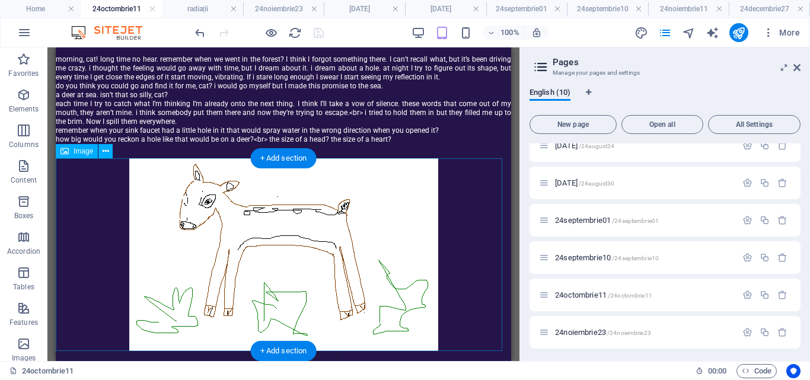
click at [314, 258] on figure at bounding box center [283, 254] width 455 height 193
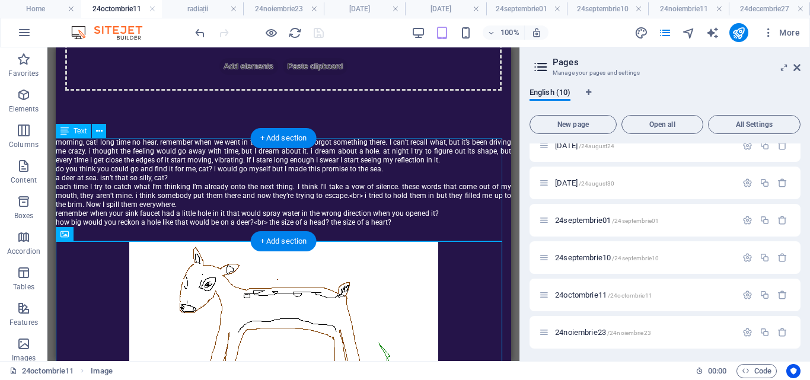
scroll to position [0, 0]
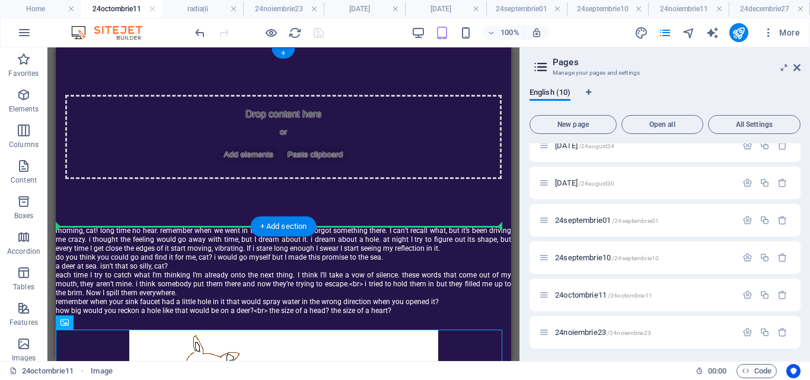
drag, startPoint x: 353, startPoint y: 336, endPoint x: 355, endPoint y: 212, distance: 123.9
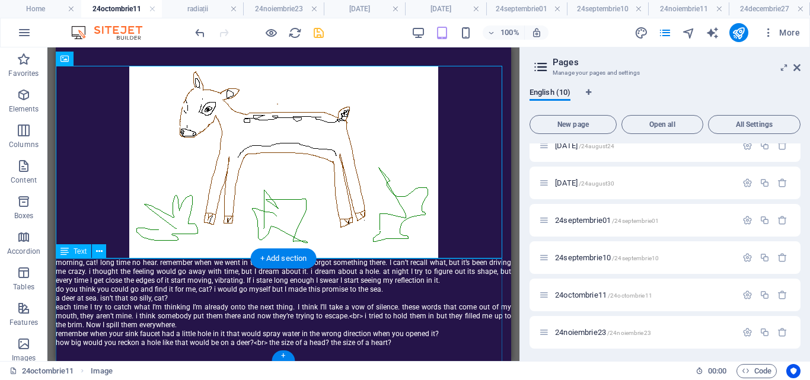
scroll to position [159, 0]
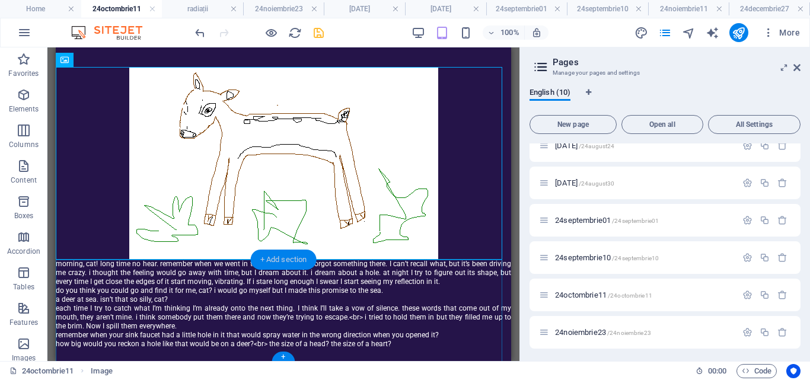
click at [301, 253] on div "+ Add section" at bounding box center [284, 260] width 66 height 20
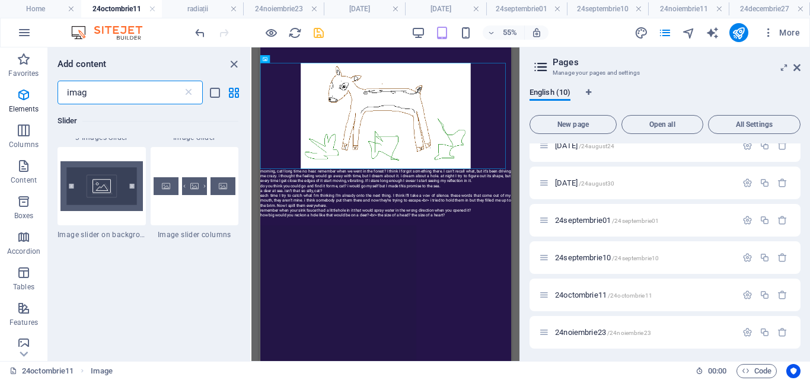
scroll to position [0, 0]
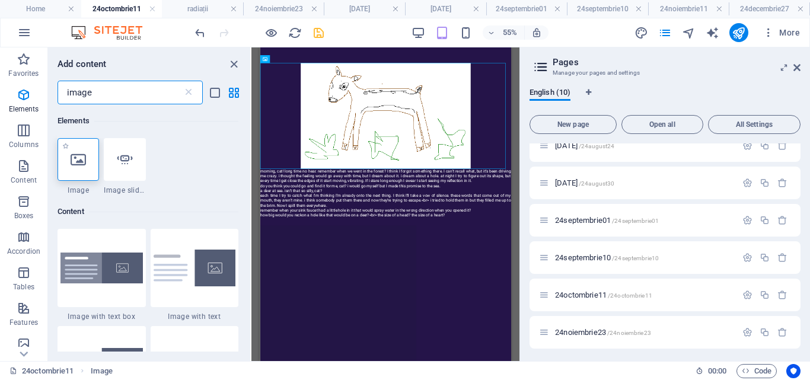
type input "image"
click at [90, 164] on div at bounding box center [78, 159] width 41 height 43
click at [251, 164] on div "Drag here to replace the existing content. Press “Ctrl” if you want to create a…" at bounding box center [385, 204] width 268 height 314
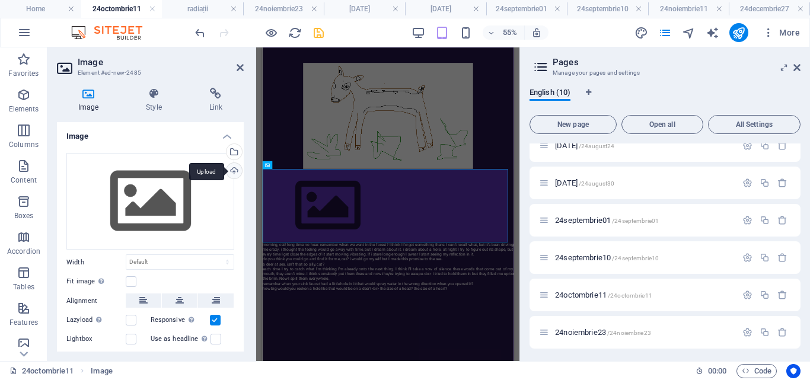
click at [235, 170] on div "Upload" at bounding box center [233, 172] width 18 height 18
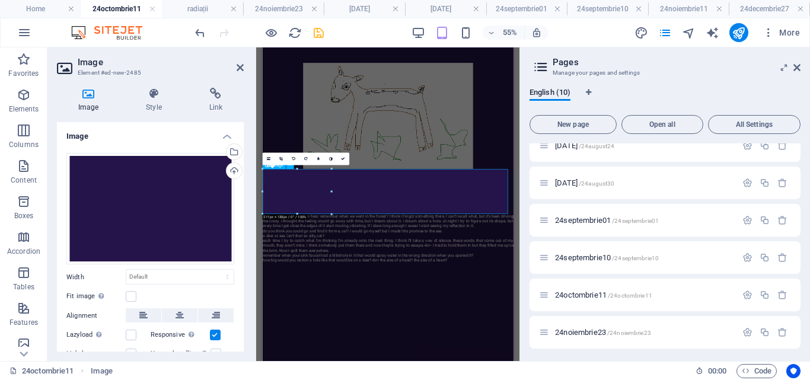
drag, startPoint x: 592, startPoint y: 260, endPoint x: 309, endPoint y: 270, distance: 283.0
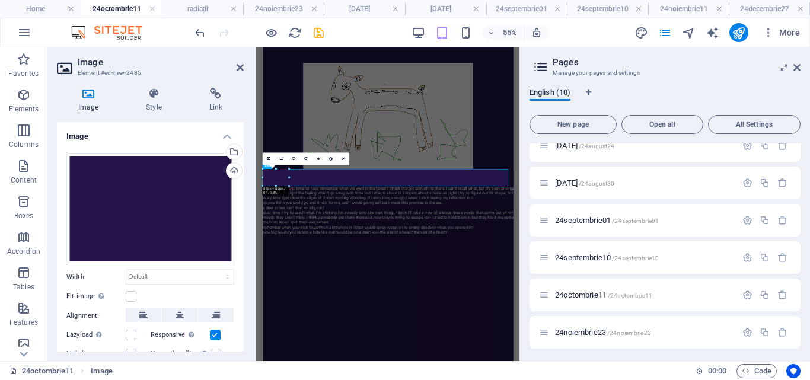
drag, startPoint x: 331, startPoint y: 214, endPoint x: 251, endPoint y: 136, distance: 111.5
type input "81"
select select "px"
drag, startPoint x: 288, startPoint y: 186, endPoint x: 277, endPoint y: 168, distance: 21.3
type input "68"
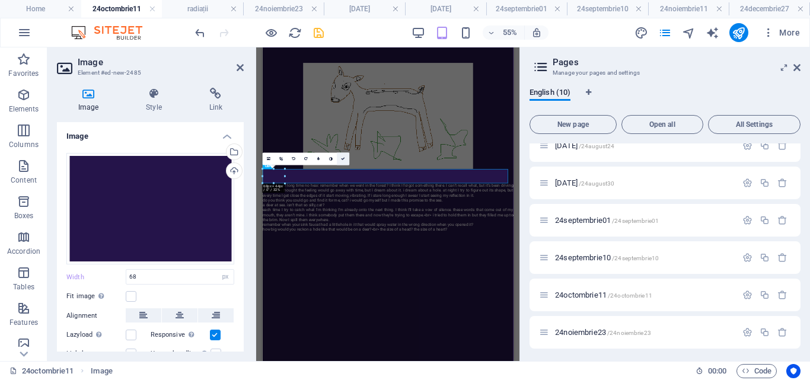
click at [343, 156] on link at bounding box center [343, 158] width 12 height 12
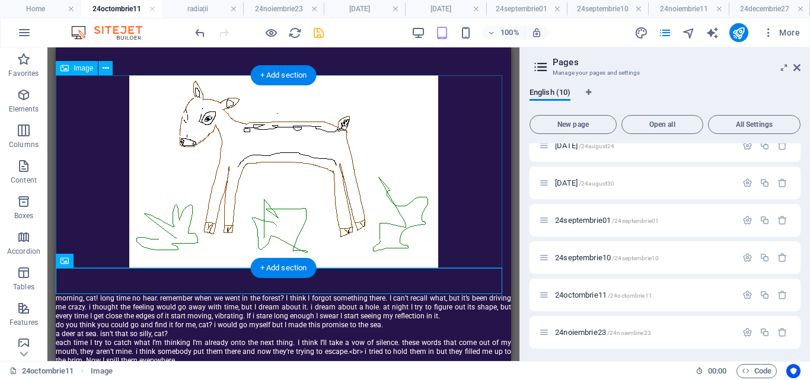
click at [352, 203] on figure at bounding box center [283, 171] width 455 height 193
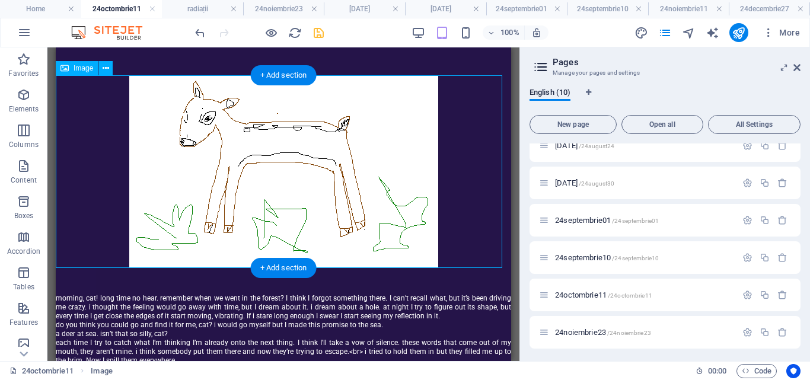
click at [363, 187] on figure at bounding box center [283, 171] width 455 height 193
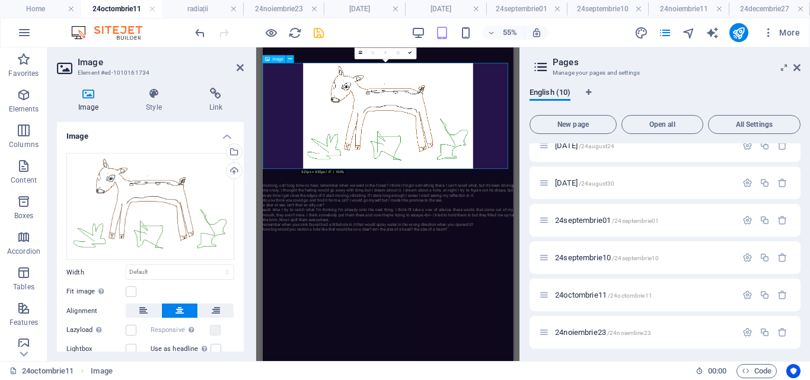
click at [615, 231] on figure at bounding box center [489, 171] width 455 height 193
click at [151, 267] on select "Default auto px rem % em vh vw" at bounding box center [179, 272] width 107 height 14
select select "px"
click at [215, 265] on select "Default auto px rem % em vh vw" at bounding box center [179, 272] width 107 height 14
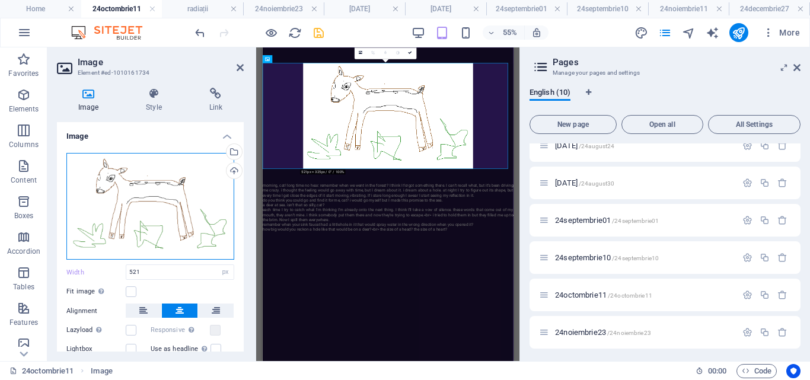
click at [185, 182] on div "Drag files here, click to choose files or select files from Files or our free s…" at bounding box center [150, 206] width 168 height 107
drag, startPoint x: 185, startPoint y: 182, endPoint x: 153, endPoint y: 260, distance: 84.0
click at [185, 182] on div "Drag files here, click to choose files or select files from Files or our free s…" at bounding box center [150, 206] width 168 height 107
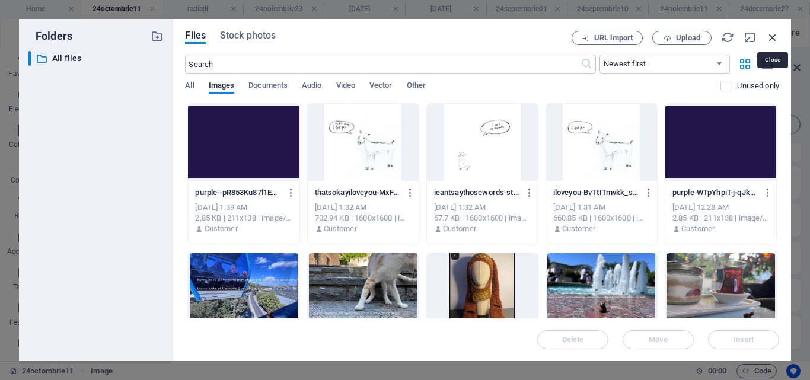
drag, startPoint x: 772, startPoint y: 40, endPoint x: 306, endPoint y: 133, distance: 475.8
click at [772, 40] on icon "button" at bounding box center [772, 37] width 13 height 13
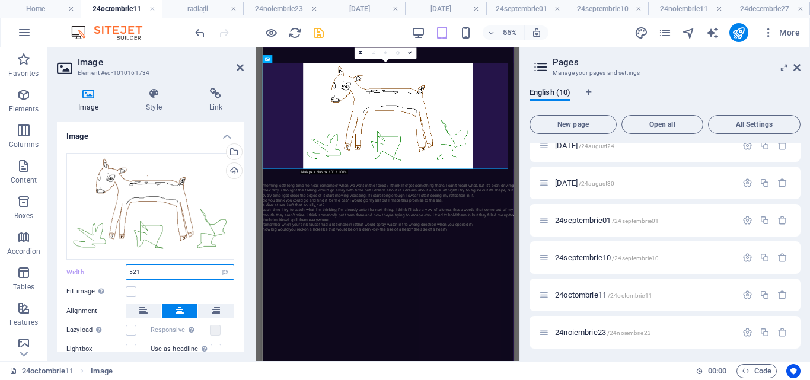
click at [141, 272] on input "521" at bounding box center [179, 272] width 107 height 14
type input "5"
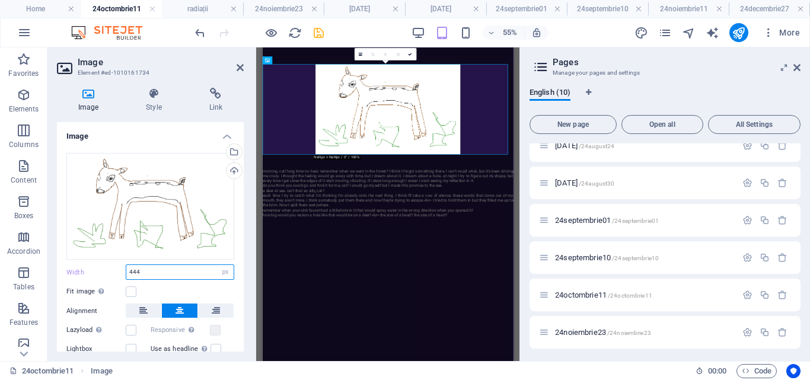
scroll to position [149, 0]
type input "4"
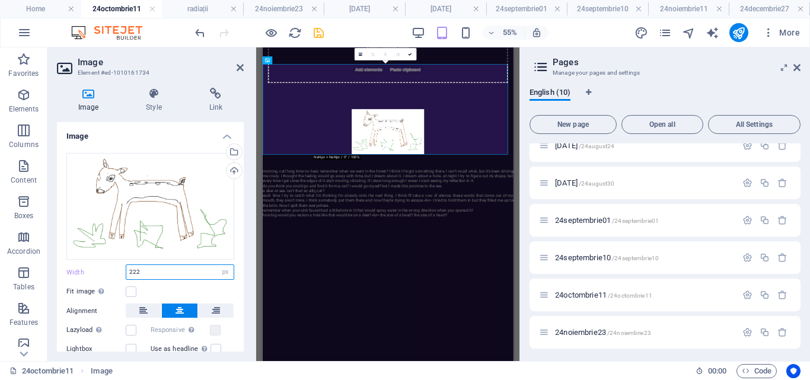
scroll to position [67, 0]
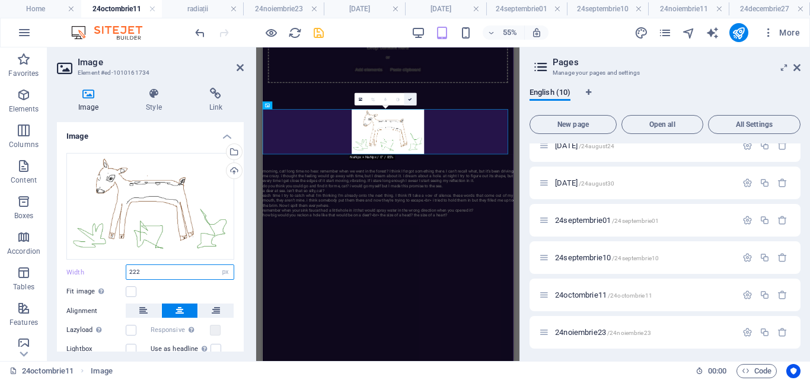
type input "222"
click at [408, 98] on icon at bounding box center [410, 99] width 4 height 4
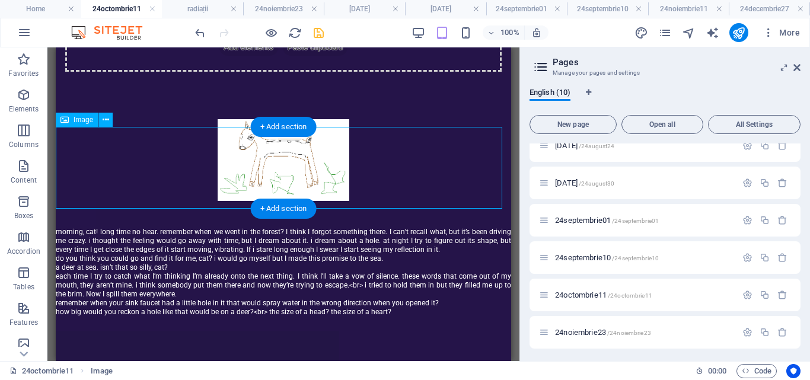
scroll to position [108, 0]
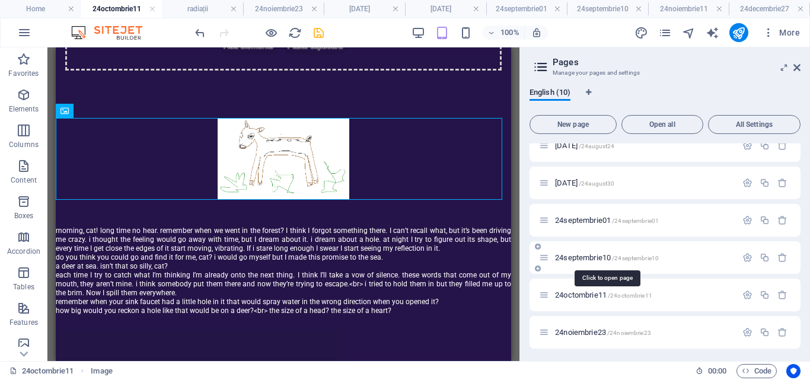
click at [577, 257] on span "24septembrie10 /24septembrie10" at bounding box center [607, 257] width 104 height 9
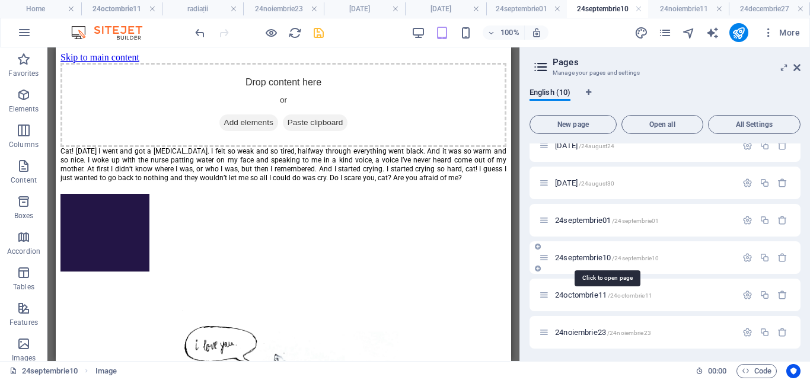
scroll to position [745, 0]
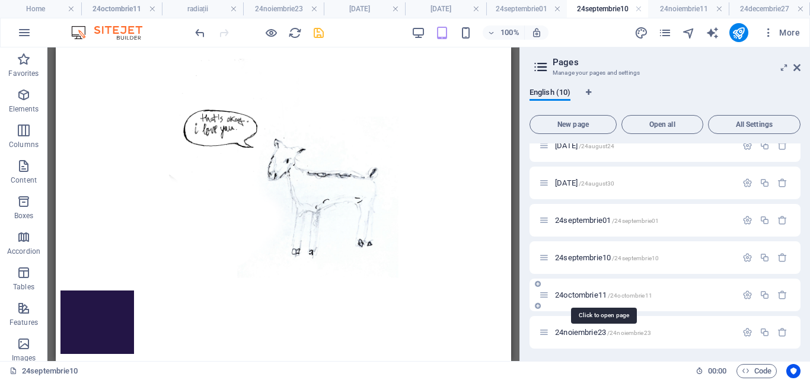
click at [585, 298] on span "24octombrie11 /24octombrie11" at bounding box center [603, 294] width 97 height 9
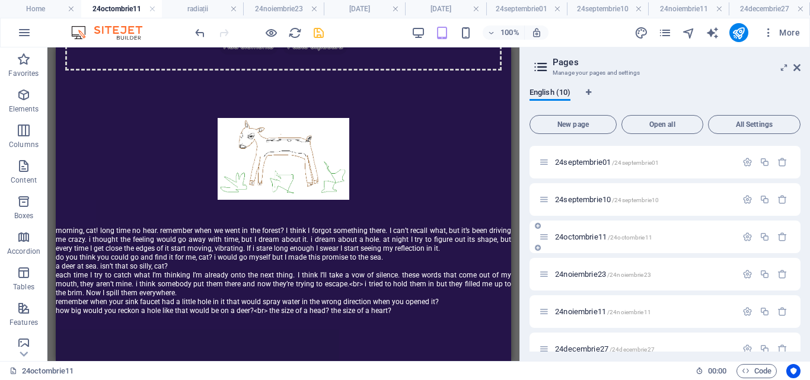
scroll to position [148, 0]
click at [577, 273] on span "24noiembrie23 /24noiembrie23" at bounding box center [603, 273] width 96 height 9
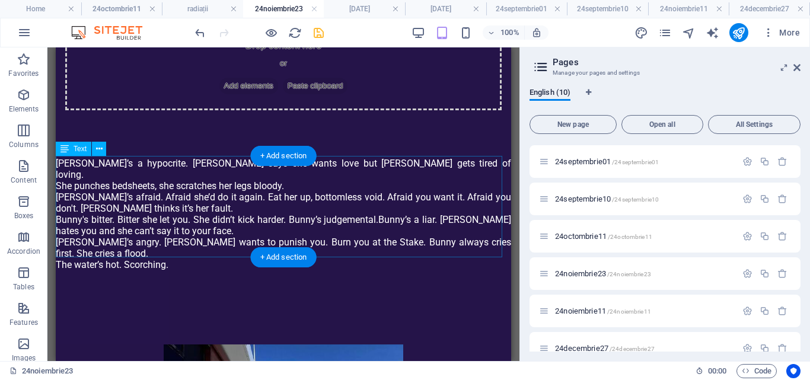
scroll to position [68, 0]
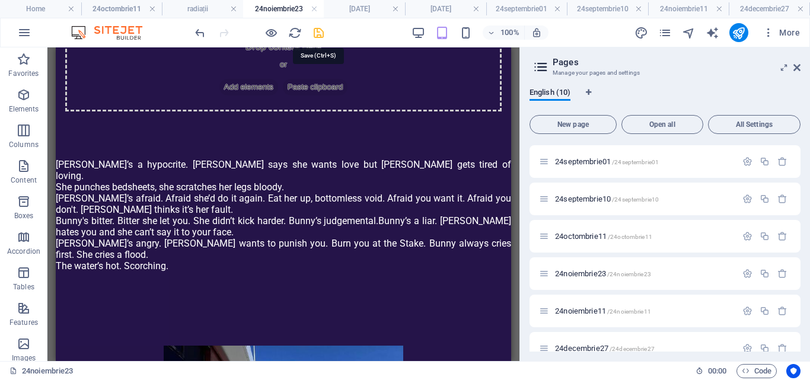
click at [319, 37] on icon "save" at bounding box center [319, 33] width 14 height 14
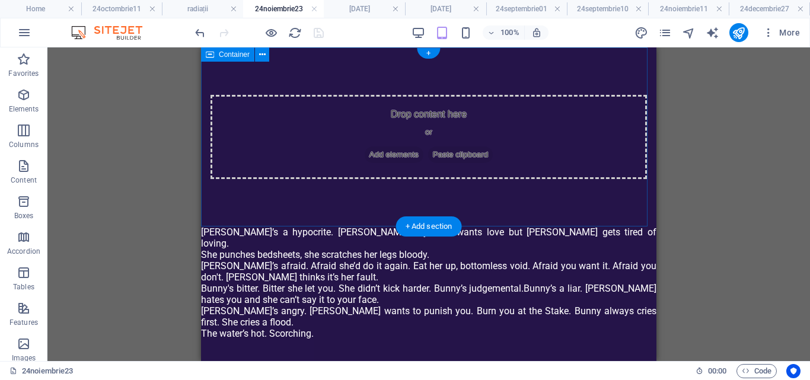
scroll to position [124, 0]
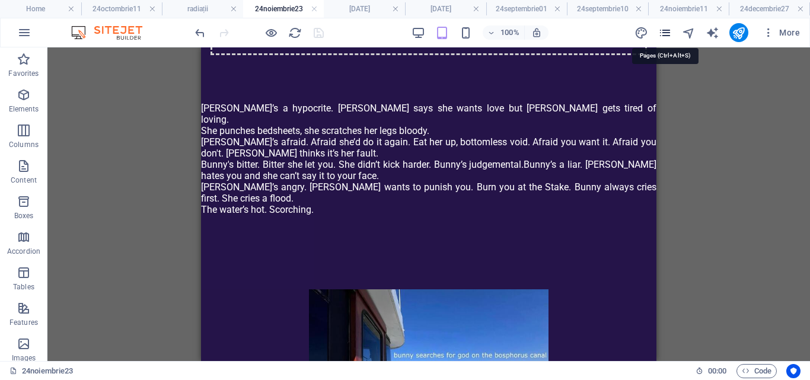
click at [662, 31] on icon "pages" at bounding box center [665, 33] width 14 height 14
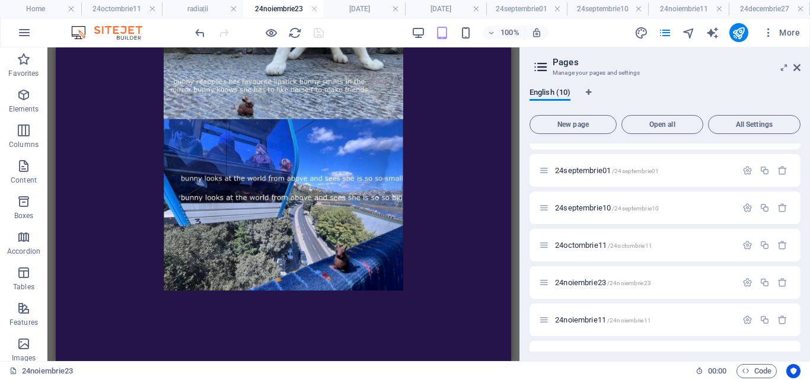
scroll to position [139, 0]
click at [578, 244] on span "24octombrie11 /24octombrie11" at bounding box center [603, 244] width 97 height 9
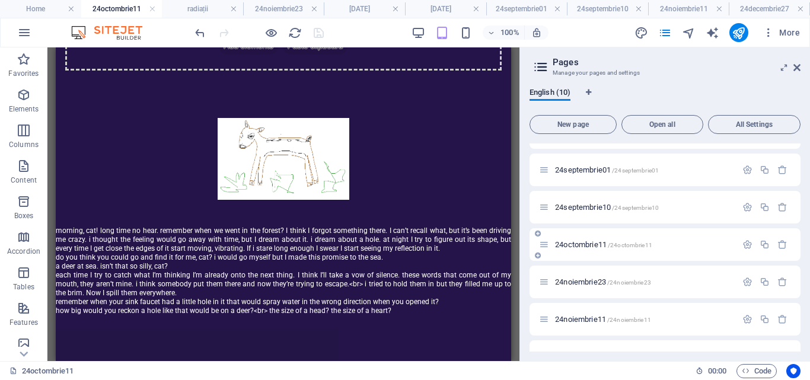
scroll to position [0, 0]
click at [574, 204] on span "24septembrie10 /24septembrie10" at bounding box center [607, 207] width 104 height 9
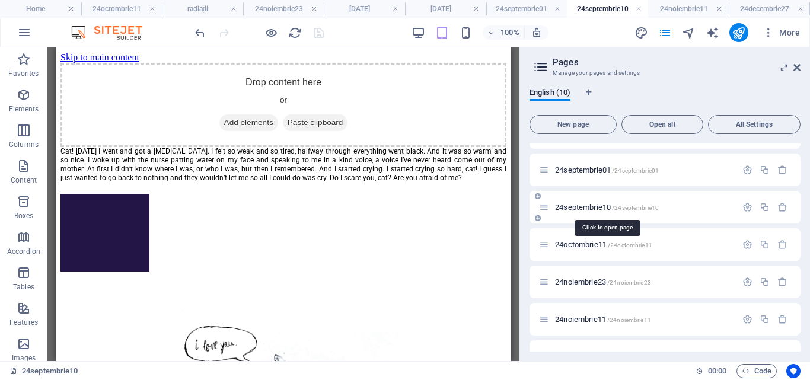
scroll to position [745, 0]
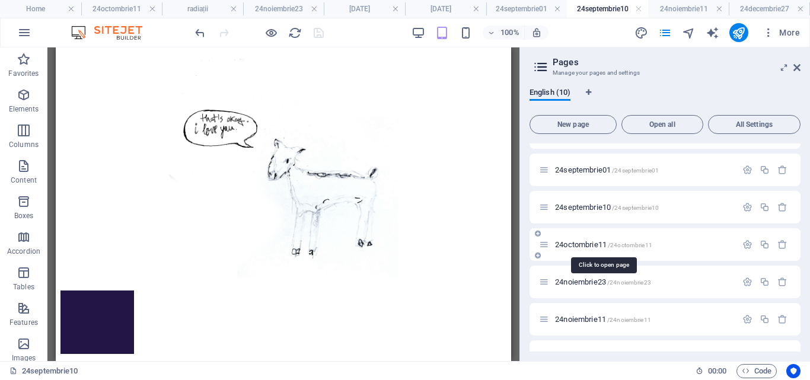
click at [574, 245] on span "24octombrie11 /24octombrie11" at bounding box center [603, 244] width 97 height 9
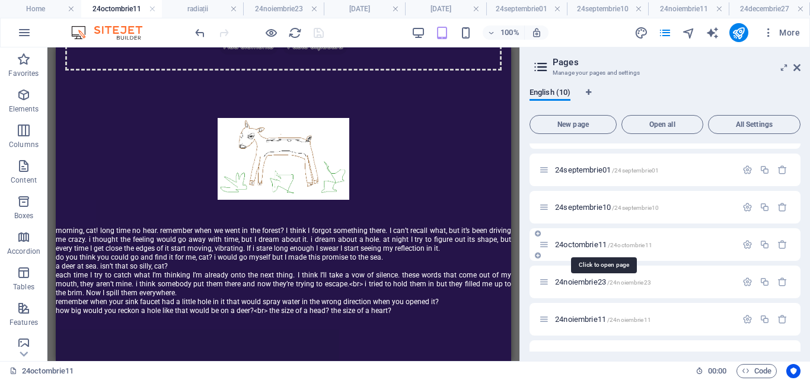
scroll to position [0, 0]
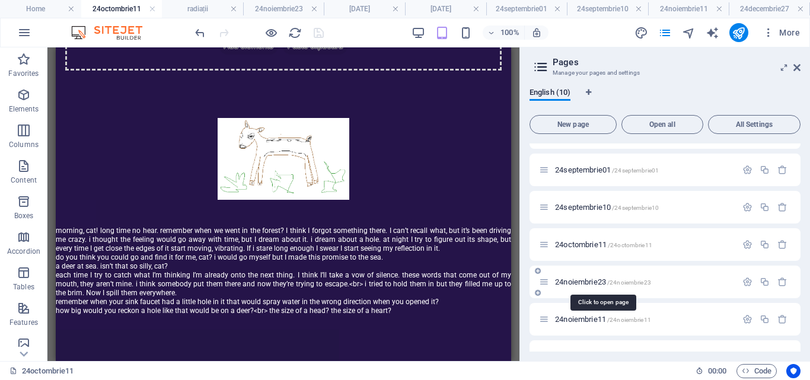
click at [570, 279] on span "24noiembrie23 /24noiembrie23" at bounding box center [603, 281] width 96 height 9
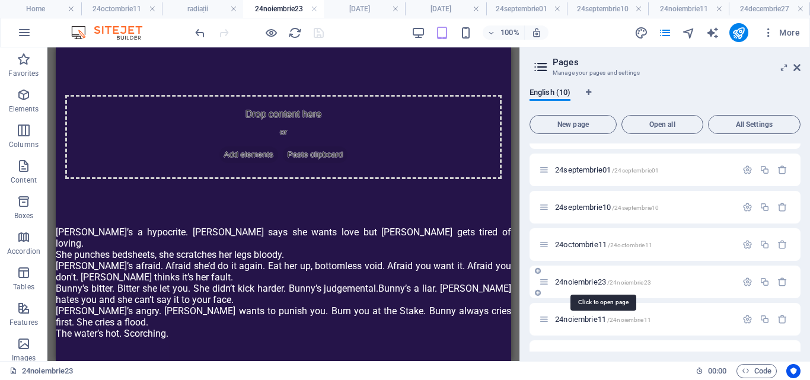
scroll to position [1150, 0]
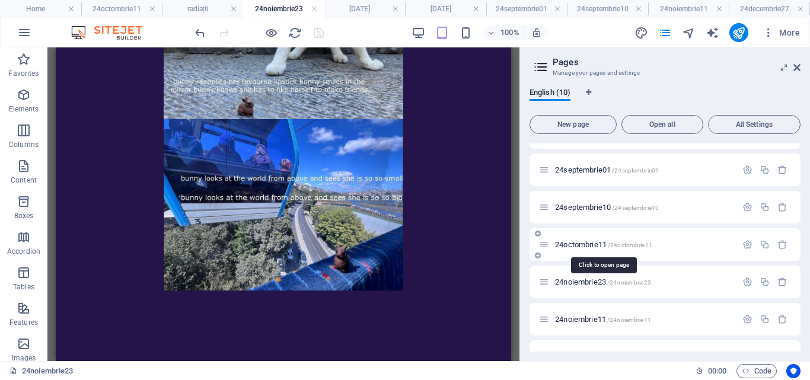
click at [577, 245] on span "24octombrie11 /24octombrie11" at bounding box center [603, 244] width 97 height 9
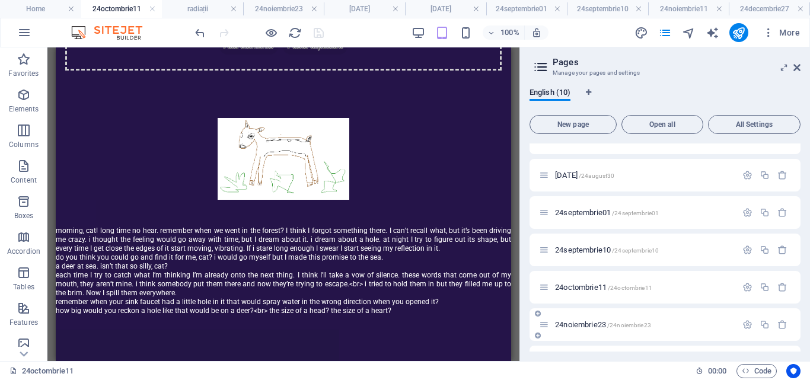
scroll to position [165, 0]
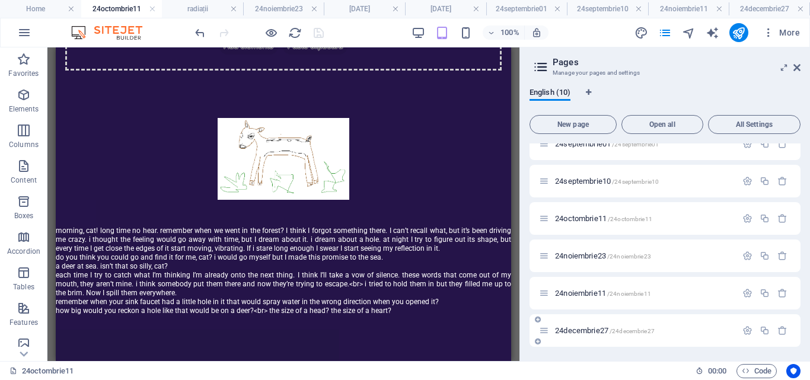
click at [573, 333] on span "24decembrie27 /24decembrie27" at bounding box center [605, 330] width 100 height 9
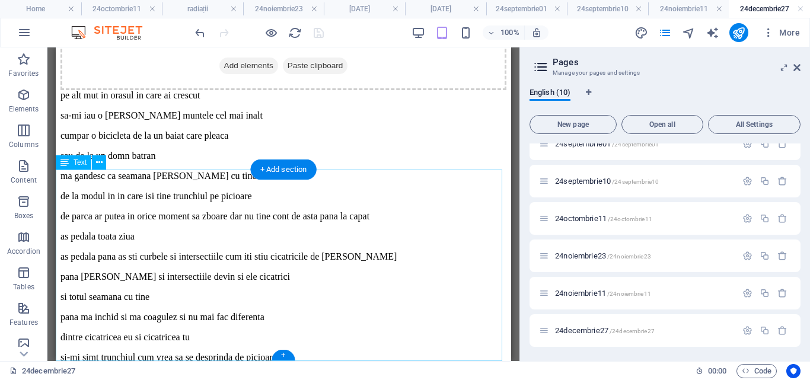
scroll to position [0, 0]
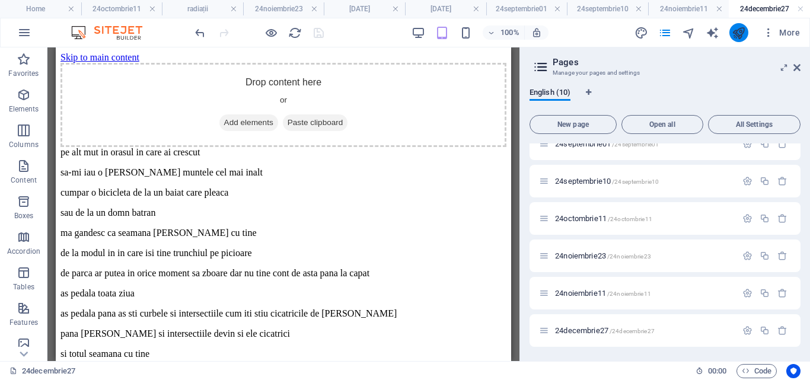
click at [730, 34] on button "publish" at bounding box center [738, 32] width 19 height 19
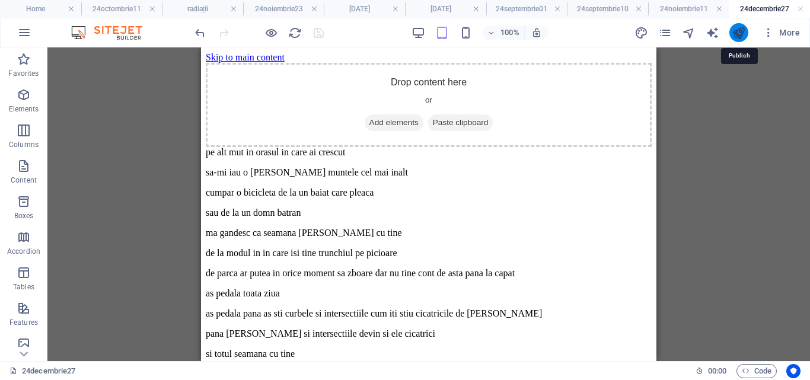
click at [742, 33] on icon "publish" at bounding box center [739, 33] width 14 height 14
